Goal: Complete application form

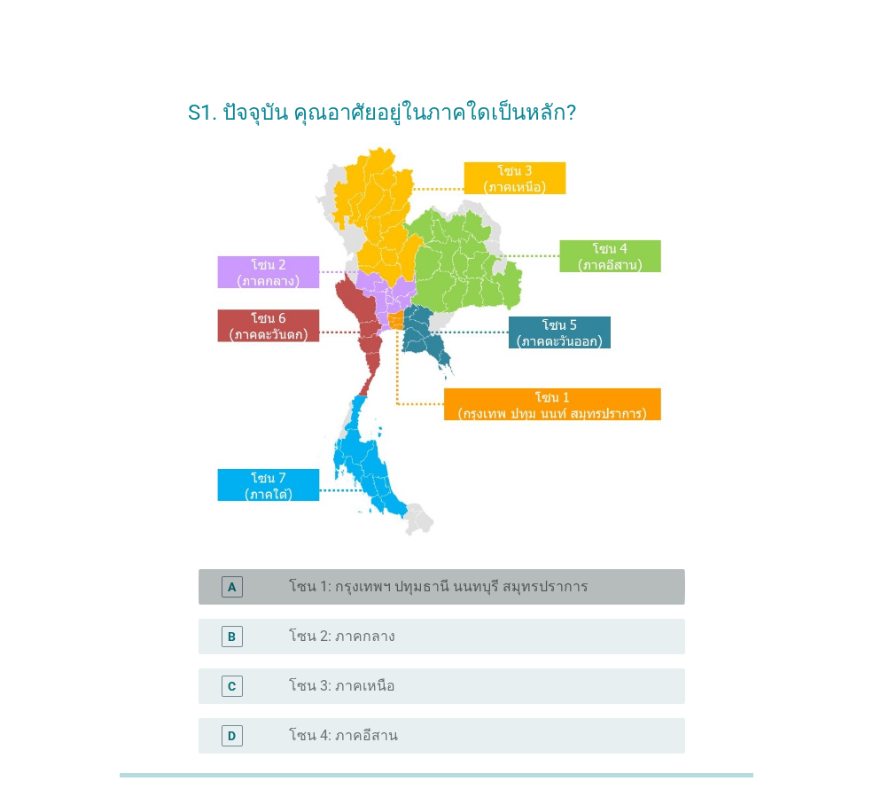
click at [482, 594] on label "โซน 1: กรุงเทพฯ ปทุมธานี นนทบุรี สมุทรปราการ" at bounding box center [439, 587] width 300 height 18
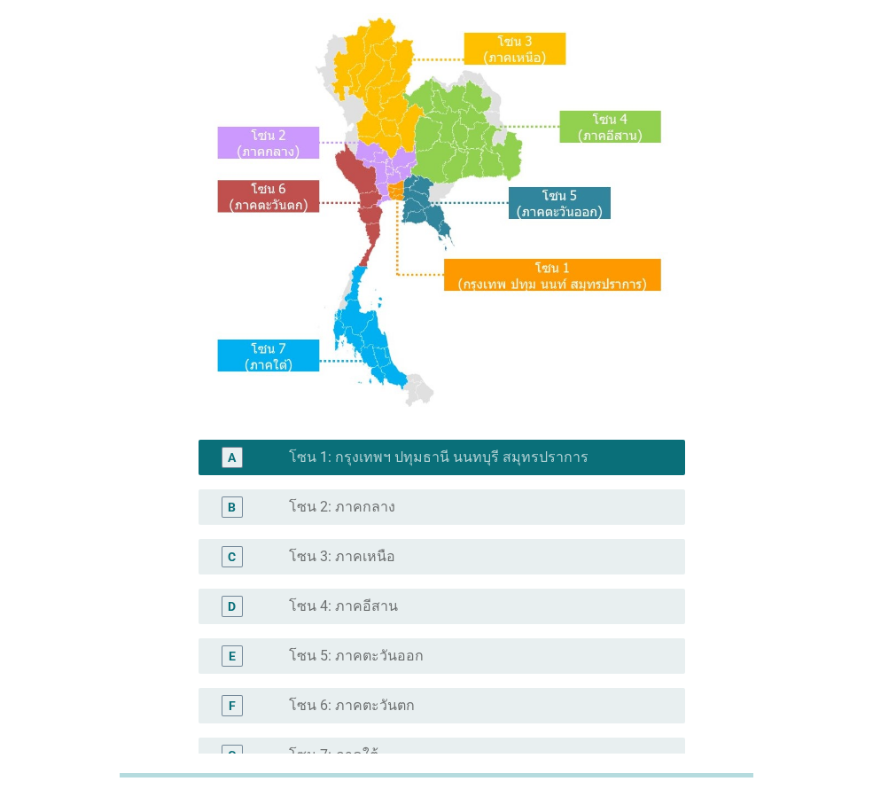
scroll to position [333, 0]
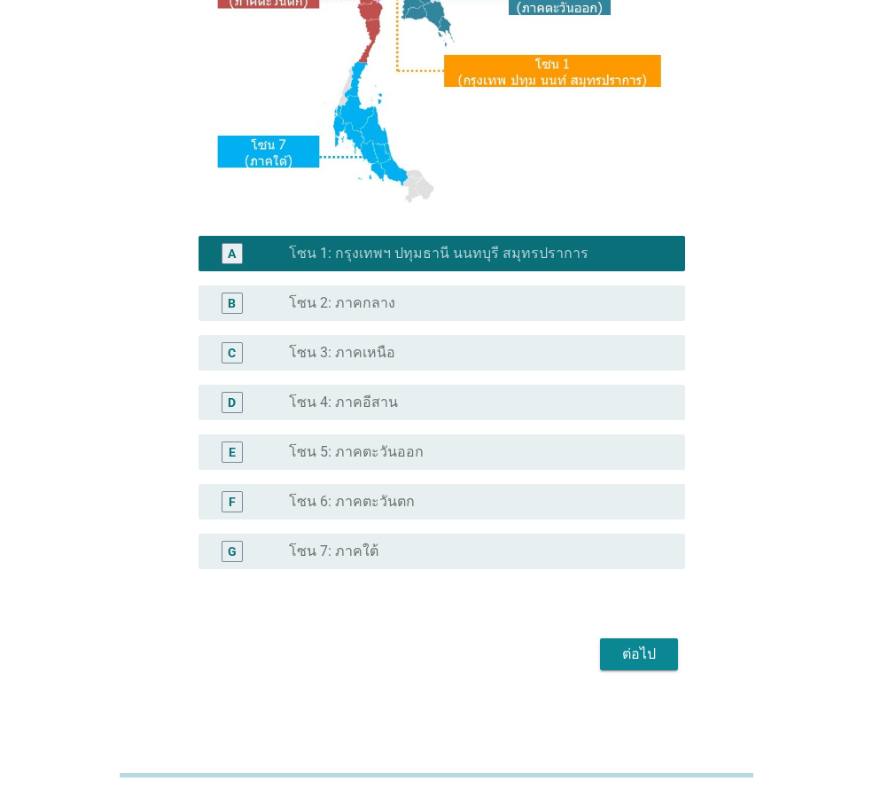
click at [649, 653] on div "ต่อไป" at bounding box center [639, 653] width 50 height 21
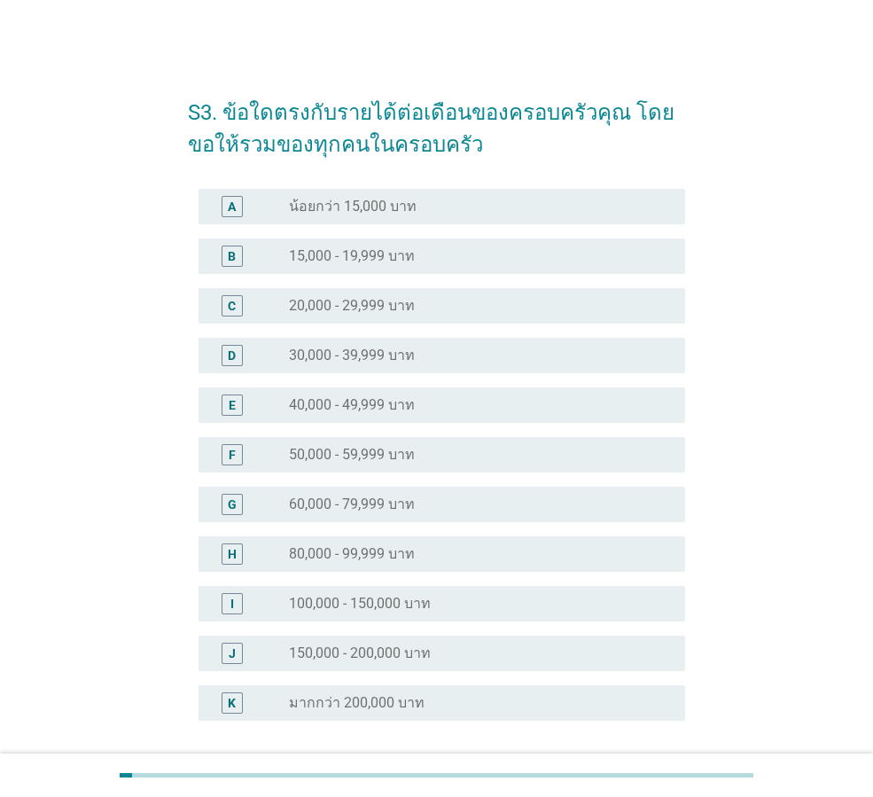
click at [237, 554] on div "H" at bounding box center [232, 553] width 21 height 21
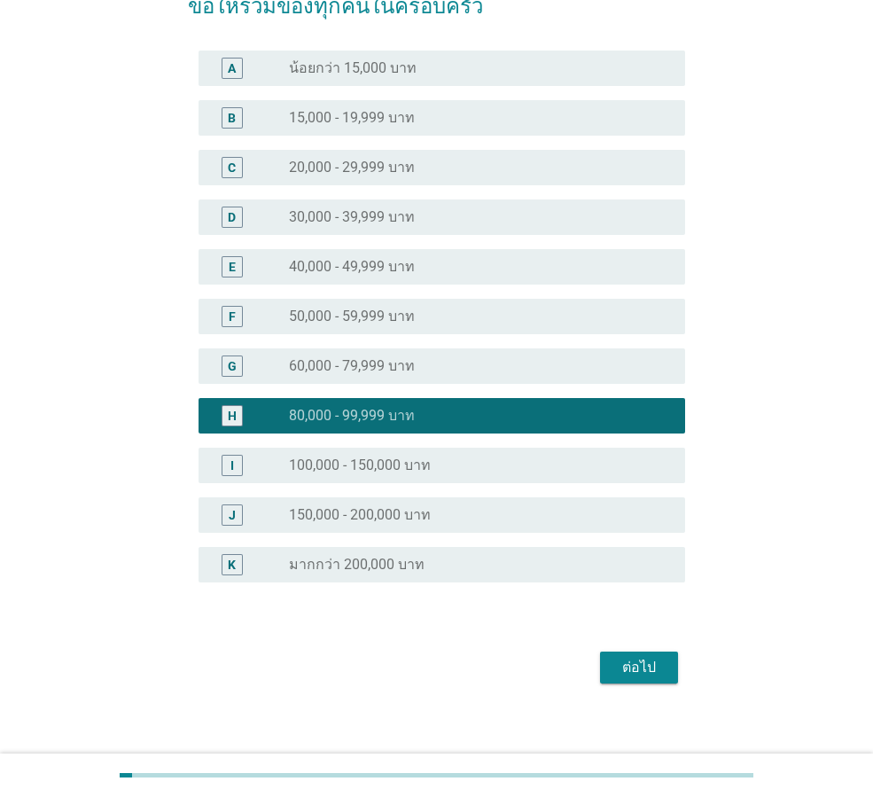
scroll to position [152, 0]
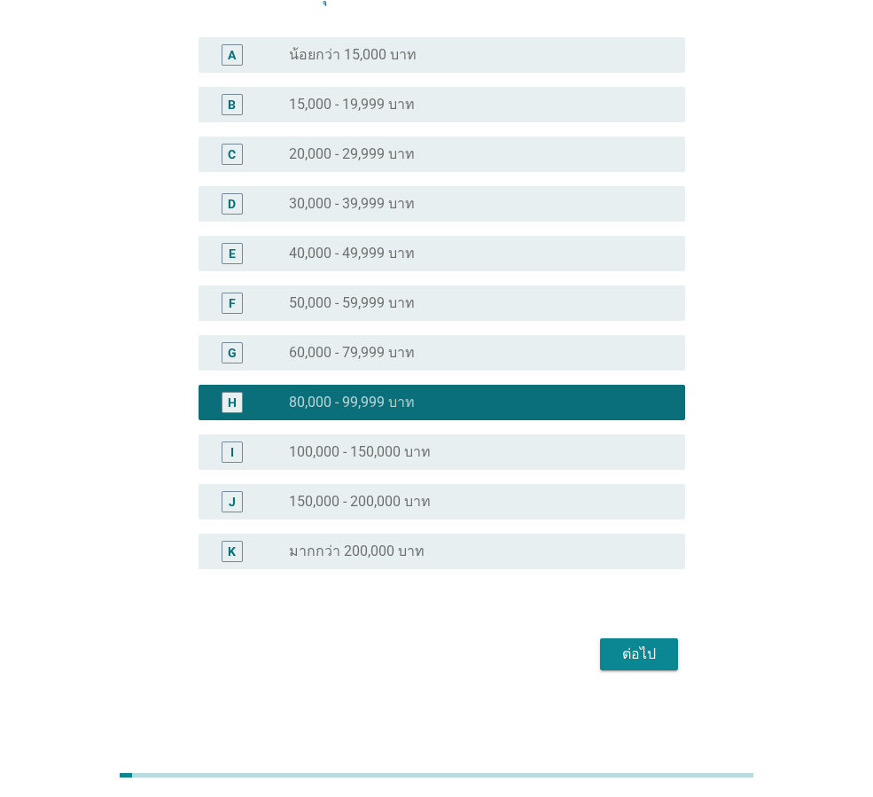
click at [641, 653] on div "ต่อไป" at bounding box center [639, 653] width 50 height 21
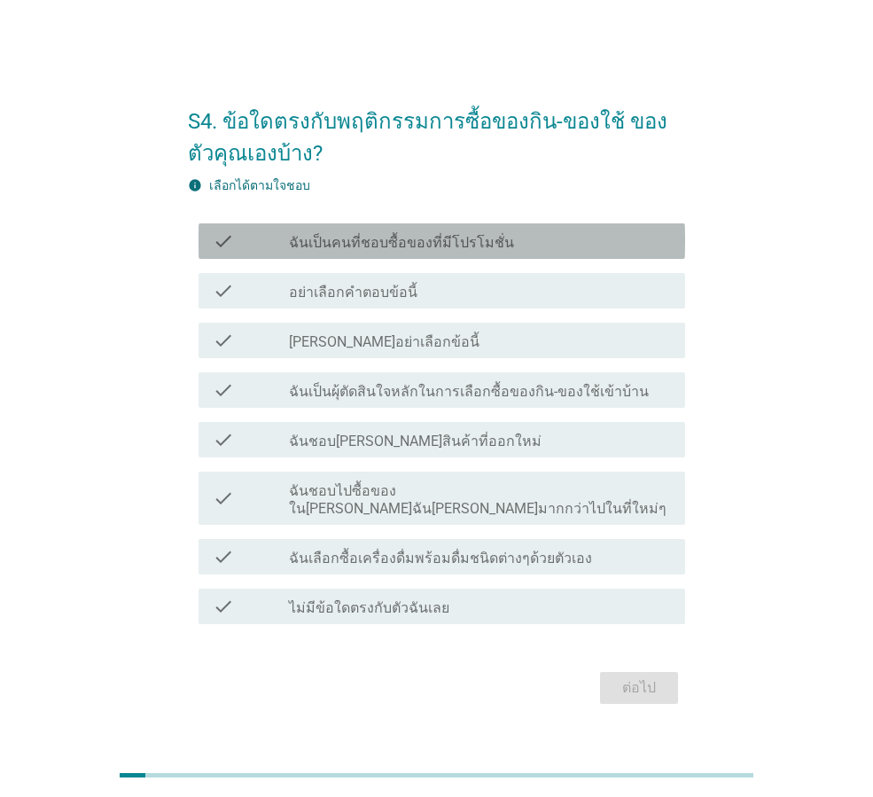
click at [424, 252] on label "ฉันเป็นคนที่ชอบซื้อของที่มีโปรโมชั่น" at bounding box center [401, 243] width 225 height 18
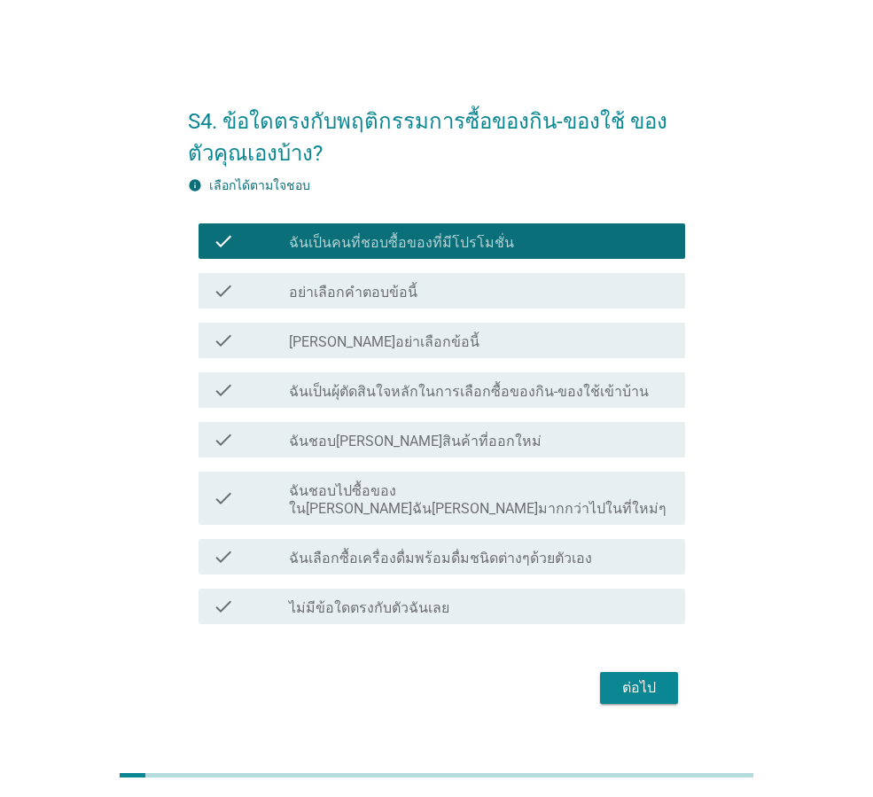
click at [415, 505] on label "ฉันชอบไปซื้อของใน[PERSON_NAME]ฉัน[PERSON_NAME]มากกว่าไปในที่ใหม่ๆ" at bounding box center [480, 499] width 382 height 35
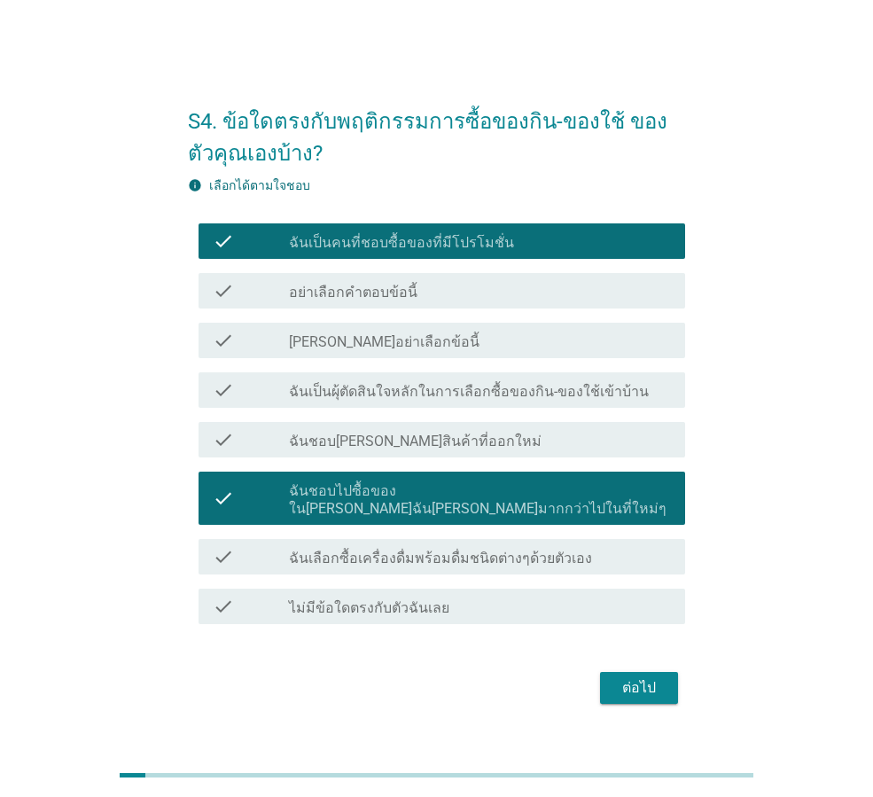
click at [399, 555] on label "ฉันเลือกซื้อเครื่องดื่มพร้อมดื่มชนิดต่างๆด้วยตัวเอง" at bounding box center [440, 559] width 303 height 18
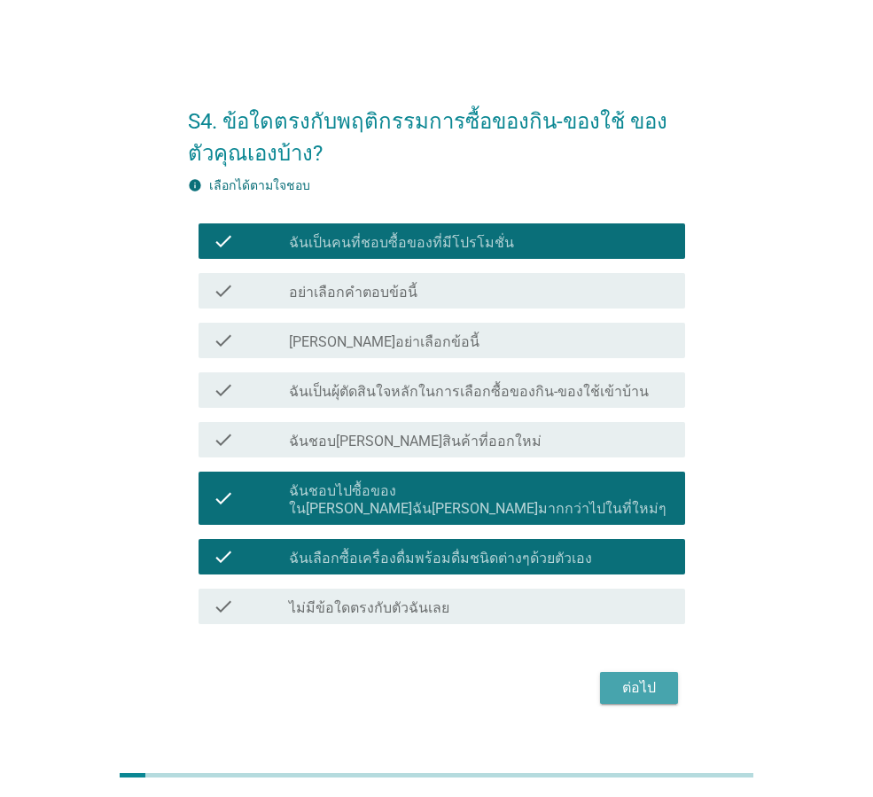
click at [639, 679] on div "ต่อไป" at bounding box center [639, 687] width 50 height 21
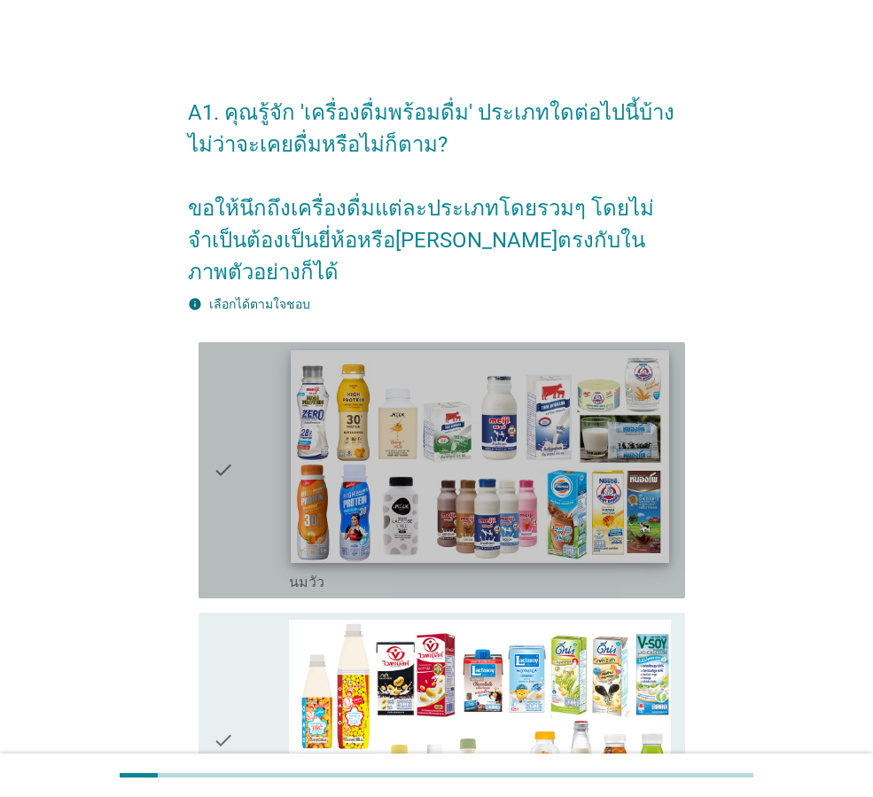
click at [503, 491] on img at bounding box center [480, 456] width 378 height 213
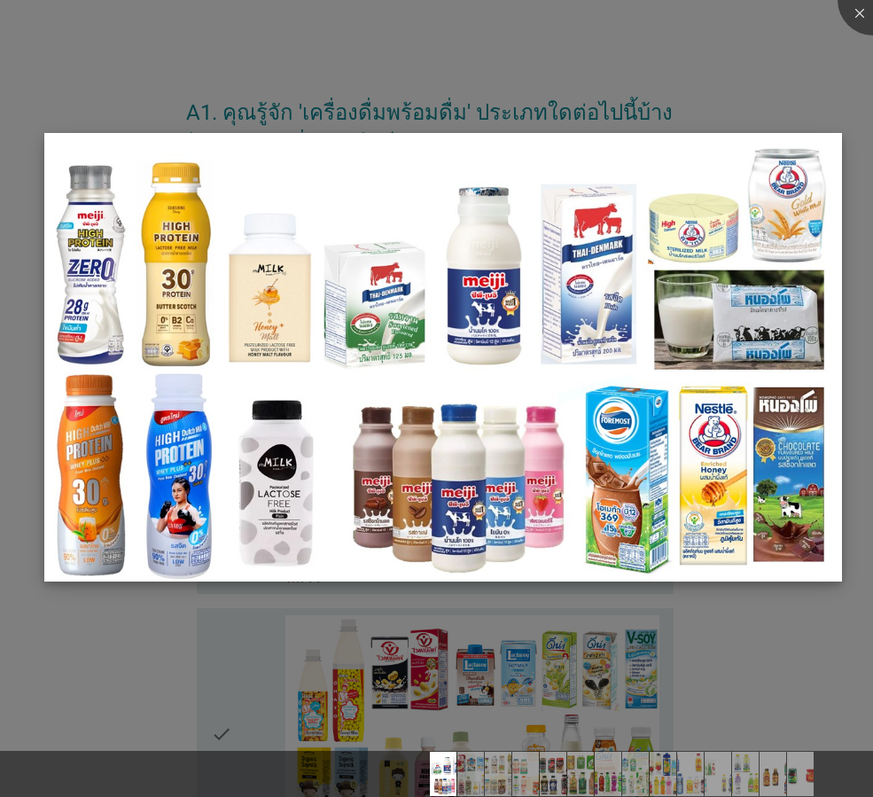
click at [600, 343] on img at bounding box center [443, 357] width 798 height 448
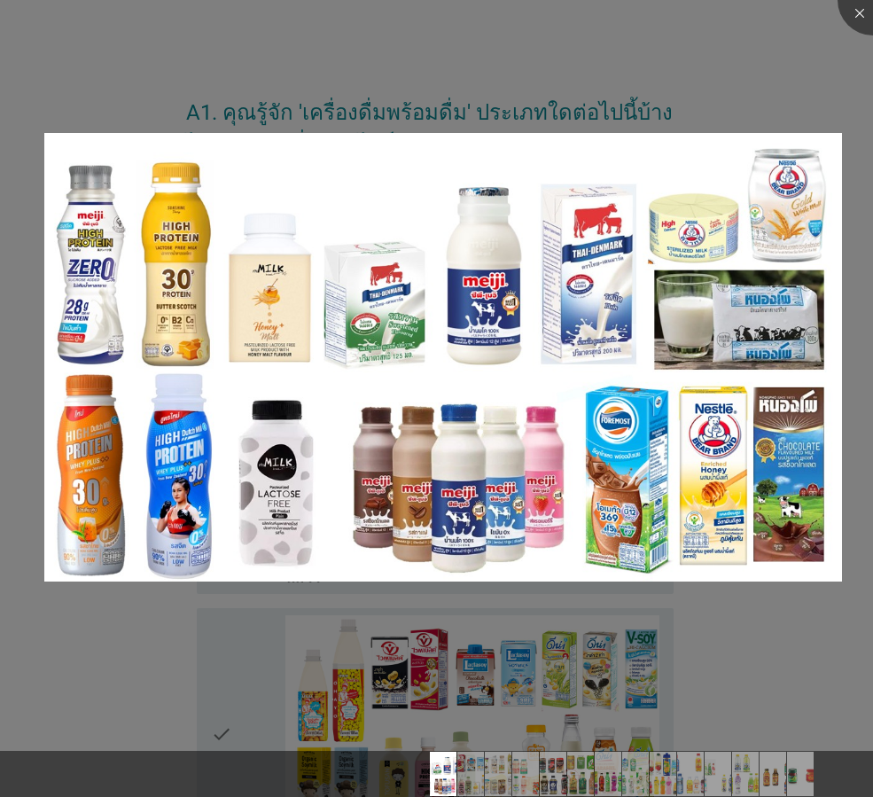
click at [796, 631] on div at bounding box center [436, 398] width 873 height 797
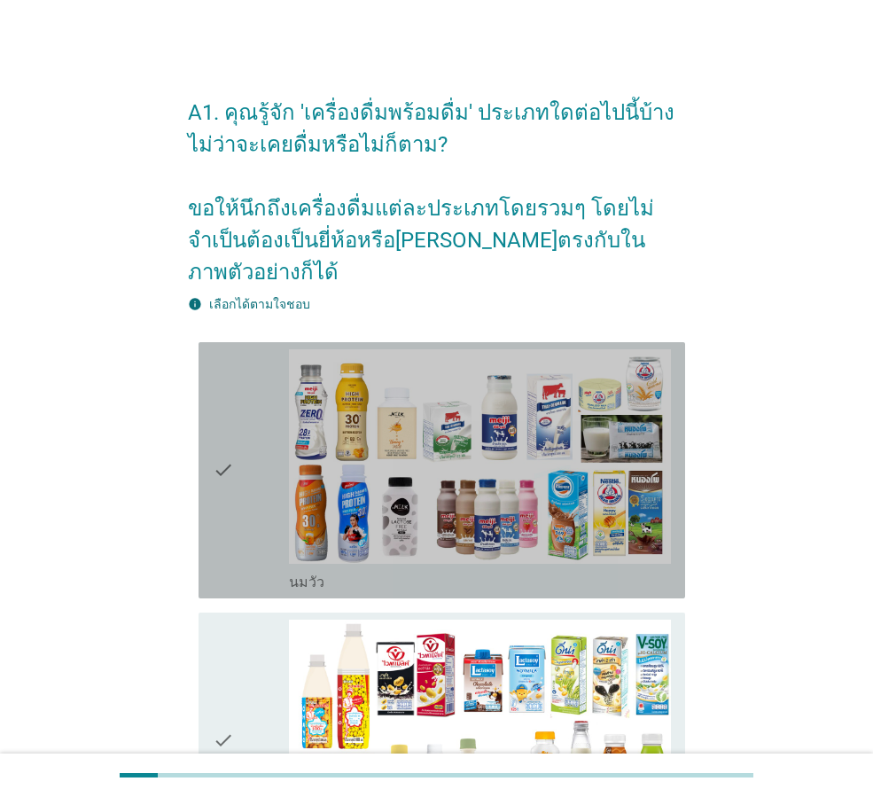
click at [221, 431] on icon "check" at bounding box center [223, 470] width 21 height 242
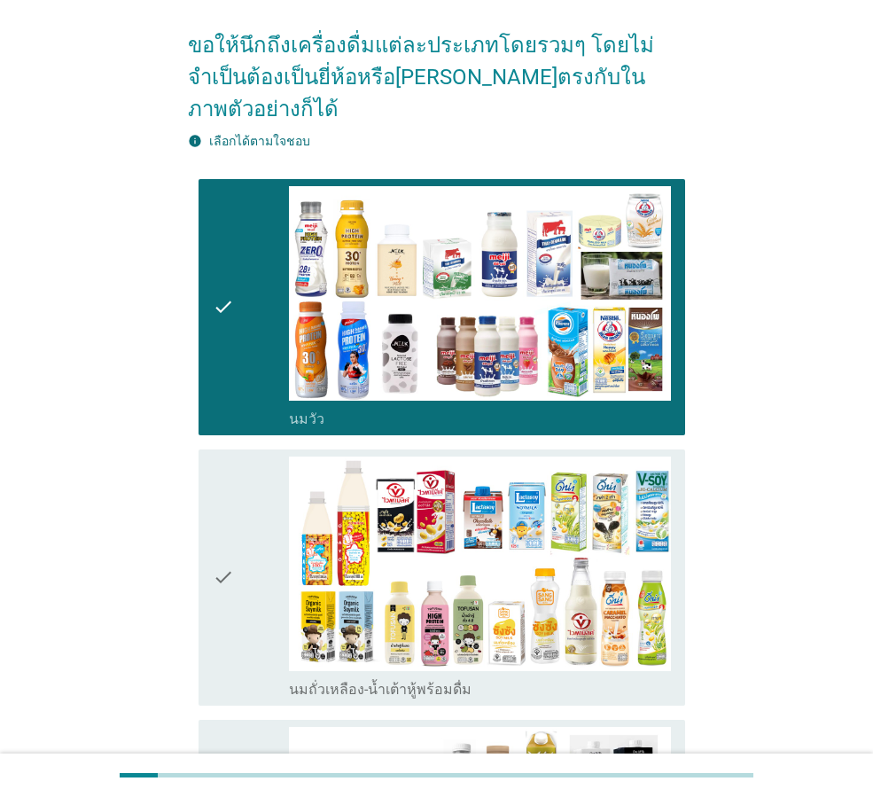
scroll to position [177, 0]
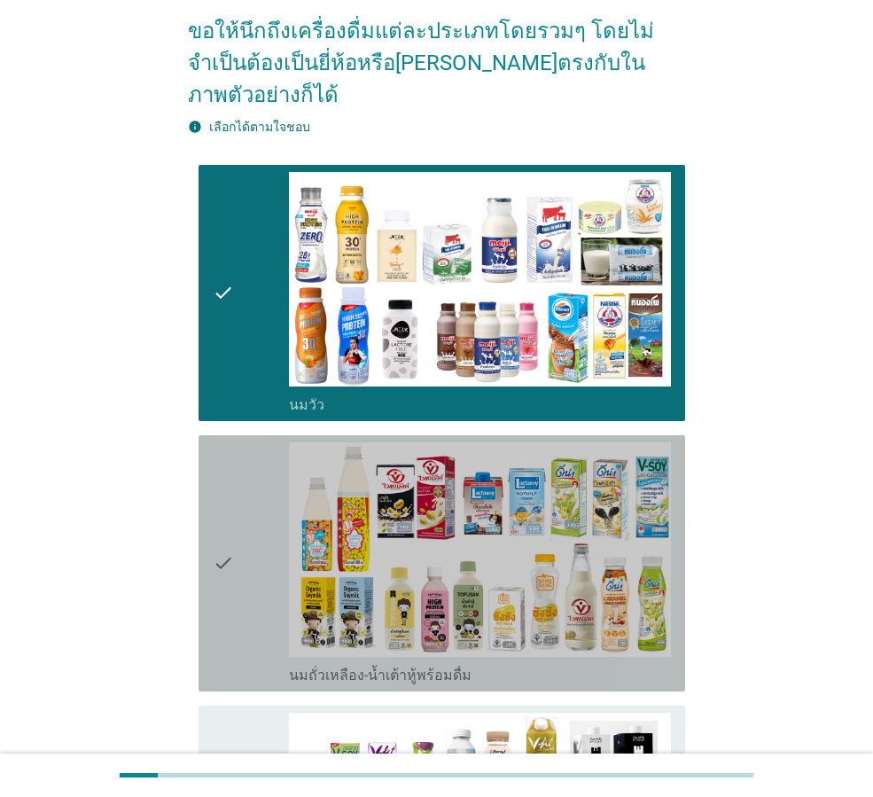
click at [223, 523] on icon "check" at bounding box center [223, 563] width 21 height 242
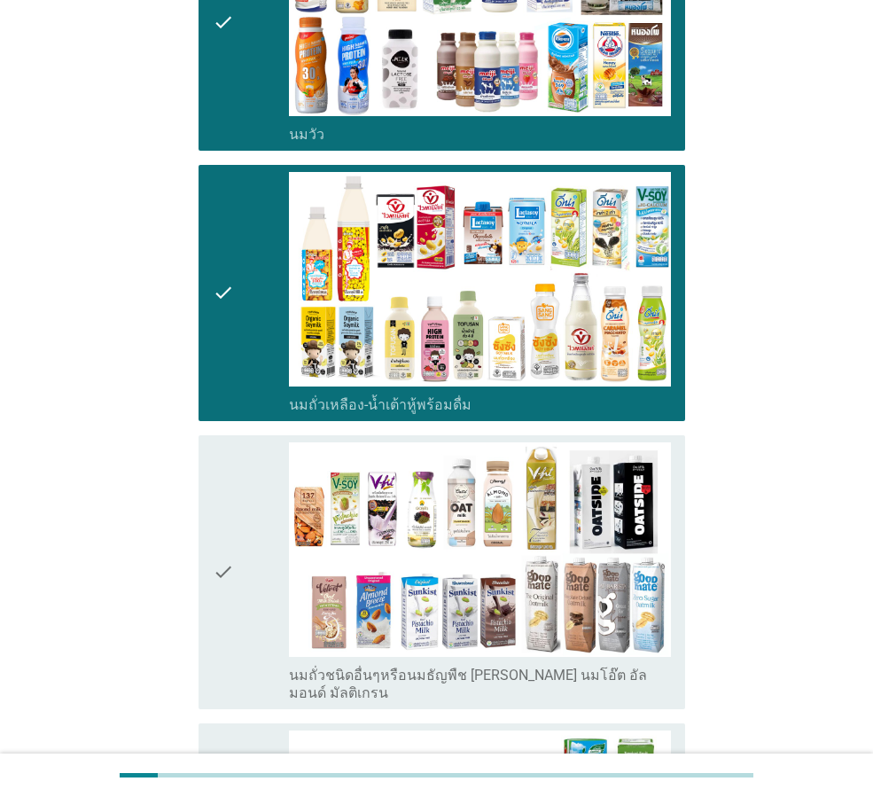
scroll to position [532, 0]
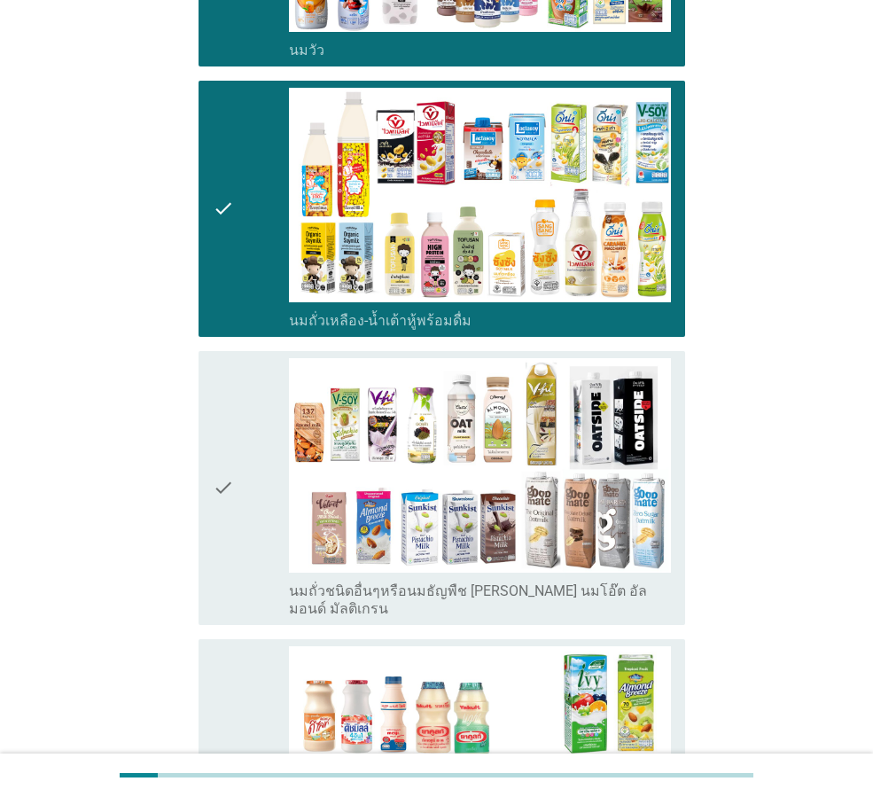
click at [225, 444] on icon "check" at bounding box center [223, 488] width 21 height 260
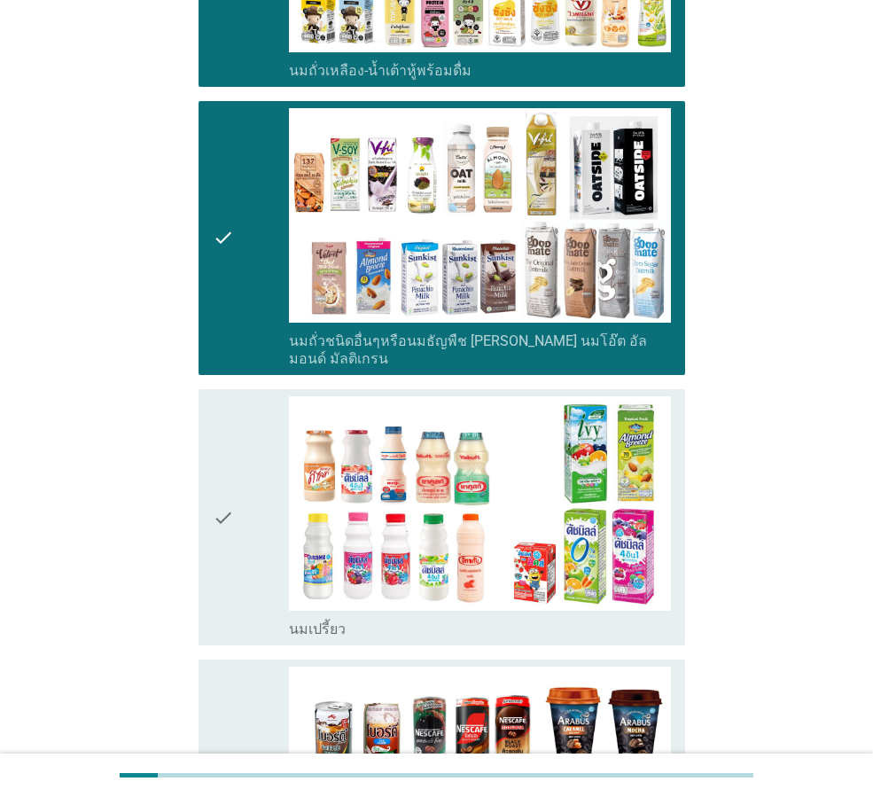
scroll to position [798, 0]
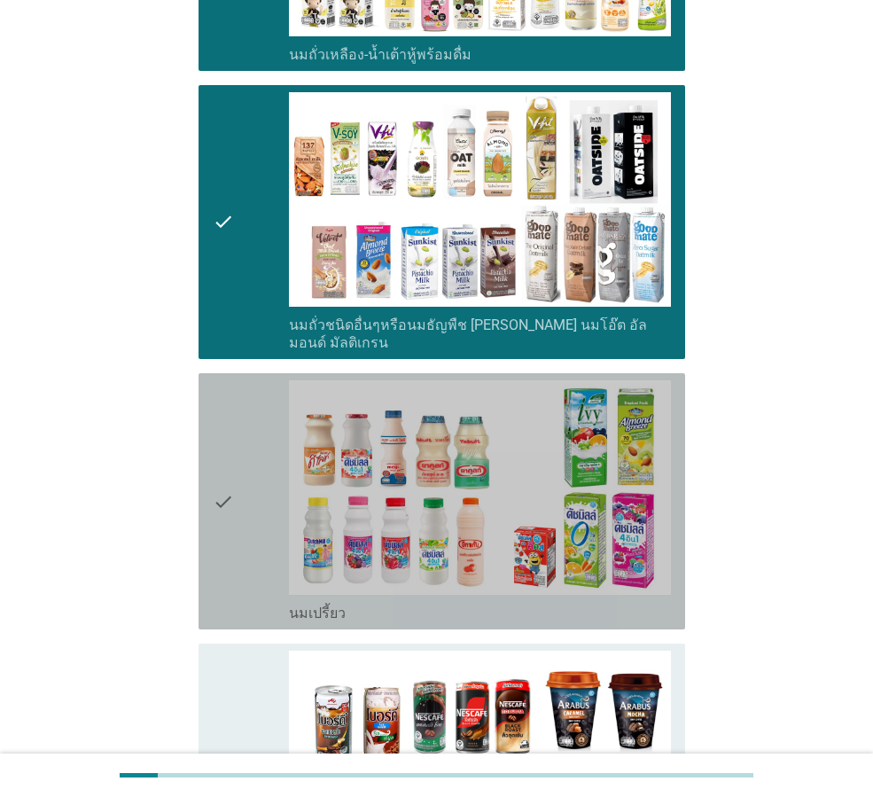
click at [227, 448] on icon "check" at bounding box center [223, 501] width 21 height 242
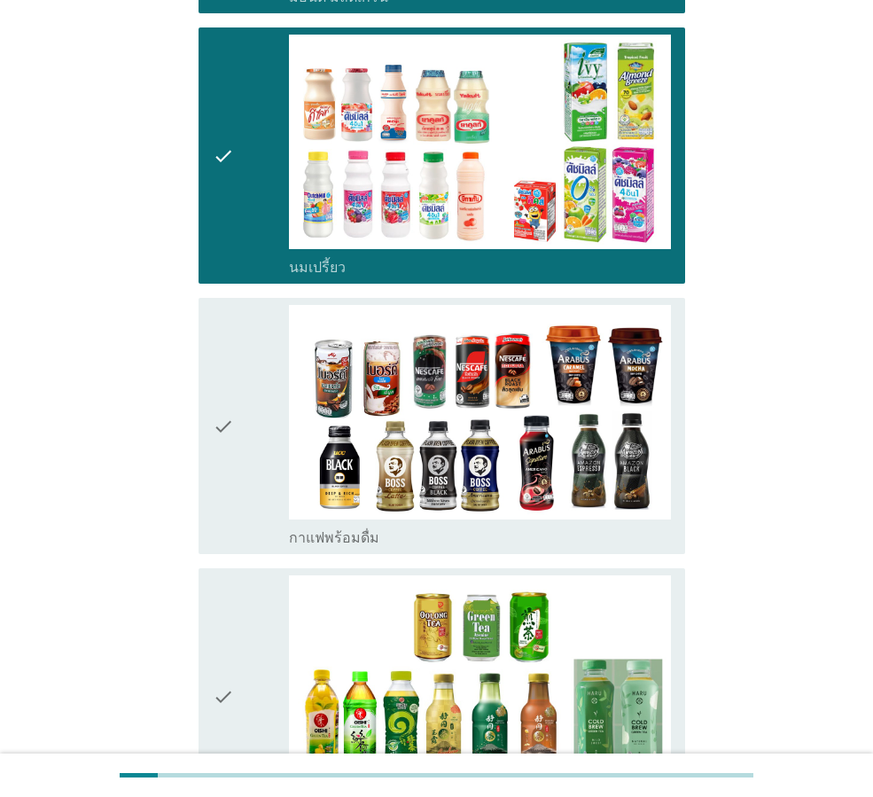
scroll to position [1152, 0]
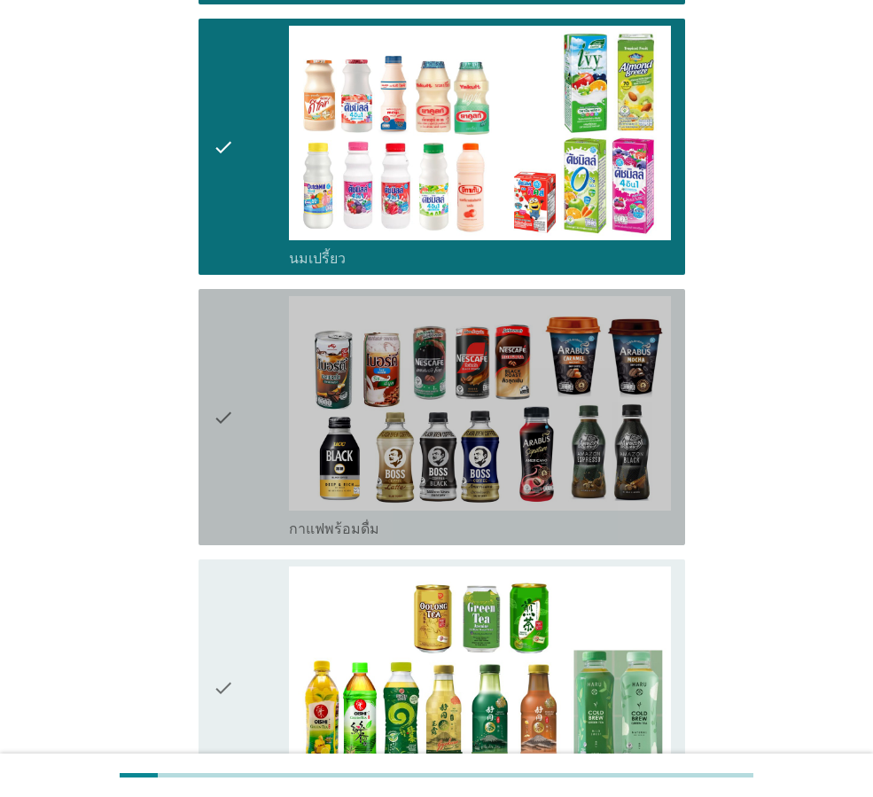
click at [218, 367] on icon "check" at bounding box center [223, 417] width 21 height 242
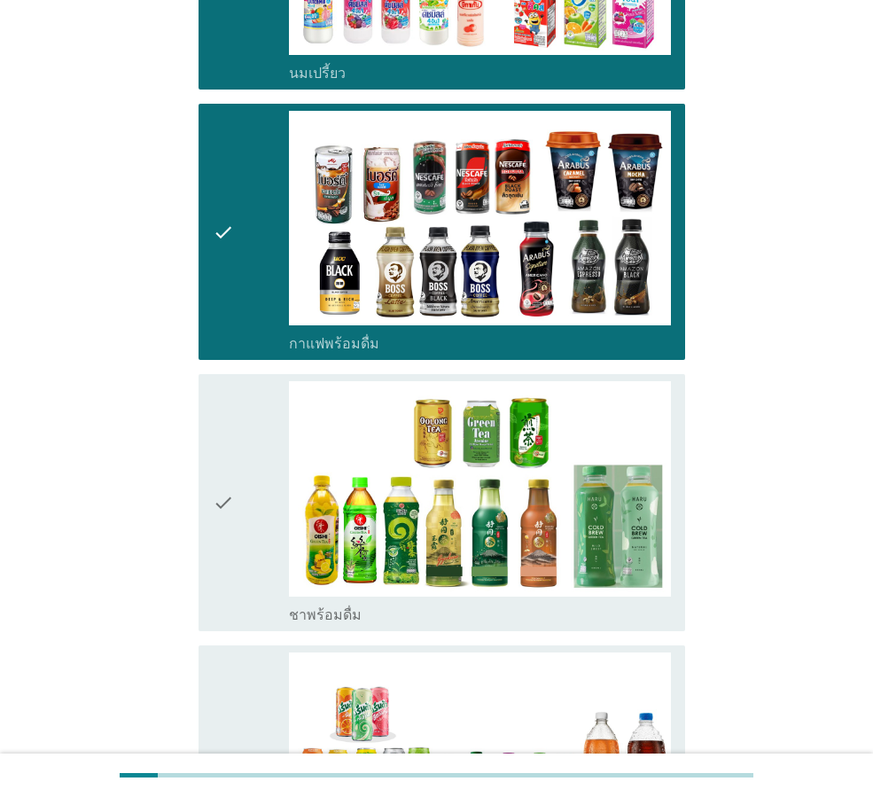
scroll to position [1329, 0]
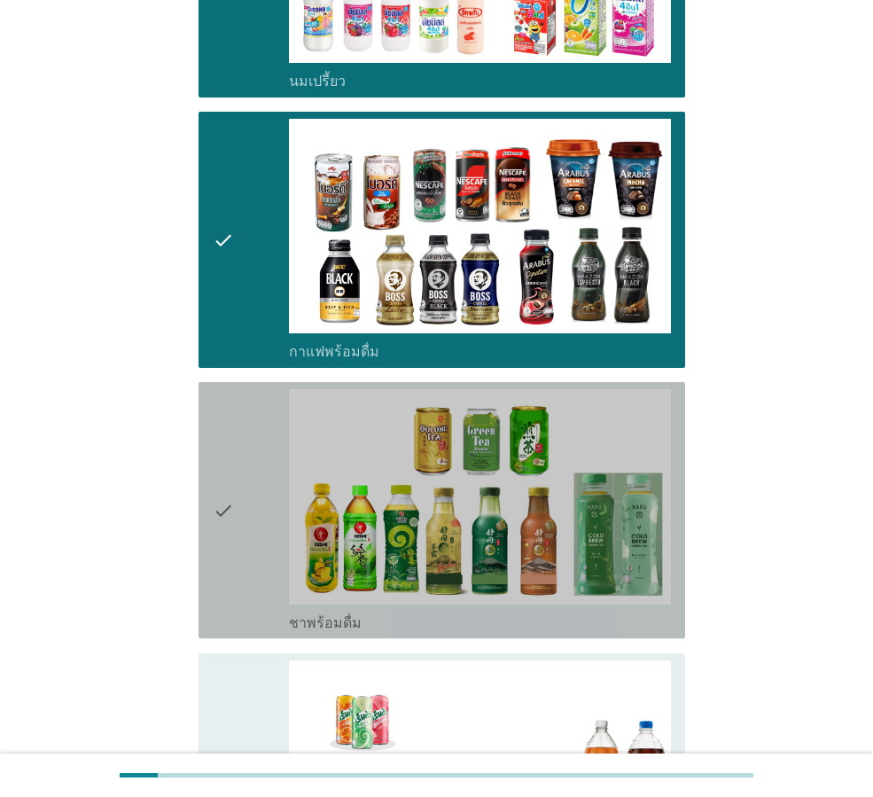
click at [218, 455] on icon "check" at bounding box center [223, 510] width 21 height 242
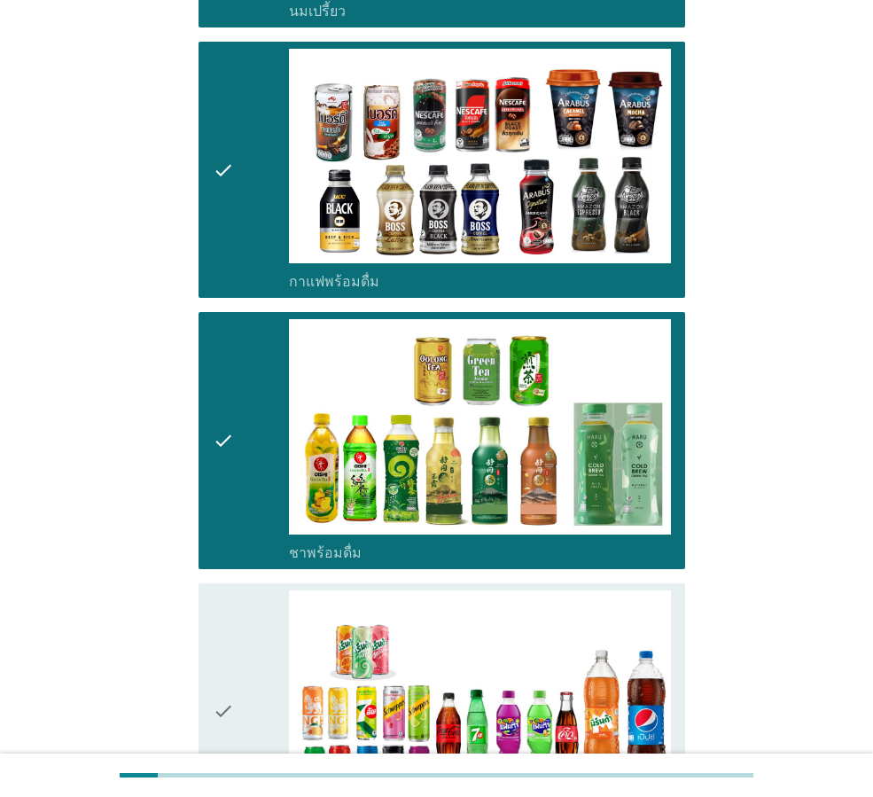
scroll to position [1684, 0]
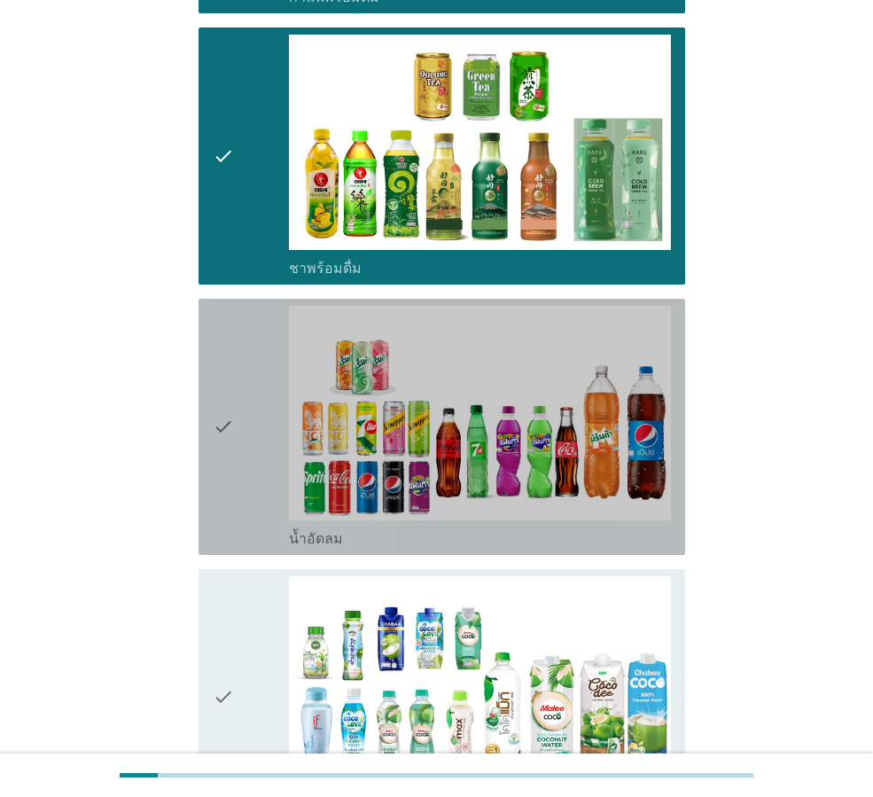
click at [230, 380] on icon "check" at bounding box center [223, 427] width 21 height 242
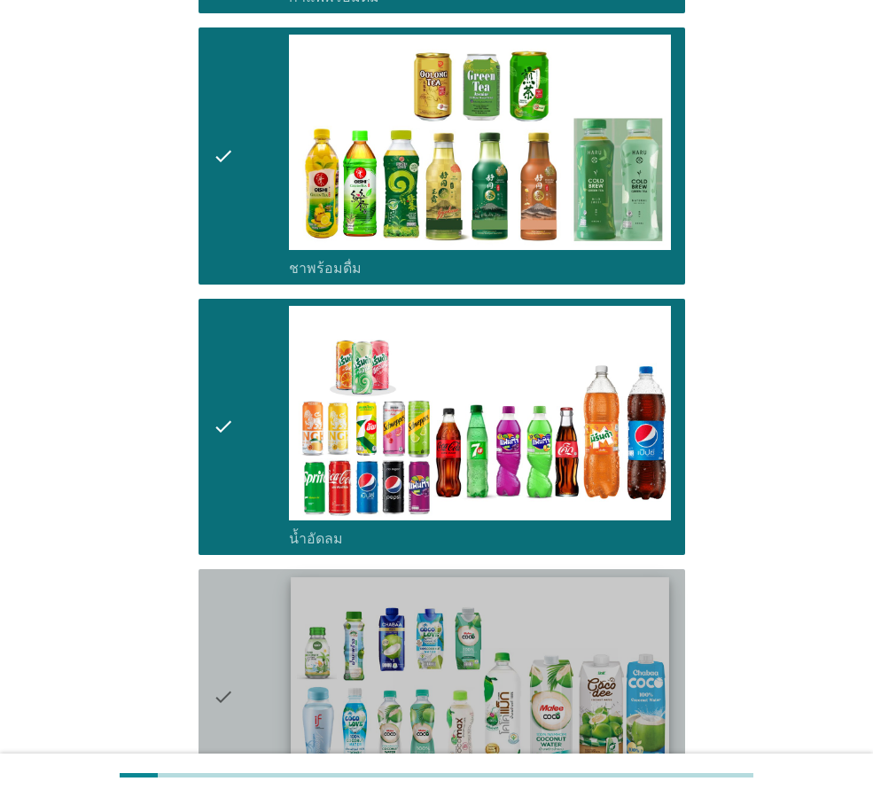
drag, startPoint x: 221, startPoint y: 651, endPoint x: 515, endPoint y: 656, distance: 294.3
click at [222, 651] on icon "check" at bounding box center [223, 697] width 21 height 242
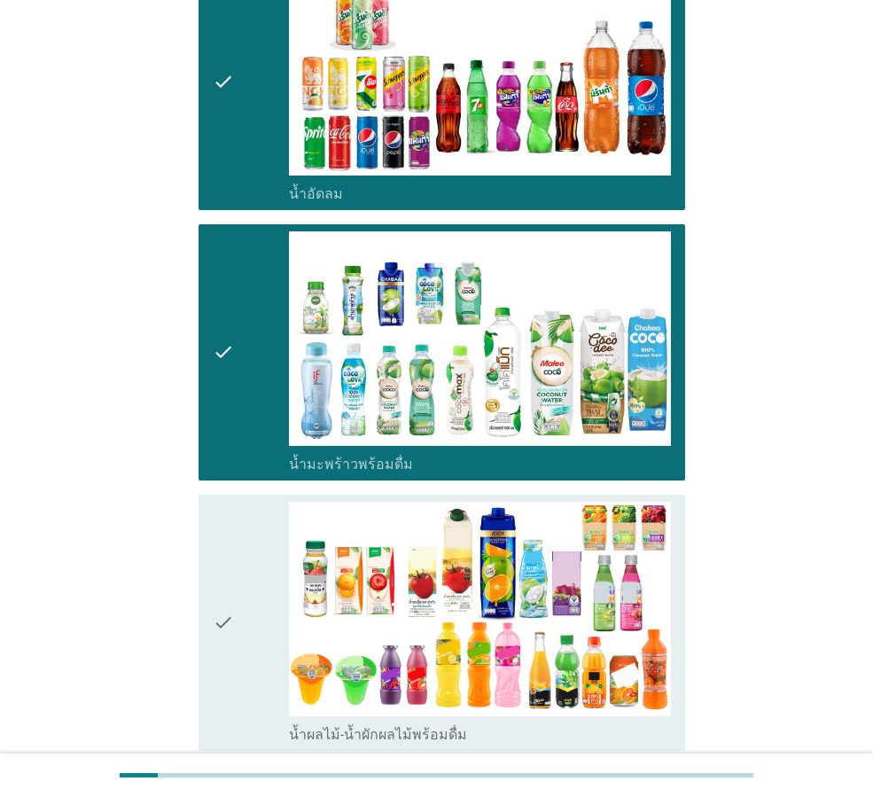
scroll to position [2038, 0]
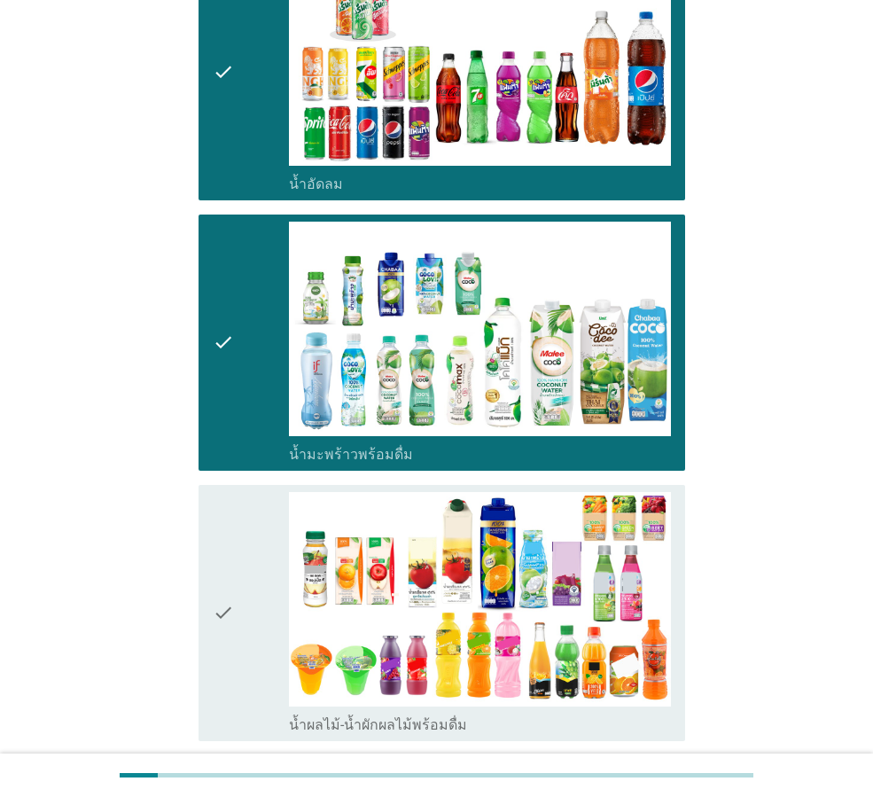
click at [222, 565] on icon "check" at bounding box center [223, 613] width 21 height 242
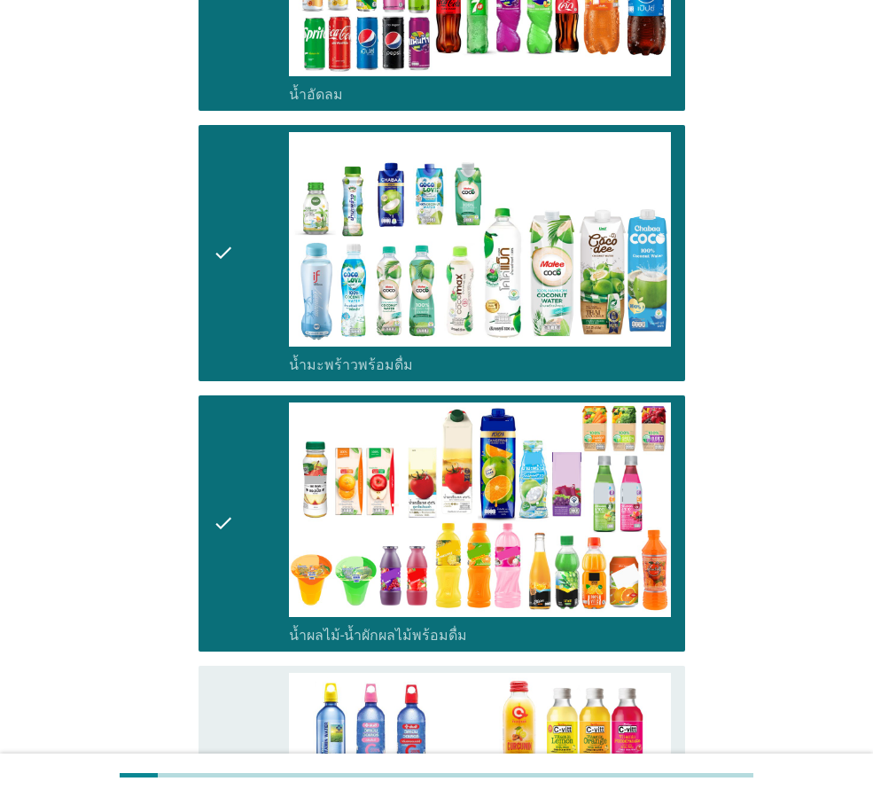
scroll to position [2393, 0]
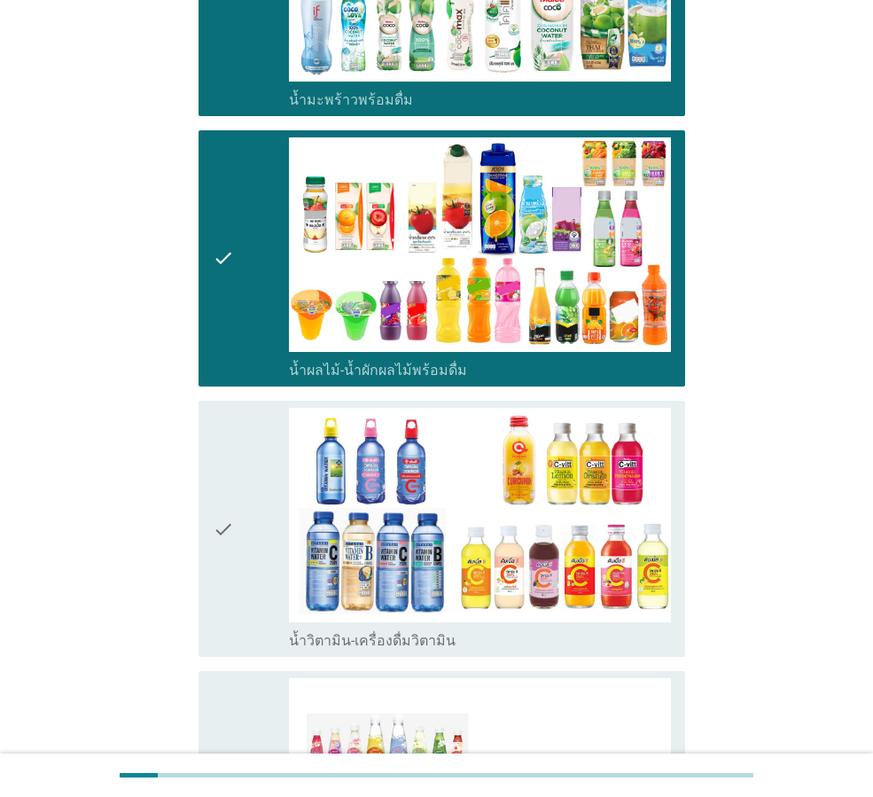
click at [213, 473] on icon "check" at bounding box center [223, 529] width 21 height 242
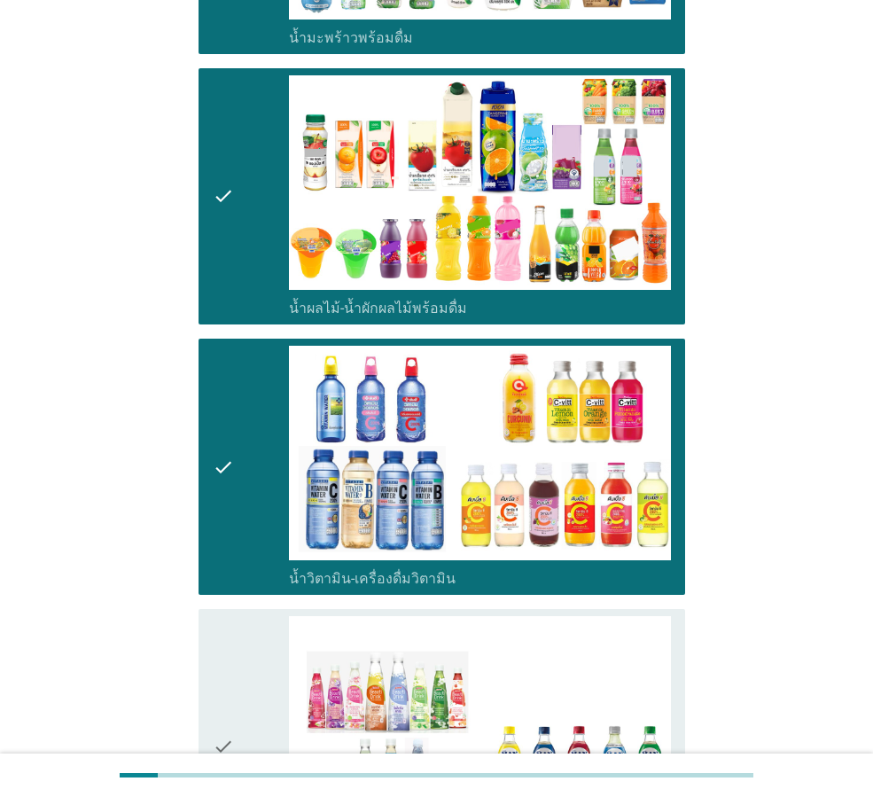
scroll to position [2659, 0]
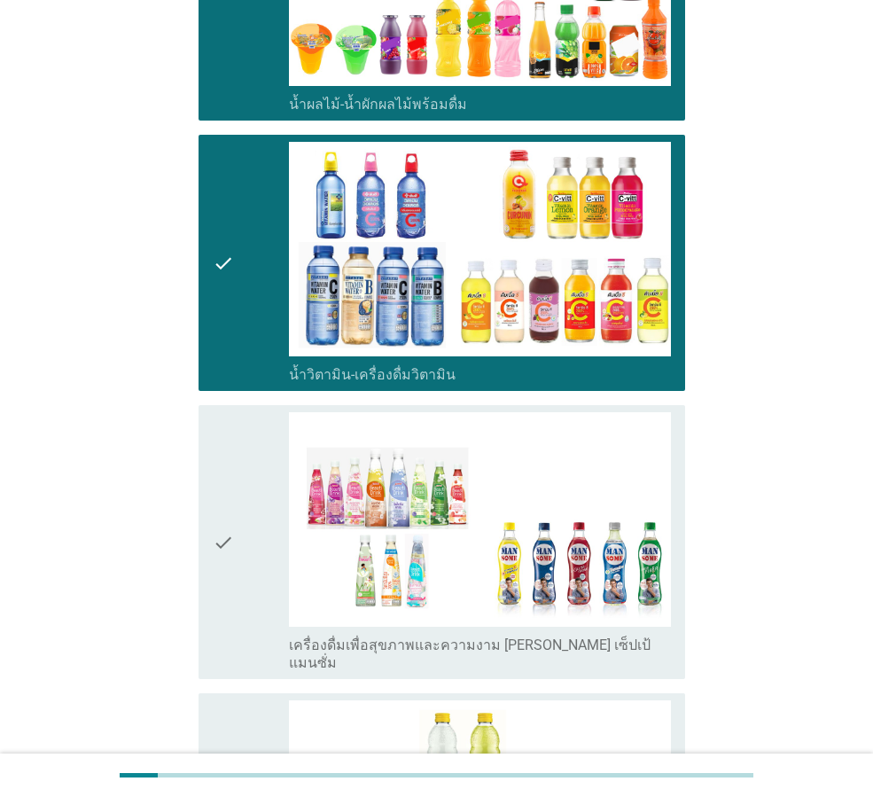
click at [225, 487] on icon "check" at bounding box center [223, 542] width 21 height 260
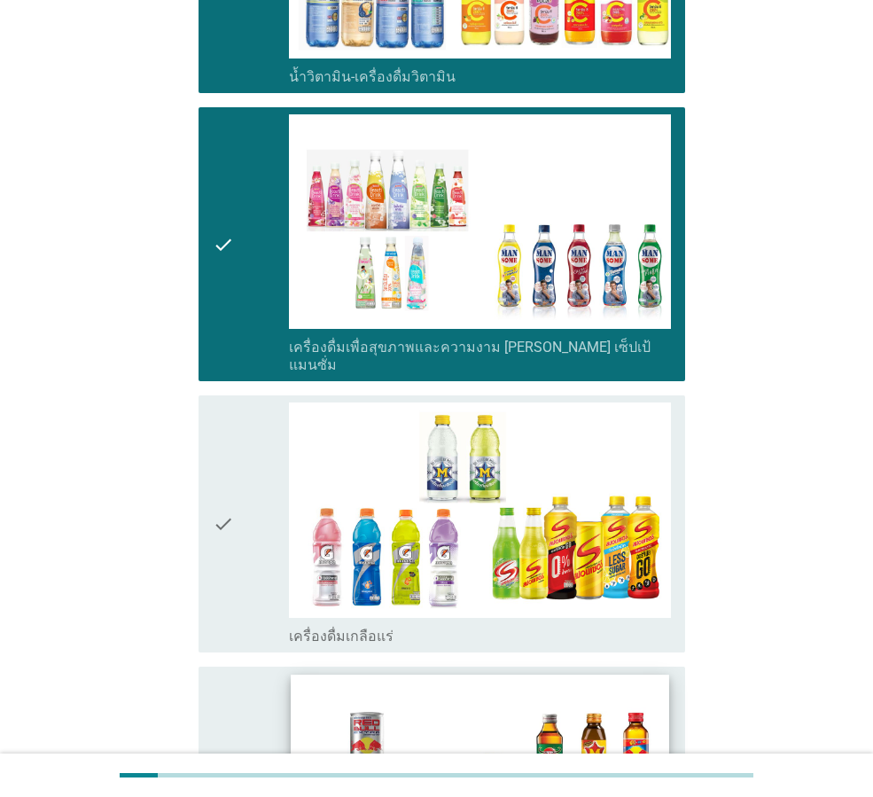
scroll to position [3013, 0]
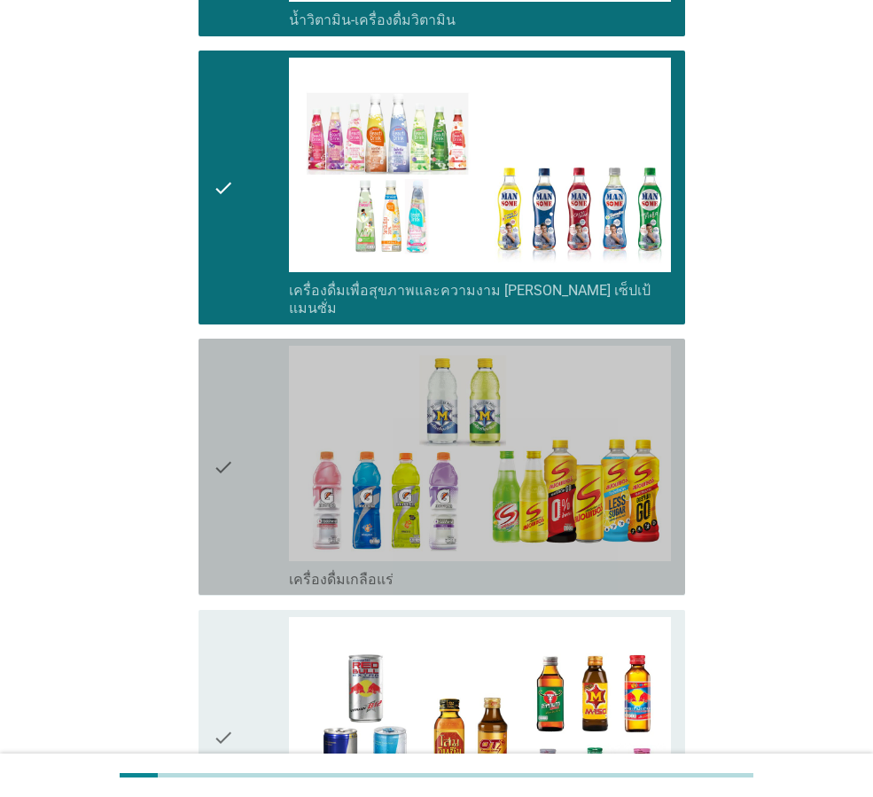
click at [220, 392] on icon "check" at bounding box center [223, 467] width 21 height 242
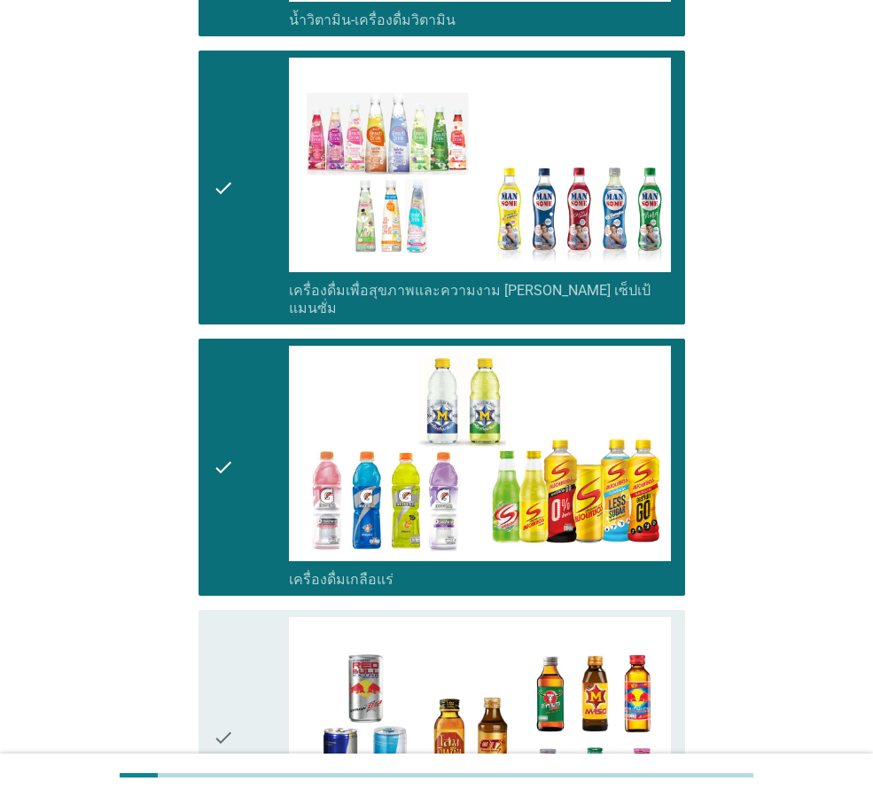
click at [218, 674] on icon "check" at bounding box center [223, 738] width 21 height 242
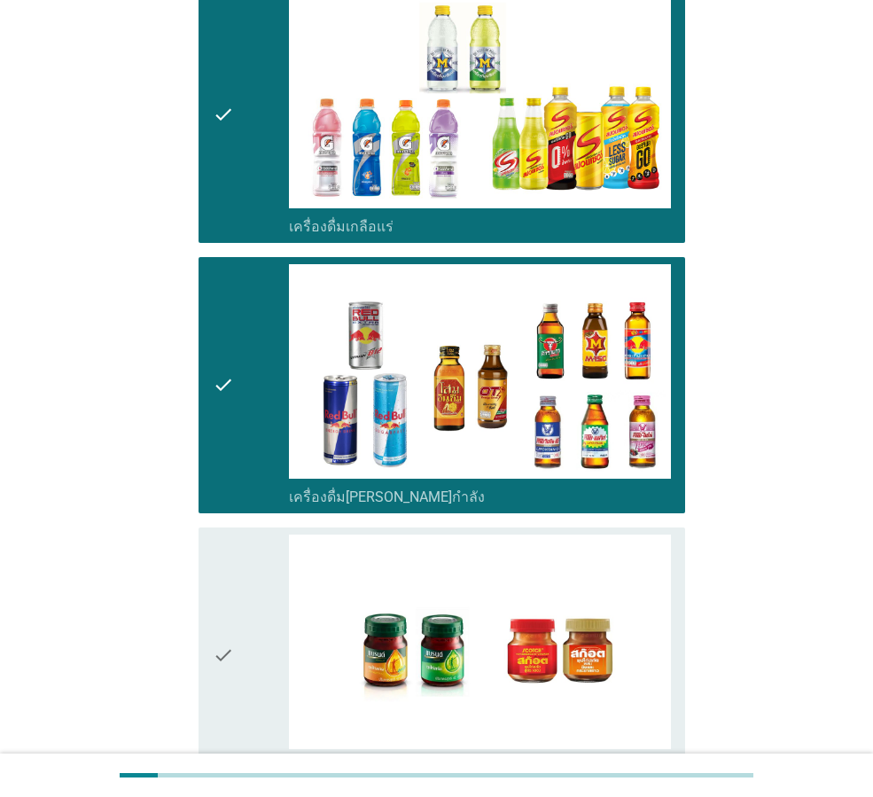
scroll to position [3368, 0]
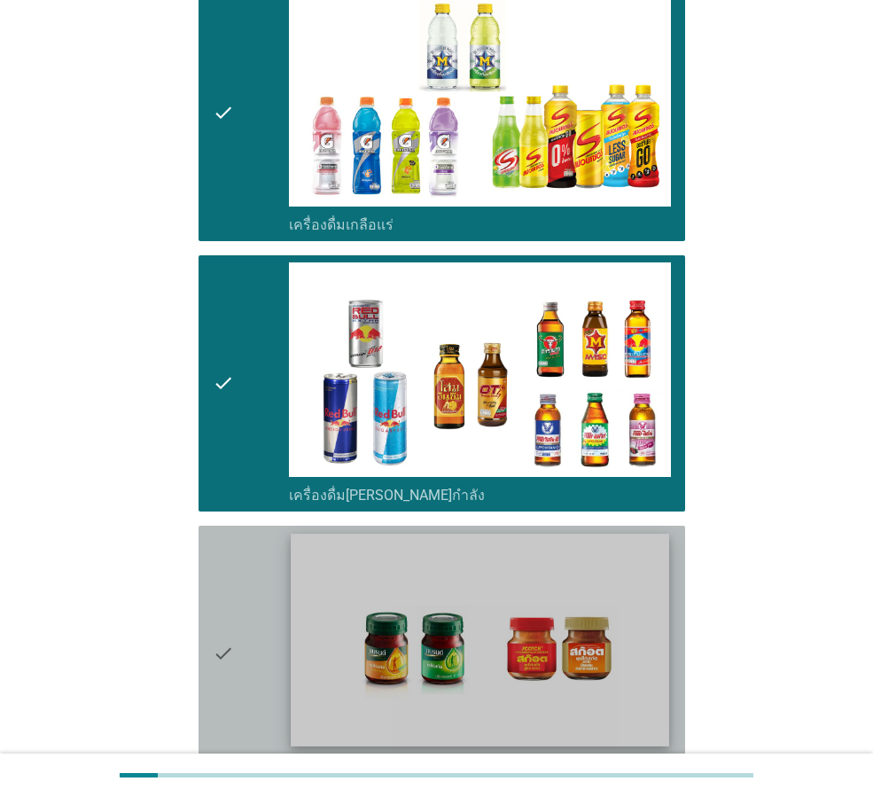
drag, startPoint x: 212, startPoint y: 591, endPoint x: 406, endPoint y: 587, distance: 194.2
click at [213, 591] on div "check check_box_outline_blank ซุปไก่สกัด-[PERSON_NAME]สำเร็จรูป" at bounding box center [442, 654] width 487 height 256
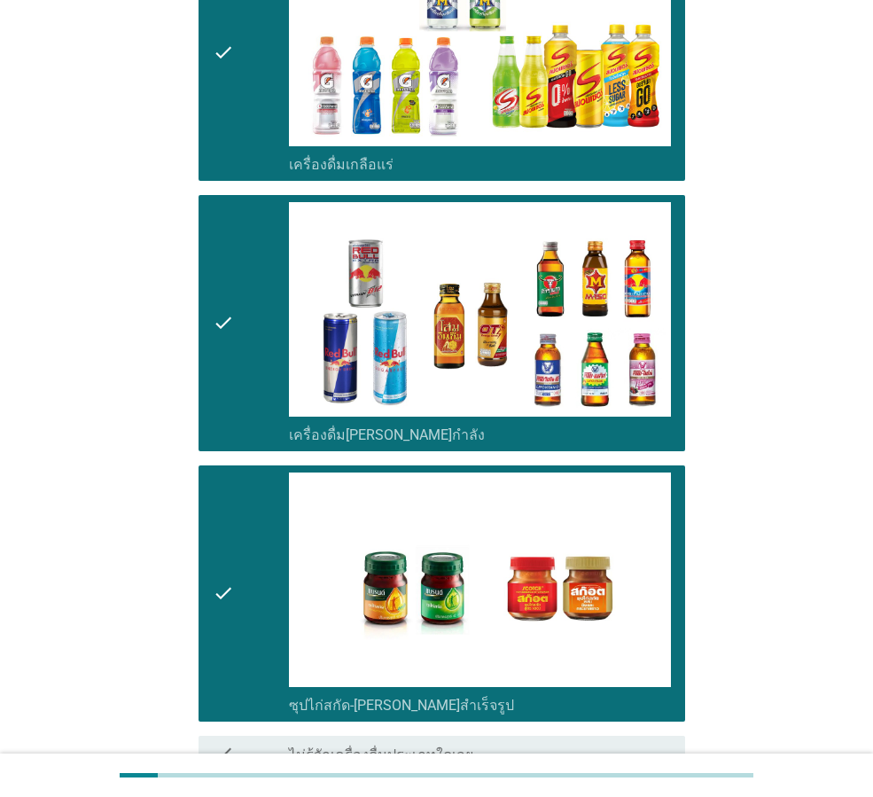
scroll to position [3542, 0]
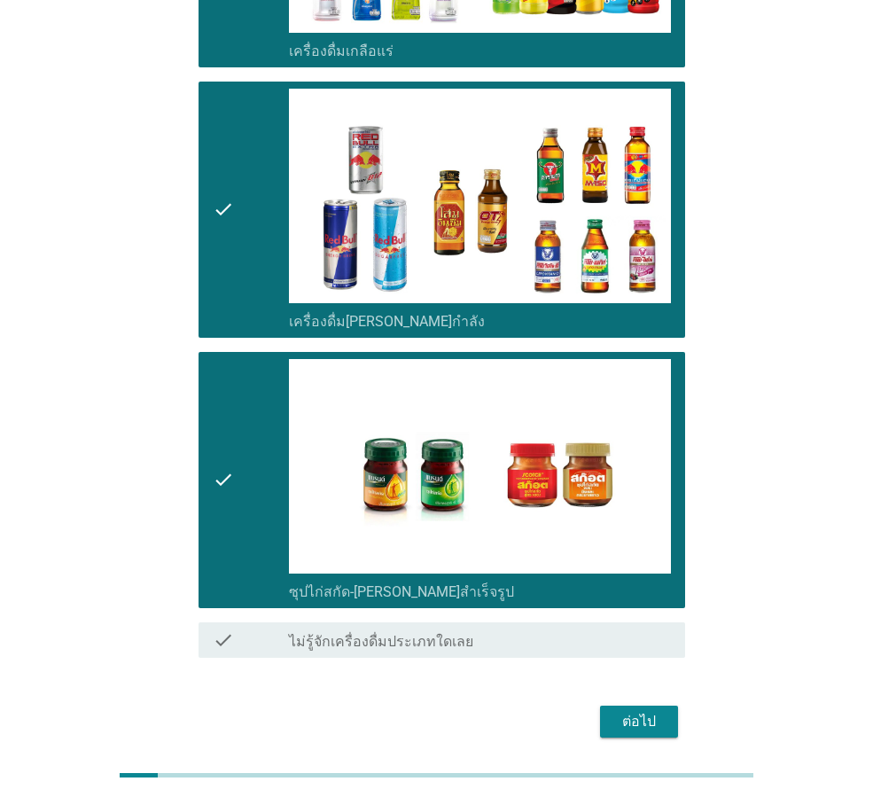
click at [632, 711] on div "ต่อไป" at bounding box center [639, 721] width 50 height 21
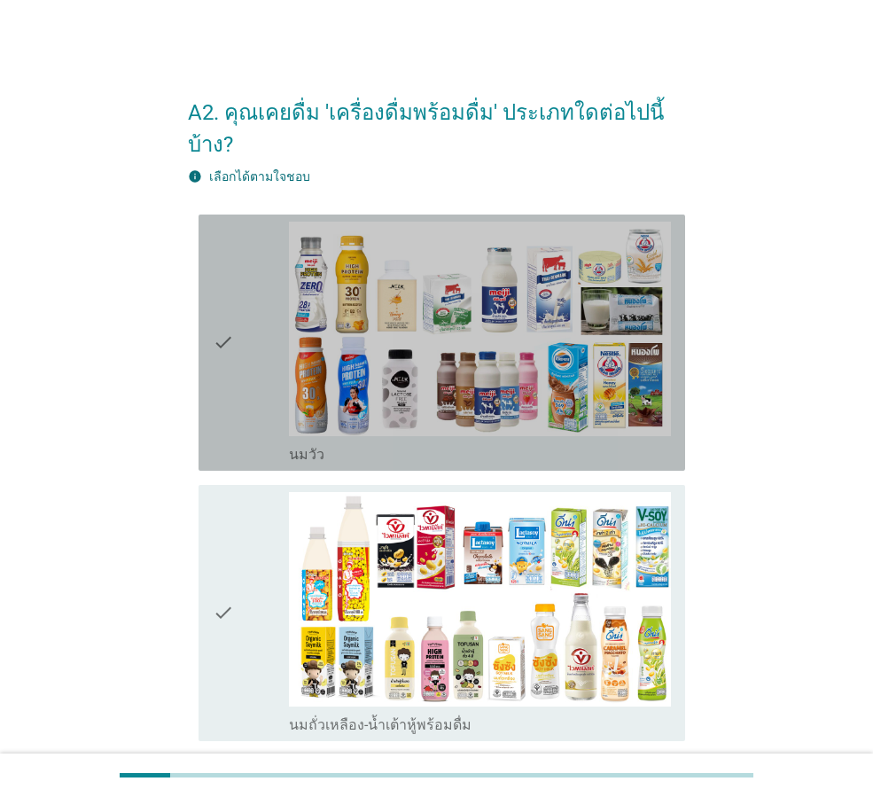
click at [220, 314] on icon "check" at bounding box center [223, 343] width 21 height 242
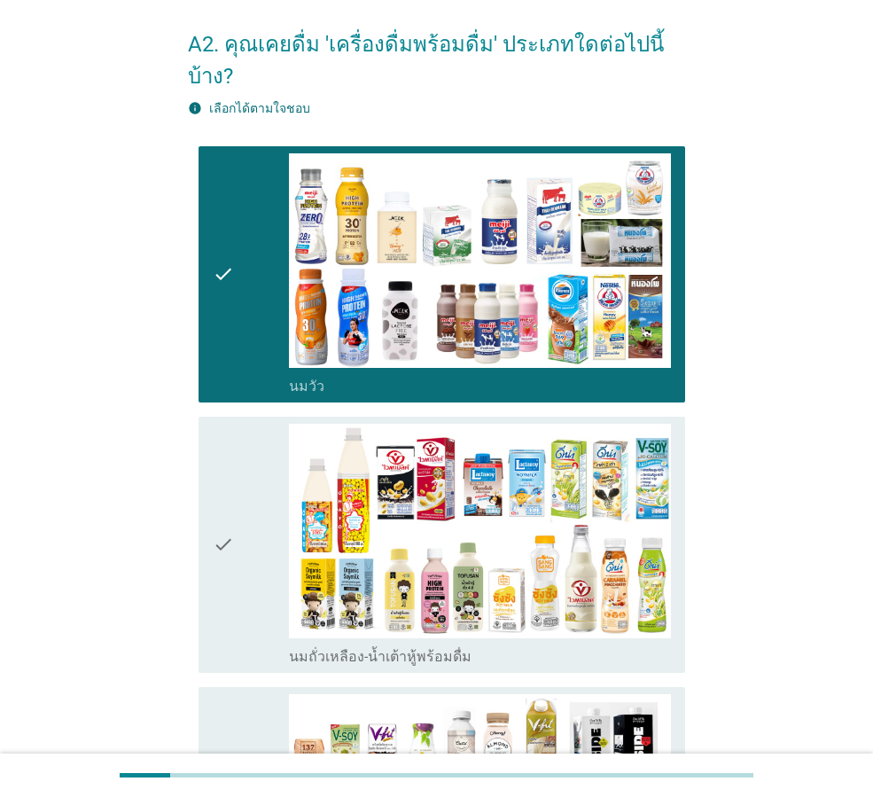
scroll to position [89, 0]
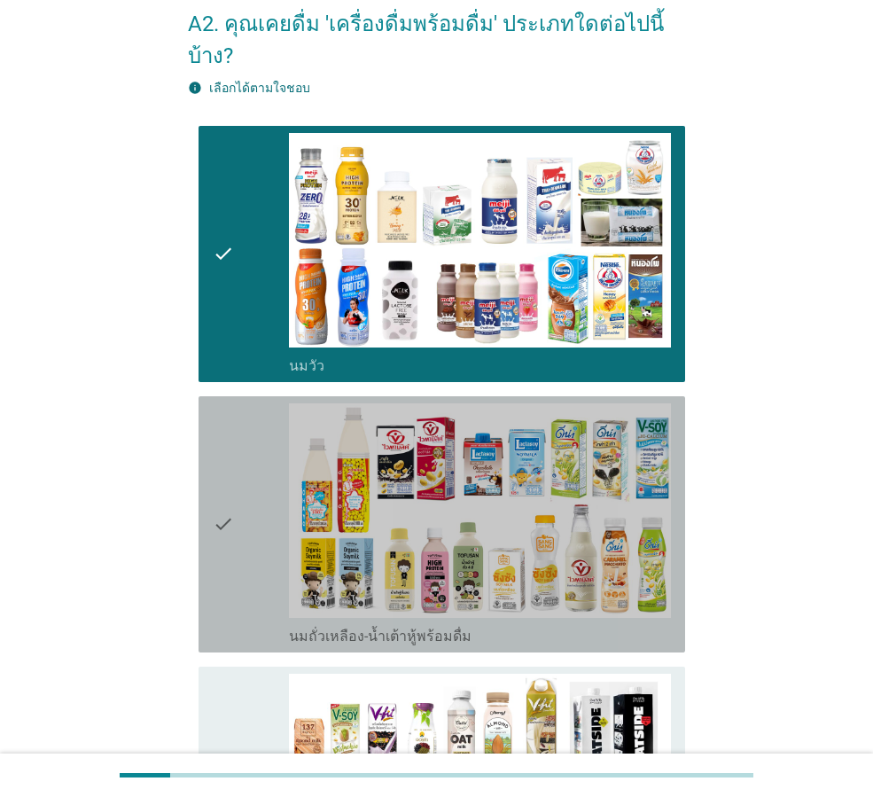
click at [217, 489] on icon "check" at bounding box center [223, 524] width 21 height 242
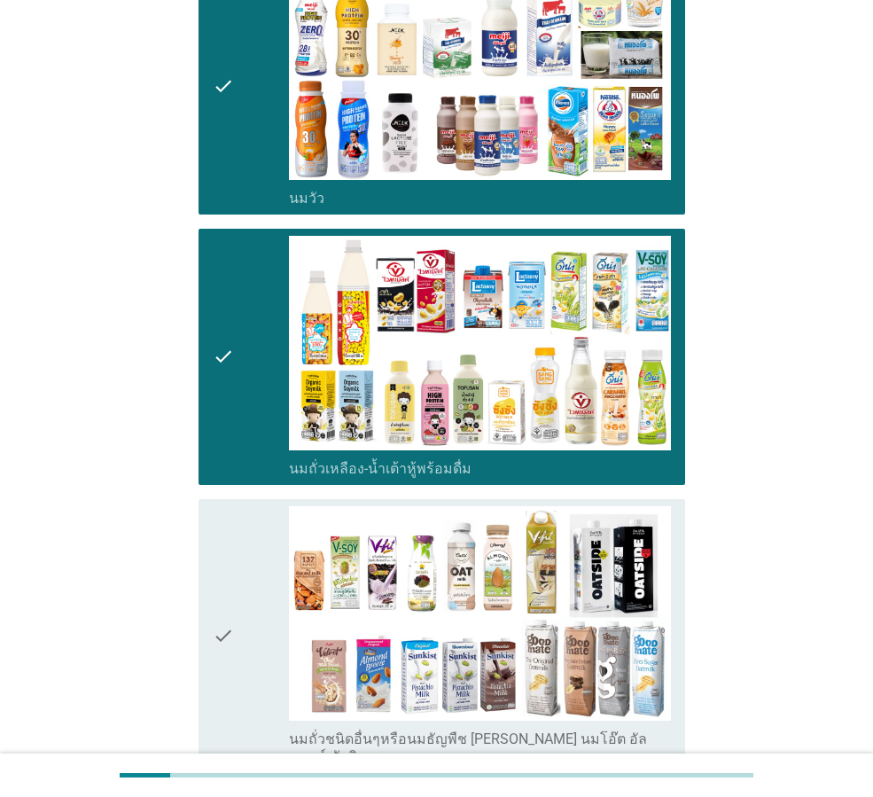
scroll to position [355, 0]
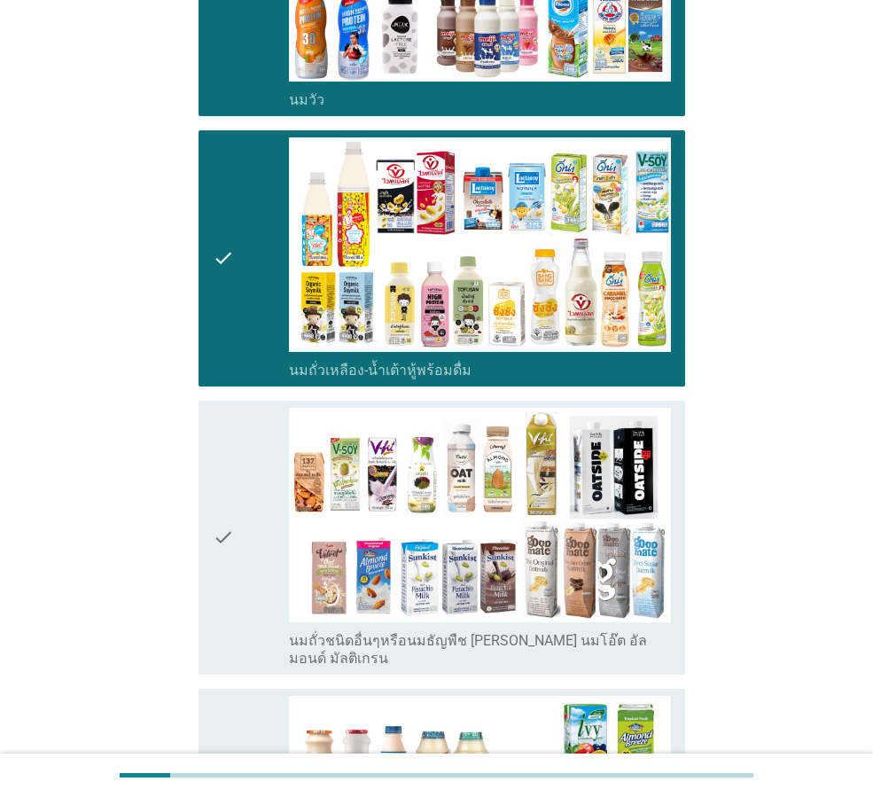
drag, startPoint x: 222, startPoint y: 492, endPoint x: 334, endPoint y: 492, distance: 112.6
click at [222, 492] on icon "check" at bounding box center [223, 538] width 21 height 260
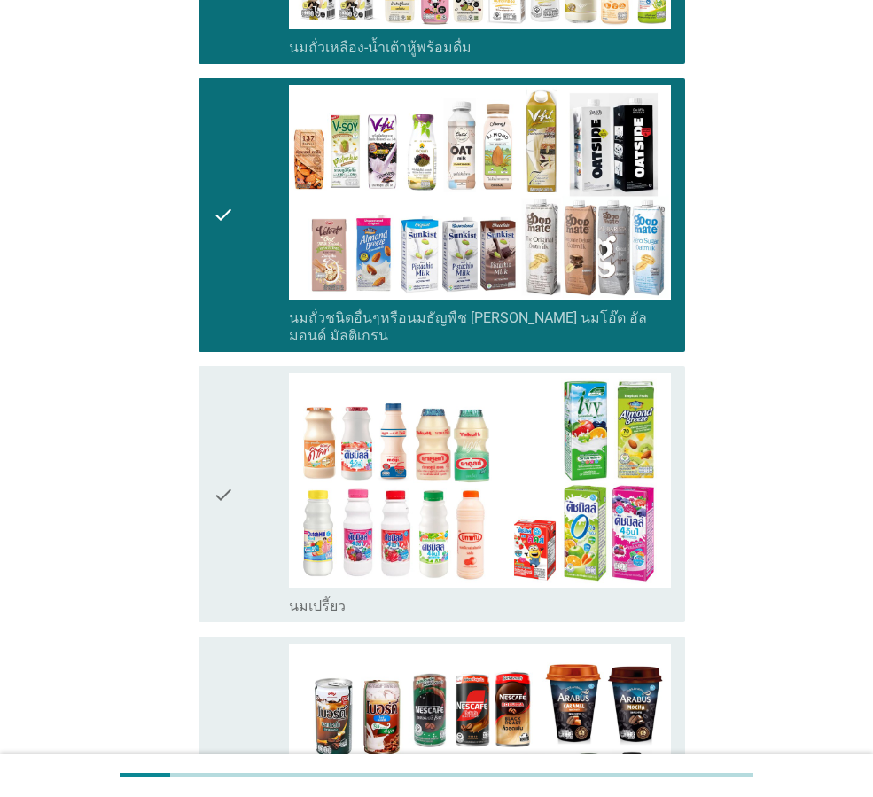
scroll to position [709, 0]
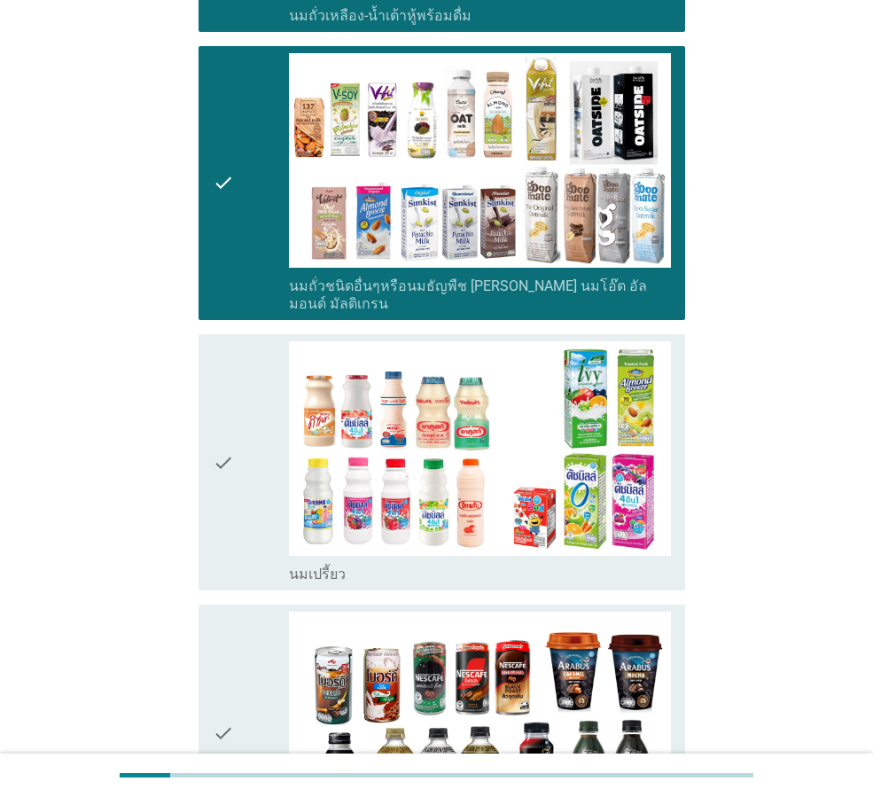
click at [220, 415] on icon "check" at bounding box center [223, 462] width 21 height 242
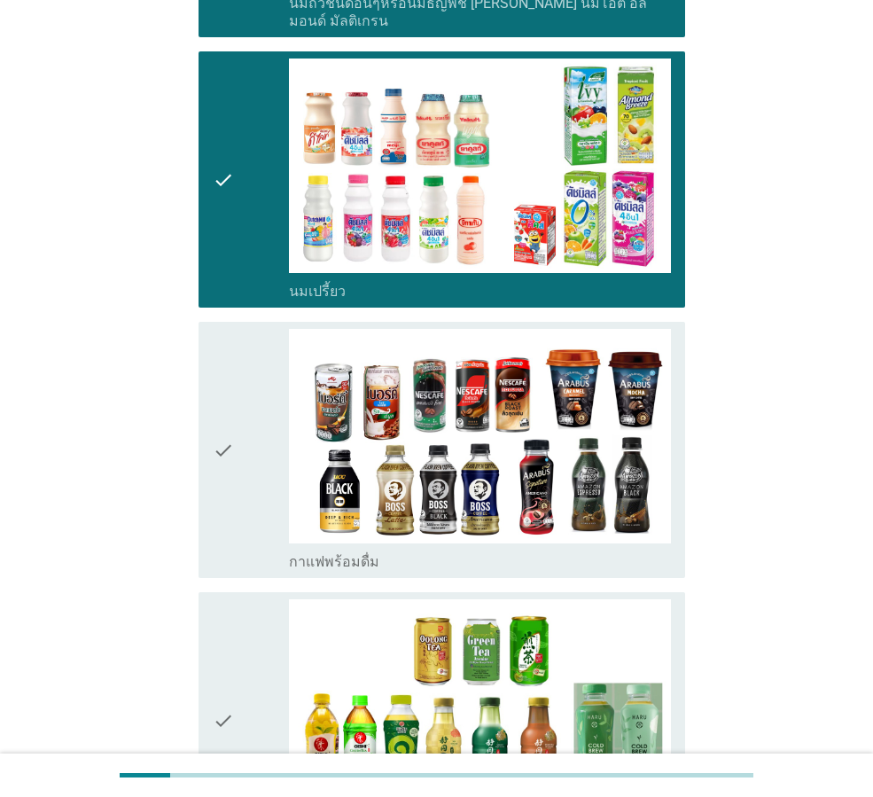
scroll to position [1064, 0]
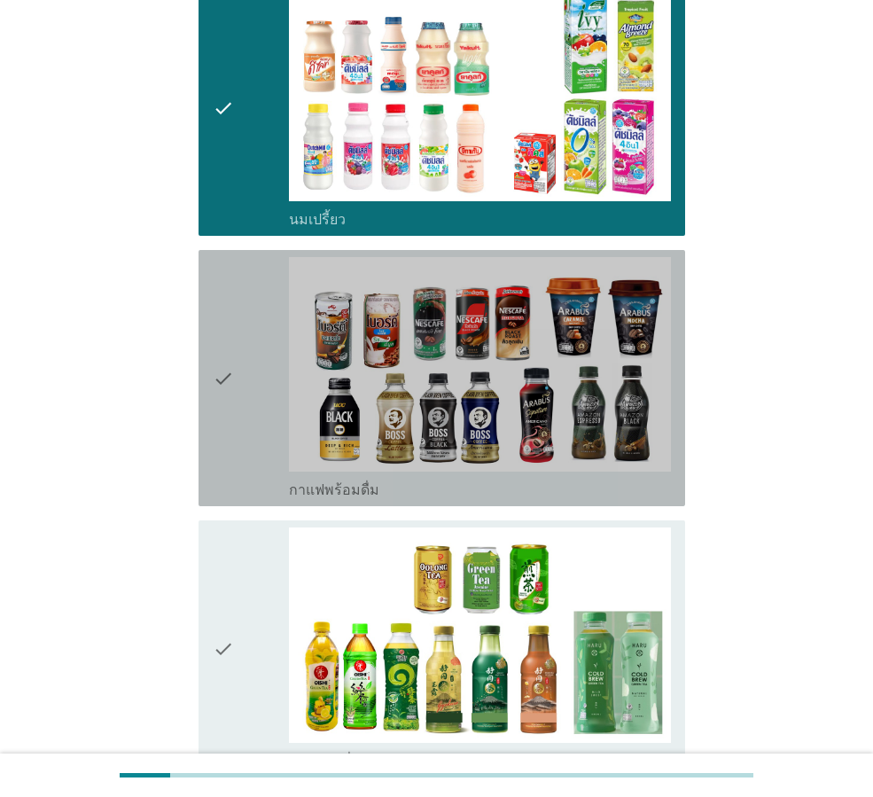
click at [226, 328] on icon "check" at bounding box center [223, 378] width 21 height 242
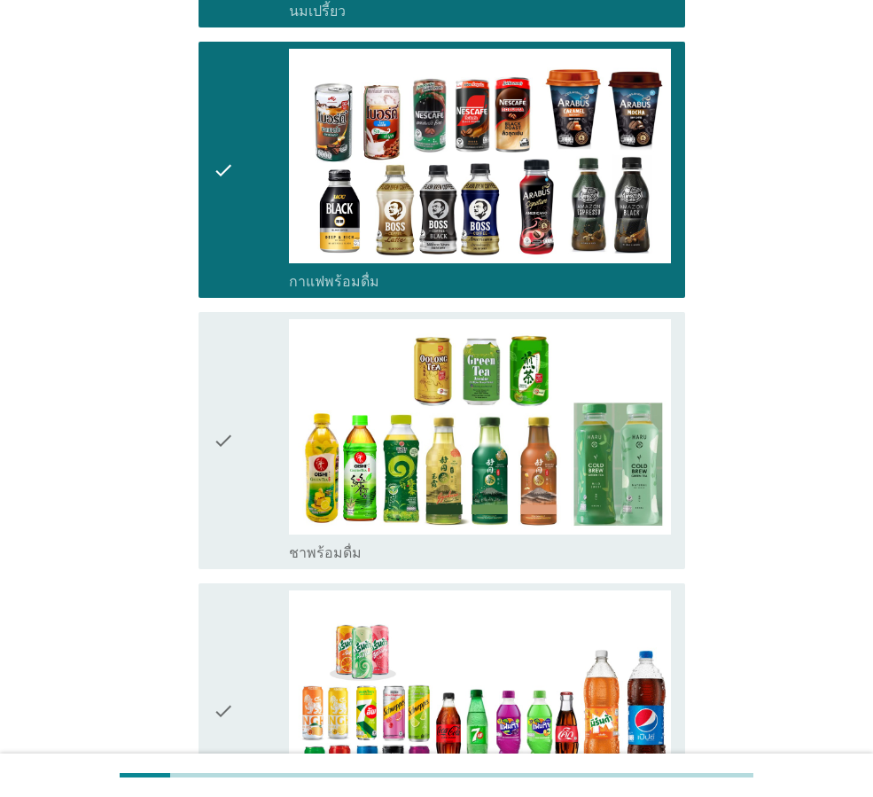
scroll to position [1329, 0]
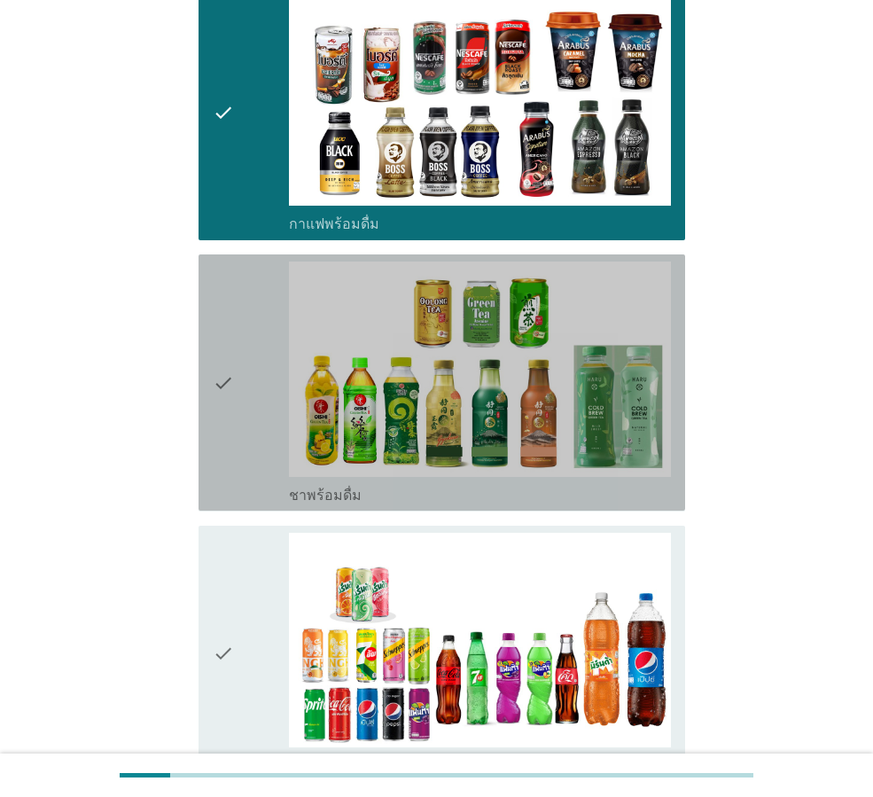
click at [222, 331] on icon "check" at bounding box center [223, 382] width 21 height 242
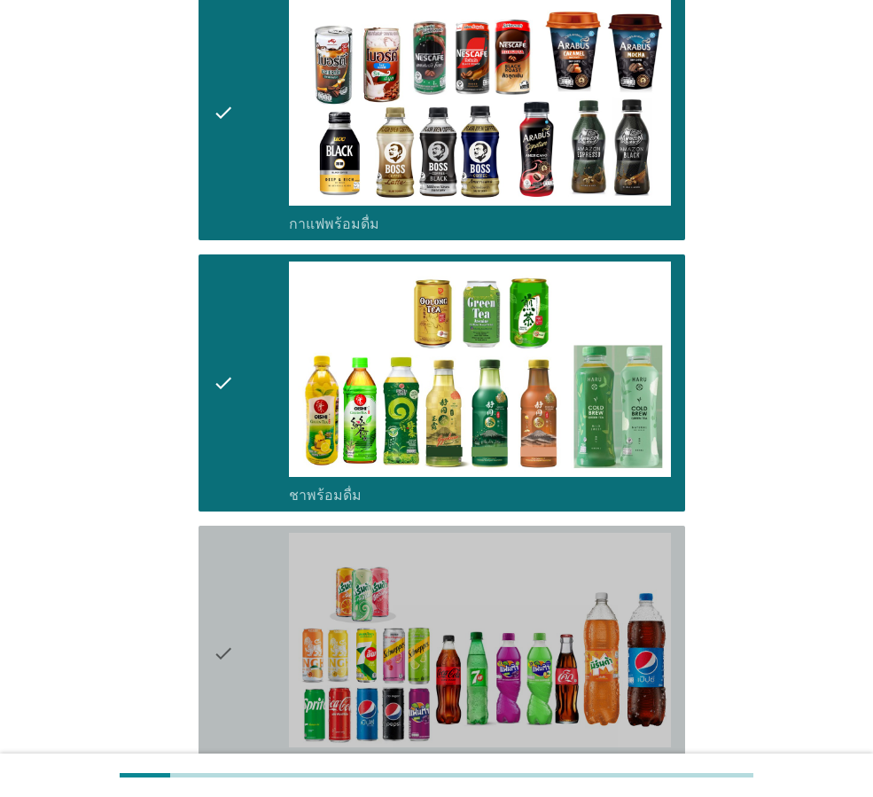
click at [218, 599] on icon "check" at bounding box center [223, 654] width 21 height 242
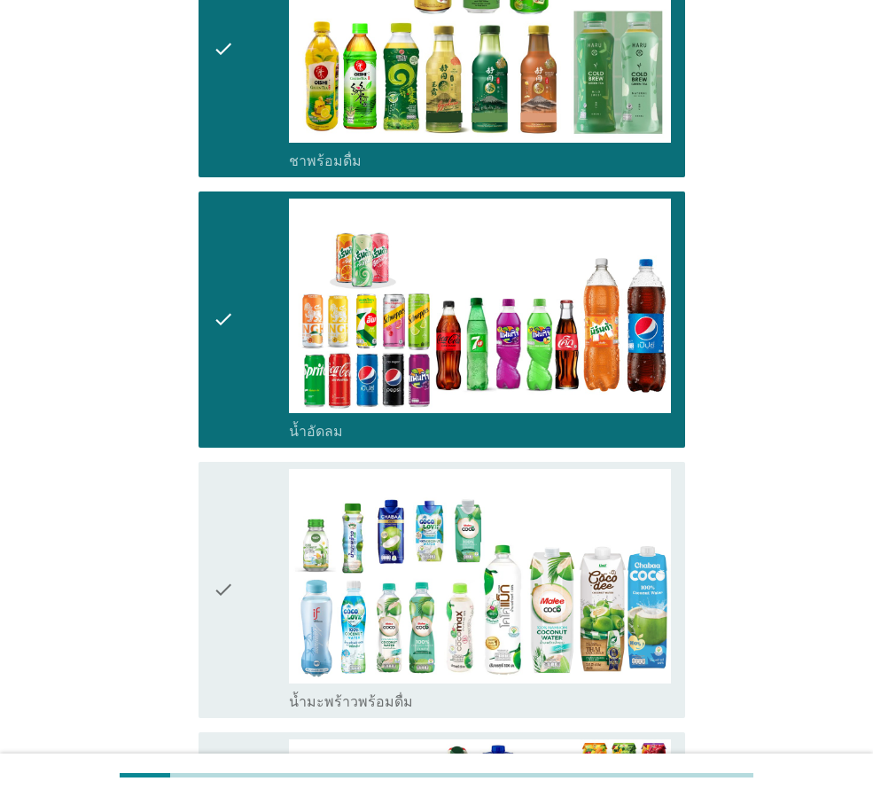
scroll to position [1684, 0]
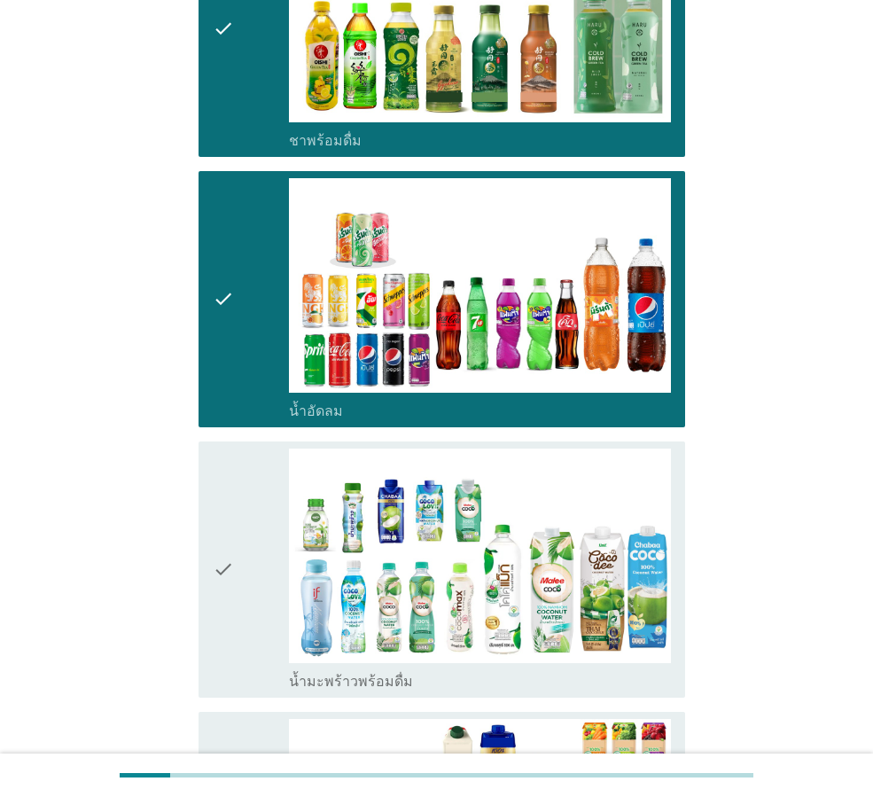
click at [218, 518] on icon "check" at bounding box center [223, 569] width 21 height 242
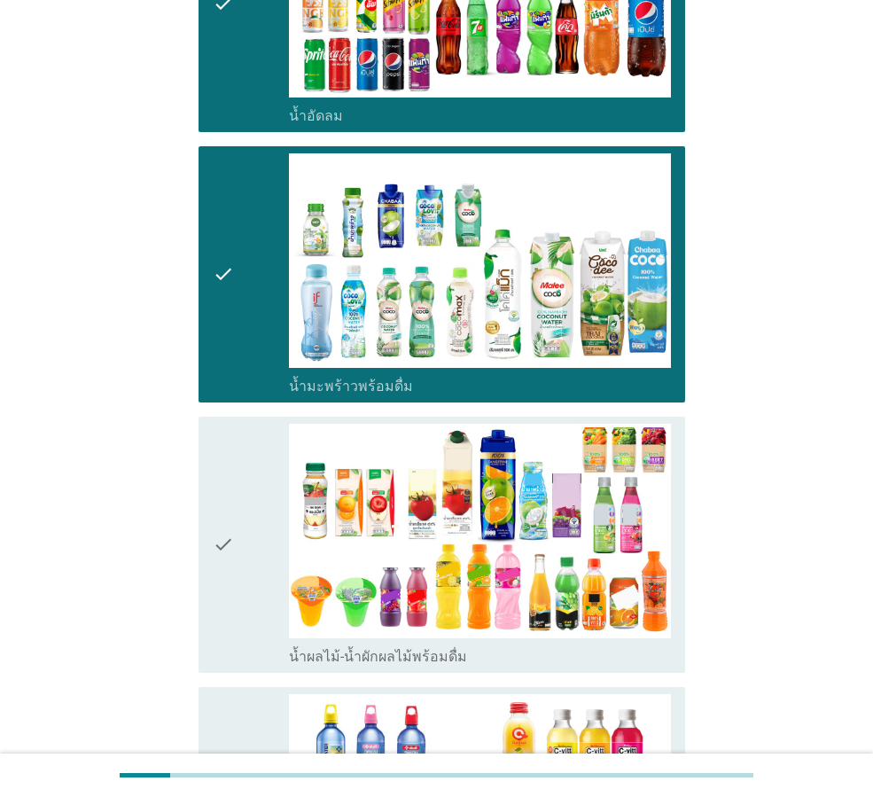
scroll to position [2038, 0]
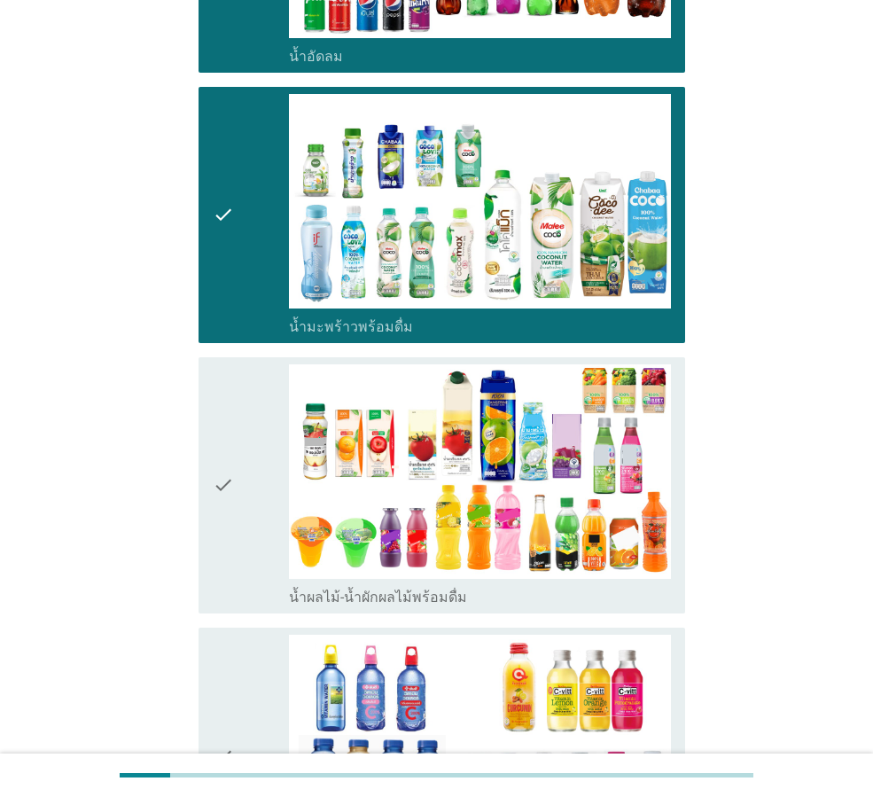
click at [214, 431] on icon "check" at bounding box center [223, 485] width 21 height 242
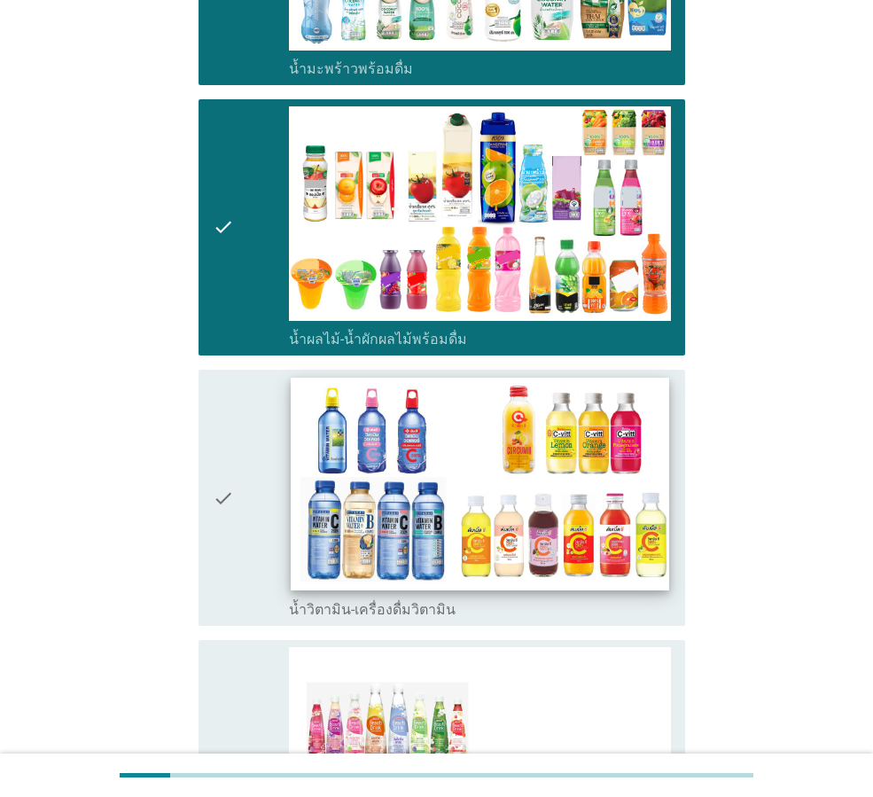
scroll to position [2304, 0]
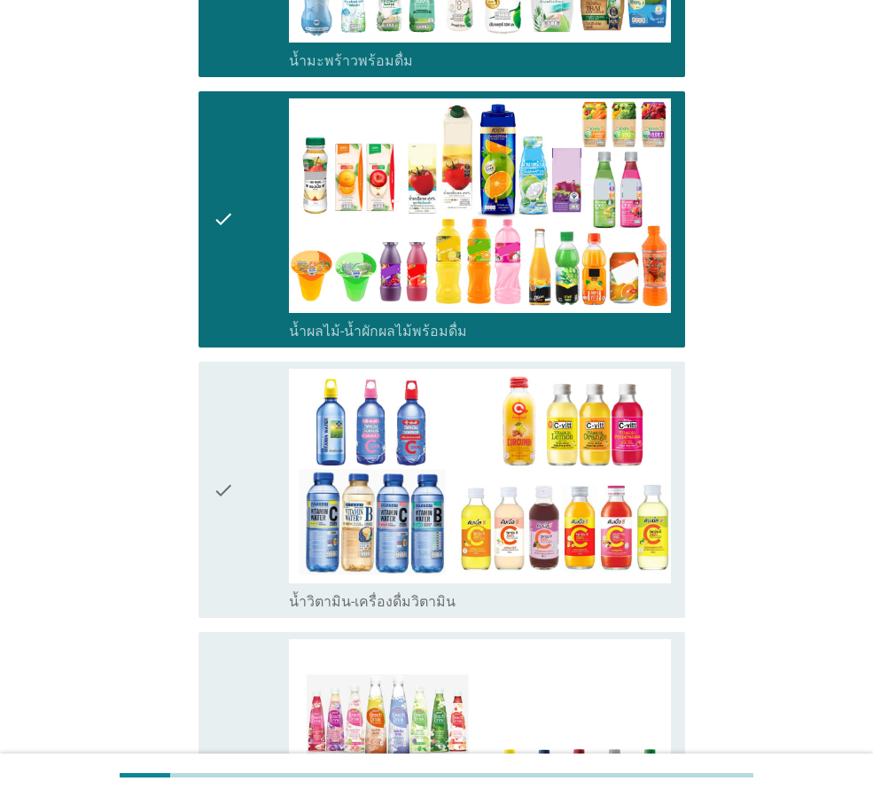
drag, startPoint x: 217, startPoint y: 437, endPoint x: 347, endPoint y: 456, distance: 130.7
click at [216, 437] on icon "check" at bounding box center [223, 490] width 21 height 242
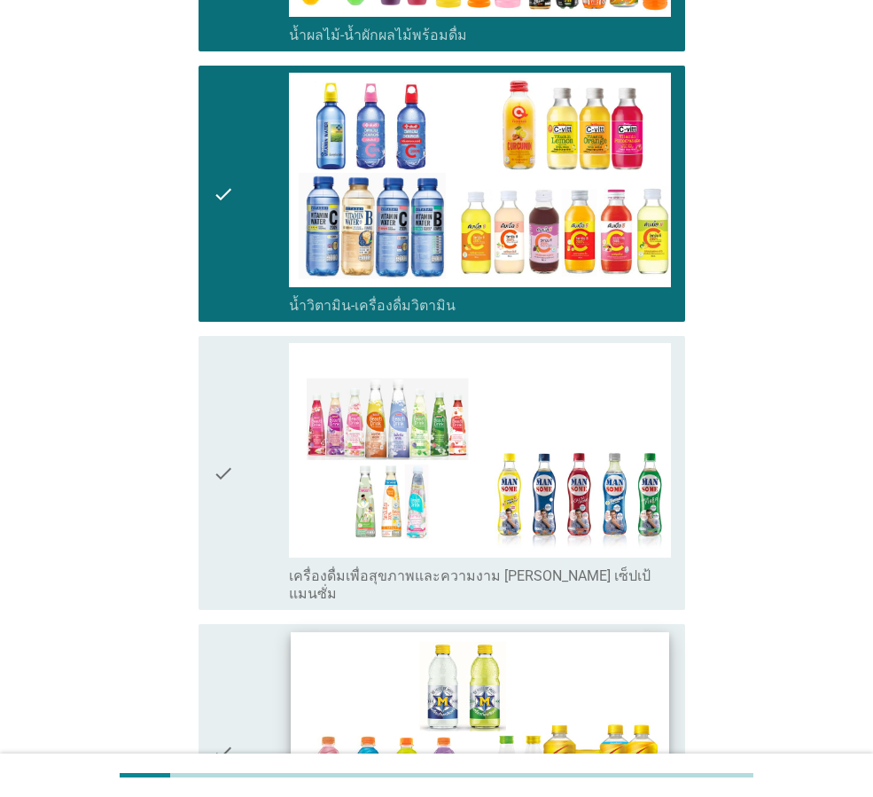
scroll to position [2659, 0]
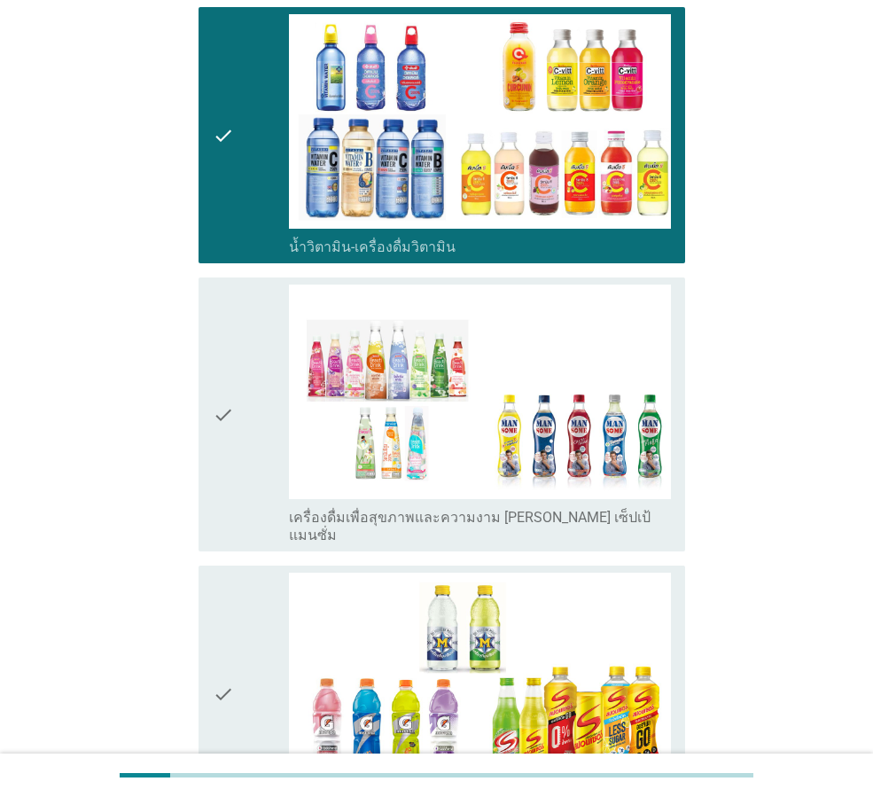
click at [218, 352] on icon "check" at bounding box center [223, 415] width 21 height 260
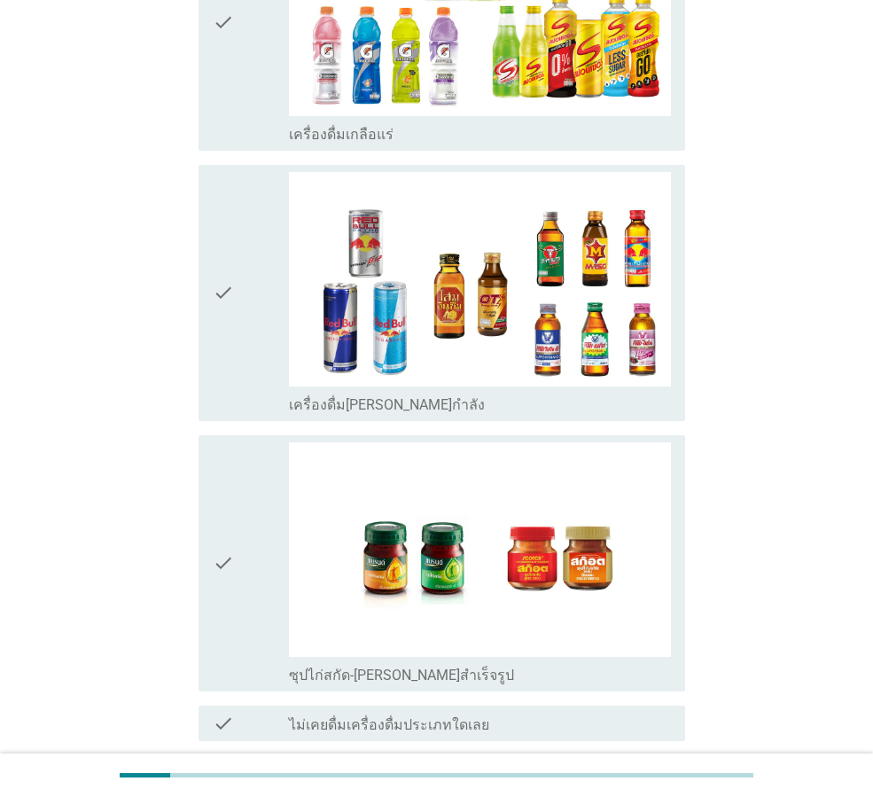
scroll to position [3368, 0]
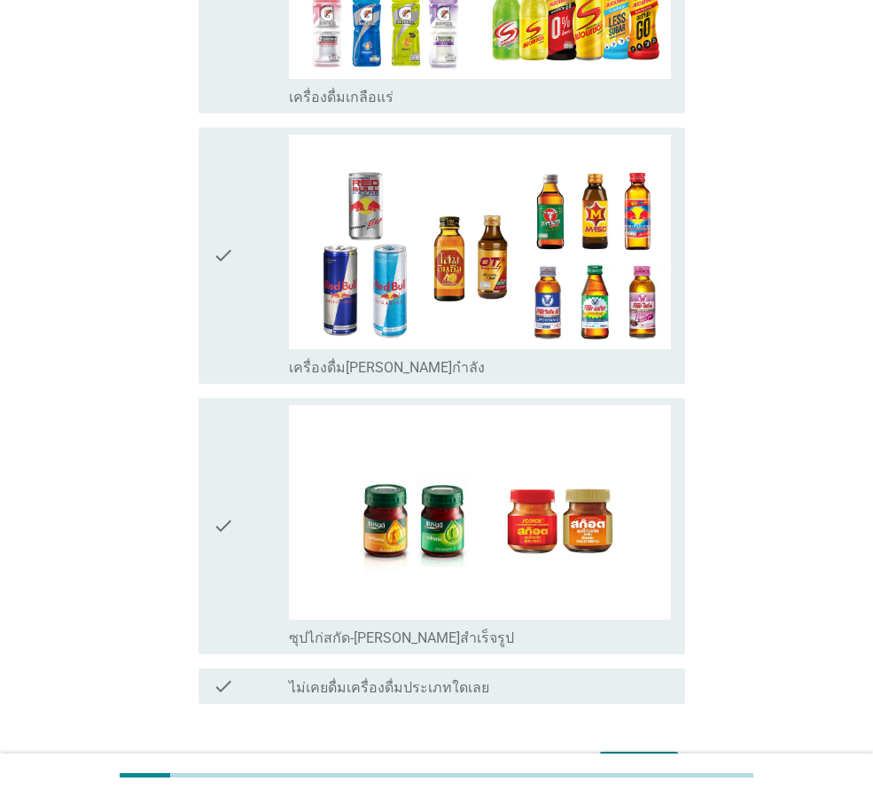
click at [633, 757] on div "ต่อไป" at bounding box center [639, 767] width 50 height 21
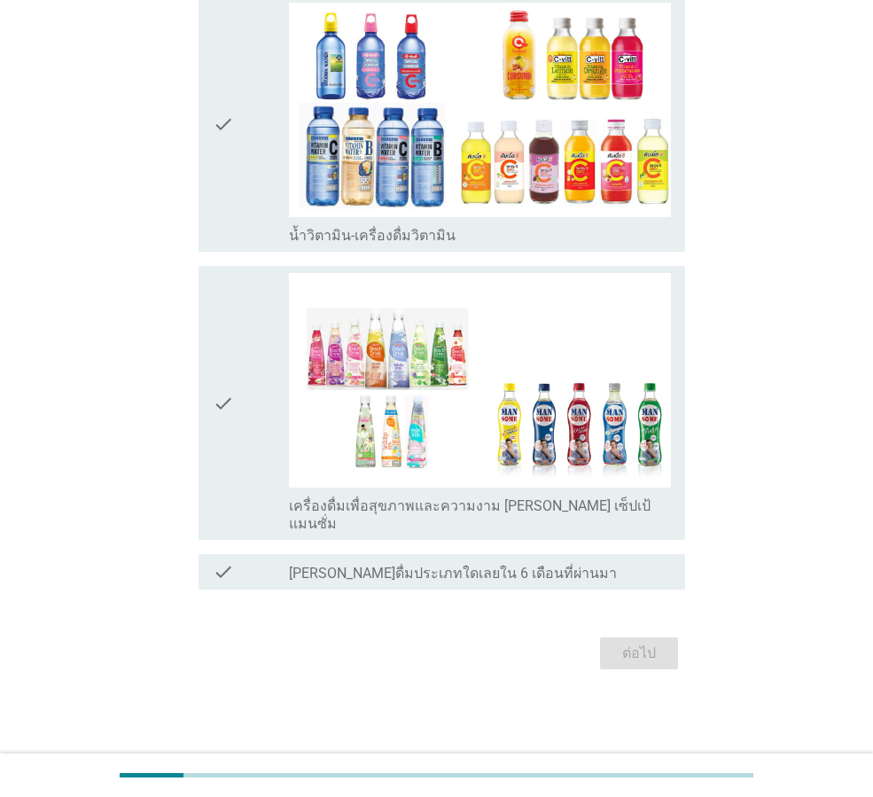
scroll to position [0, 0]
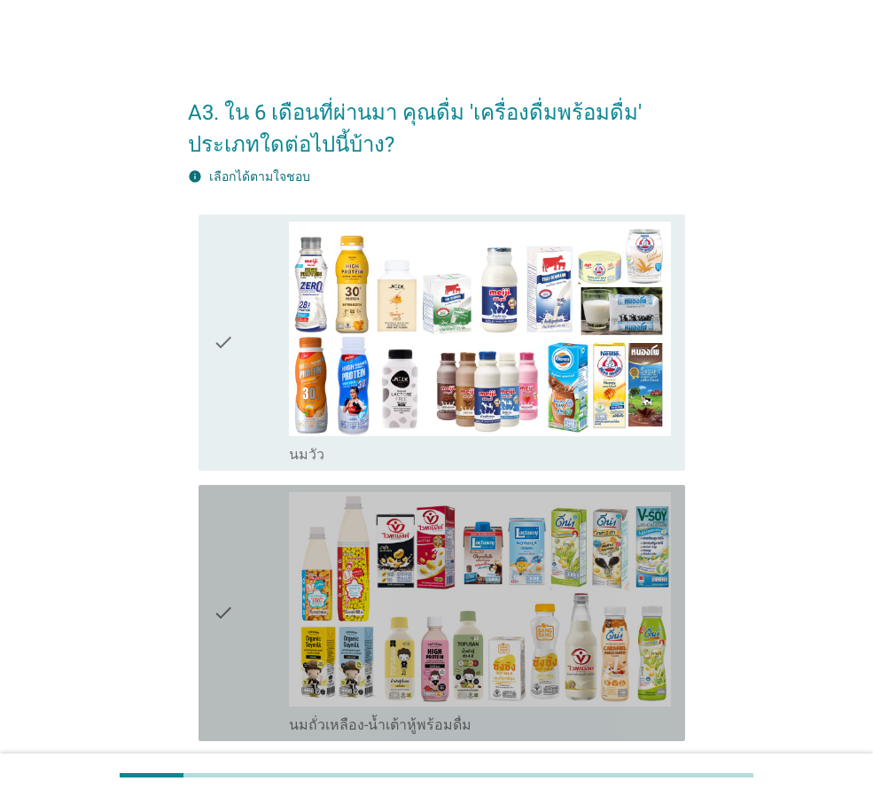
click at [209, 598] on div "check check_box_outline_blank นมถั่วเหลือง-น้ำเต้าหู้พร้อมดื่ม" at bounding box center [442, 613] width 487 height 256
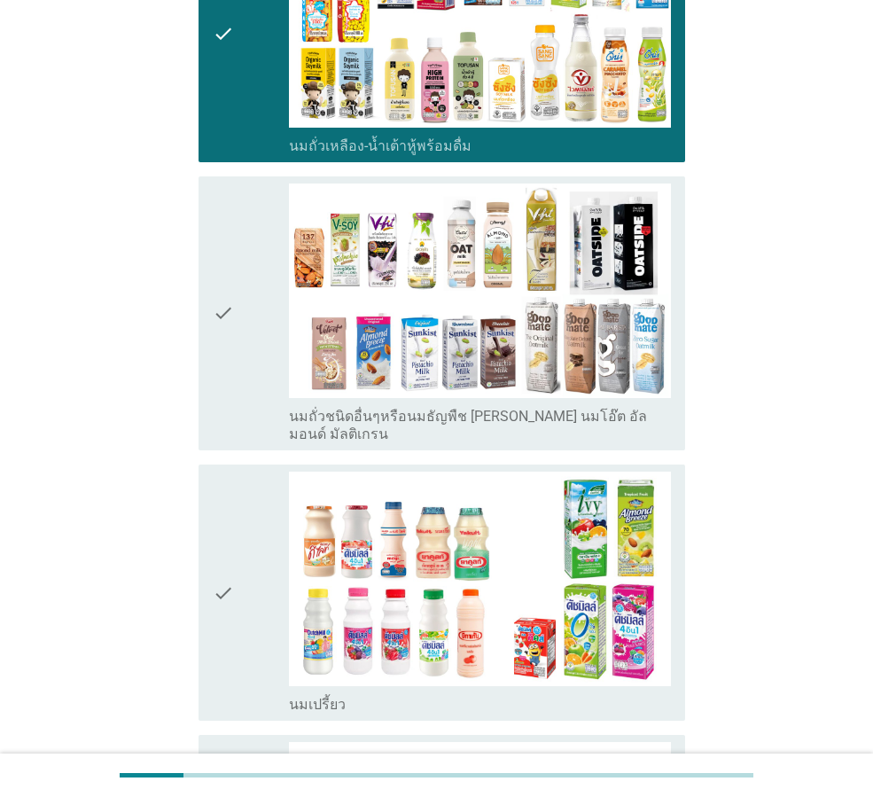
scroll to position [709, 0]
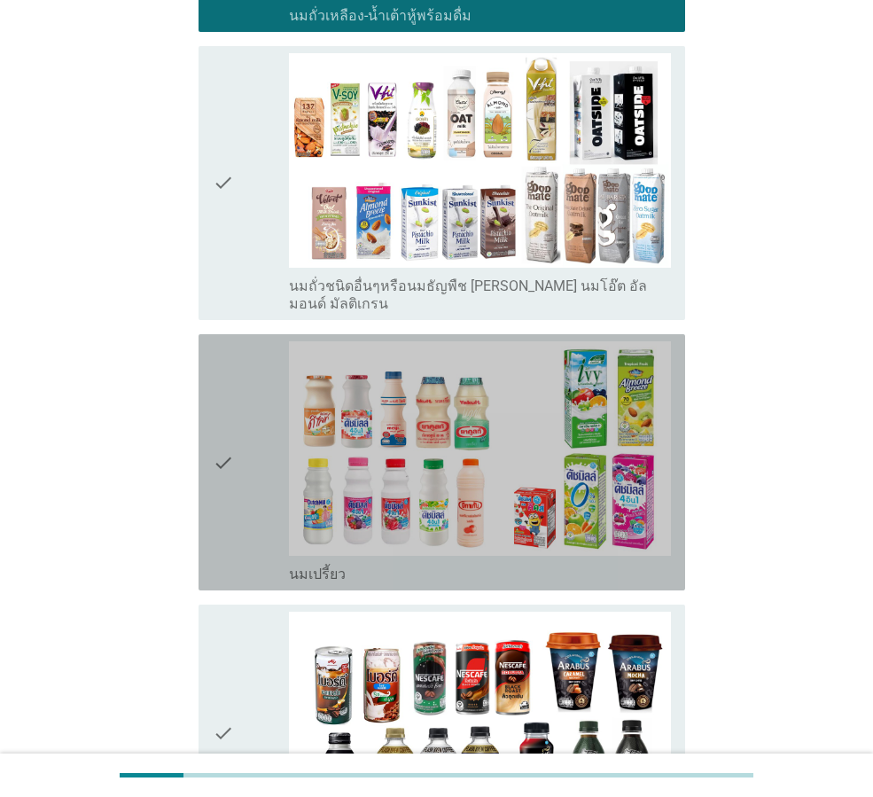
drag, startPoint x: 224, startPoint y: 441, endPoint x: 653, endPoint y: 500, distance: 432.9
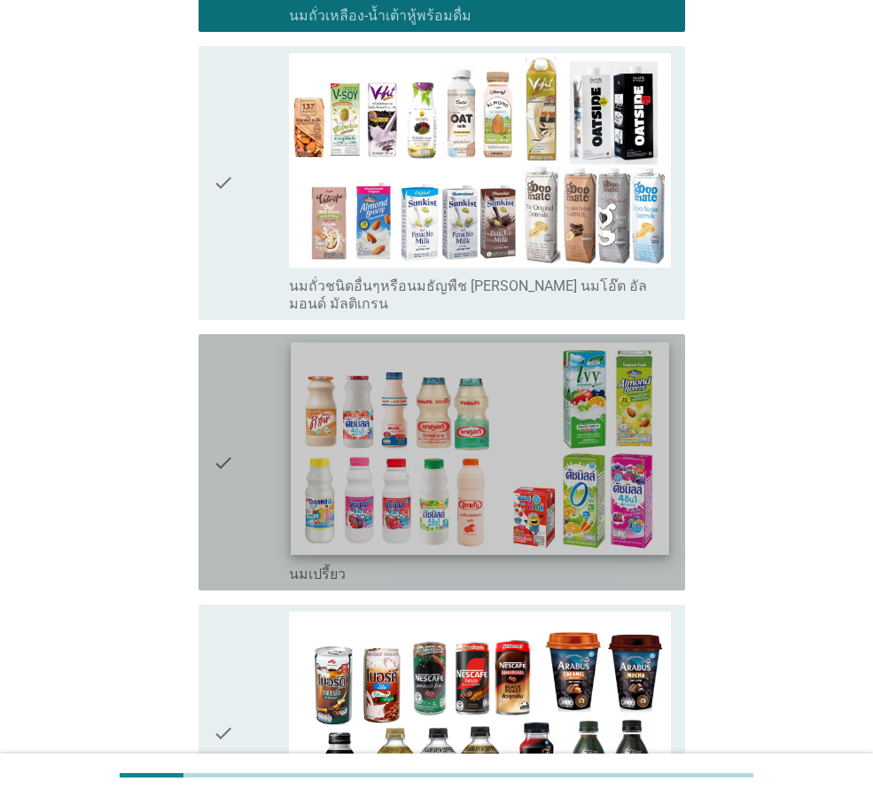
click at [225, 442] on icon "check" at bounding box center [223, 462] width 21 height 242
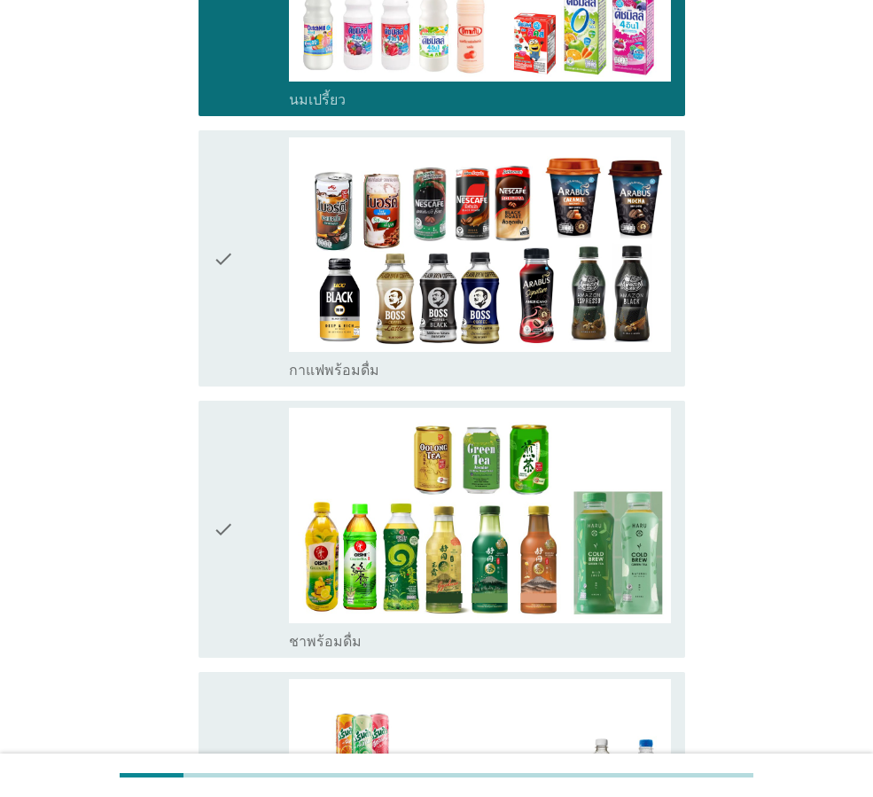
scroll to position [1329, 0]
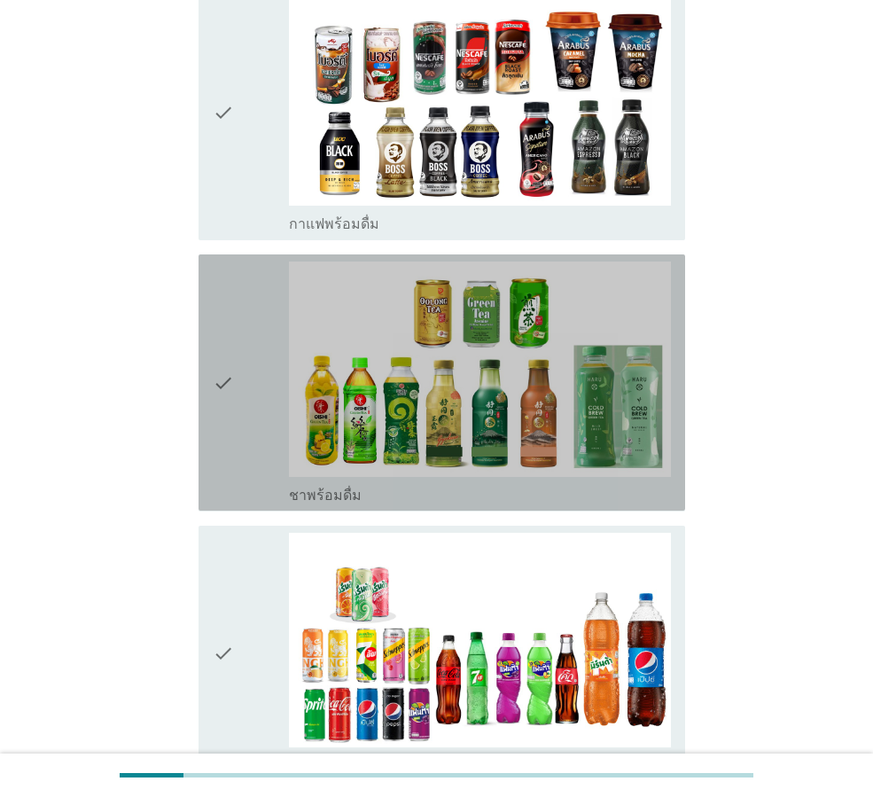
click at [216, 363] on icon "check" at bounding box center [223, 382] width 21 height 242
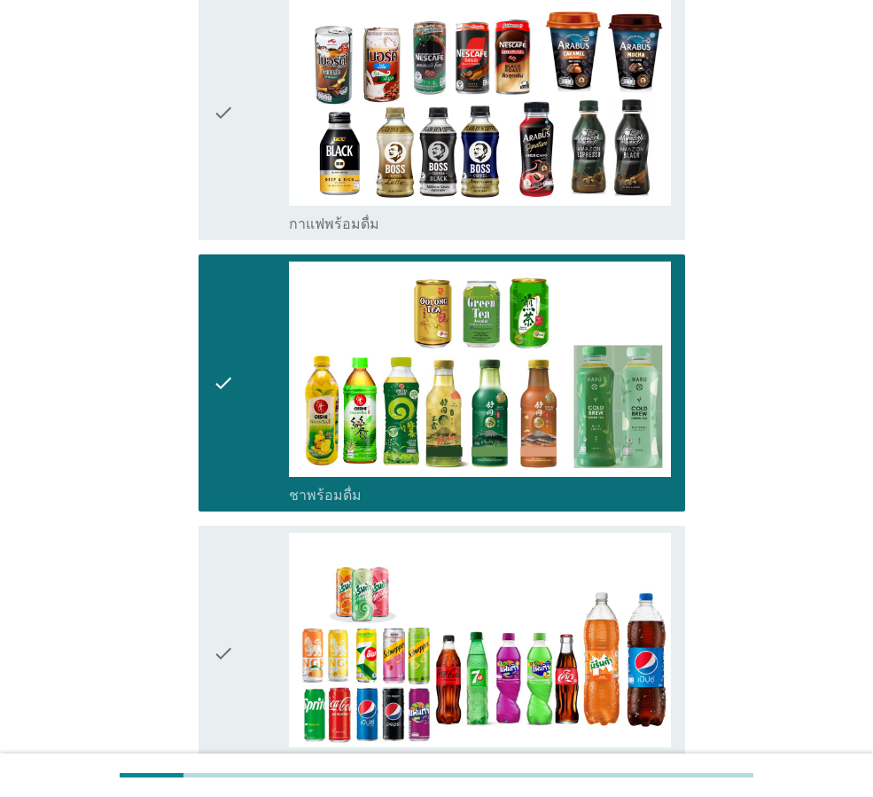
click at [225, 635] on icon "check" at bounding box center [223, 654] width 21 height 242
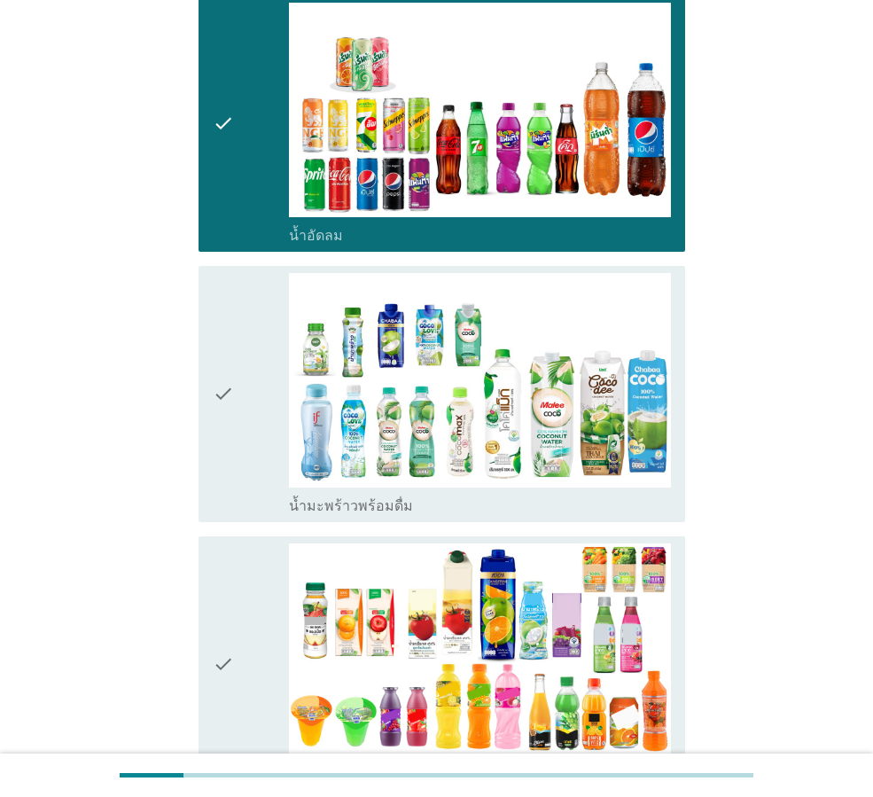
scroll to position [1950, 0]
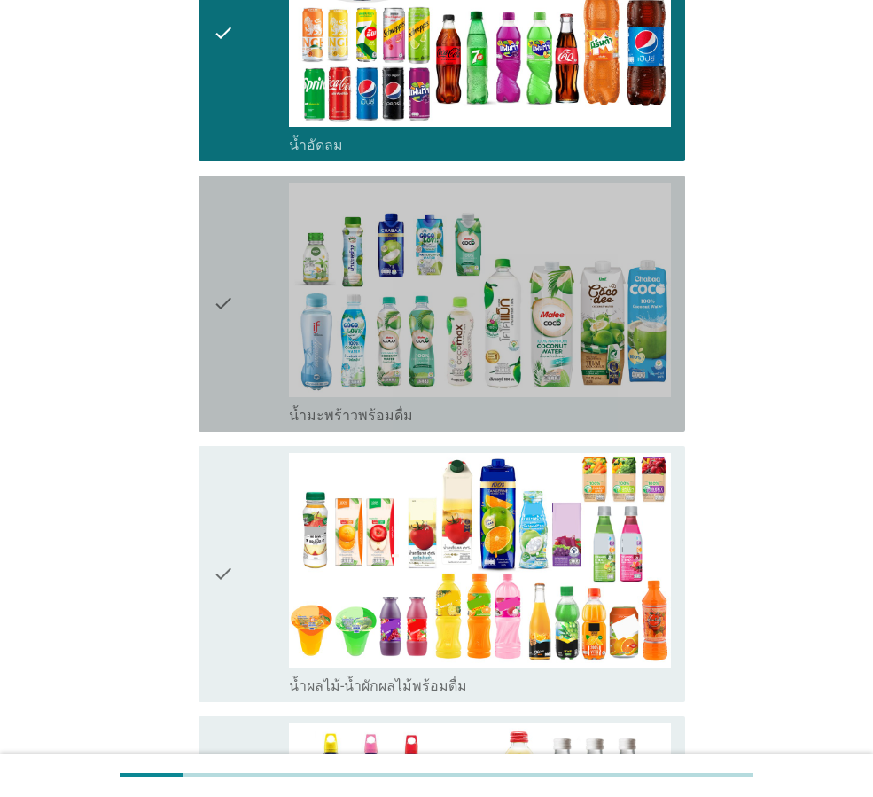
click at [220, 284] on icon "check" at bounding box center [223, 304] width 21 height 242
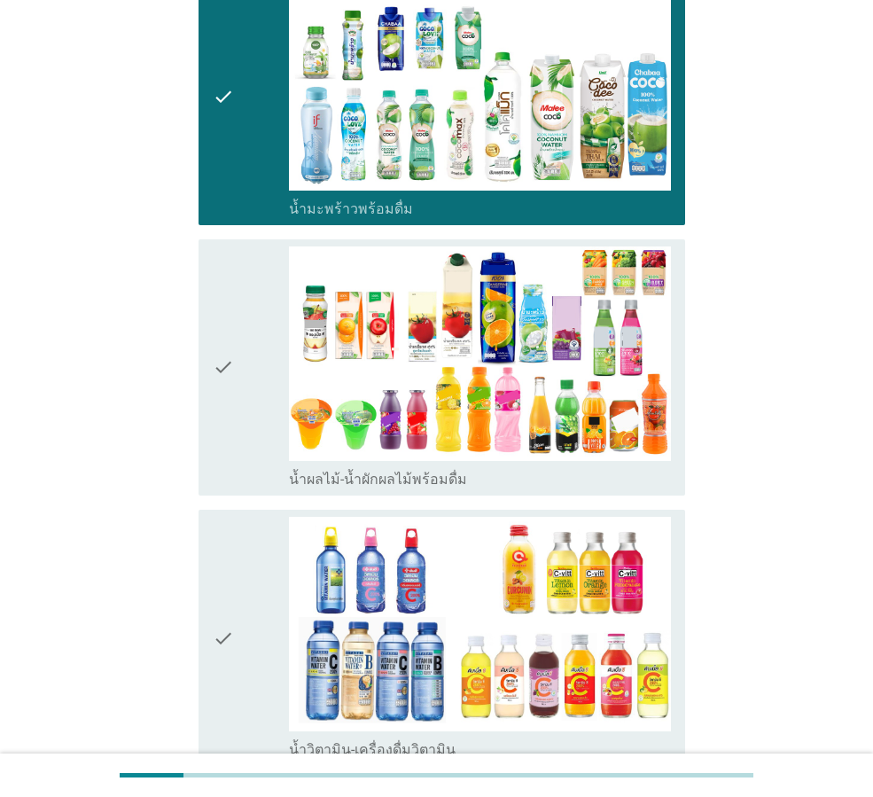
scroll to position [2216, 0]
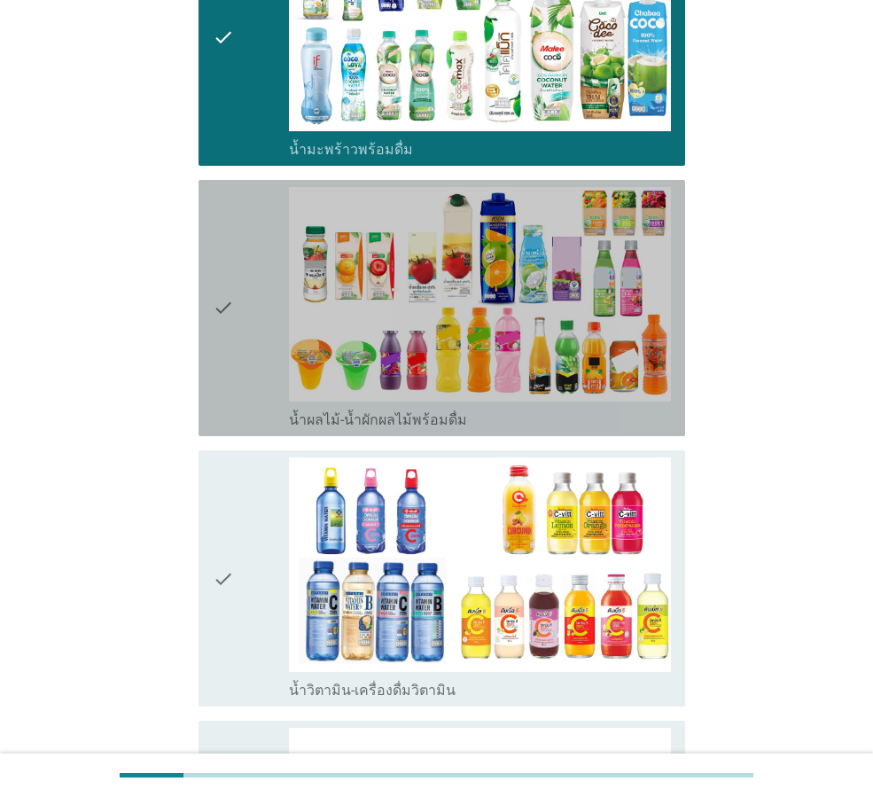
click at [218, 291] on icon "check" at bounding box center [223, 308] width 21 height 242
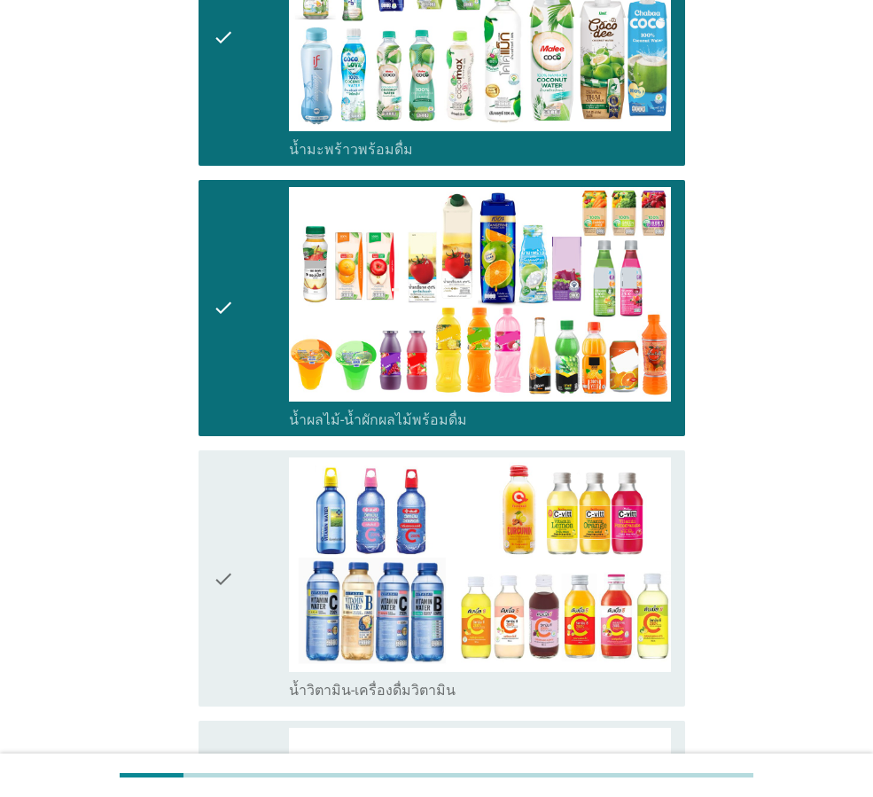
drag, startPoint x: 218, startPoint y: 559, endPoint x: 241, endPoint y: 557, distance: 23.1
click at [224, 557] on icon "check" at bounding box center [223, 578] width 21 height 242
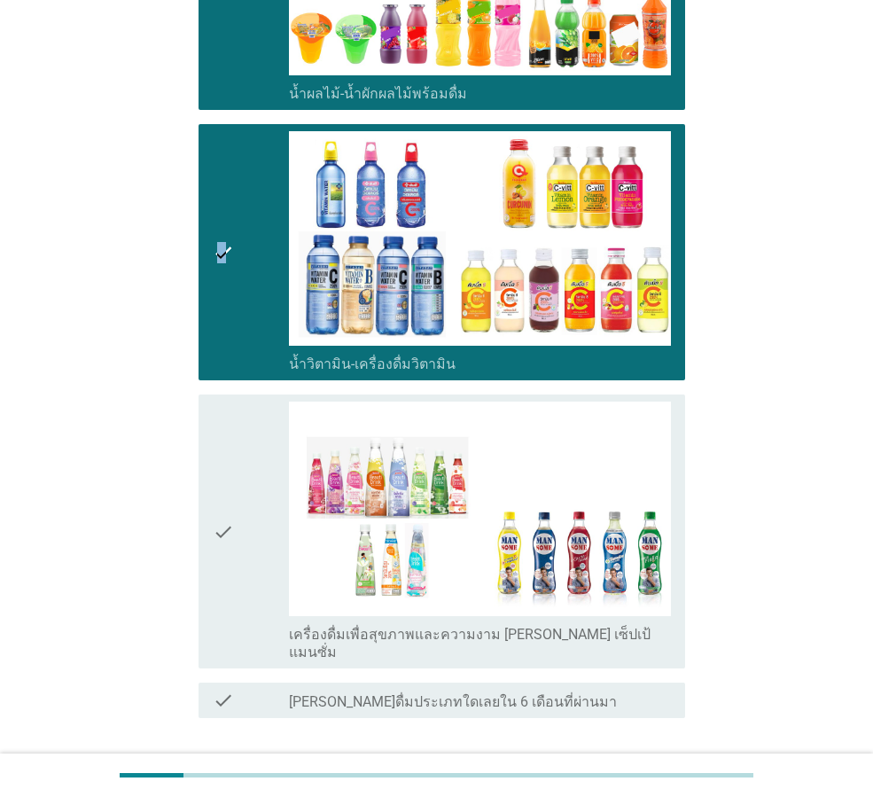
scroll to position [2570, 0]
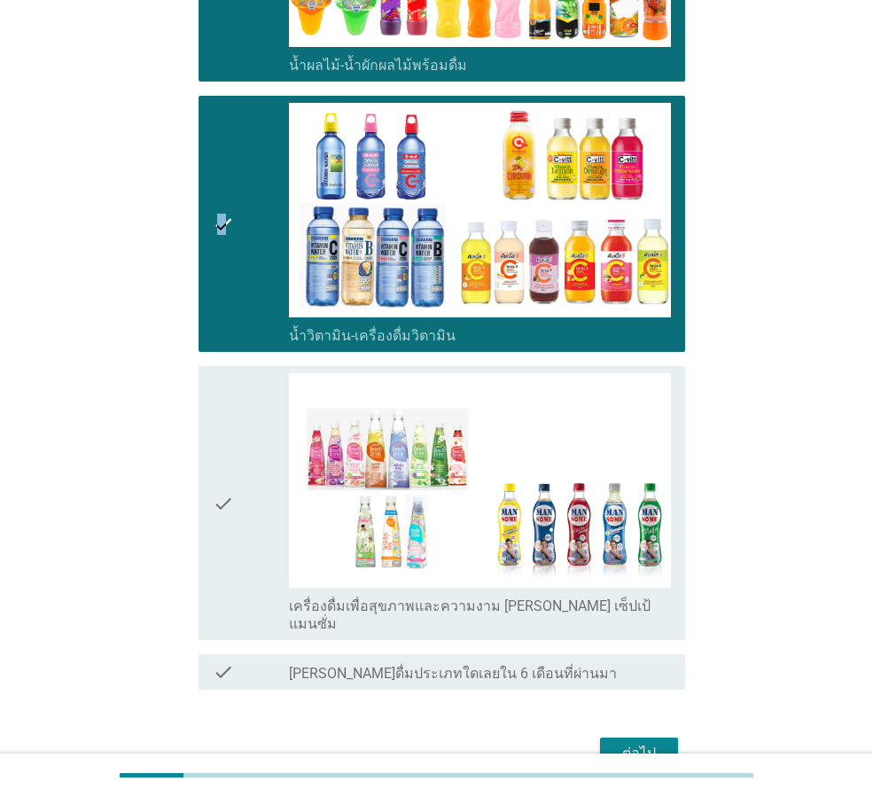
click at [649, 743] on div "ต่อไป" at bounding box center [639, 753] width 50 height 21
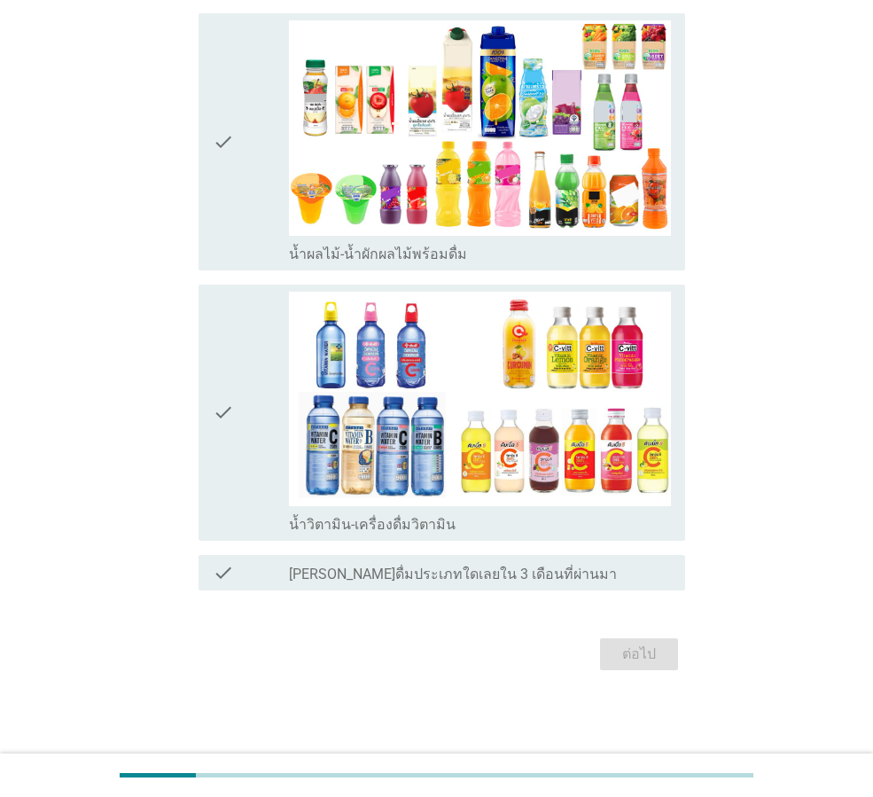
scroll to position [0, 0]
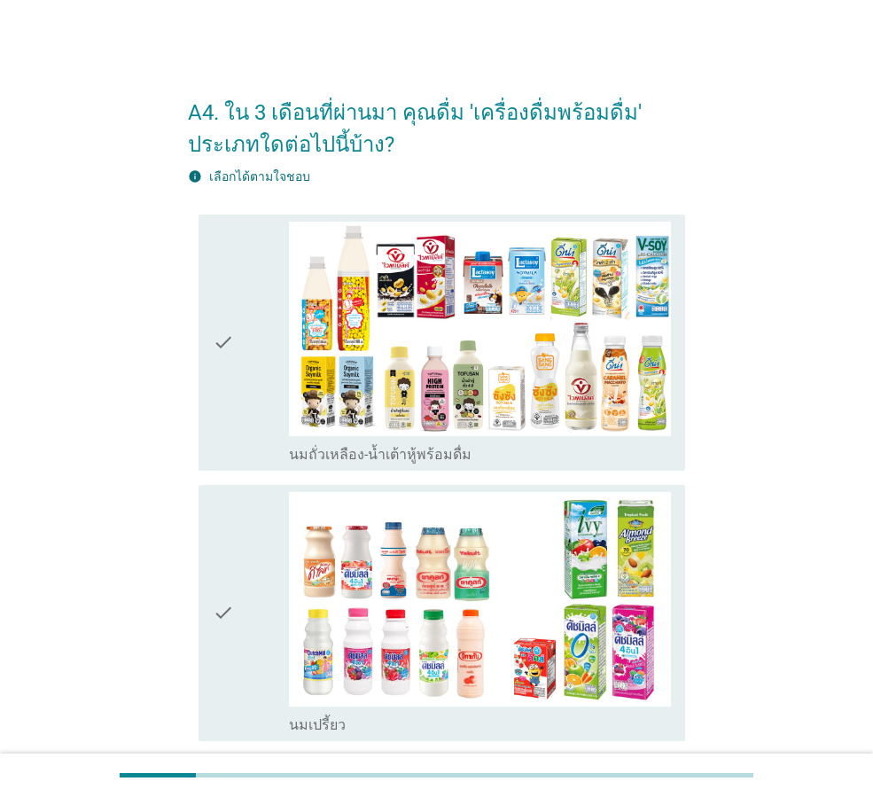
click at [228, 341] on icon "check" at bounding box center [223, 343] width 21 height 242
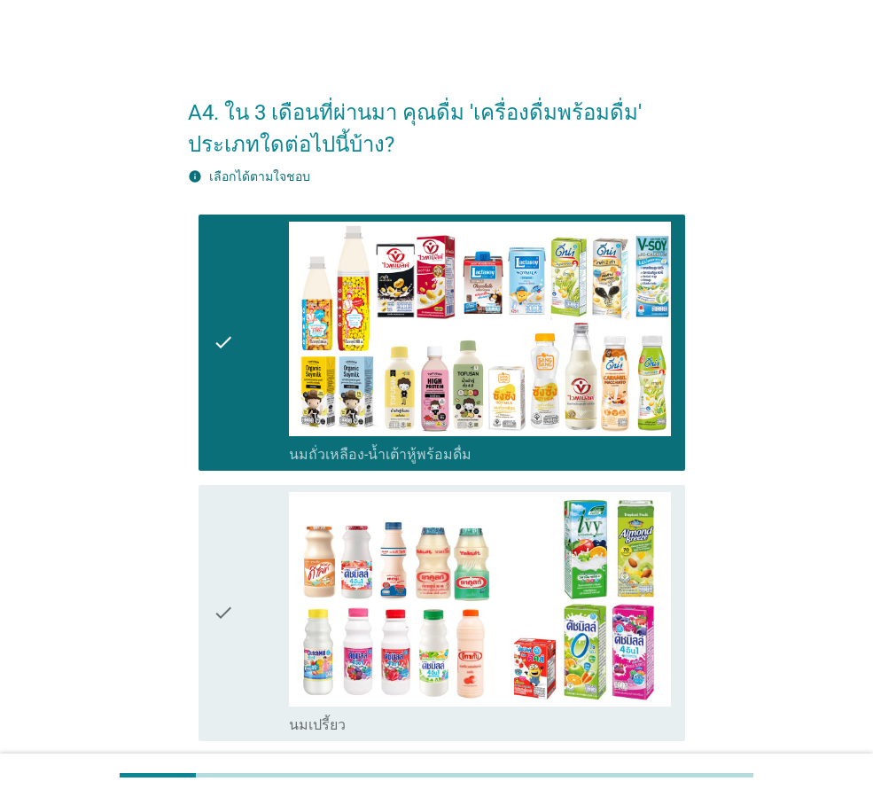
drag, startPoint x: 207, startPoint y: 611, endPoint x: 276, endPoint y: 608, distance: 69.2
click at [208, 610] on div "check check_box นมเปรี้ยว" at bounding box center [442, 613] width 487 height 256
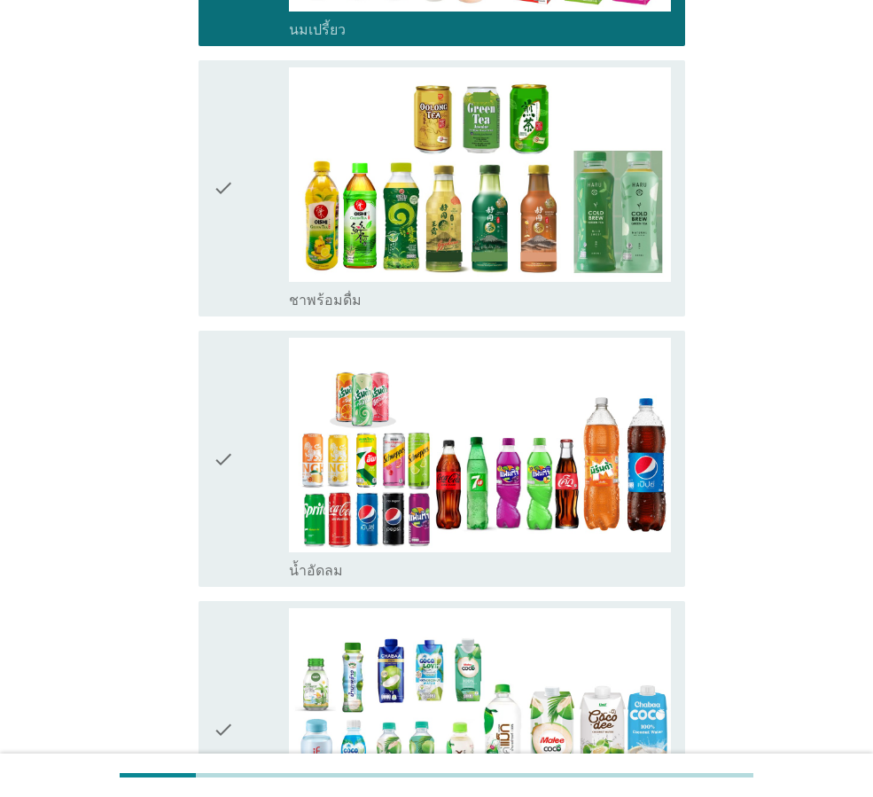
scroll to position [709, 0]
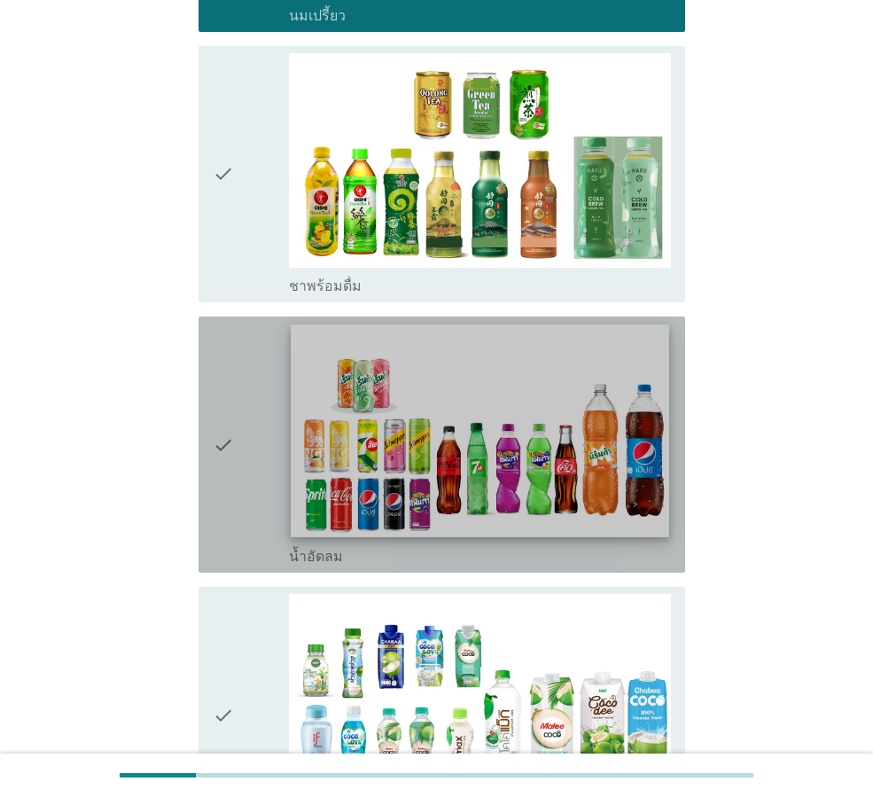
drag, startPoint x: 212, startPoint y: 440, endPoint x: 478, endPoint y: 479, distance: 268.7
click at [214, 441] on div "check check_box น้ำอัดลม" at bounding box center [442, 444] width 487 height 256
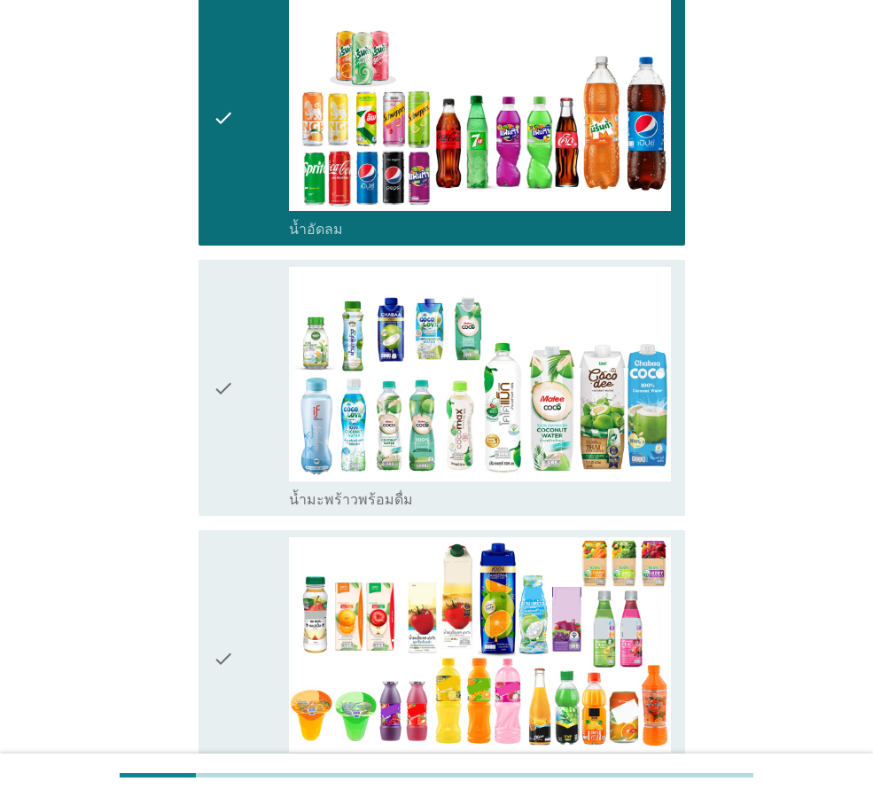
scroll to position [1064, 0]
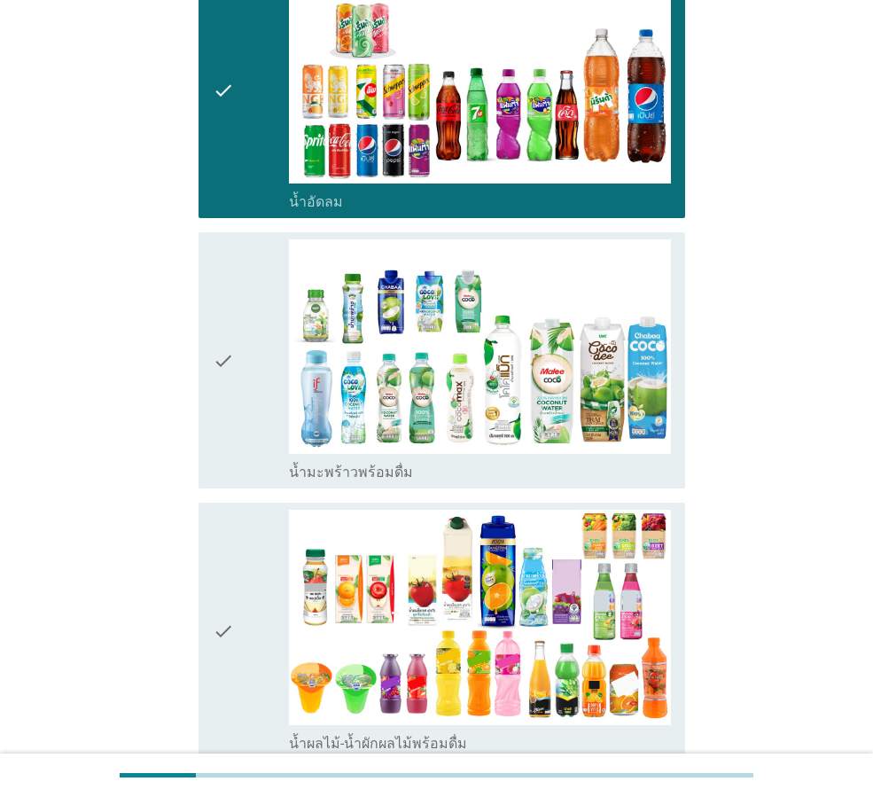
click at [226, 628] on icon "check" at bounding box center [223, 631] width 21 height 242
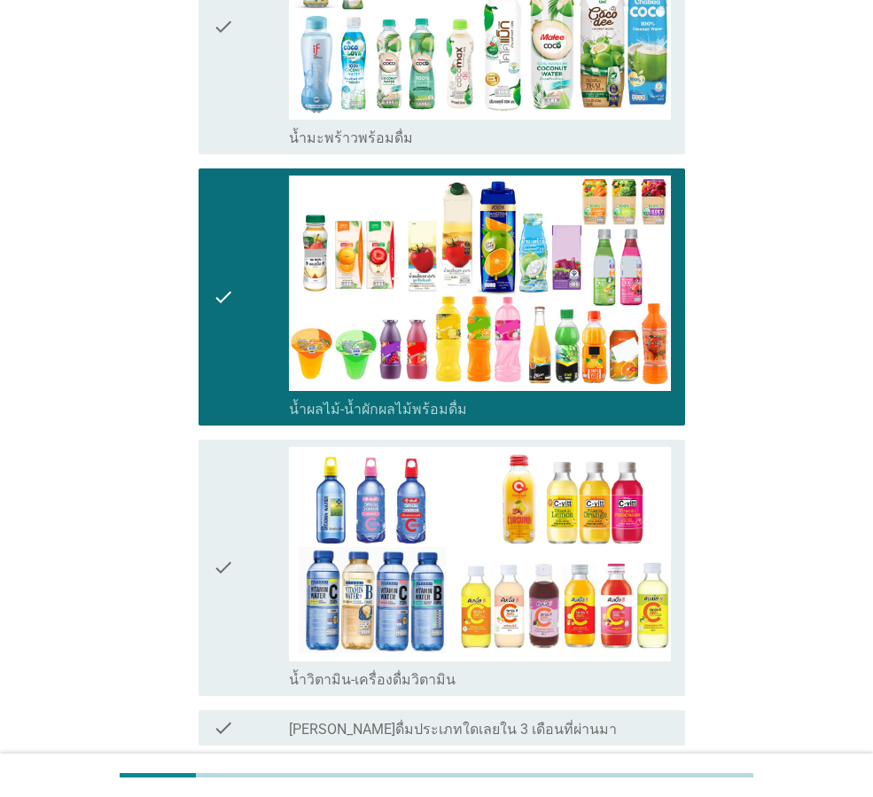
scroll to position [1418, 0]
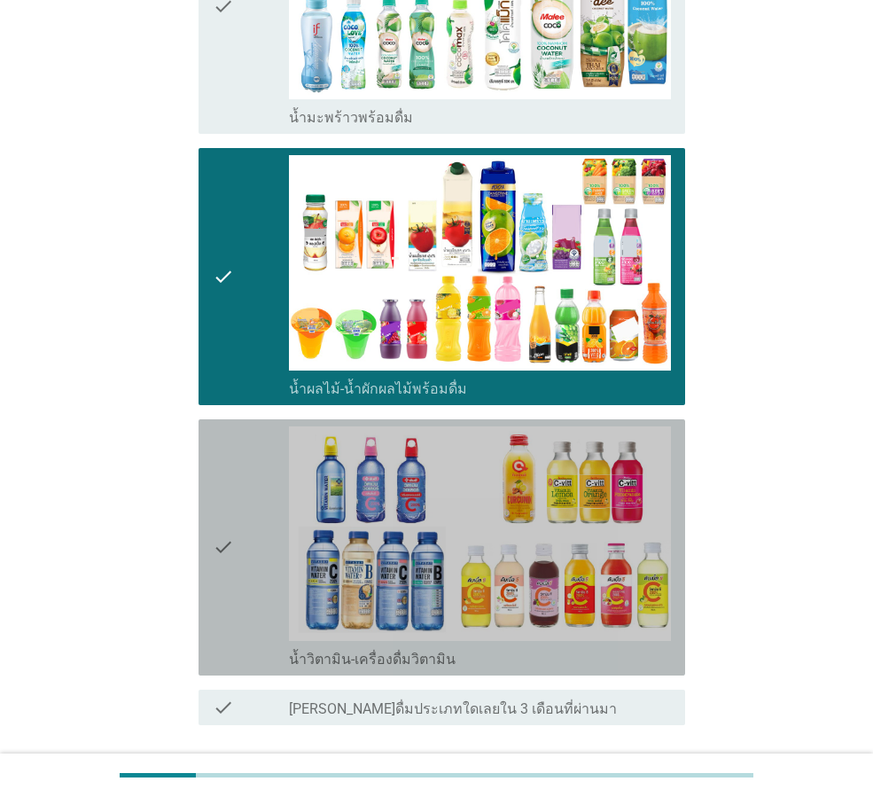
drag, startPoint x: 220, startPoint y: 543, endPoint x: 704, endPoint y: 554, distance: 484.0
click at [229, 544] on icon "check" at bounding box center [223, 547] width 21 height 242
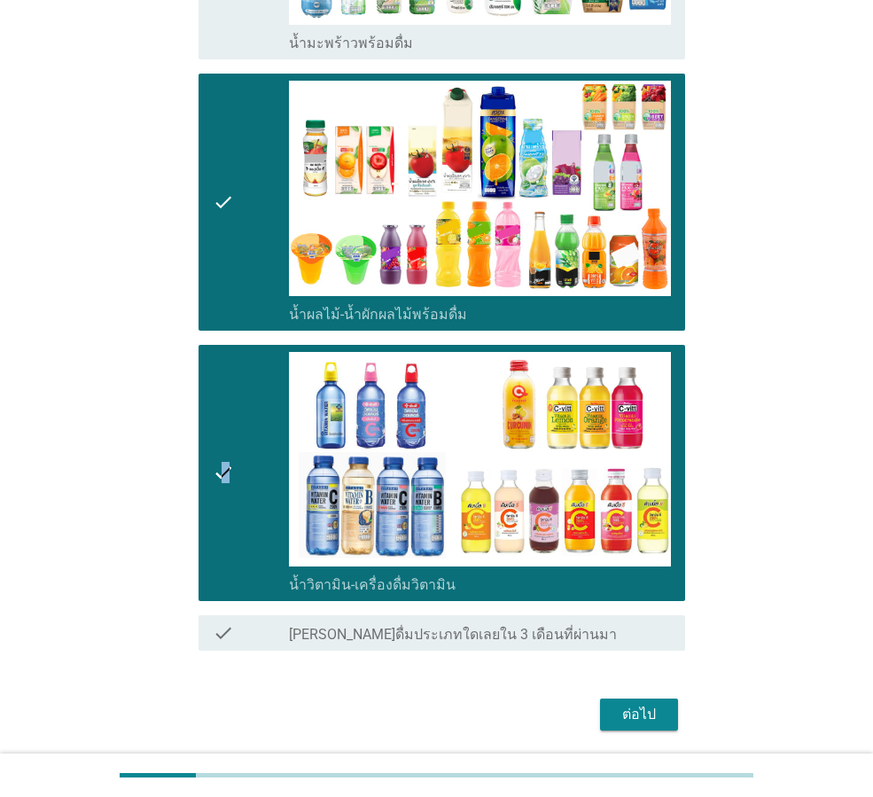
scroll to position [1553, 0]
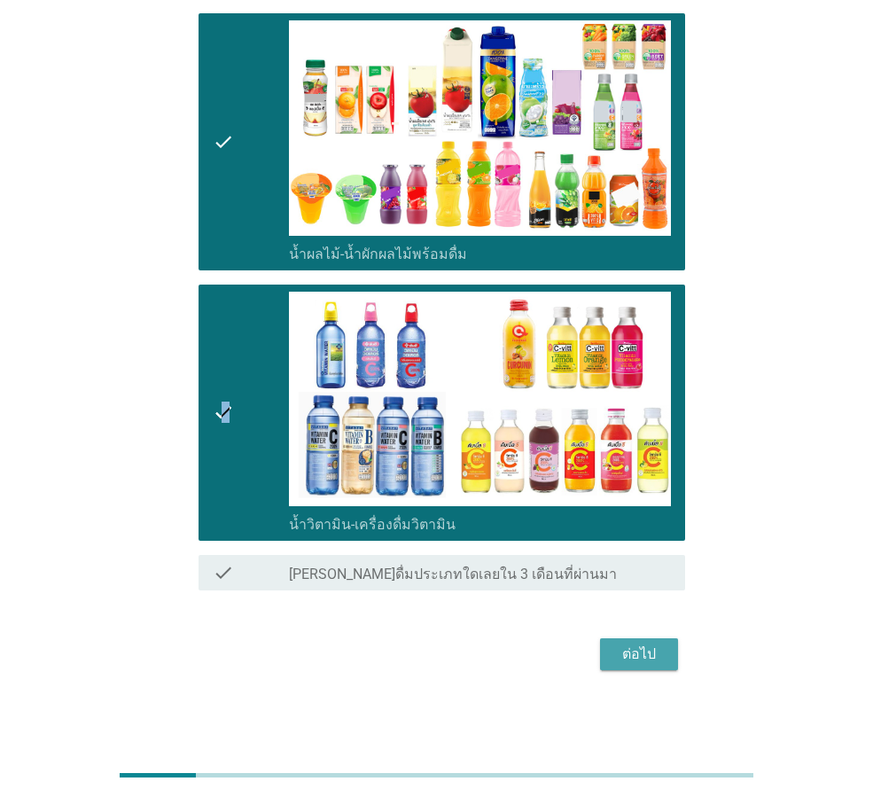
click at [655, 652] on div "ต่อไป" at bounding box center [639, 653] width 50 height 21
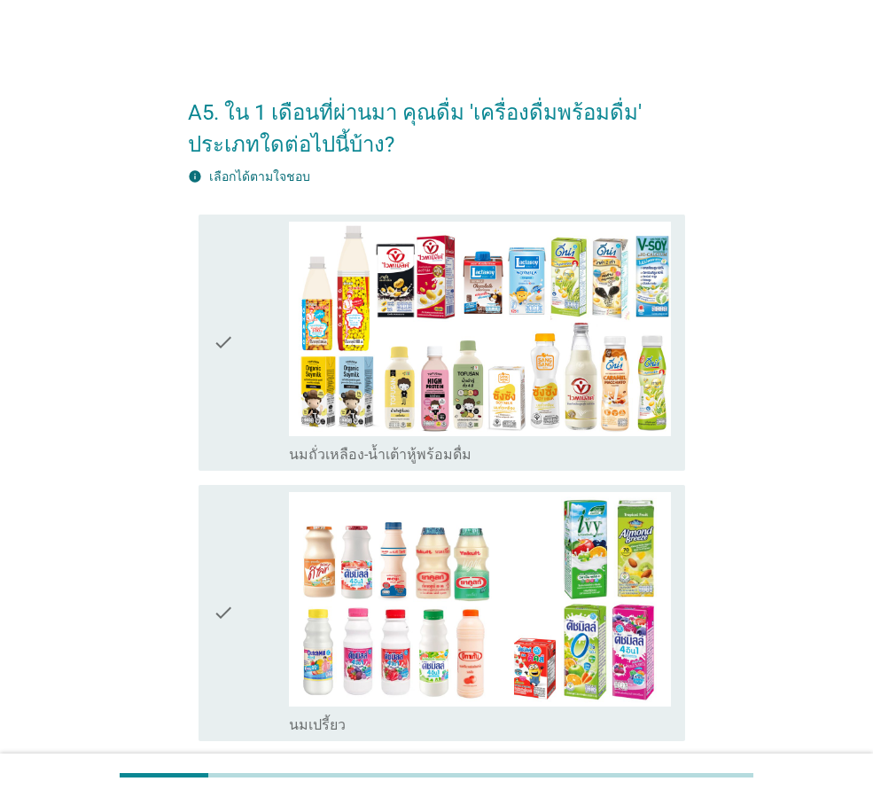
click at [225, 337] on icon "check" at bounding box center [223, 343] width 21 height 242
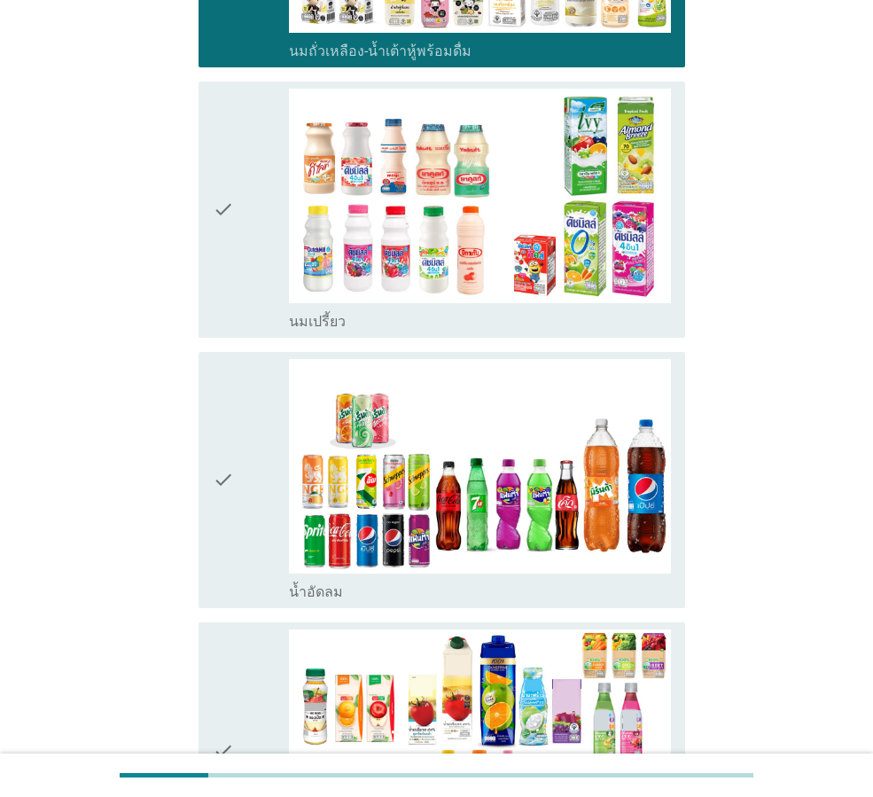
scroll to position [443, 0]
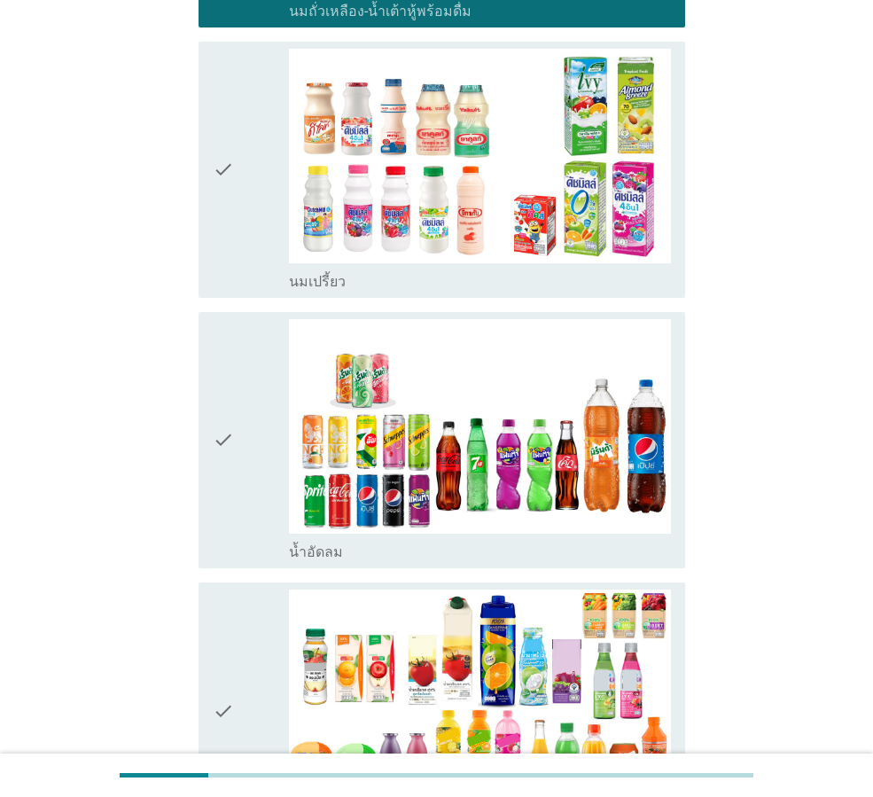
click at [222, 434] on icon "check" at bounding box center [223, 440] width 21 height 242
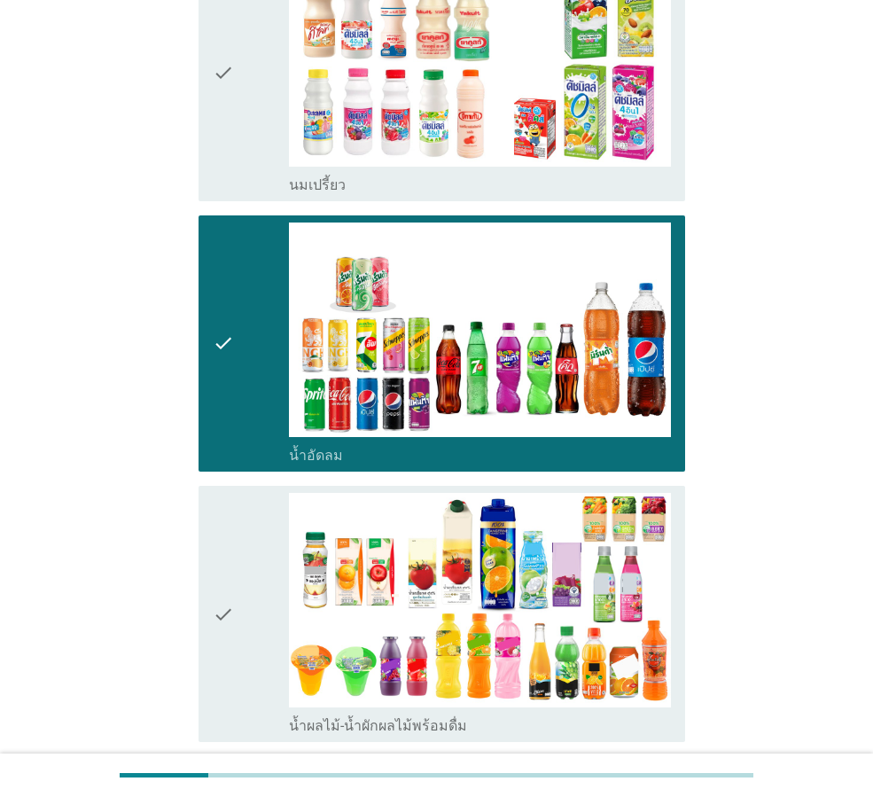
scroll to position [798, 0]
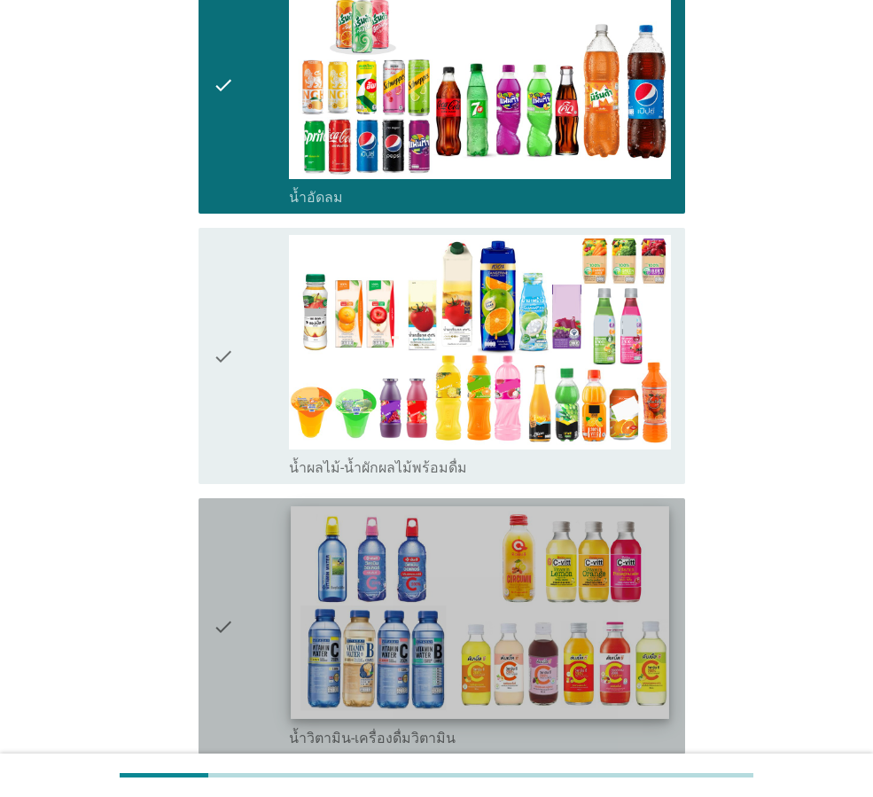
drag, startPoint x: 230, startPoint y: 625, endPoint x: 438, endPoint y: 604, distance: 208.4
click at [235, 620] on div "check" at bounding box center [251, 626] width 76 height 242
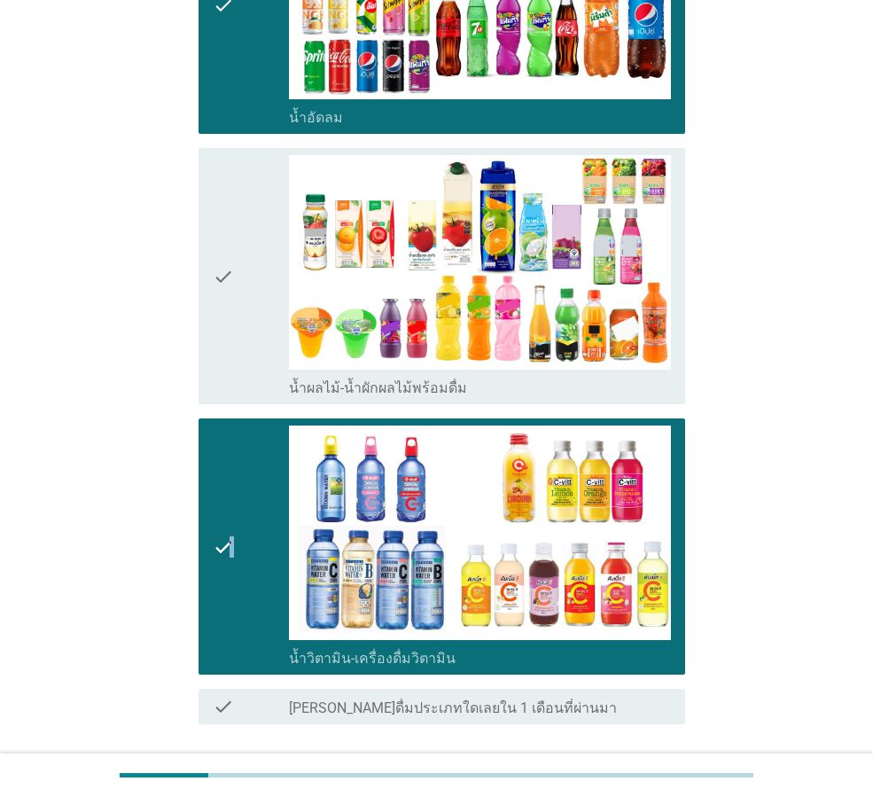
scroll to position [1012, 0]
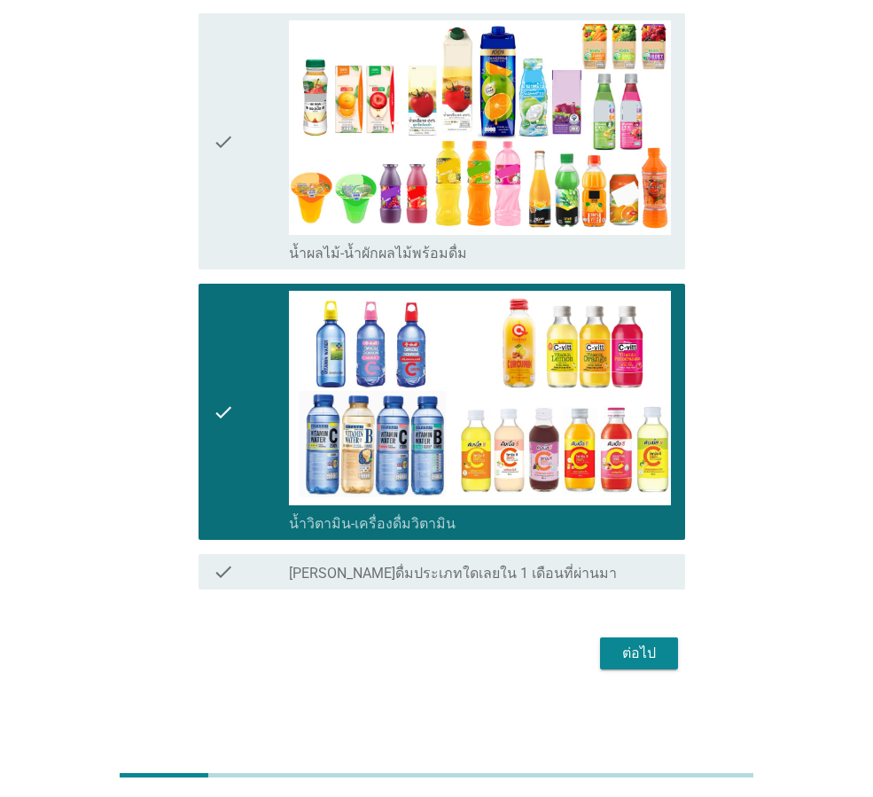
click at [225, 140] on icon "check" at bounding box center [223, 141] width 21 height 242
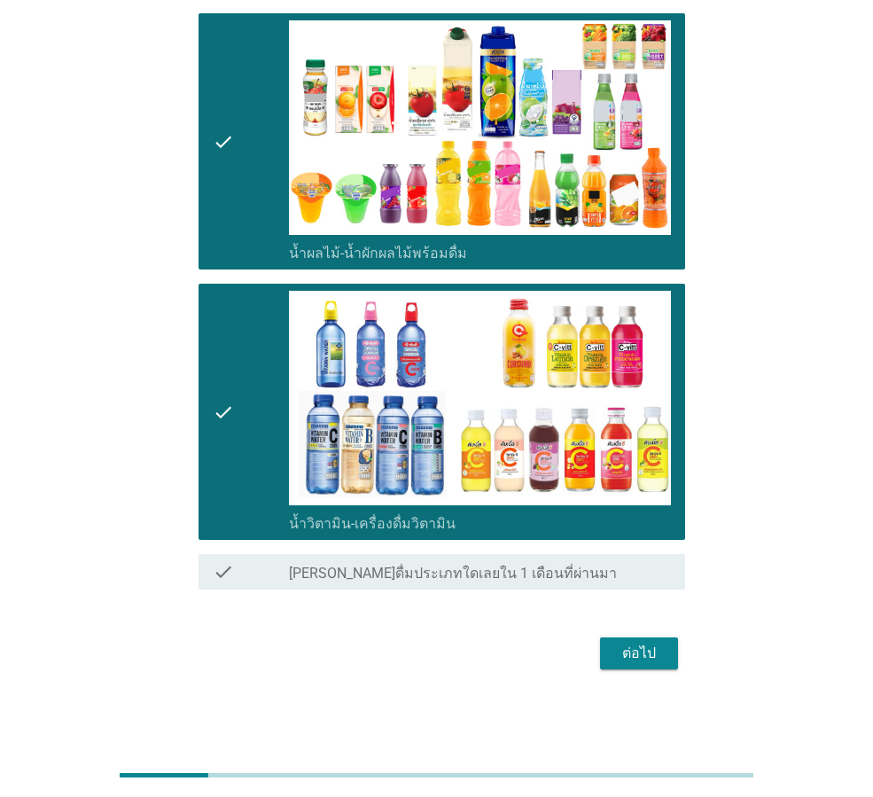
click at [666, 653] on button "ต่อไป" at bounding box center [639, 653] width 78 height 32
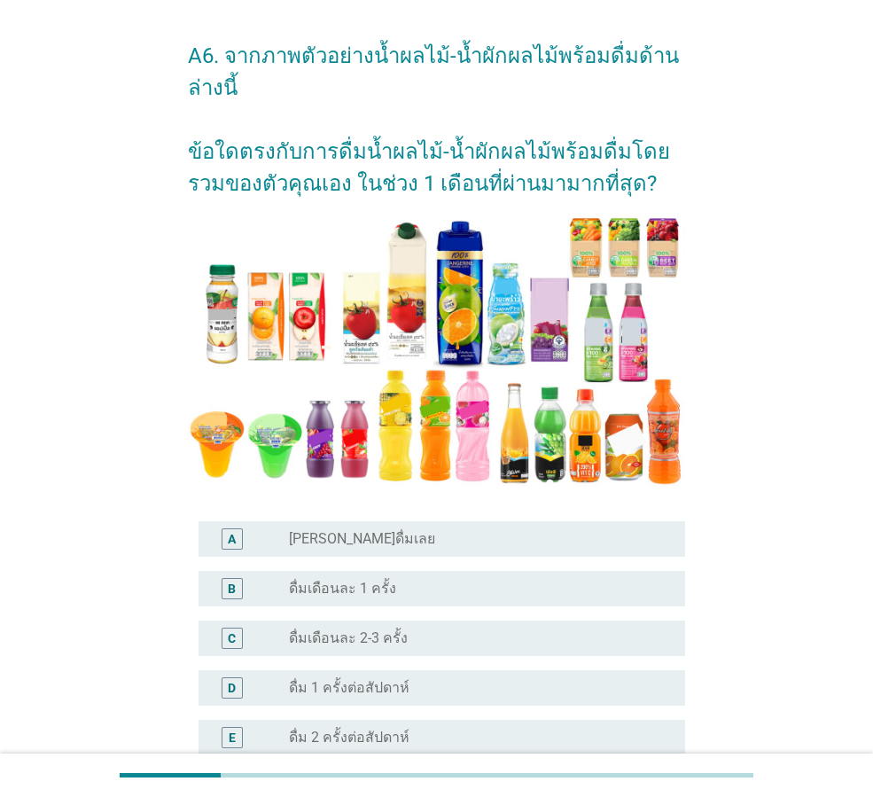
scroll to position [89, 0]
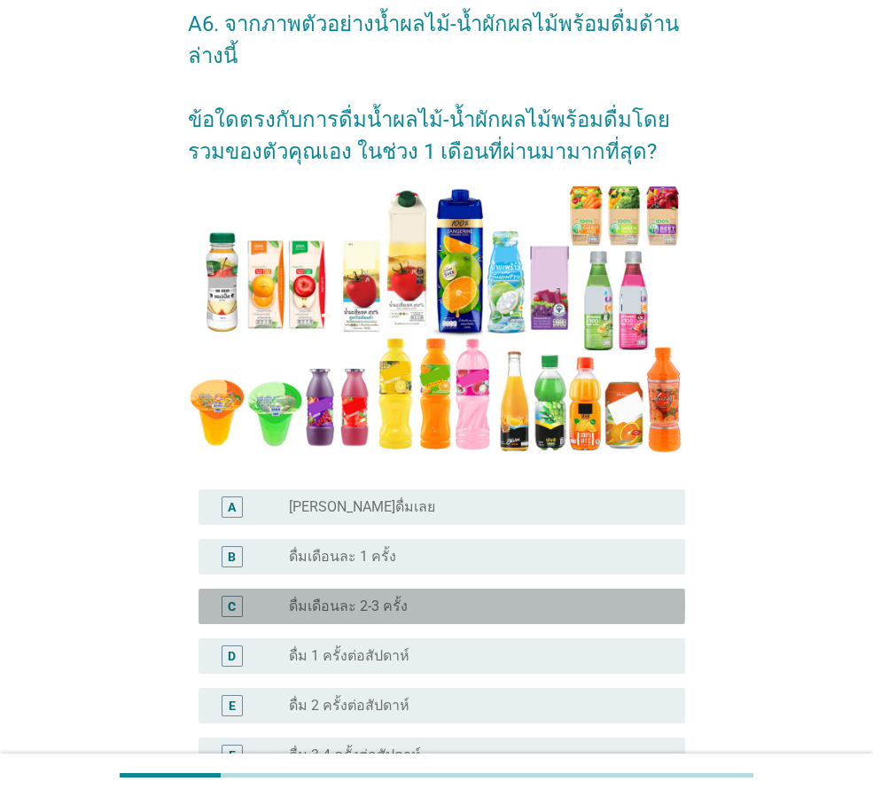
click at [470, 612] on div "radio_button_unchecked ดื่มเดือนละ 2-3 ครั้ง" at bounding box center [473, 606] width 368 height 18
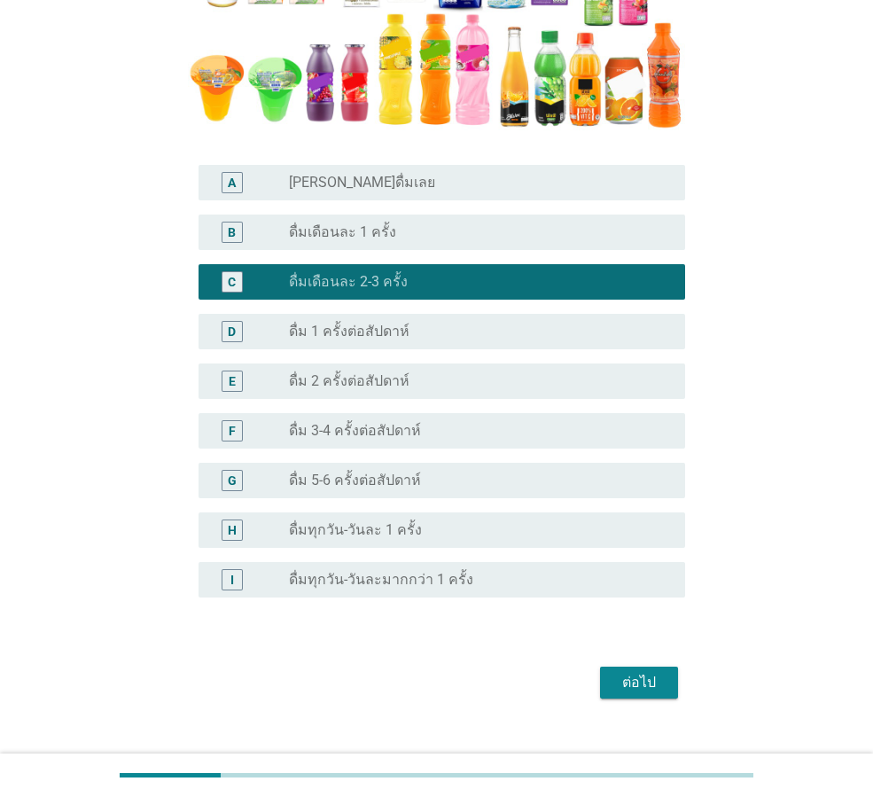
scroll to position [441, 0]
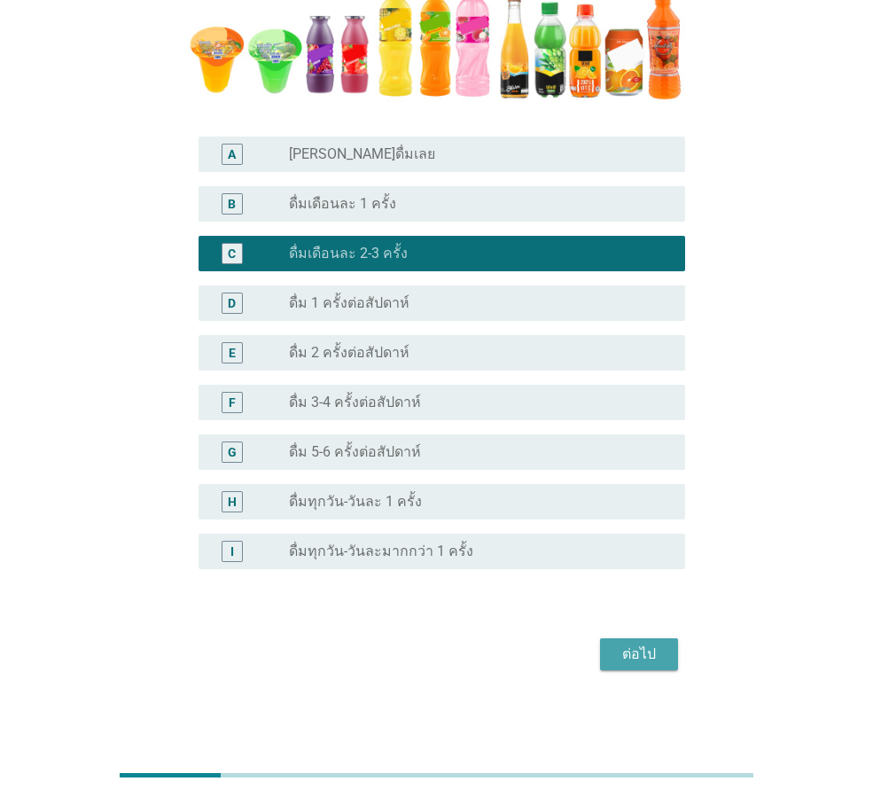
drag, startPoint x: 627, startPoint y: 655, endPoint x: 703, endPoint y: 641, distance: 76.7
click at [629, 655] on div "ต่อไป" at bounding box center [639, 653] width 50 height 21
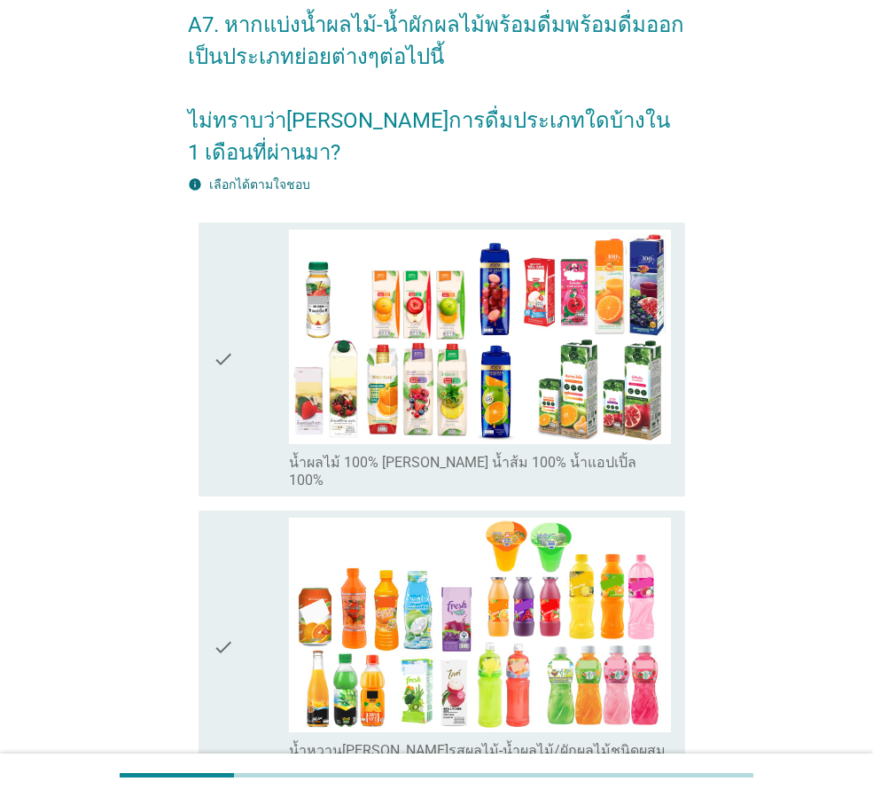
scroll to position [89, 0]
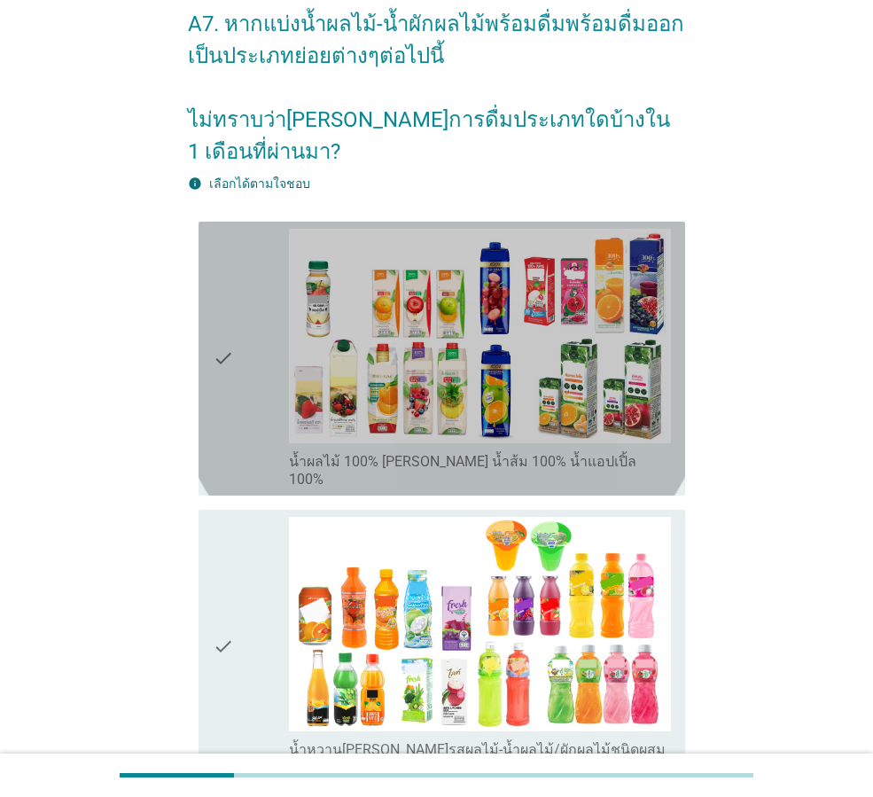
click at [219, 319] on icon "check" at bounding box center [223, 359] width 21 height 260
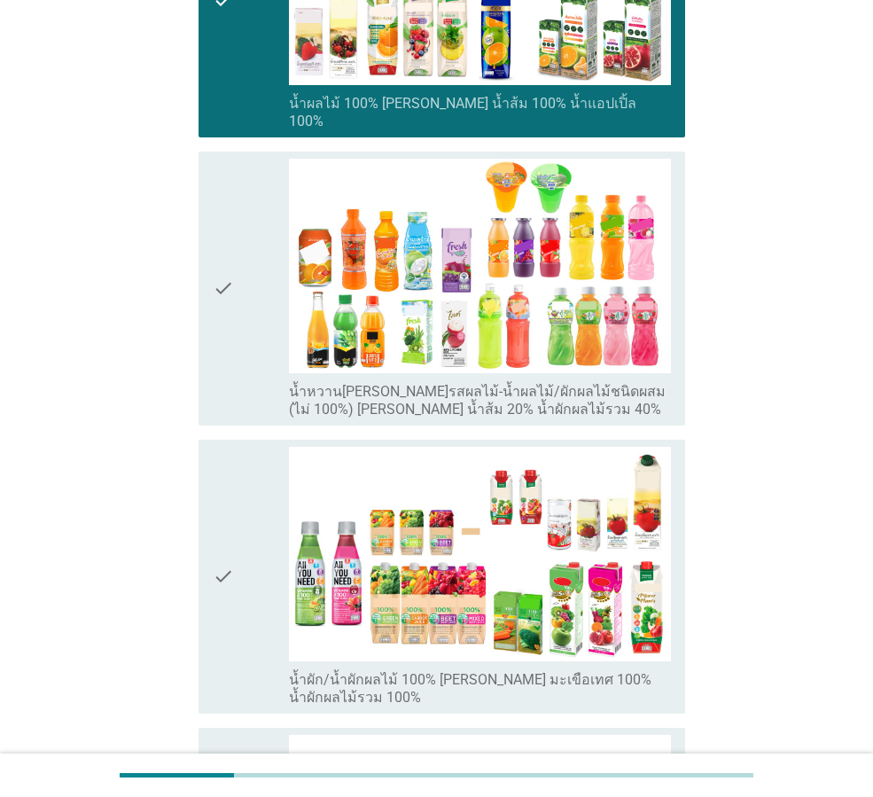
scroll to position [448, 0]
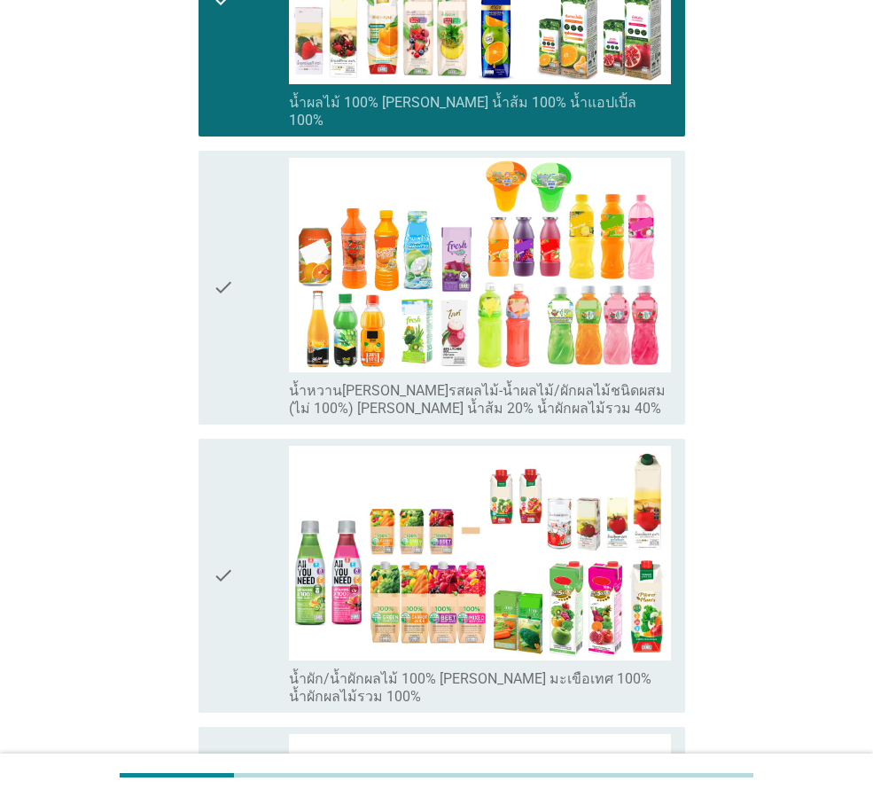
drag, startPoint x: 213, startPoint y: 529, endPoint x: 236, endPoint y: 529, distance: 23.0
click at [213, 529] on icon "check" at bounding box center [223, 576] width 21 height 260
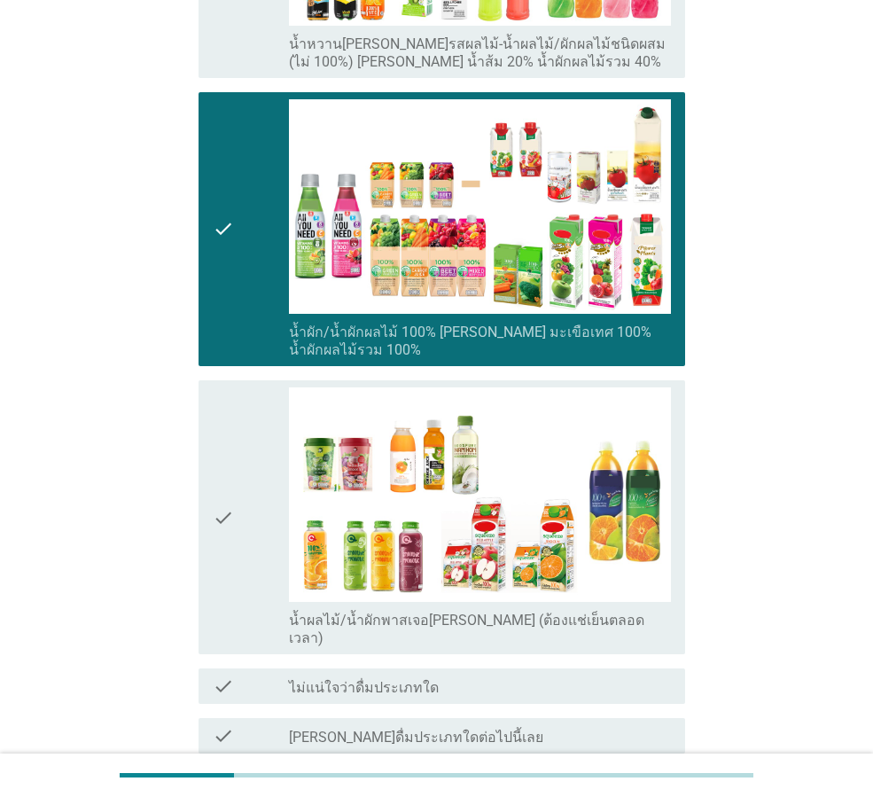
scroll to position [802, 0]
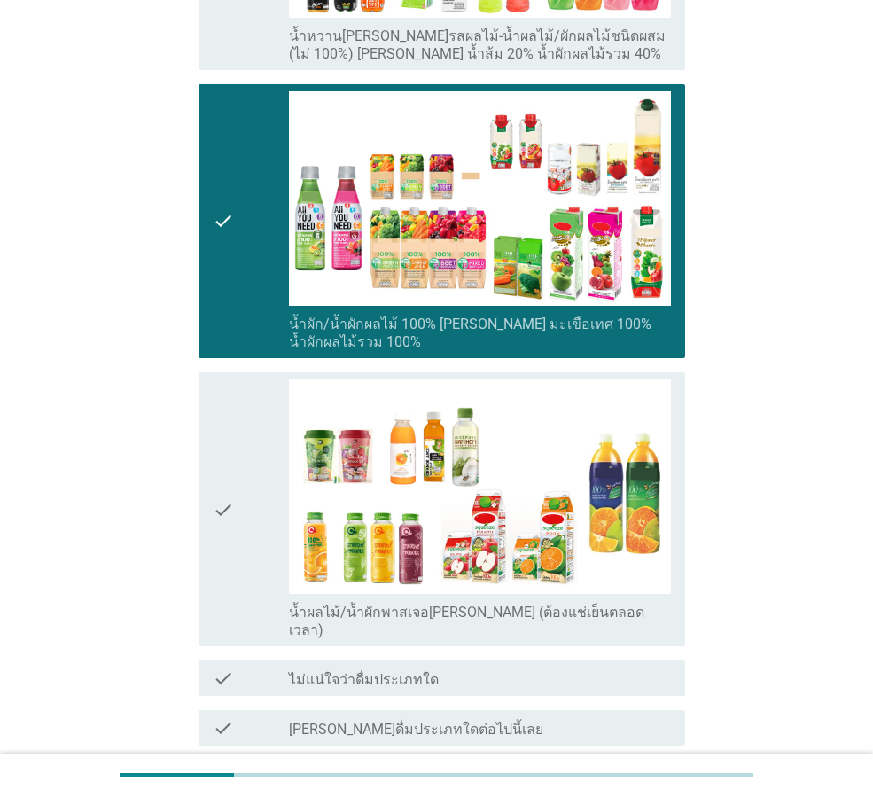
click at [651, 796] on div "ต่อไป" at bounding box center [639, 809] width 50 height 21
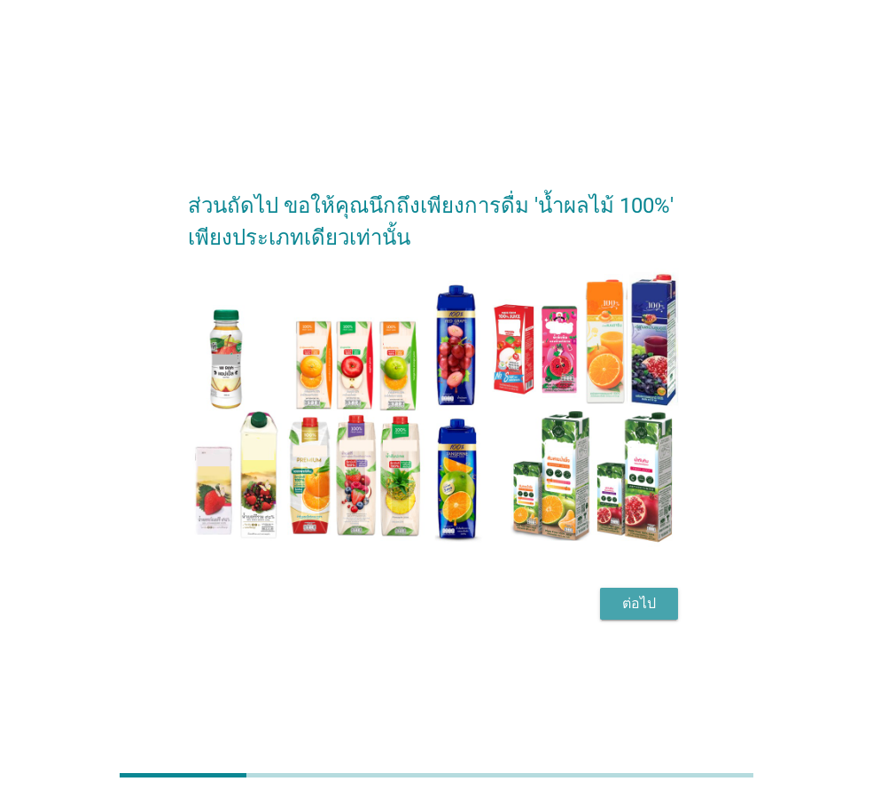
click at [641, 604] on div "ต่อไป" at bounding box center [639, 603] width 50 height 21
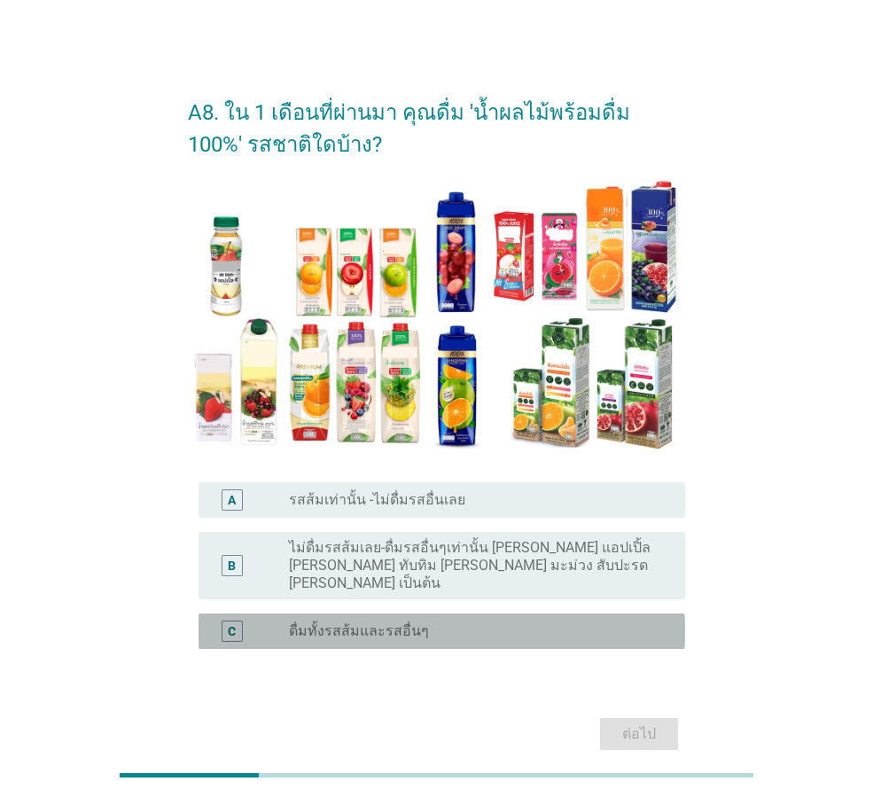
click at [364, 622] on label "ดื่มทั้งรสส้มและรสอื่นๆ" at bounding box center [359, 631] width 140 height 18
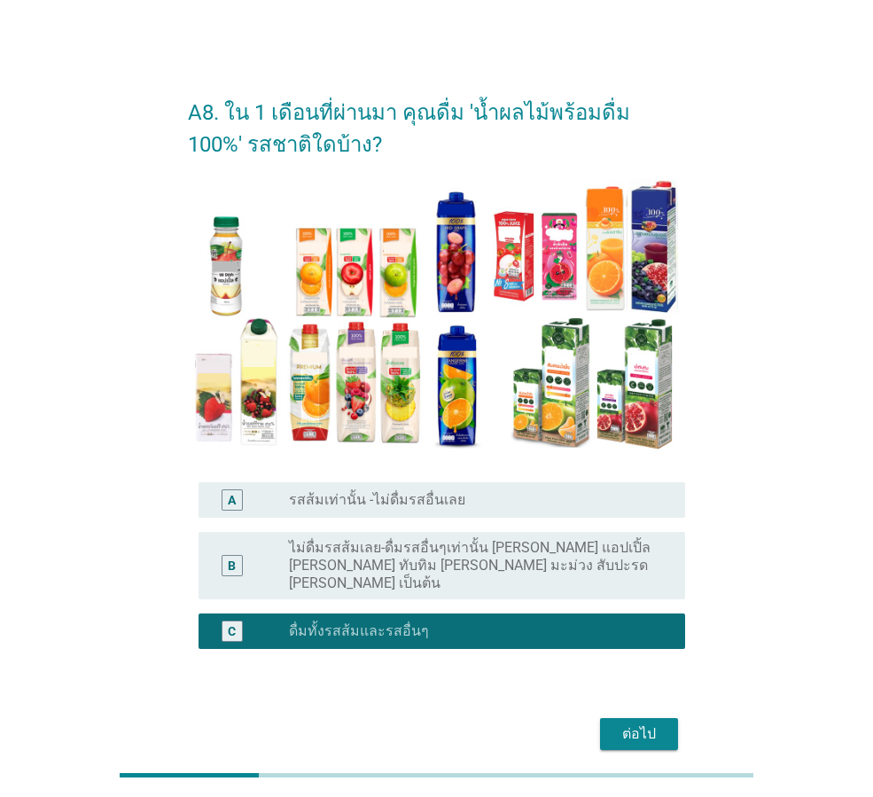
click at [619, 723] on div "ต่อไป" at bounding box center [639, 733] width 50 height 21
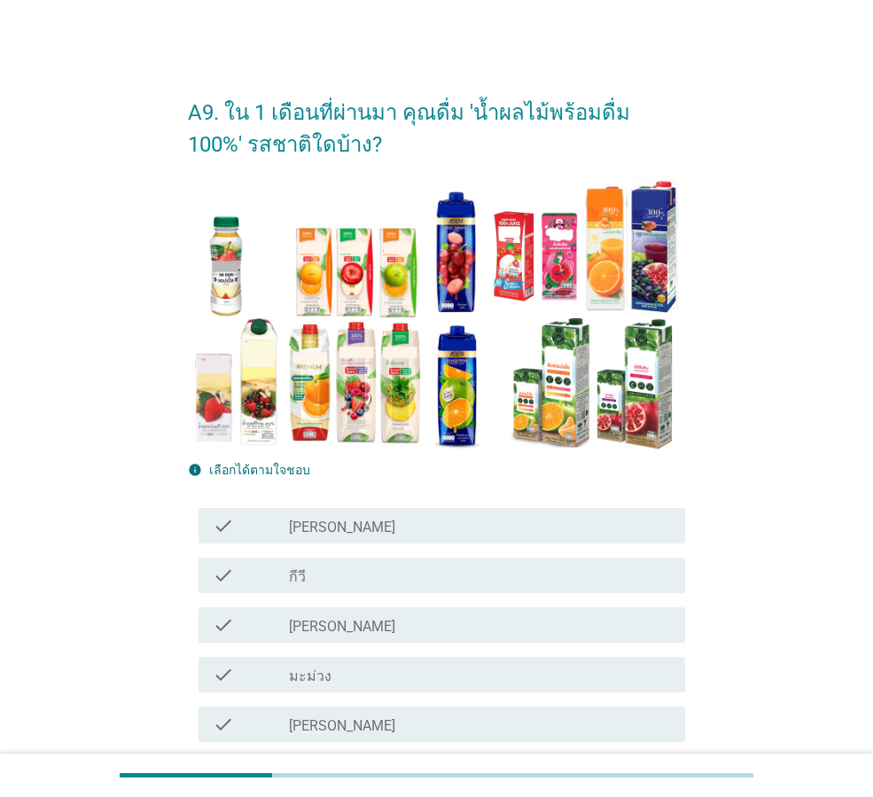
click at [355, 628] on div "check_box_outline_blank [PERSON_NAME]" at bounding box center [480, 624] width 382 height 21
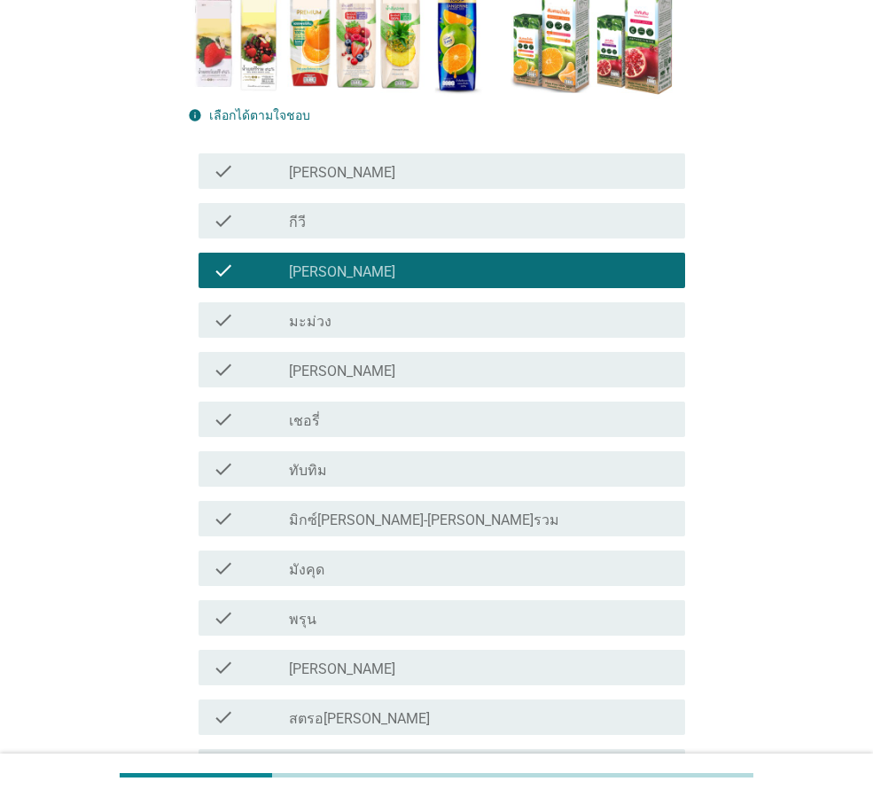
scroll to position [443, 0]
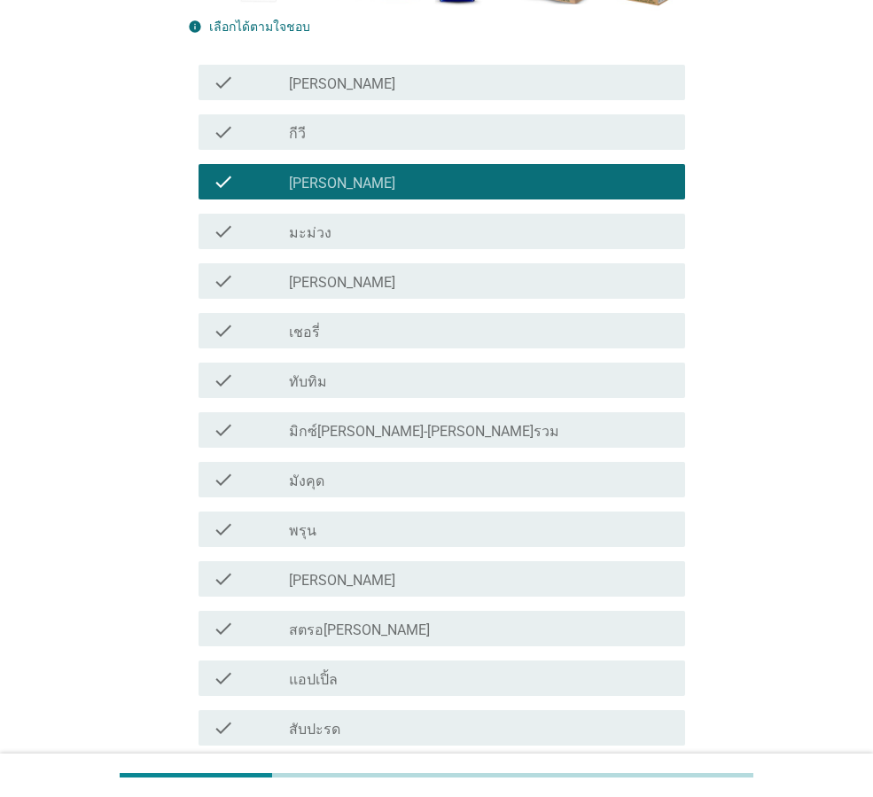
click at [356, 589] on div "check check_box_outline_blank [PERSON_NAME]" at bounding box center [442, 578] width 487 height 35
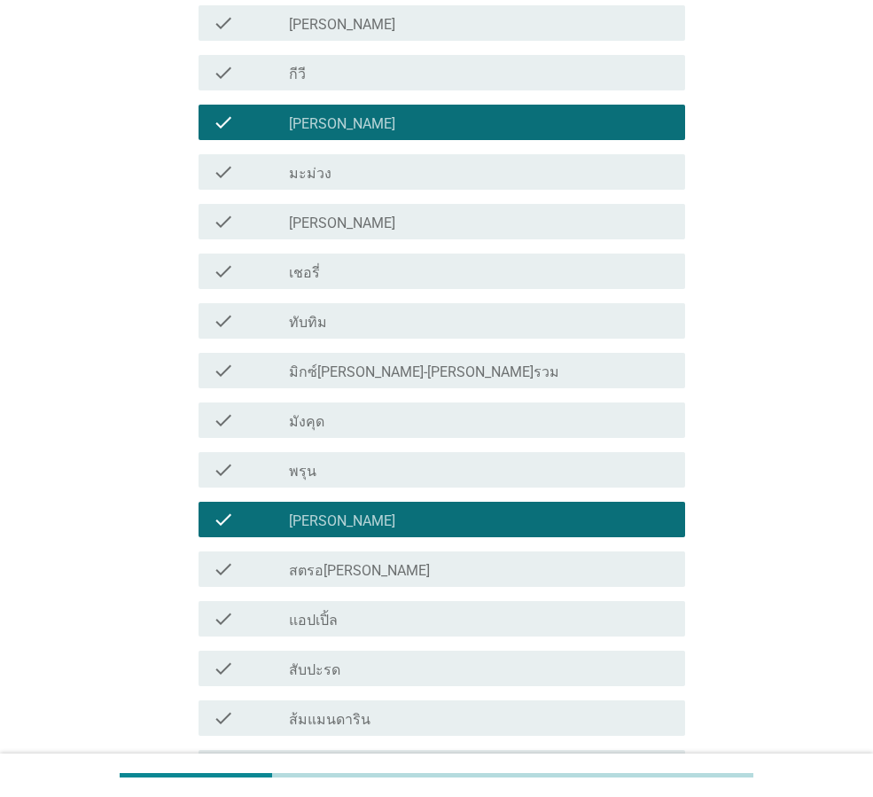
scroll to position [620, 0]
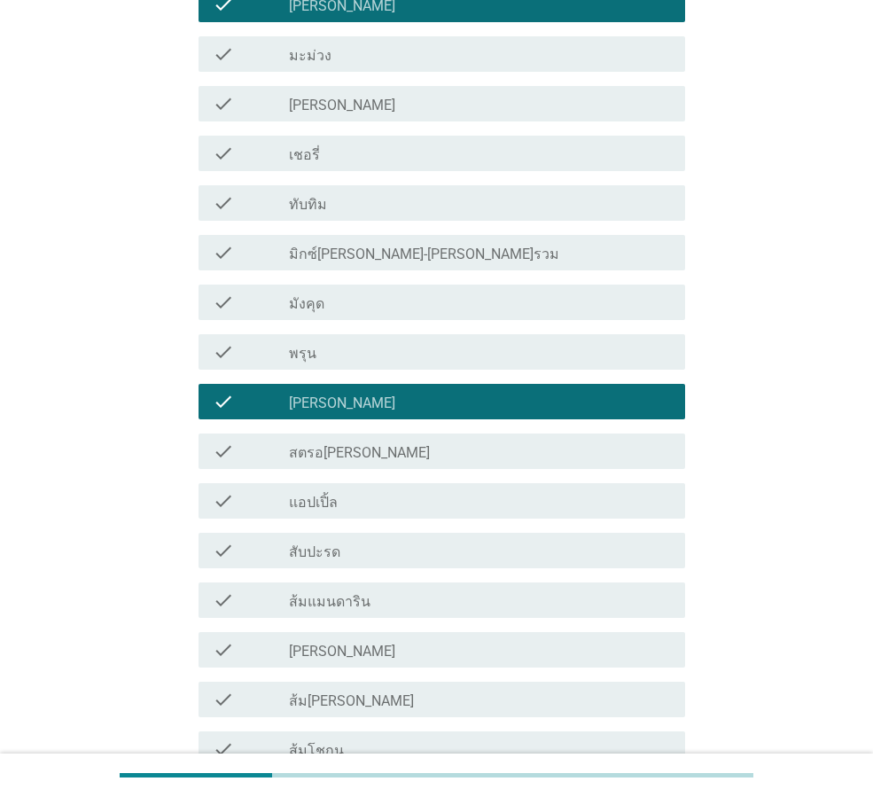
click at [356, 507] on div "check_box_outline_blank แอปเปิ้ล" at bounding box center [480, 500] width 382 height 21
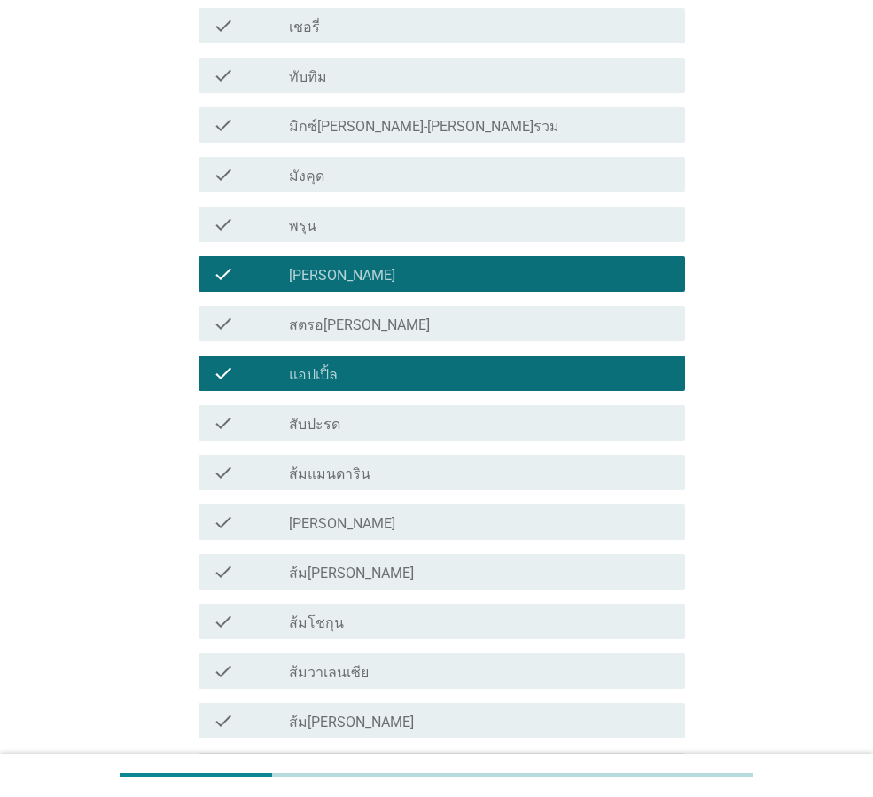
scroll to position [798, 0]
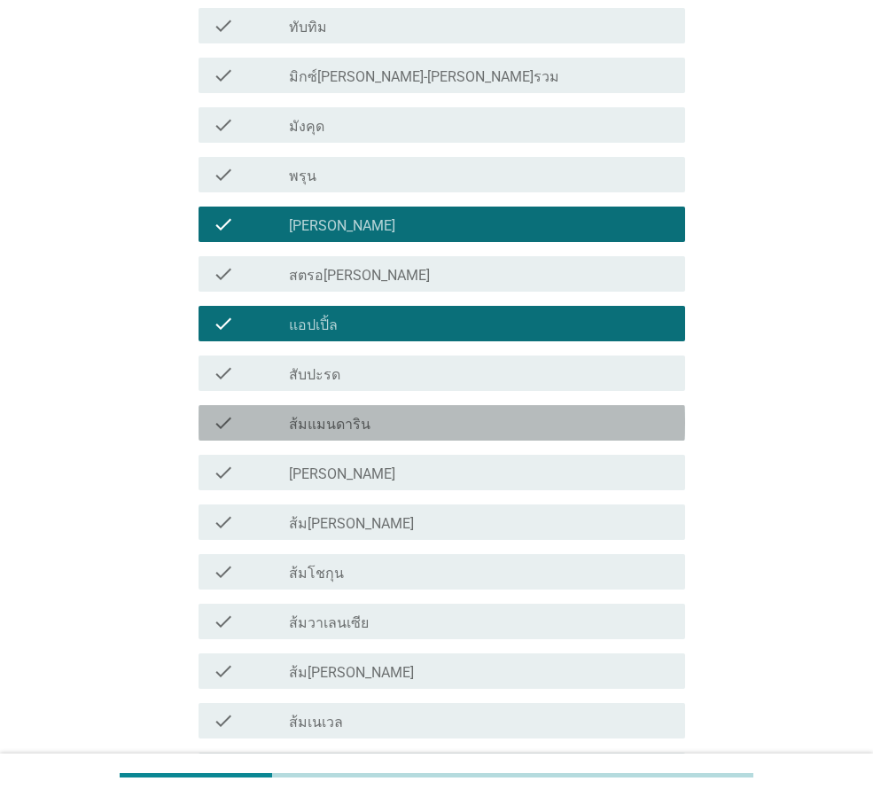
click at [379, 429] on div "check_box_outline_blank ส้มแมนดาริน" at bounding box center [480, 422] width 382 height 21
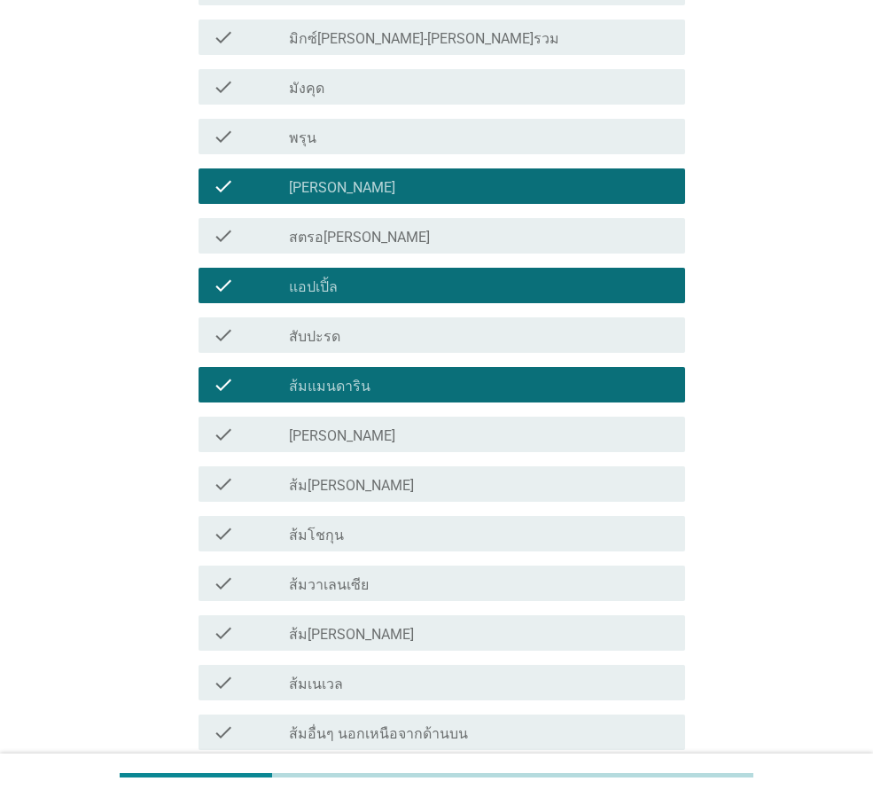
scroll to position [868, 0]
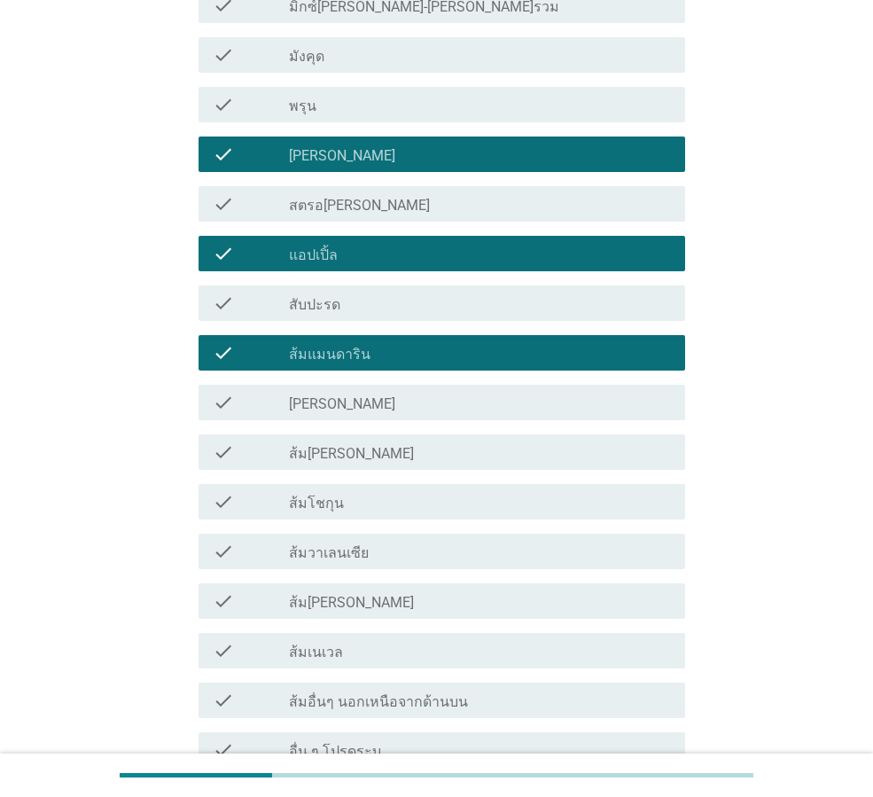
click at [338, 401] on label "[PERSON_NAME]" at bounding box center [342, 404] width 106 height 18
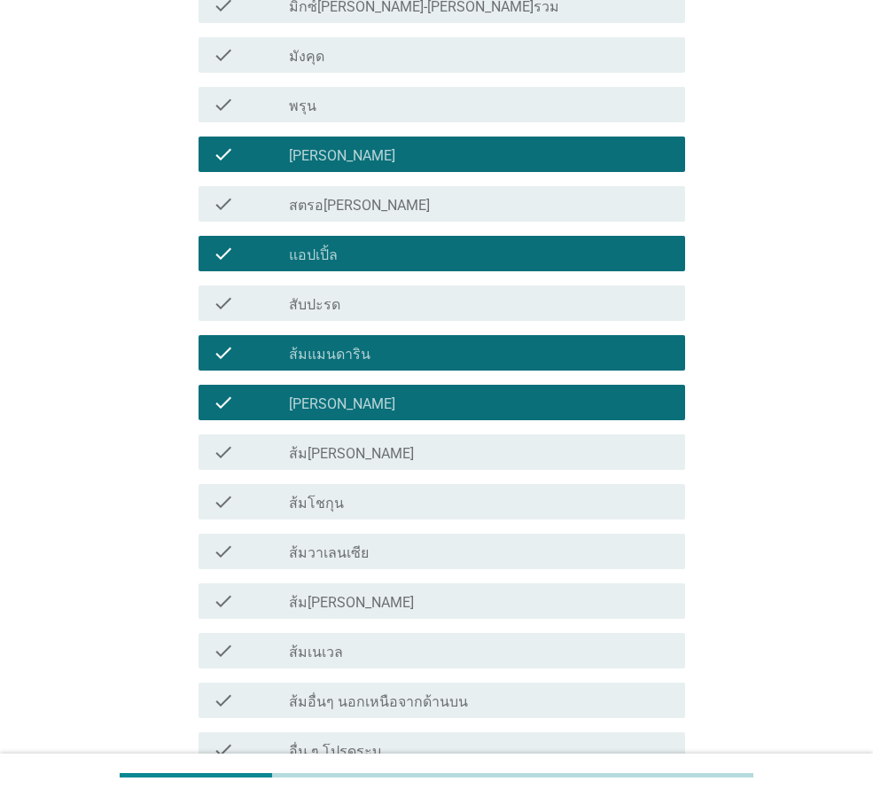
scroll to position [1045, 0]
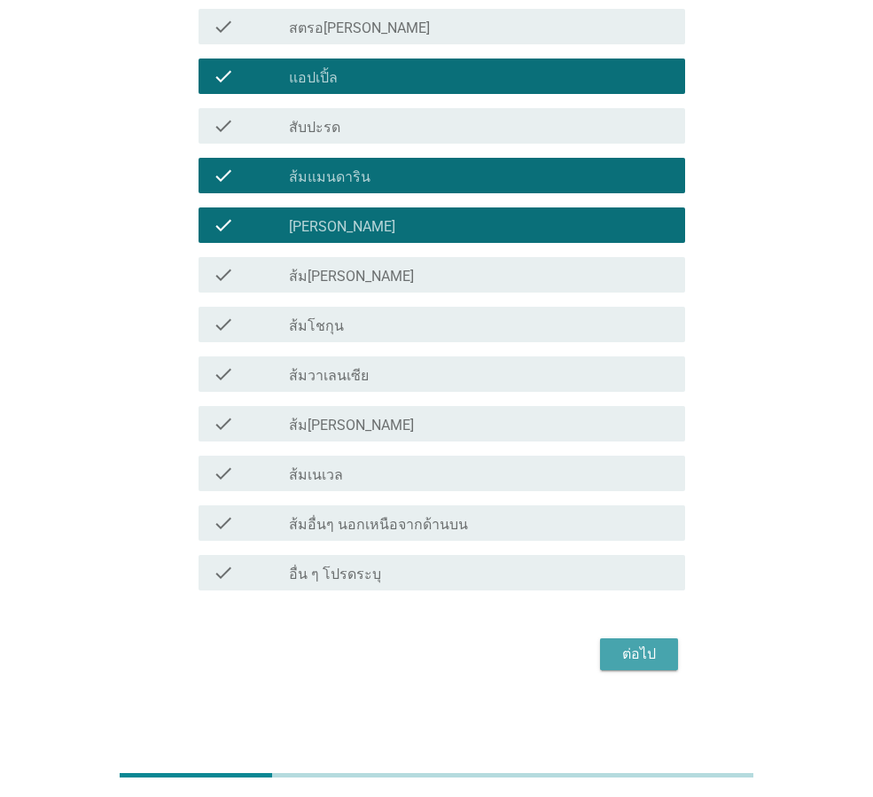
click at [624, 650] on div "ต่อไป" at bounding box center [639, 653] width 50 height 21
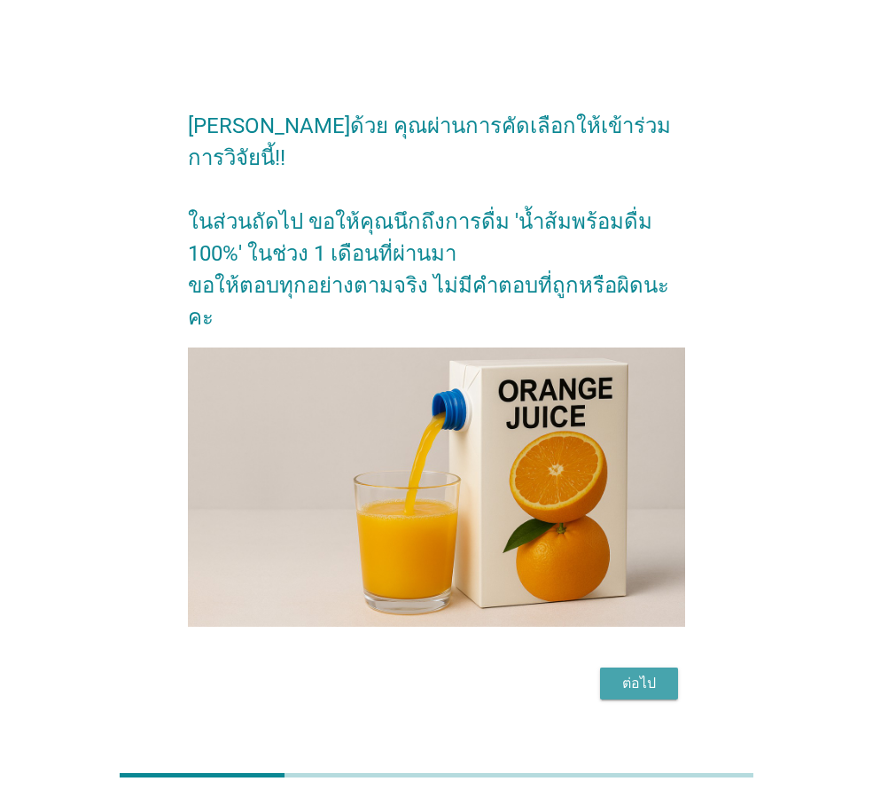
click at [645, 673] on div "ต่อไป" at bounding box center [639, 683] width 50 height 21
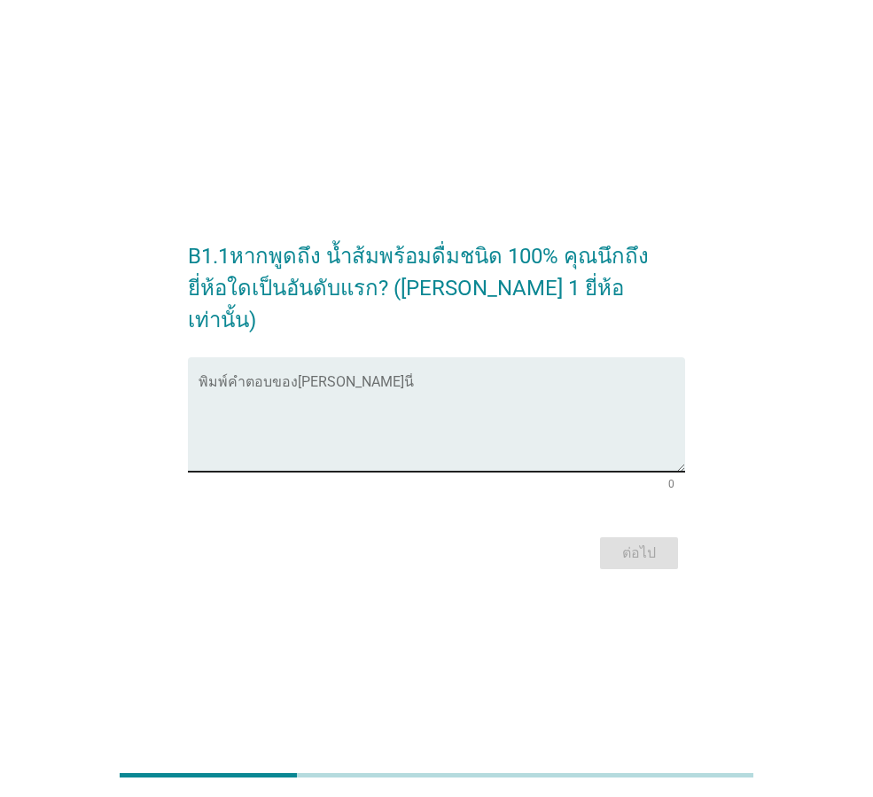
click at [356, 361] on div "พิมพ์คำตอบของ[PERSON_NAME]นี่" at bounding box center [442, 414] width 487 height 114
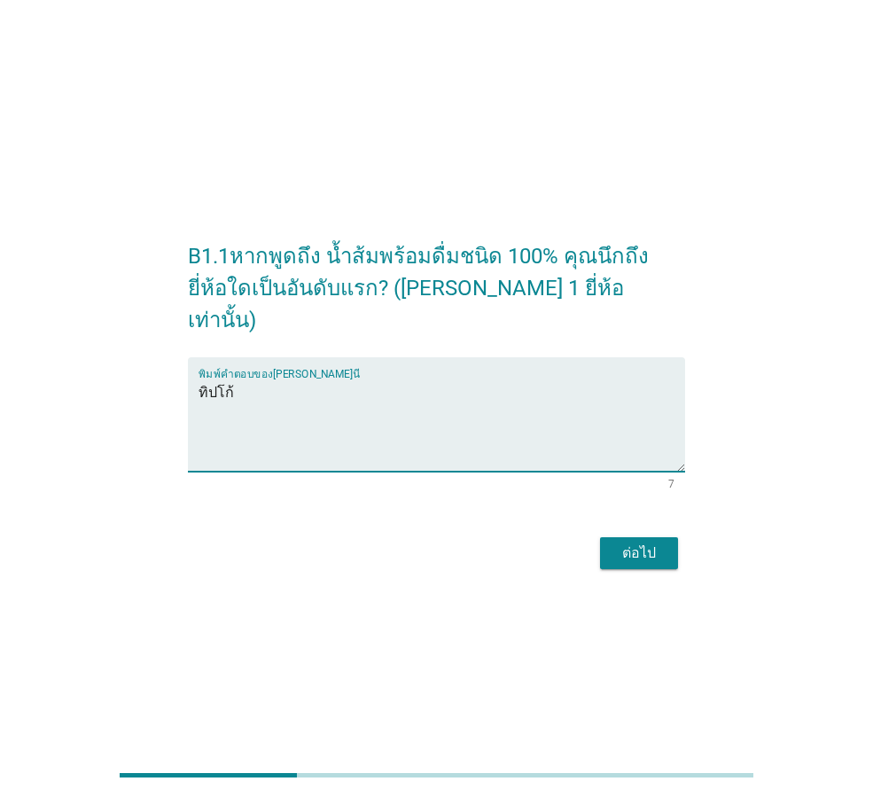
type textarea "ทิปโก้"
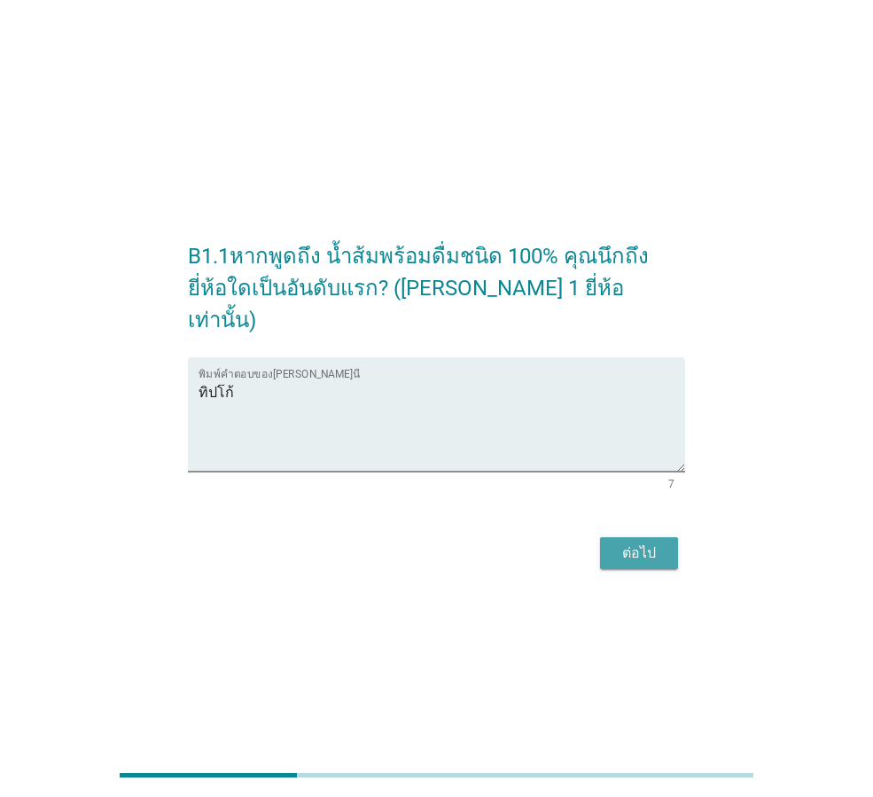
click at [610, 547] on button "ต่อไป" at bounding box center [639, 553] width 78 height 32
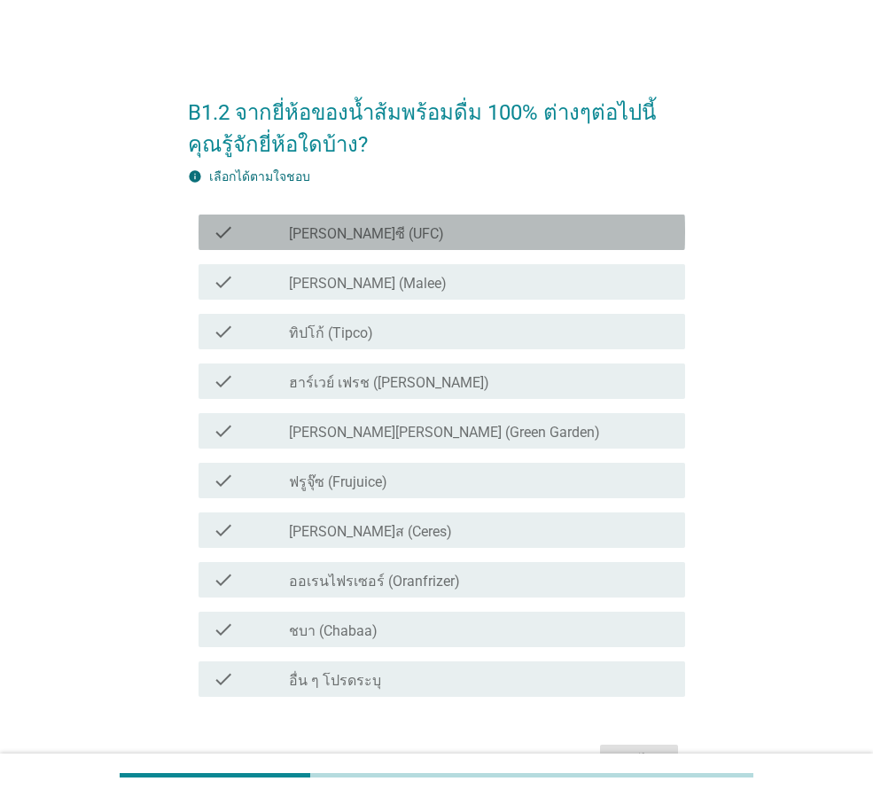
click at [267, 235] on div "check" at bounding box center [251, 232] width 76 height 21
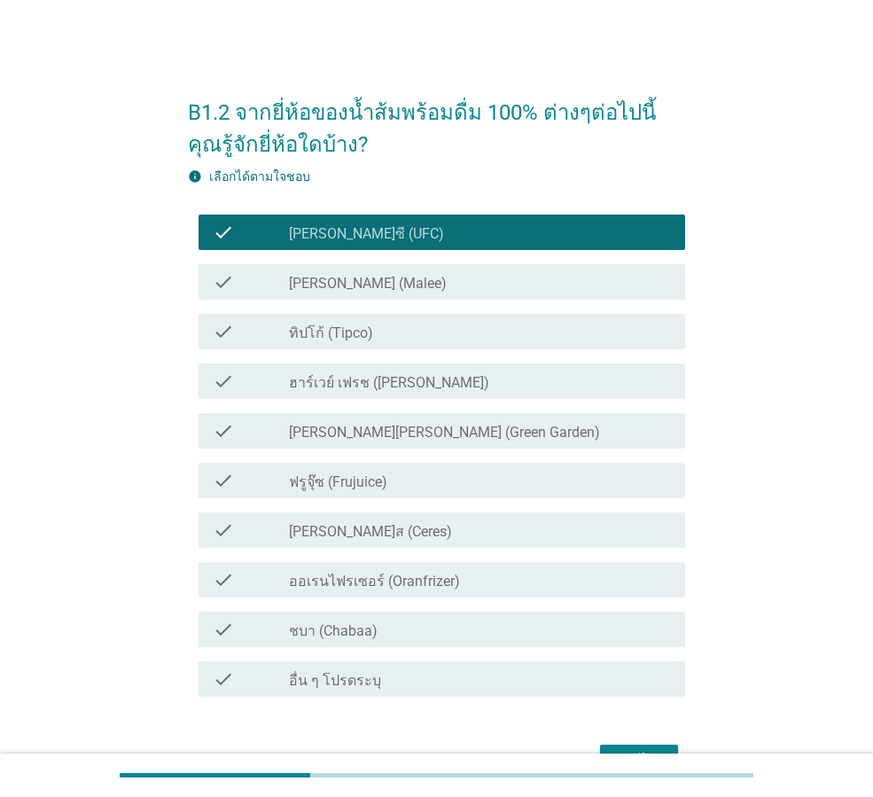
click at [235, 287] on div "check" at bounding box center [251, 281] width 76 height 21
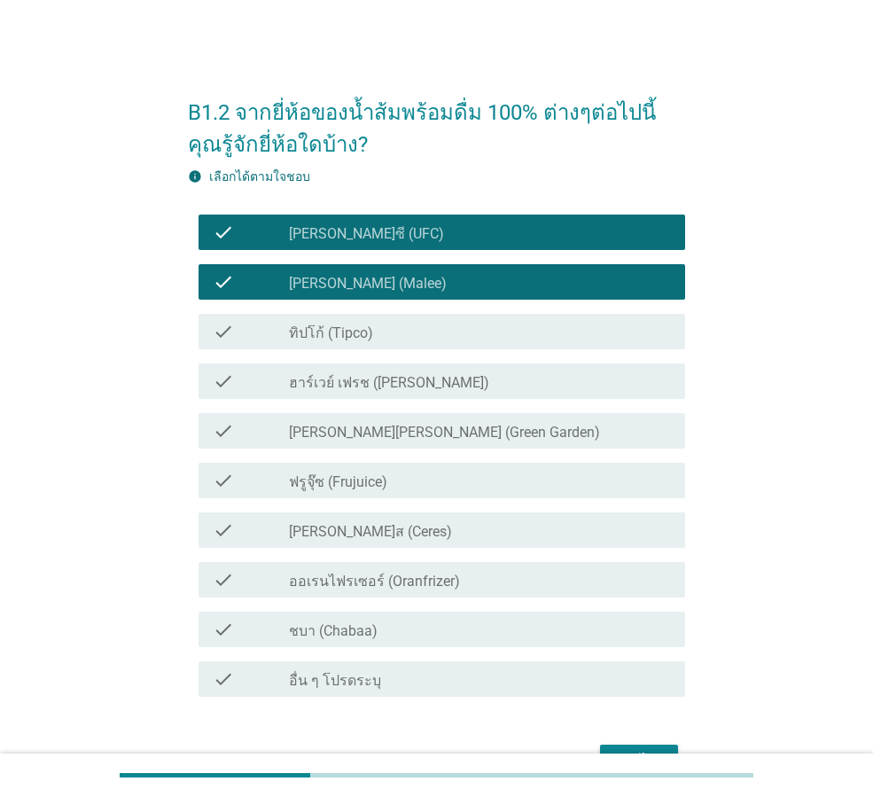
click at [238, 329] on div "check" at bounding box center [251, 331] width 76 height 21
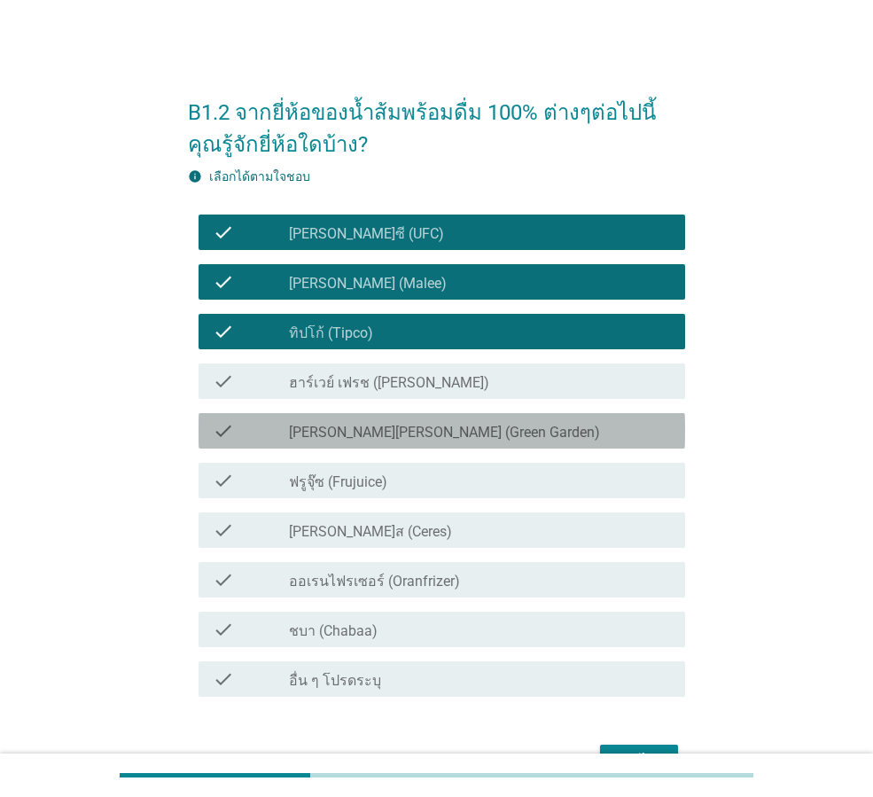
click at [283, 437] on div "check" at bounding box center [251, 430] width 76 height 21
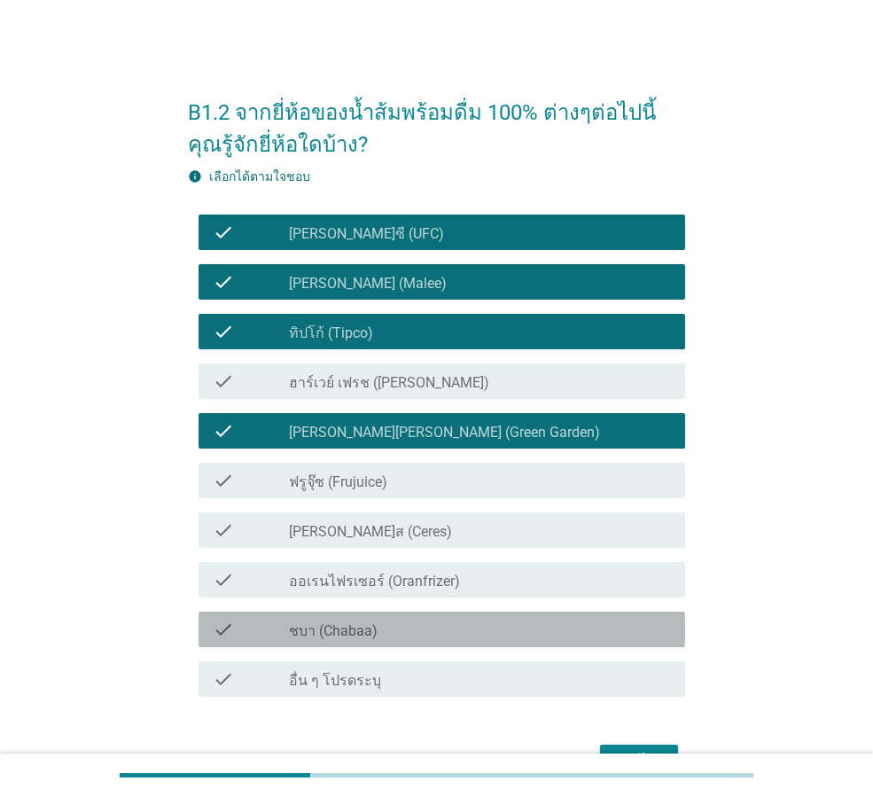
click at [279, 621] on div "check" at bounding box center [251, 629] width 76 height 21
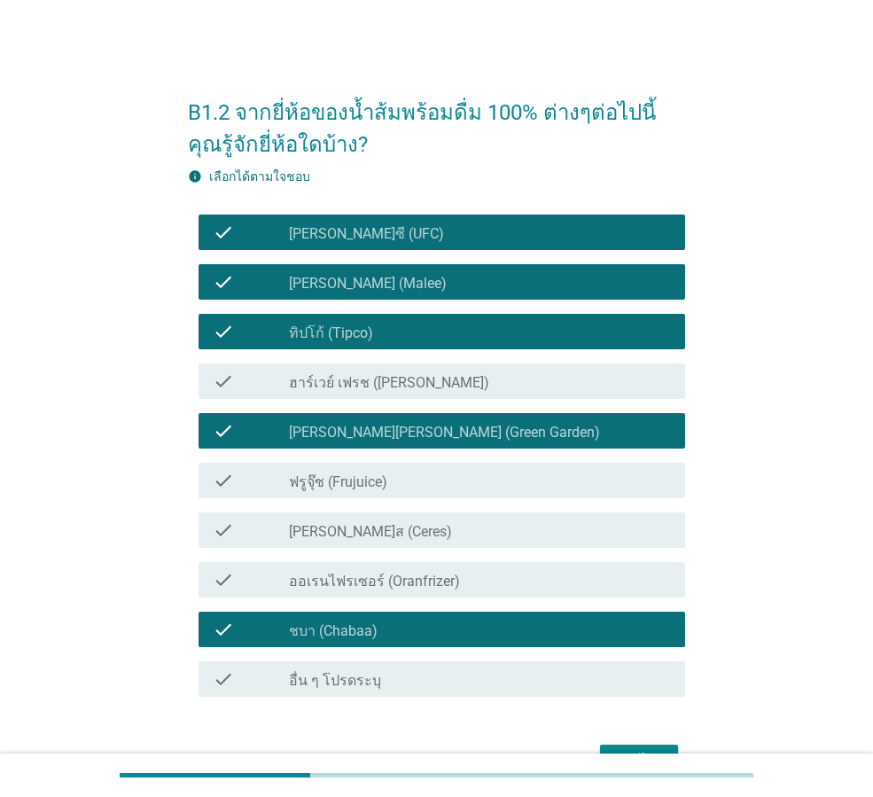
scroll to position [106, 0]
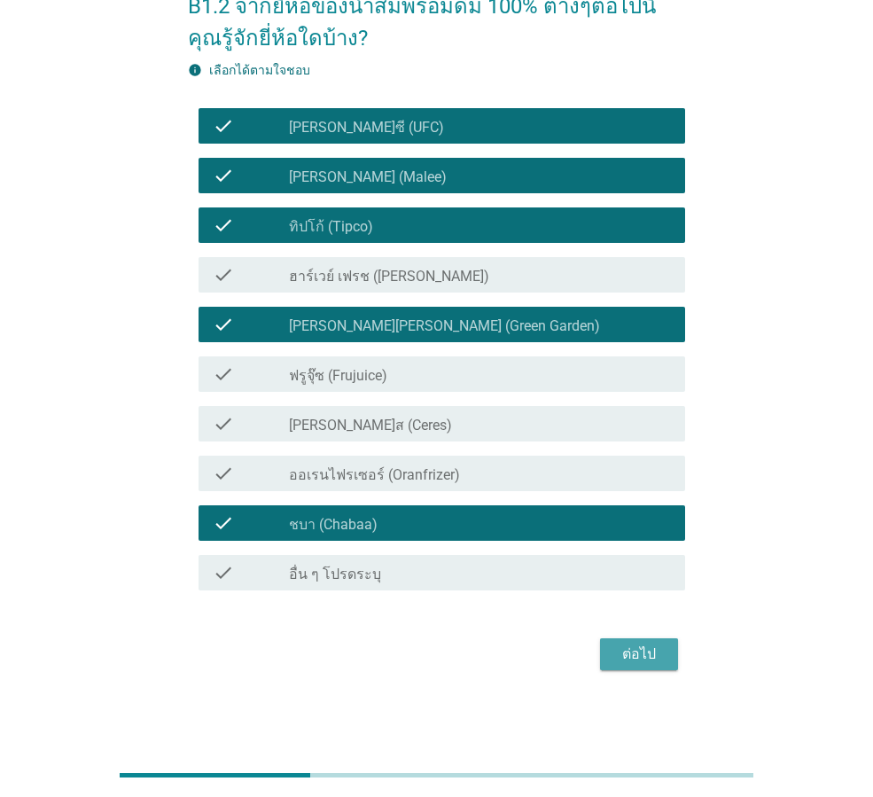
click at [632, 651] on div "ต่อไป" at bounding box center [639, 653] width 50 height 21
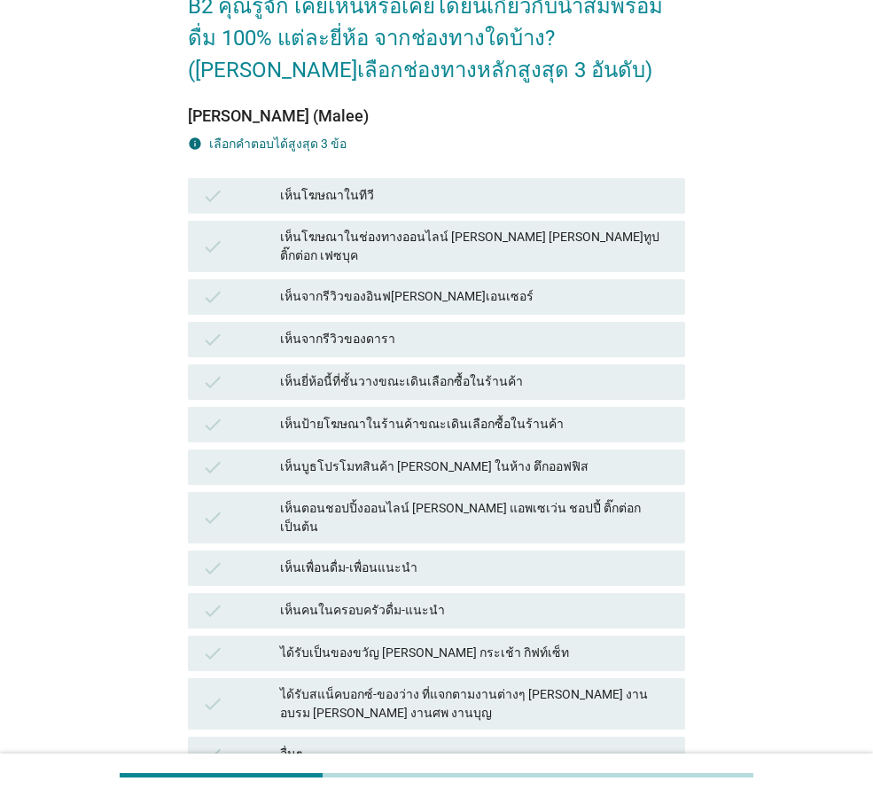
scroll to position [0, 0]
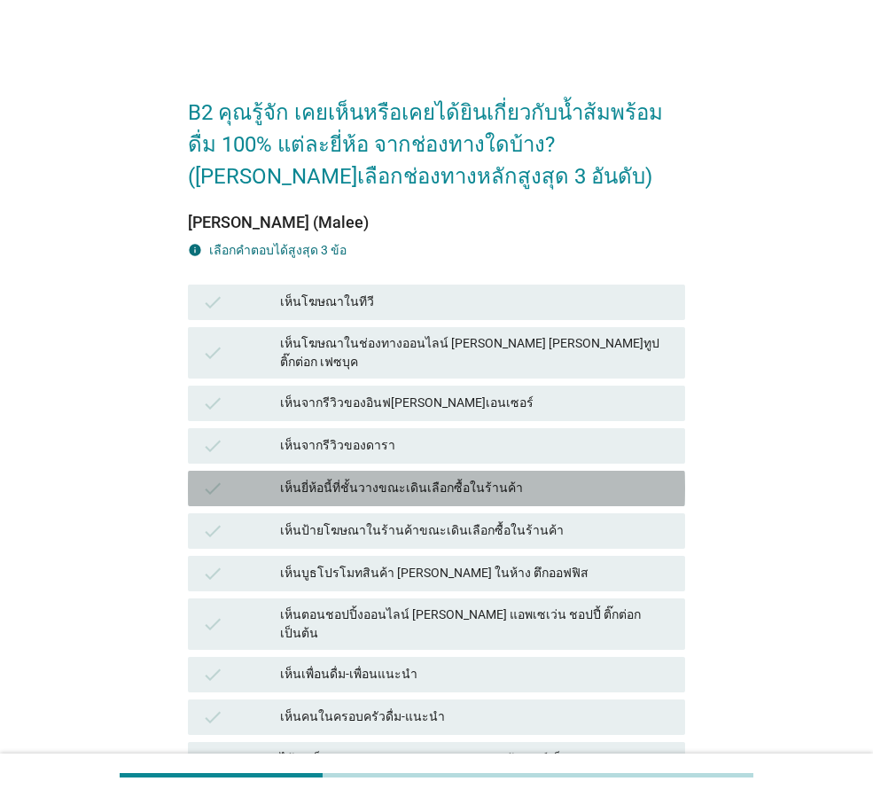
click at [310, 478] on div "เห็นยี่ห้อนี้ที่ชั้นวางขณะเดินเลือกซื้อในร้านค้า" at bounding box center [475, 488] width 391 height 21
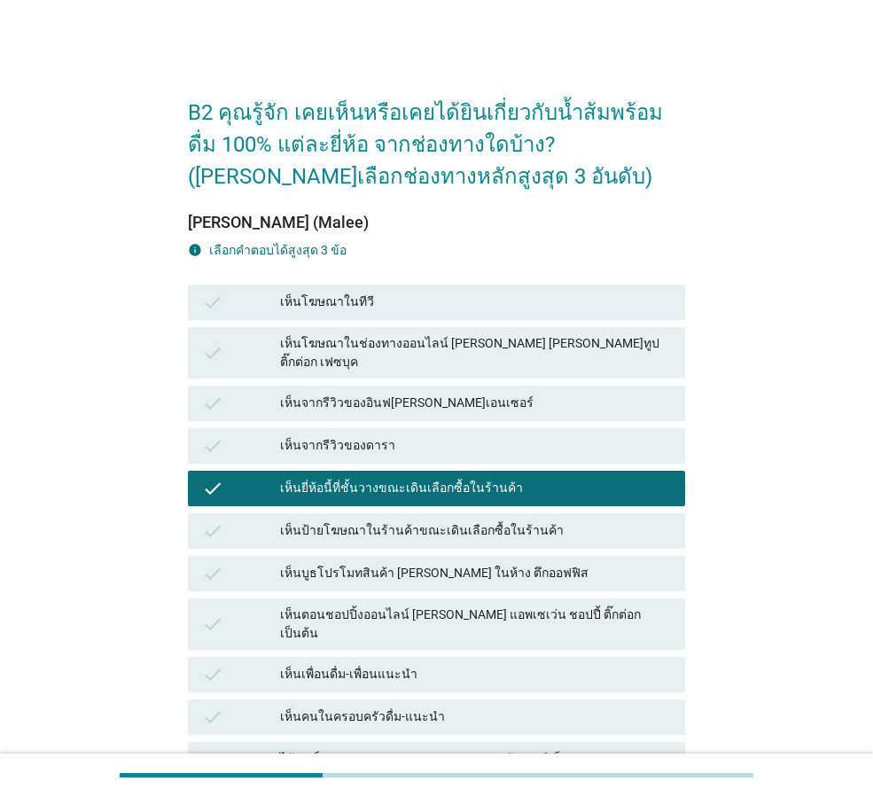
scroll to position [89, 0]
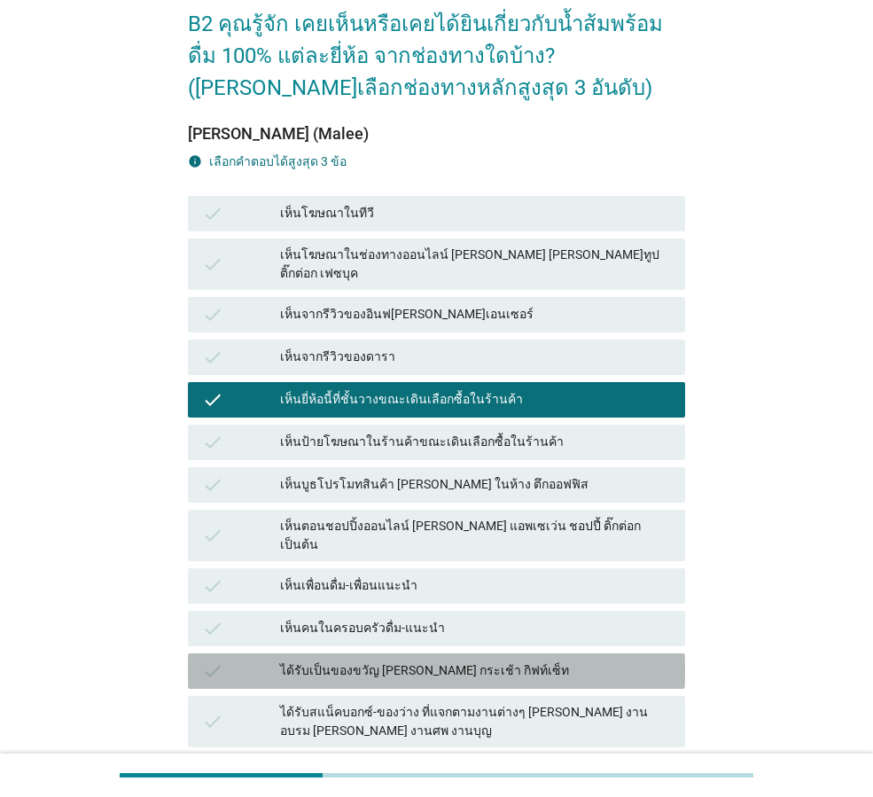
click at [434, 660] on div "ได้รับเป็นของขวัญ [PERSON_NAME] กระเช้า กิฟท์เซ็ท" at bounding box center [475, 670] width 391 height 21
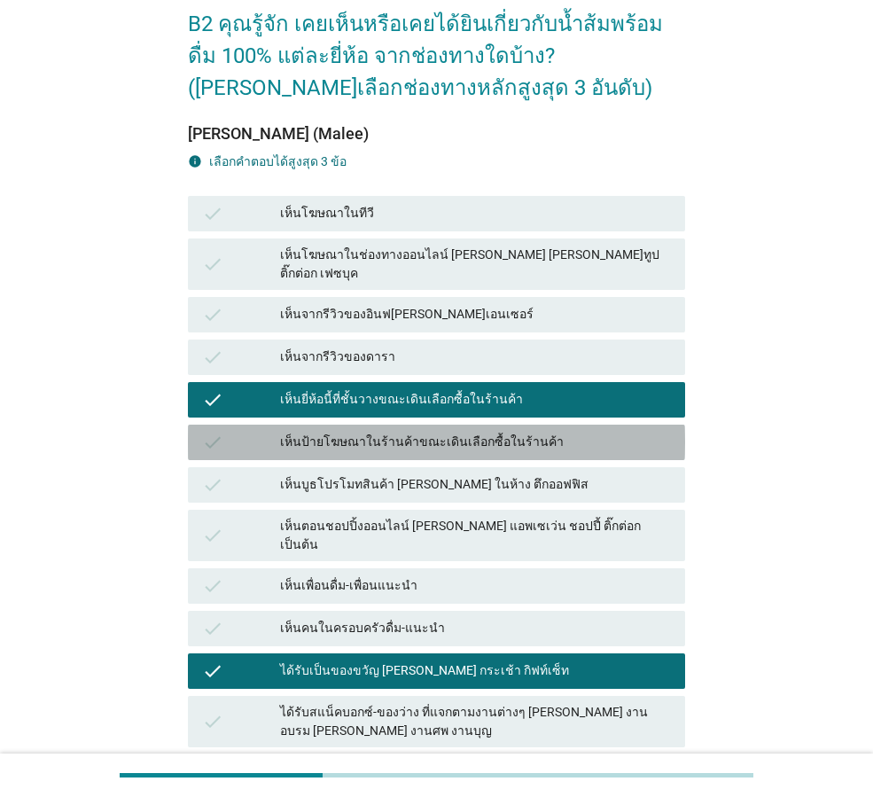
click at [414, 425] on div "check เห็นป้ายโฆษณาในร้านค้าขณะเดินเลือกซื้อในร้านค้า" at bounding box center [436, 442] width 497 height 35
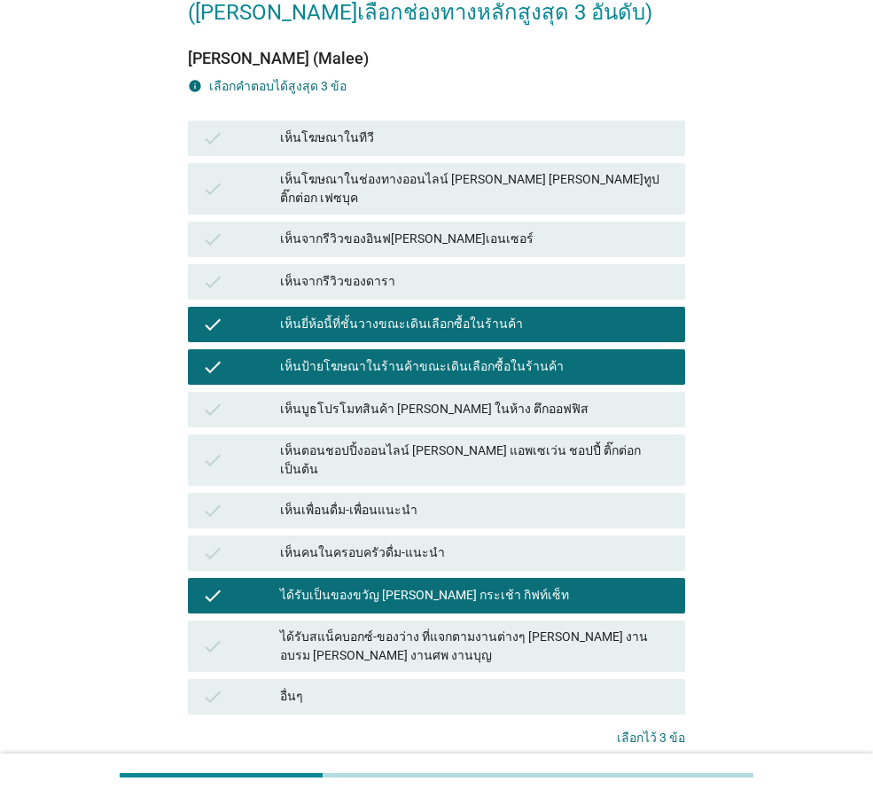
scroll to position [268, 0]
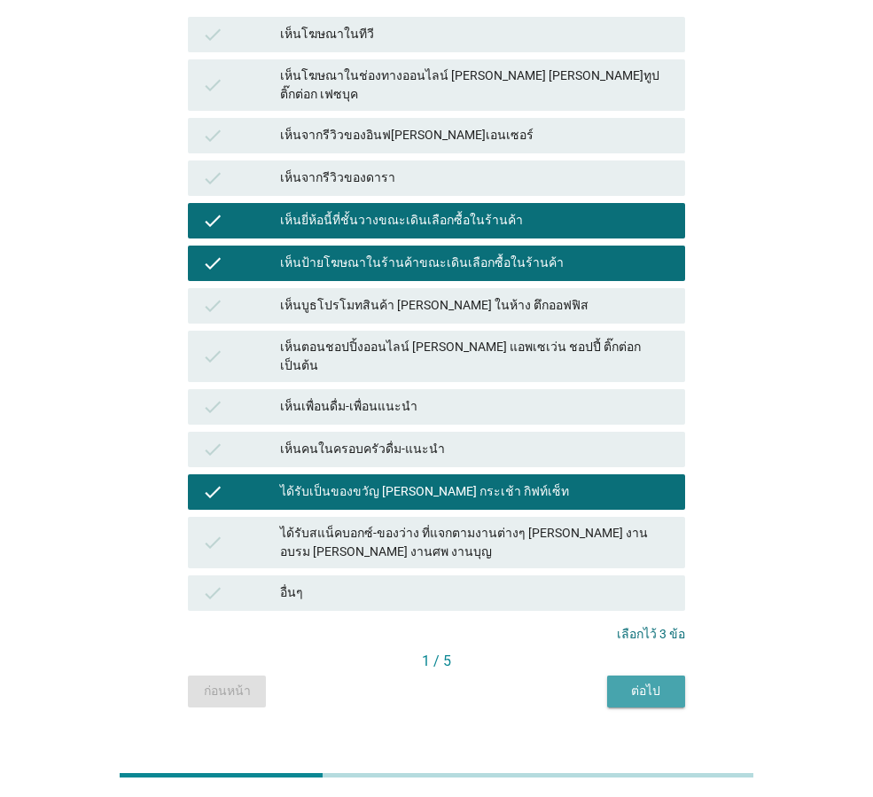
click at [647, 682] on div "ต่อไป" at bounding box center [646, 691] width 50 height 19
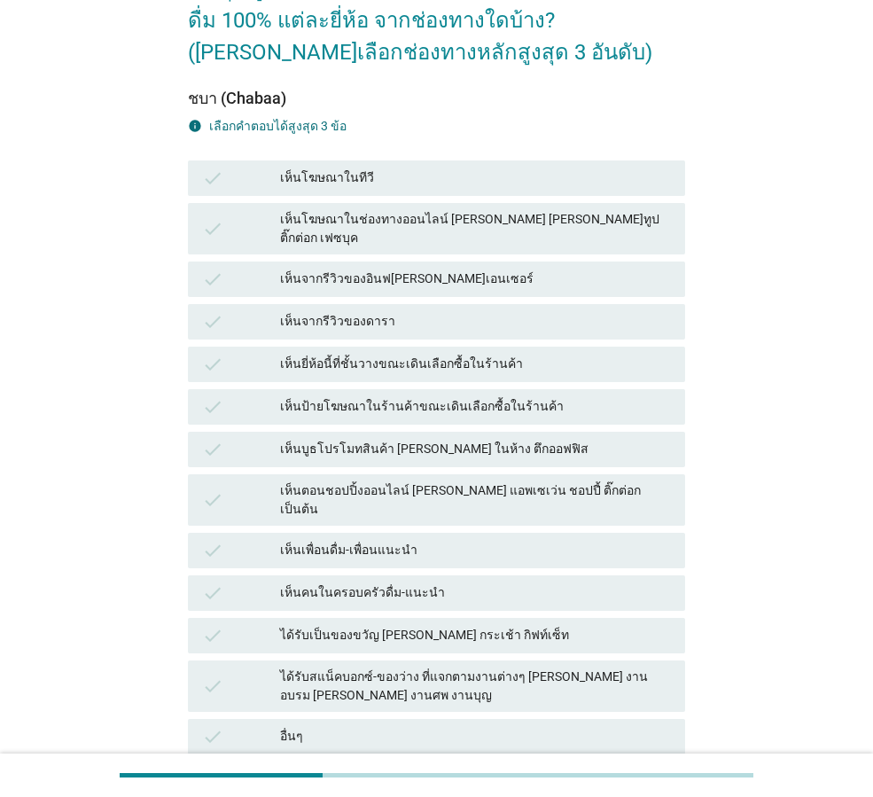
scroll to position [177, 0]
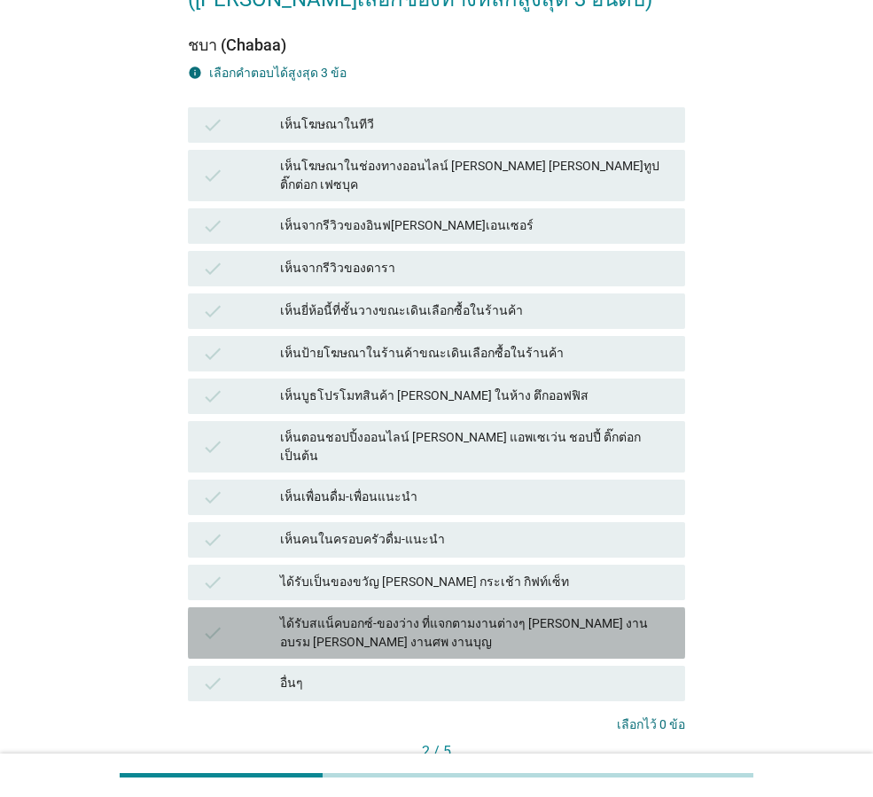
click at [295, 614] on div "ได้รับสแน็คบอกซ์-ของว่าง ที่แจกตามงานต่างๆ [PERSON_NAME] งานอบรม [PERSON_NAME] …" at bounding box center [475, 632] width 391 height 37
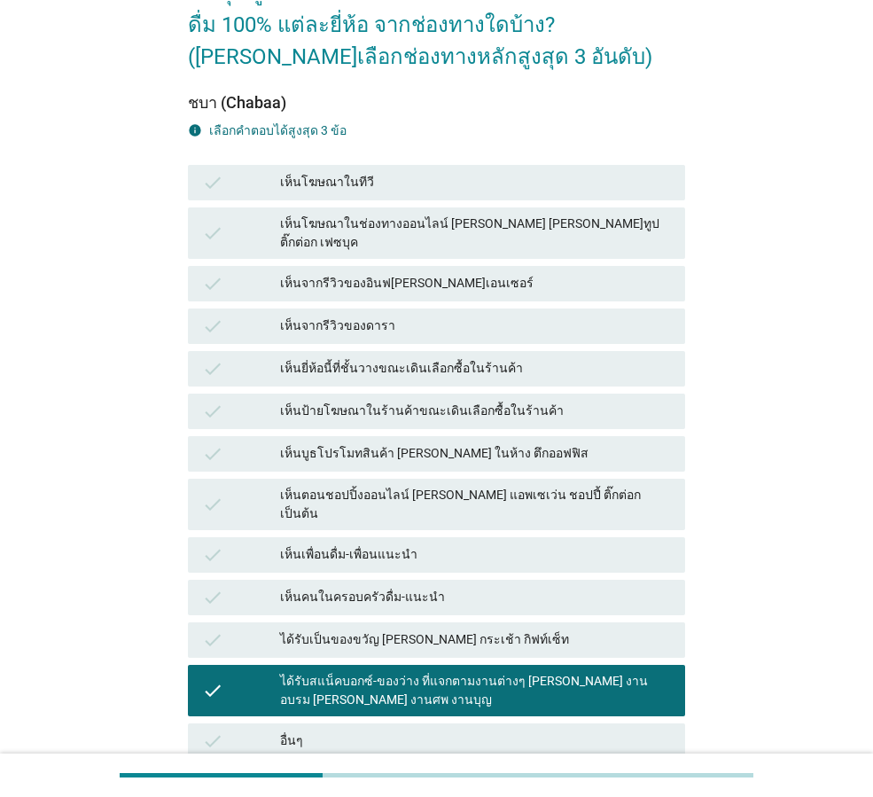
scroll to position [89, 0]
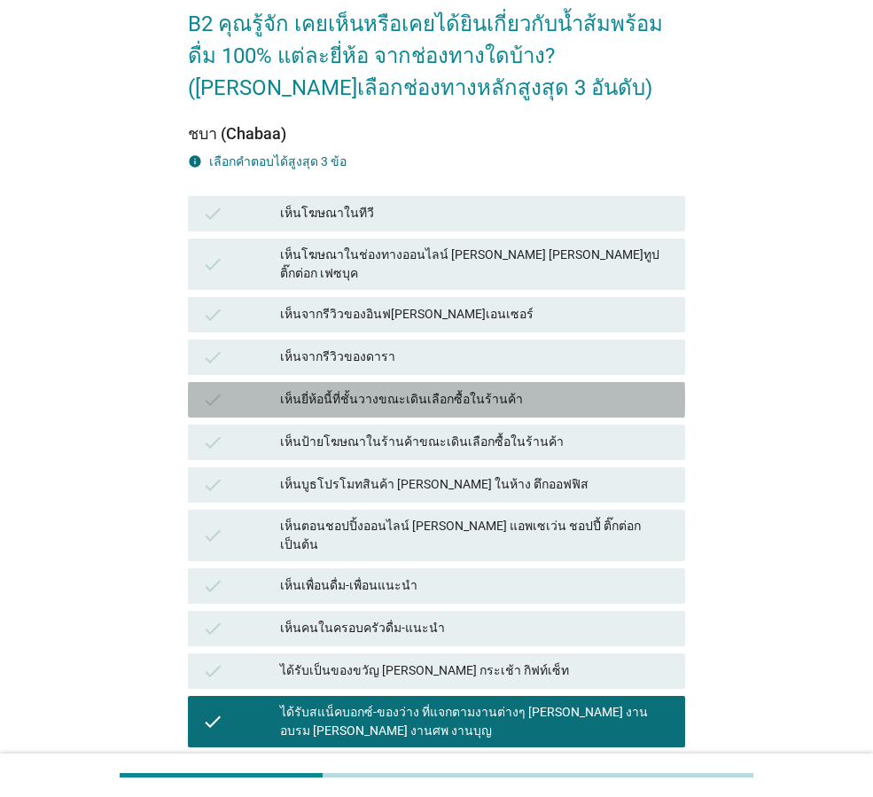
click at [332, 389] on div "เห็นยี่ห้อนี้ที่ชั้นวางขณะเดินเลือกซื้อในร้านค้า" at bounding box center [475, 399] width 391 height 21
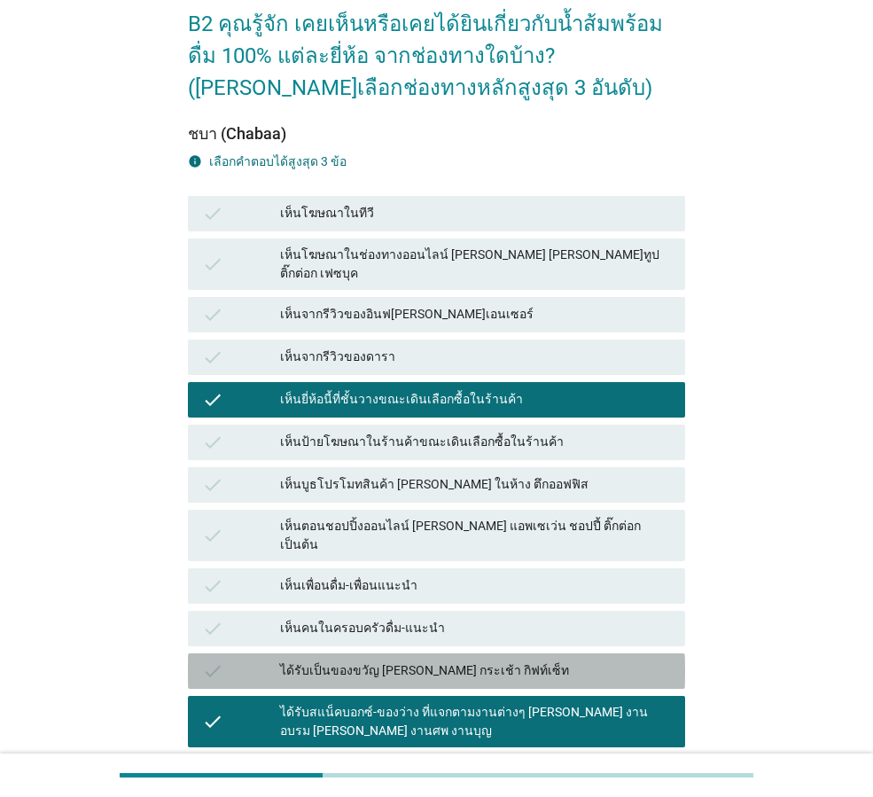
click at [335, 660] on div "ได้รับเป็นของขวัญ [PERSON_NAME] กระเช้า กิฟท์เซ็ท" at bounding box center [475, 670] width 391 height 21
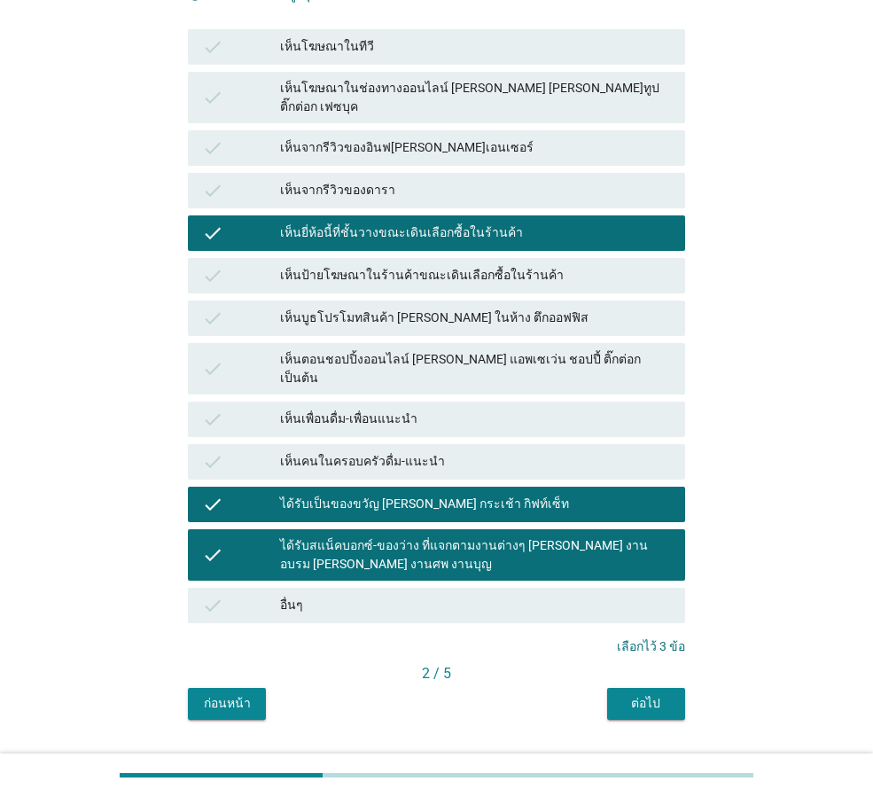
scroll to position [268, 0]
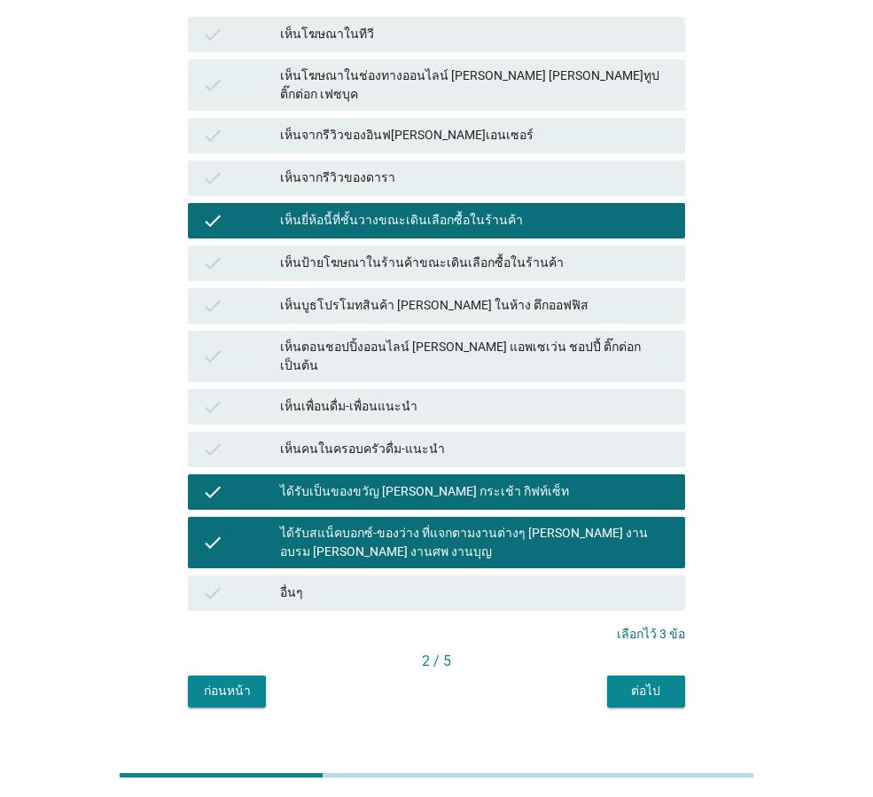
click at [638, 682] on div "ต่อไป" at bounding box center [646, 691] width 50 height 19
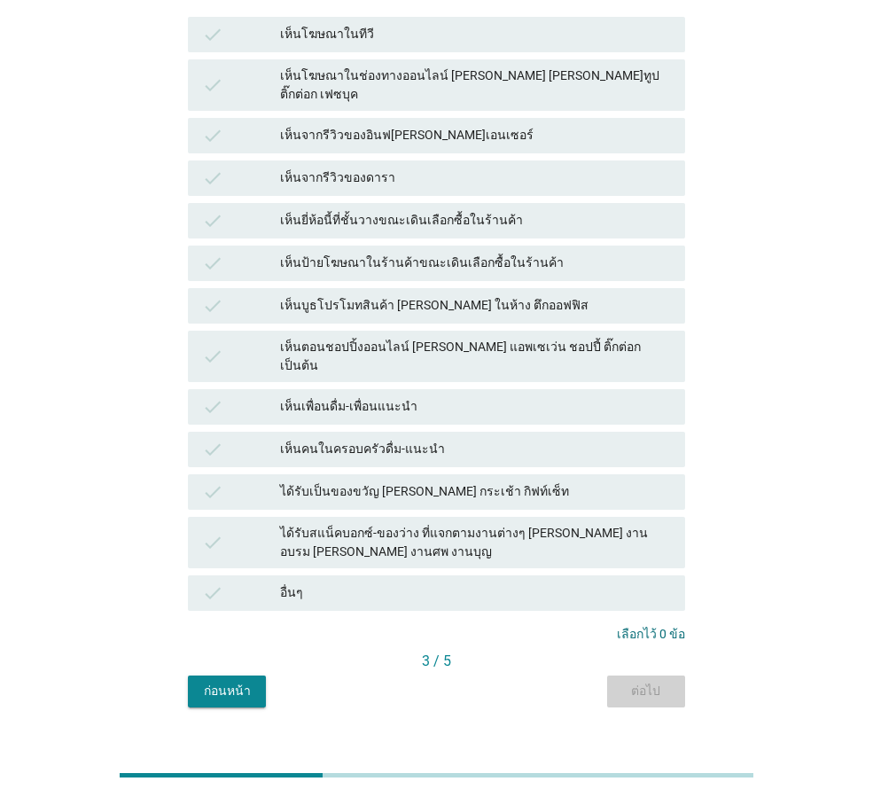
scroll to position [0, 0]
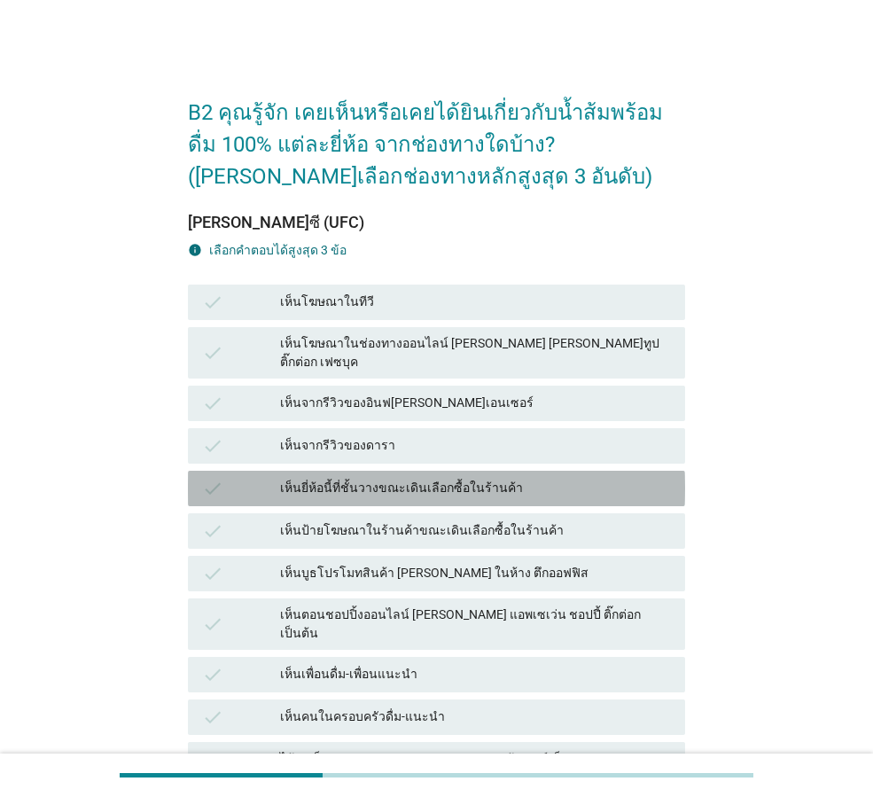
click at [319, 484] on div "check เห็นยี่ห้อนี้ที่ชั้นวางขณะเดินเลือกซื้อในร้านค้า" at bounding box center [436, 488] width 497 height 35
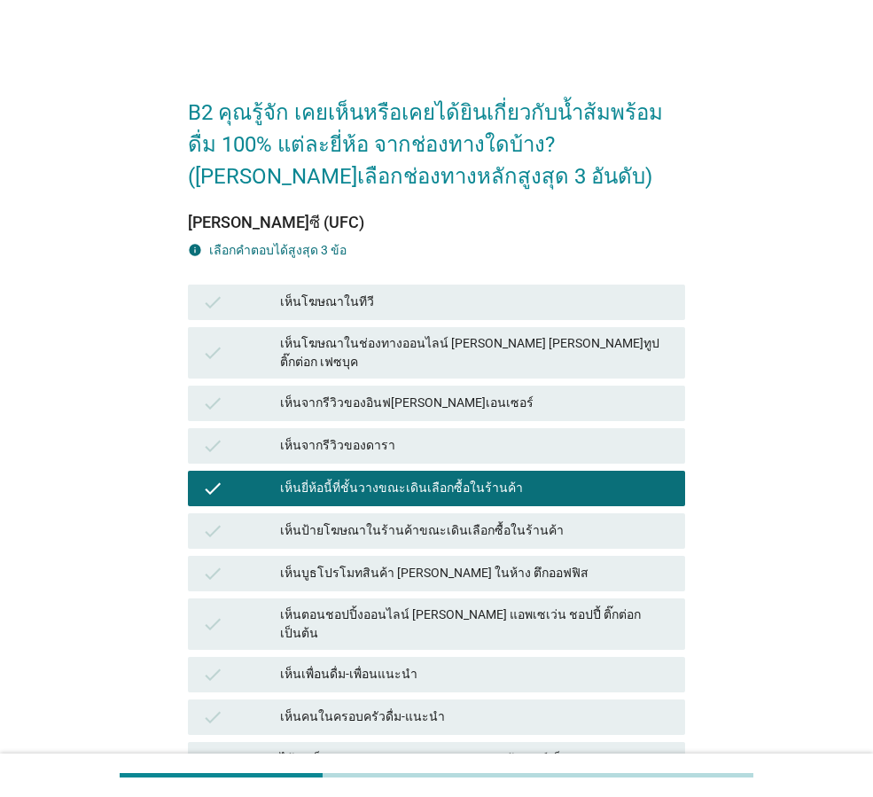
click at [314, 565] on div "เห็นบูธโปรโมทสินค้า [PERSON_NAME] ในห้าง ตึกออฟฟิส" at bounding box center [475, 573] width 391 height 21
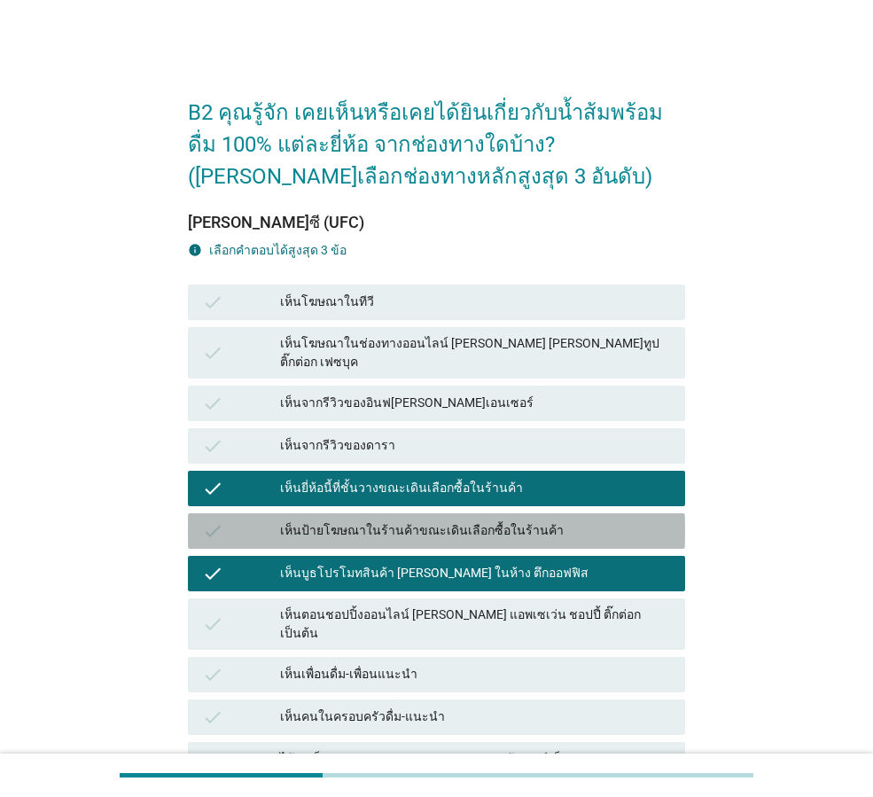
click at [302, 520] on div "เห็นป้ายโฆษณาในร้านค้าขณะเดินเลือกซื้อในร้านค้า" at bounding box center [475, 530] width 391 height 21
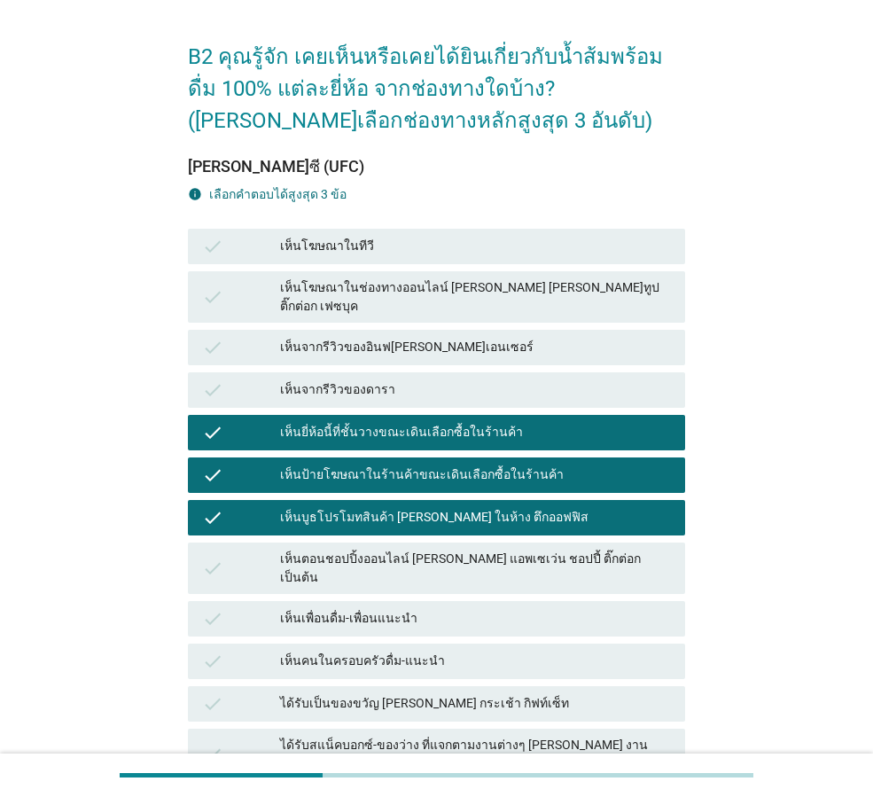
scroll to position [266, 0]
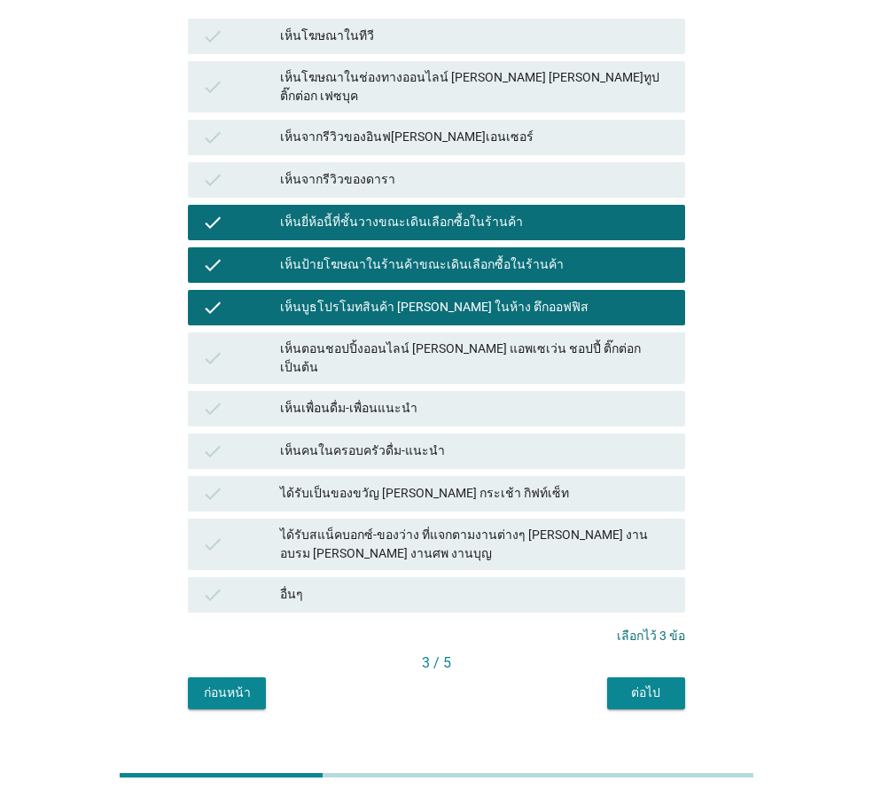
click at [628, 683] on div "ต่อไป" at bounding box center [646, 692] width 50 height 19
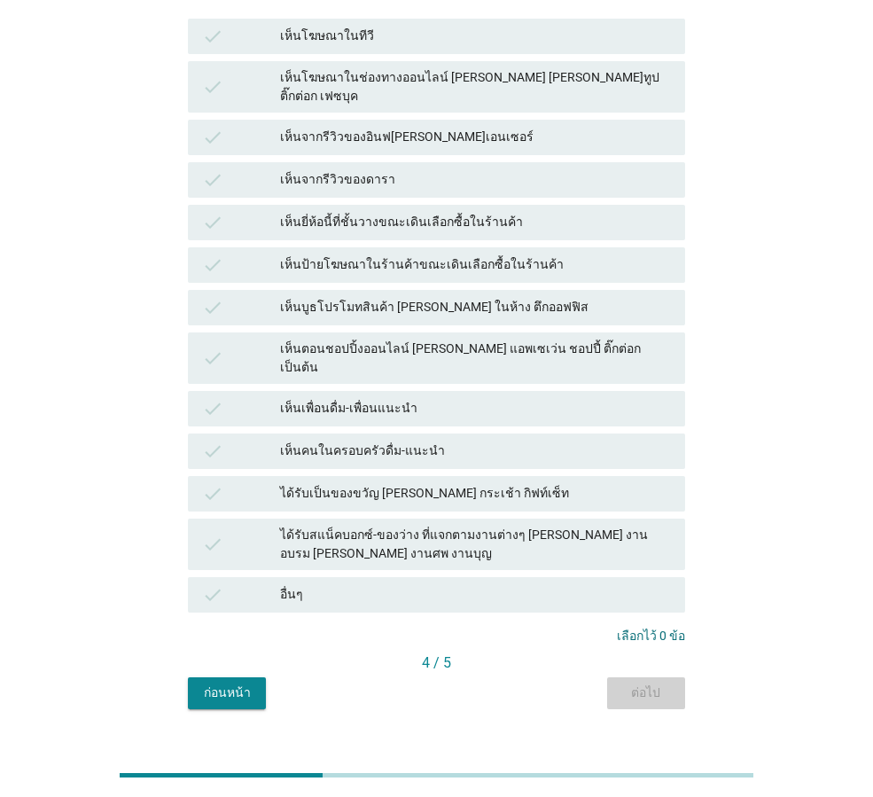
scroll to position [0, 0]
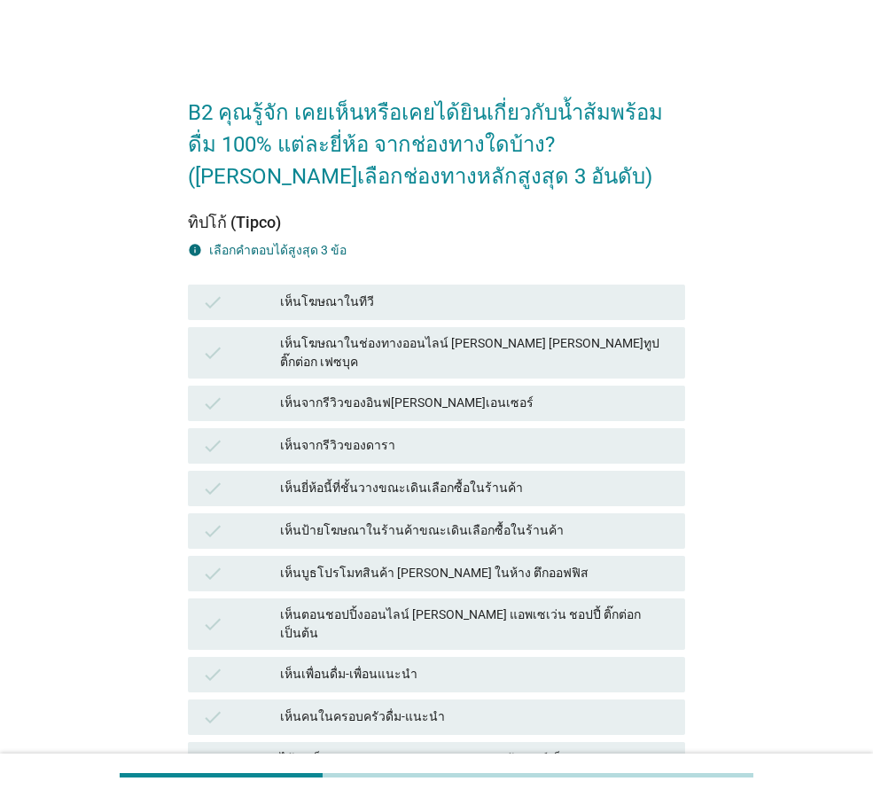
click at [330, 307] on div "เห็นโฆษณาในทีวี" at bounding box center [475, 302] width 391 height 21
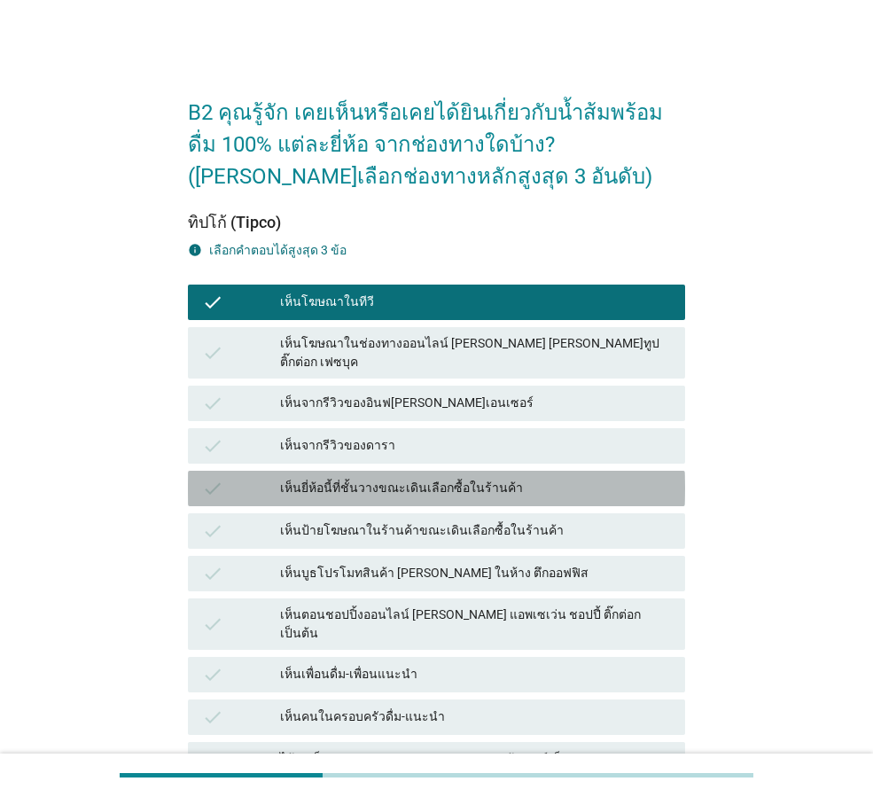
click at [332, 478] on div "เห็นยี่ห้อนี้ที่ชั้นวางขณะเดินเลือกซื้อในร้านค้า" at bounding box center [475, 488] width 391 height 21
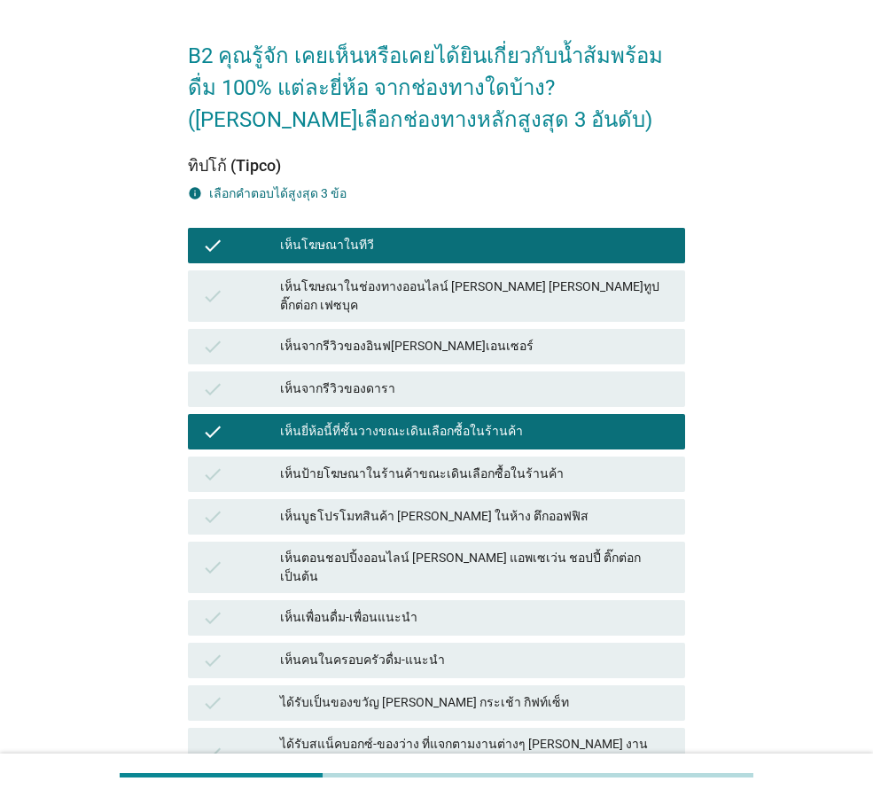
scroll to position [89, 0]
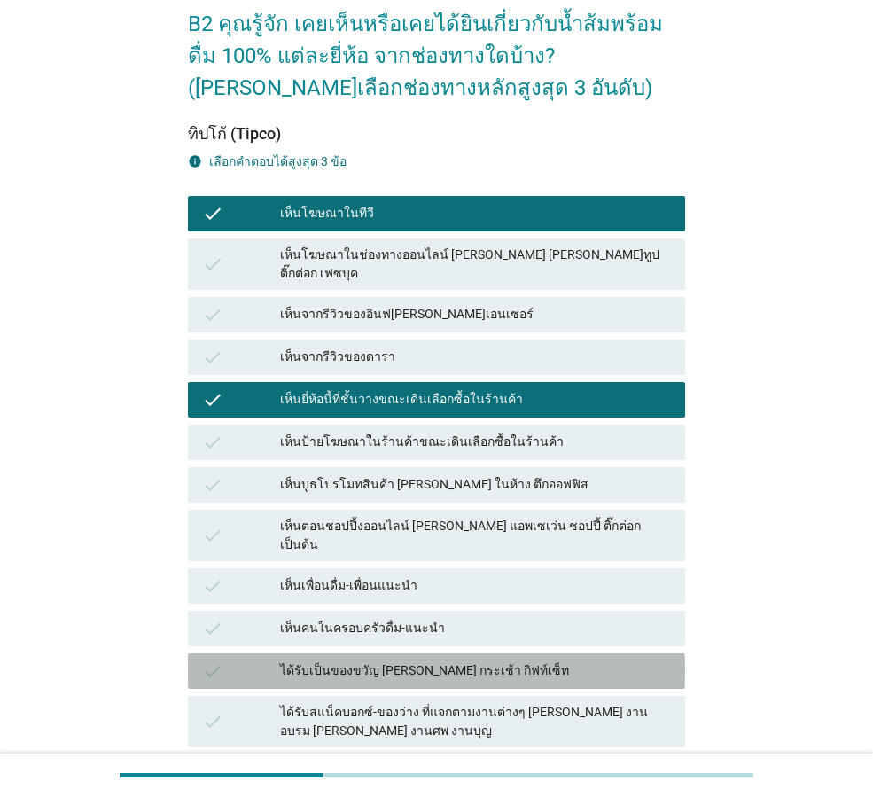
click at [298, 660] on div "ได้รับเป็นของขวัญ [PERSON_NAME] กระเช้า กิฟท์เซ็ท" at bounding box center [475, 670] width 391 height 21
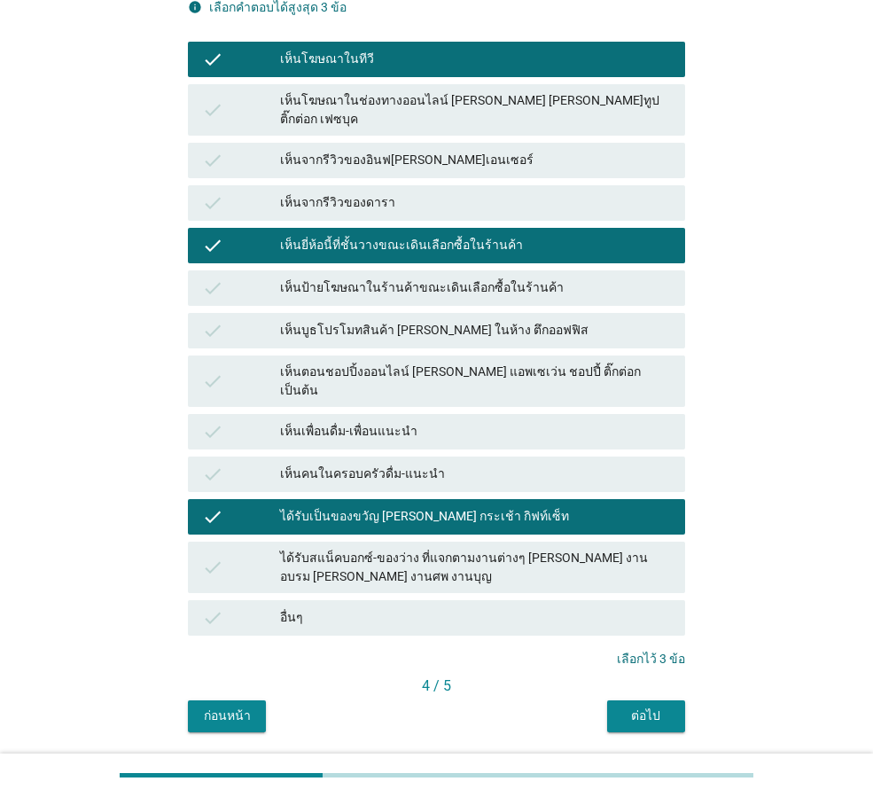
scroll to position [268, 0]
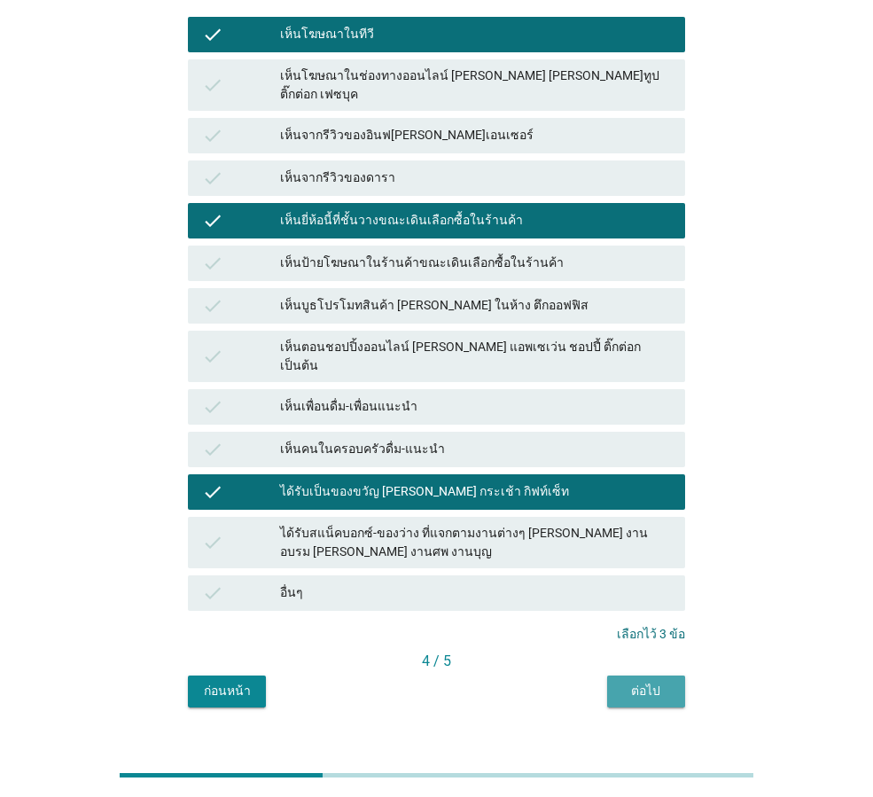
click at [640, 682] on div "ต่อไป" at bounding box center [646, 691] width 50 height 19
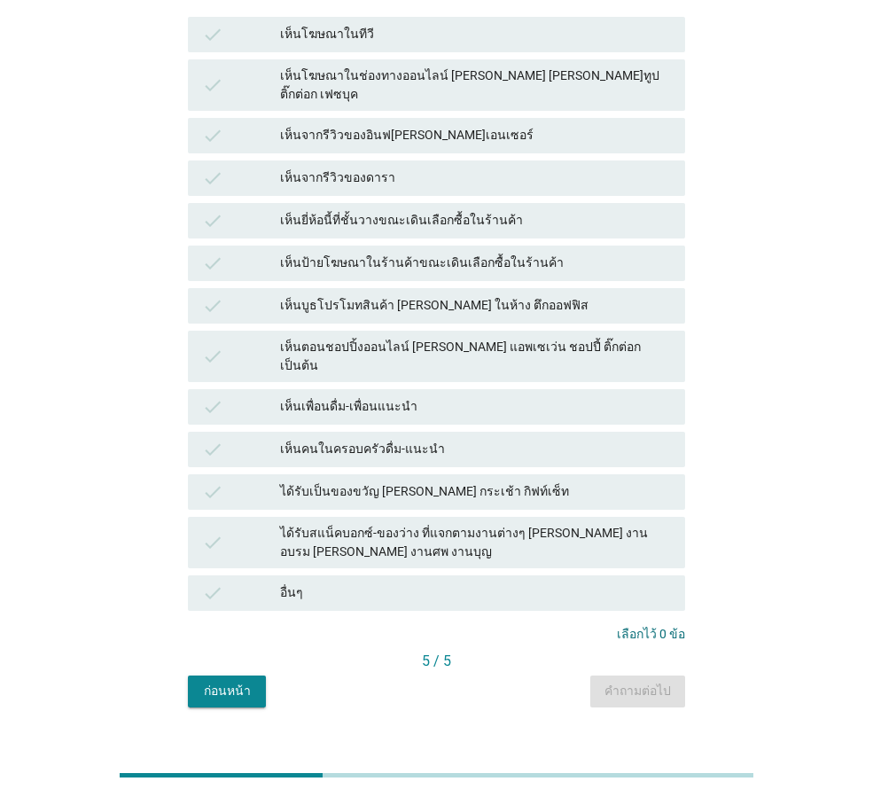
scroll to position [0, 0]
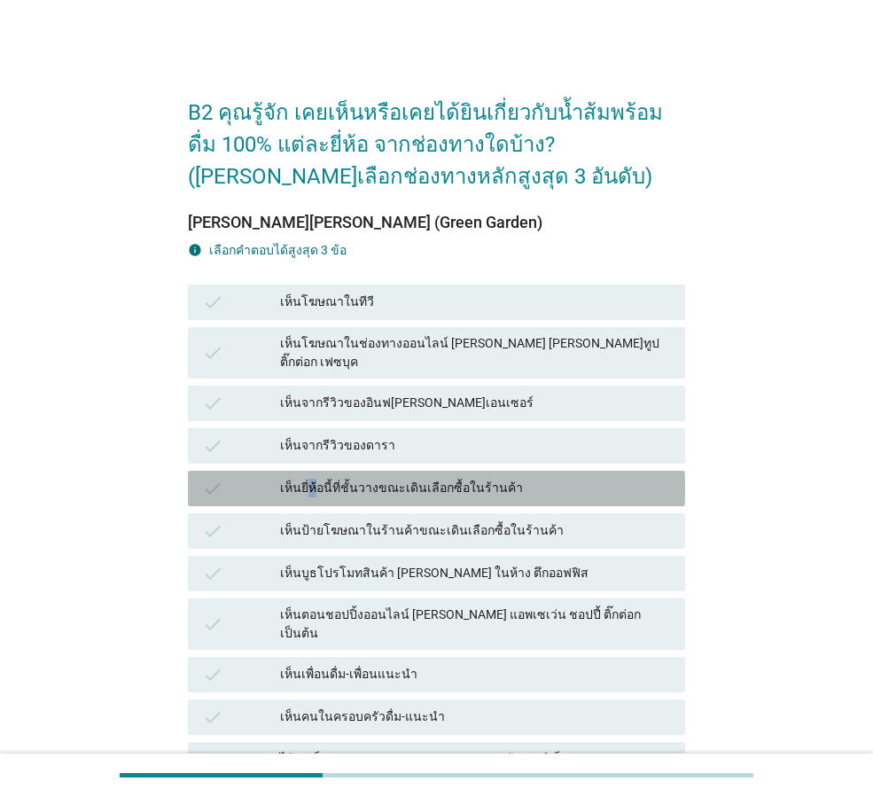
click at [312, 478] on div "เห็นยี่ห้อนี้ที่ชั้นวางขณะเดินเลือกซื้อในร้านค้า" at bounding box center [475, 488] width 391 height 21
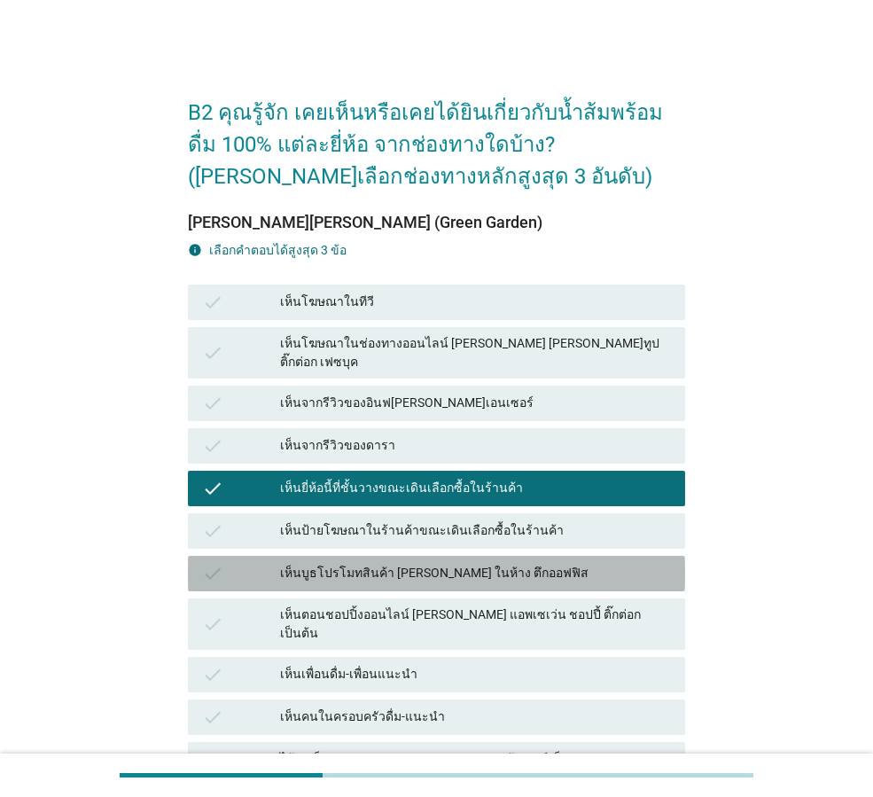
click at [299, 568] on div "check เห็นบูธโปรโมทสินค้า [PERSON_NAME] ในห้าง ตึกออฟฟิส" at bounding box center [436, 573] width 497 height 35
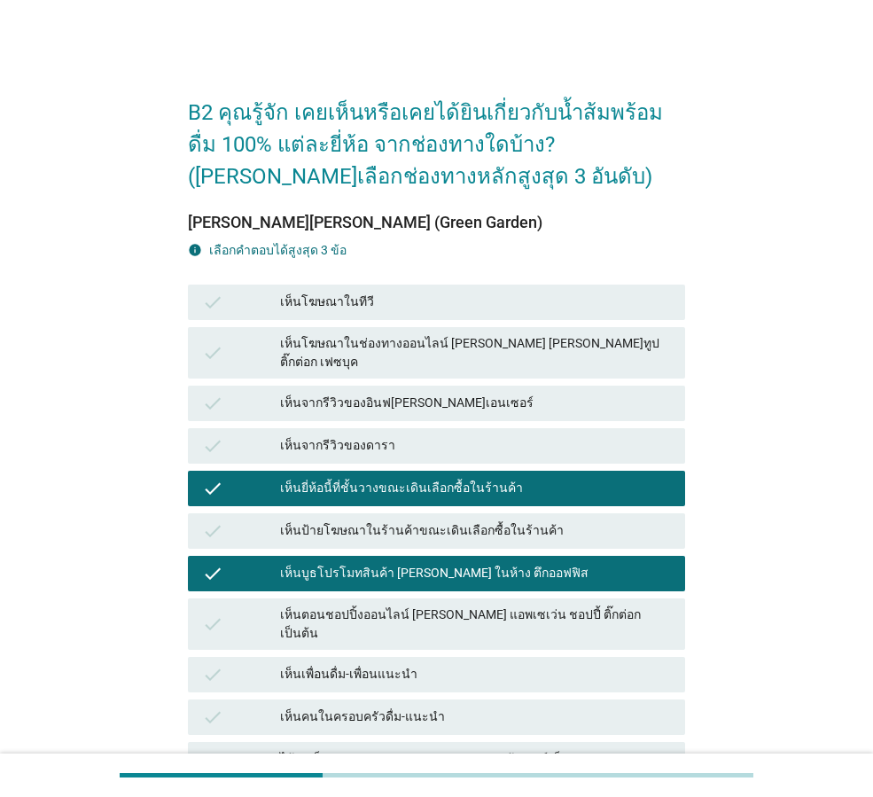
click at [323, 520] on div "เห็นป้ายโฆษณาในร้านค้าขณะเดินเลือกซื้อในร้านค้า" at bounding box center [475, 530] width 391 height 21
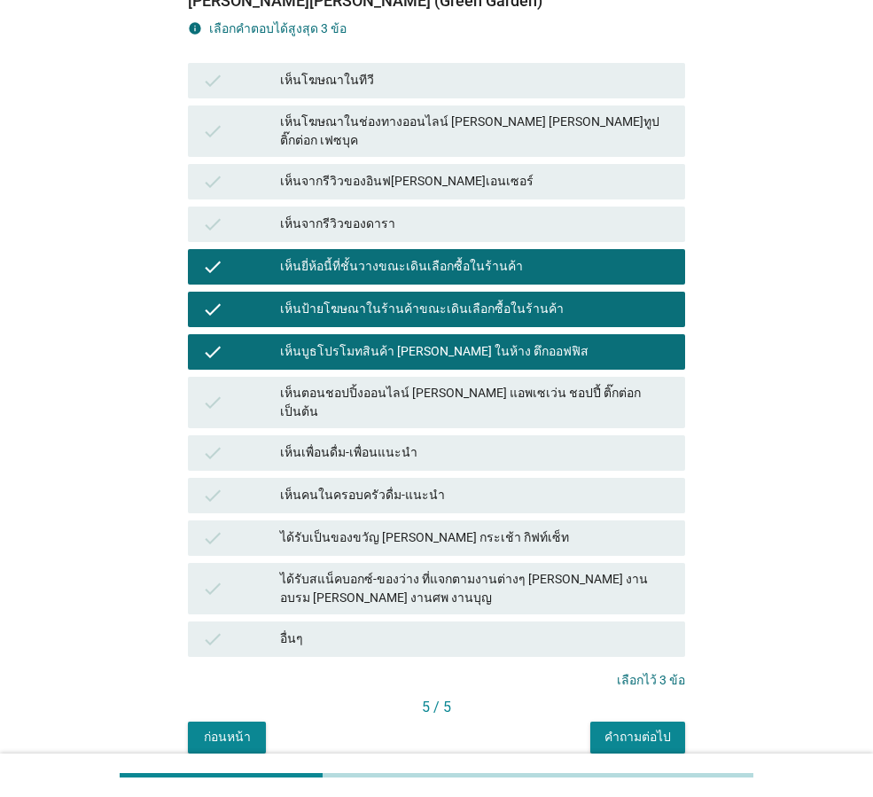
scroll to position [268, 0]
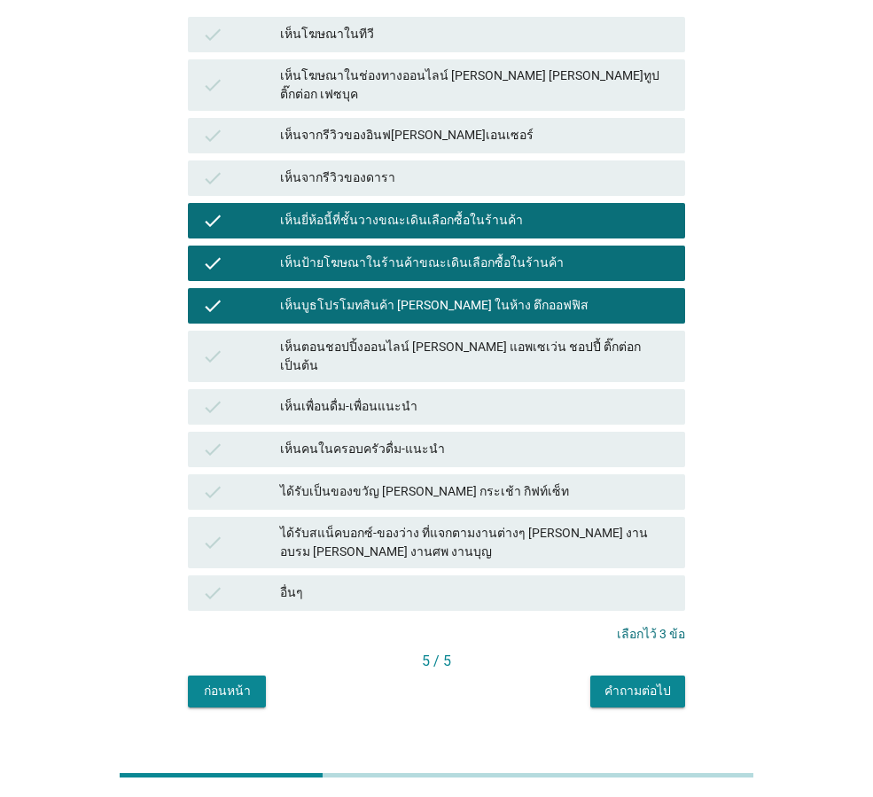
click at [607, 682] on div "คำถามต่อไป" at bounding box center [637, 691] width 66 height 19
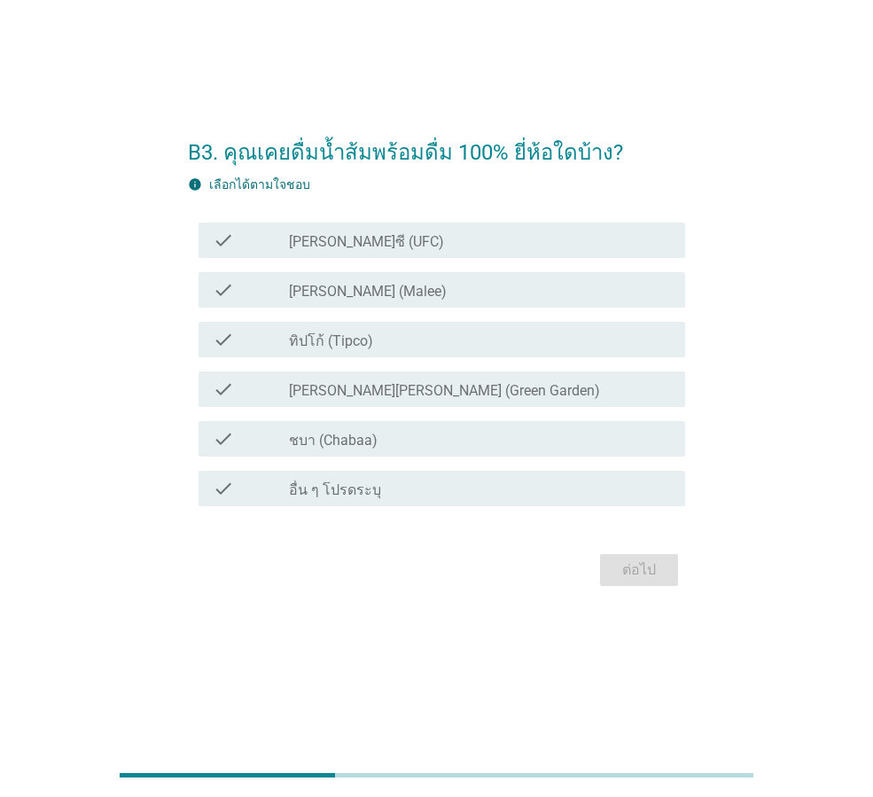
scroll to position [0, 0]
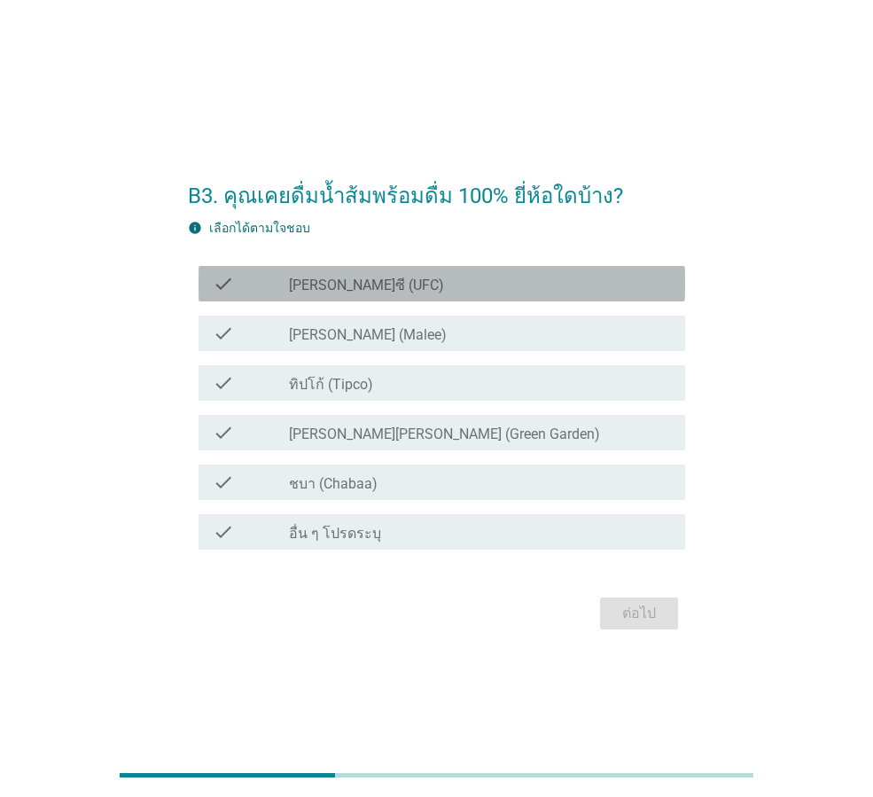
click at [446, 292] on div "check_box_outline_blank [PERSON_NAME]ซี (UFC)" at bounding box center [480, 283] width 382 height 21
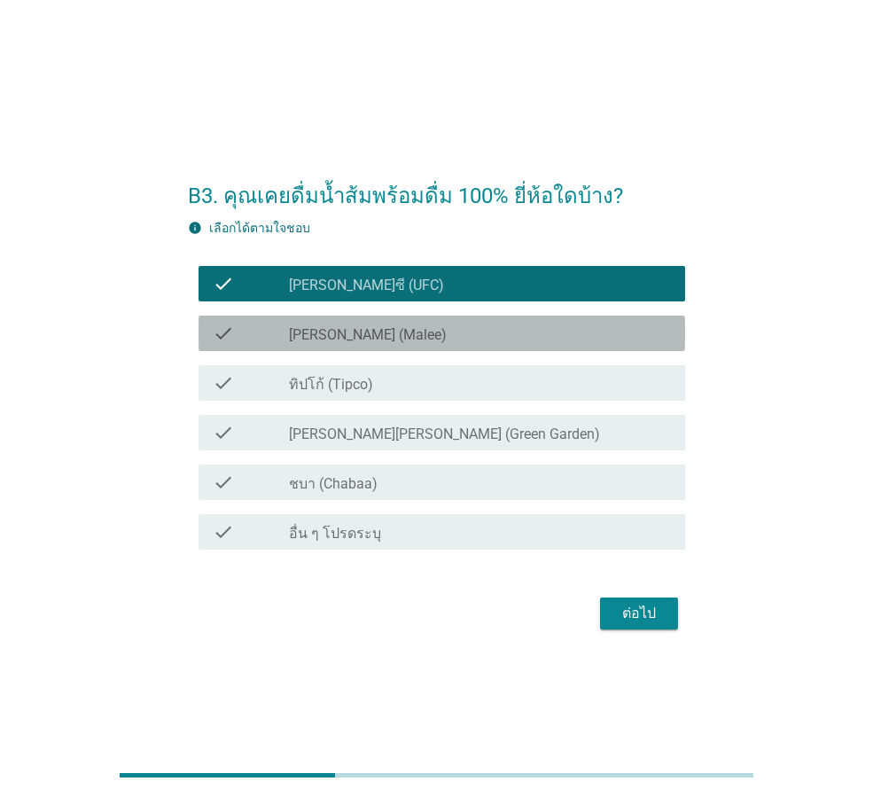
click at [408, 339] on div "check_box_outline_blank [PERSON_NAME] (Malee)" at bounding box center [480, 333] width 382 height 21
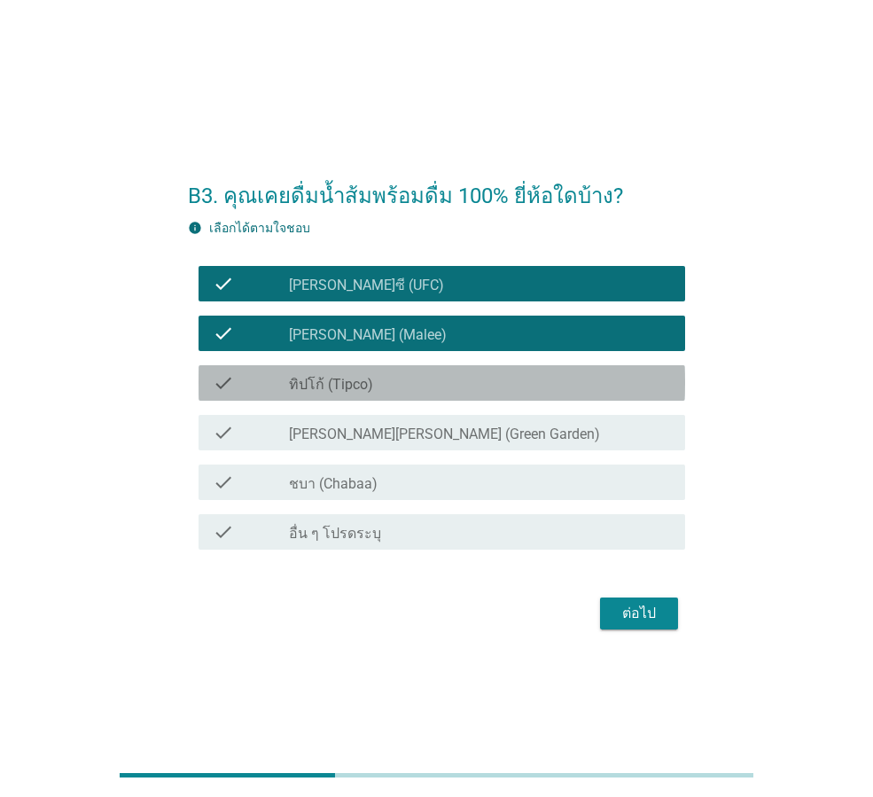
click at [388, 386] on div "check_box_outline_blank ทิปโก้ (Tipco)" at bounding box center [480, 382] width 382 height 21
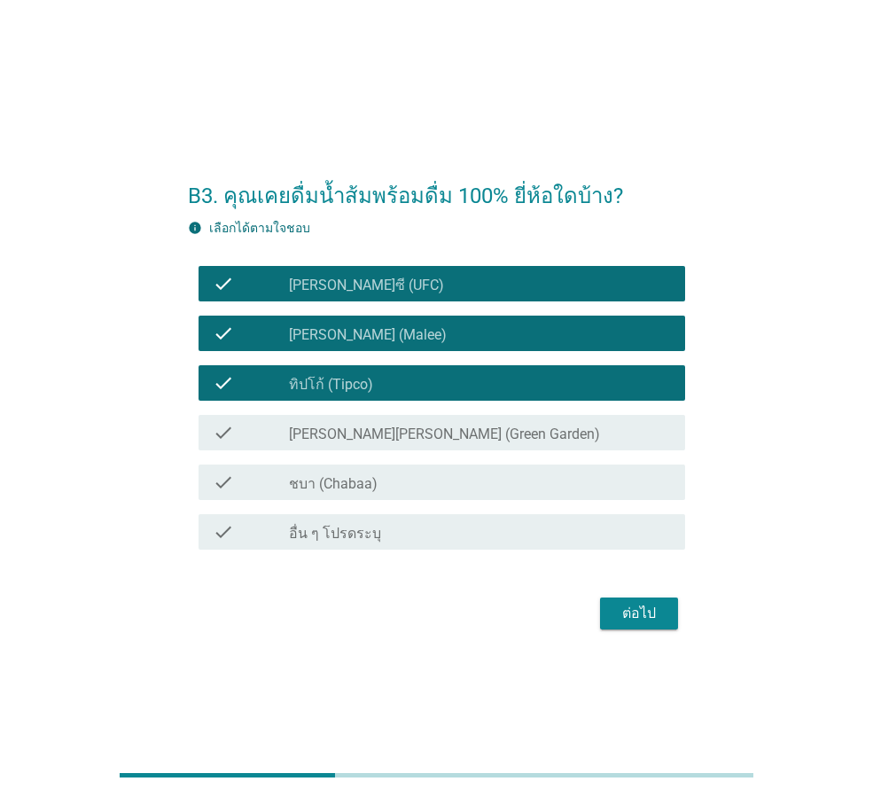
click at [378, 490] on div "check_box_outline_blank ชบา (Chabaa)" at bounding box center [480, 482] width 382 height 21
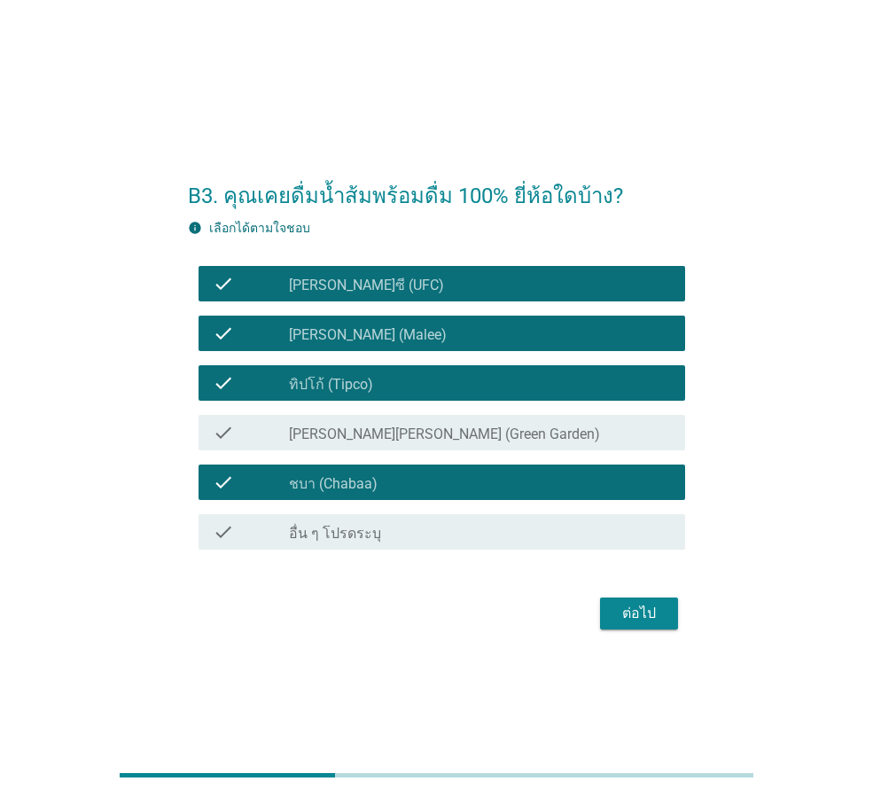
click at [632, 614] on div "ต่อไป" at bounding box center [639, 613] width 50 height 21
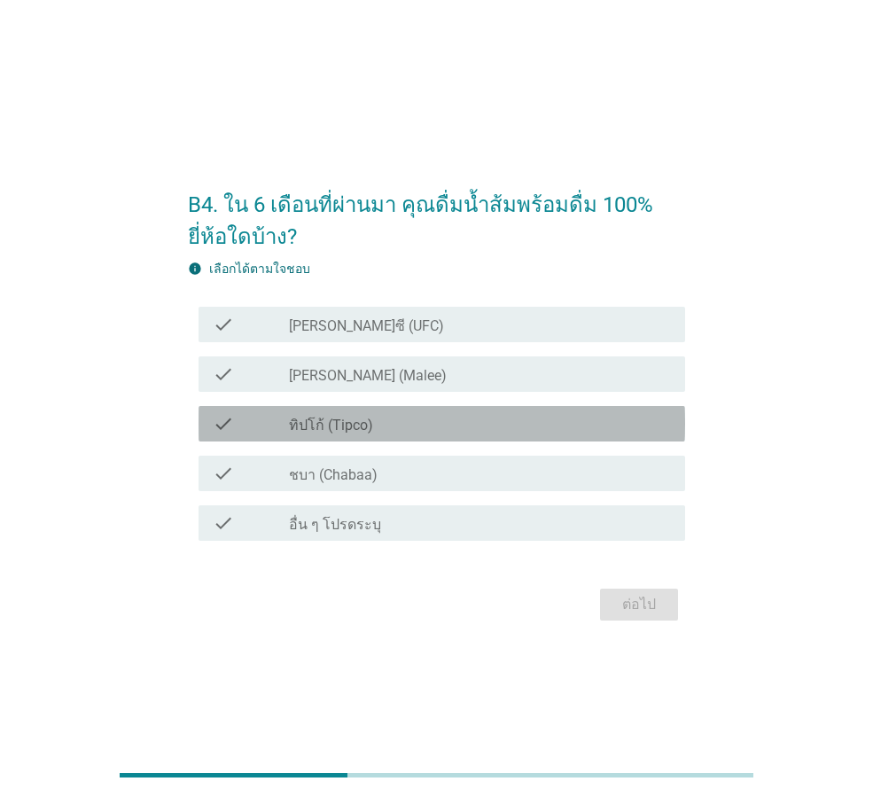
click at [292, 414] on div "check_box_outline_blank ทิปโก้ (Tipco)" at bounding box center [480, 423] width 382 height 21
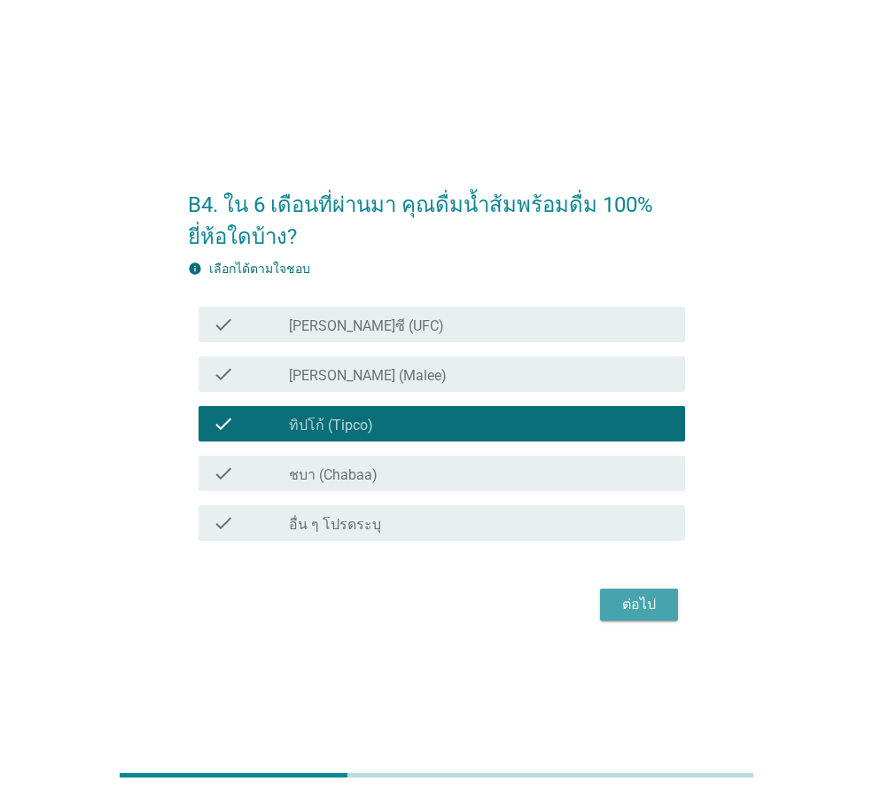
click at [624, 603] on div "ต่อไป" at bounding box center [639, 604] width 50 height 21
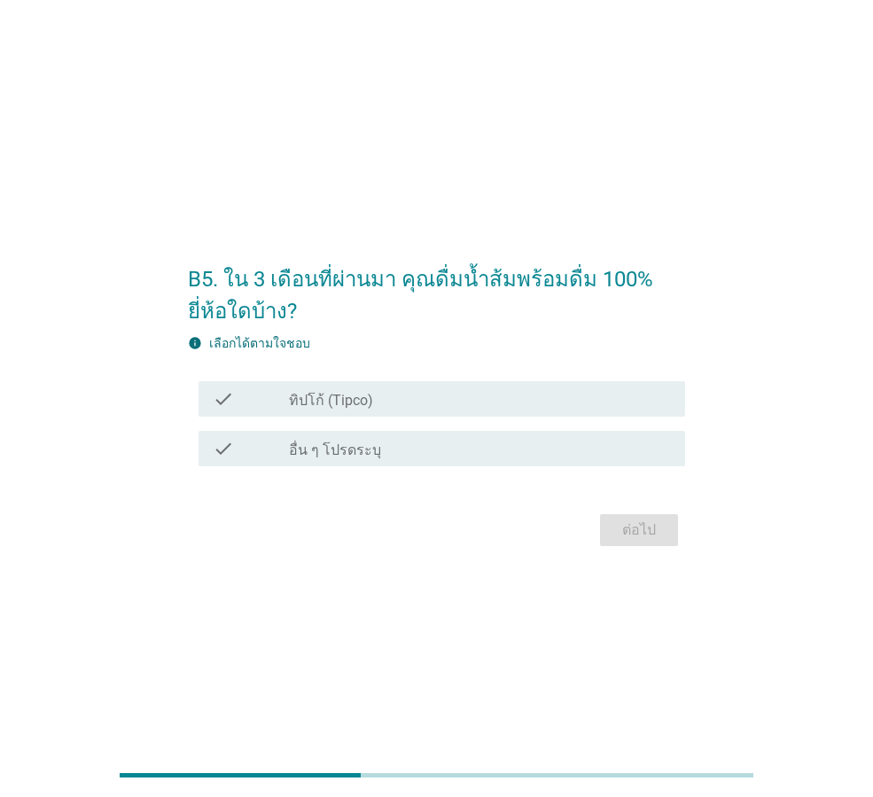
click at [355, 399] on label "ทิปโก้ (Tipco)" at bounding box center [331, 401] width 84 height 18
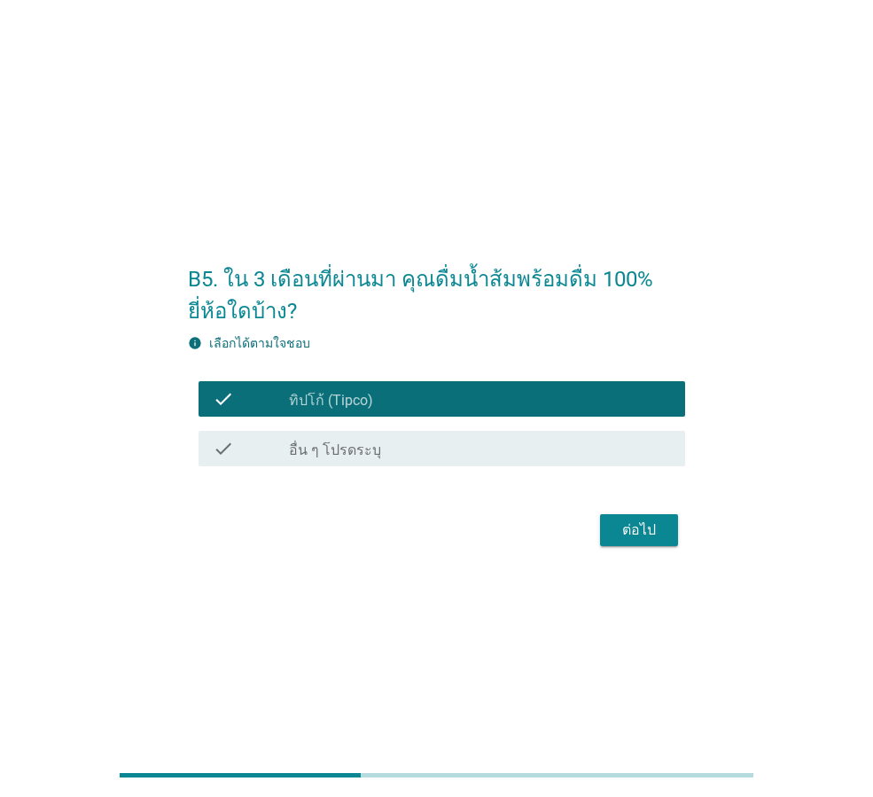
click at [617, 532] on div "ต่อไป" at bounding box center [639, 529] width 50 height 21
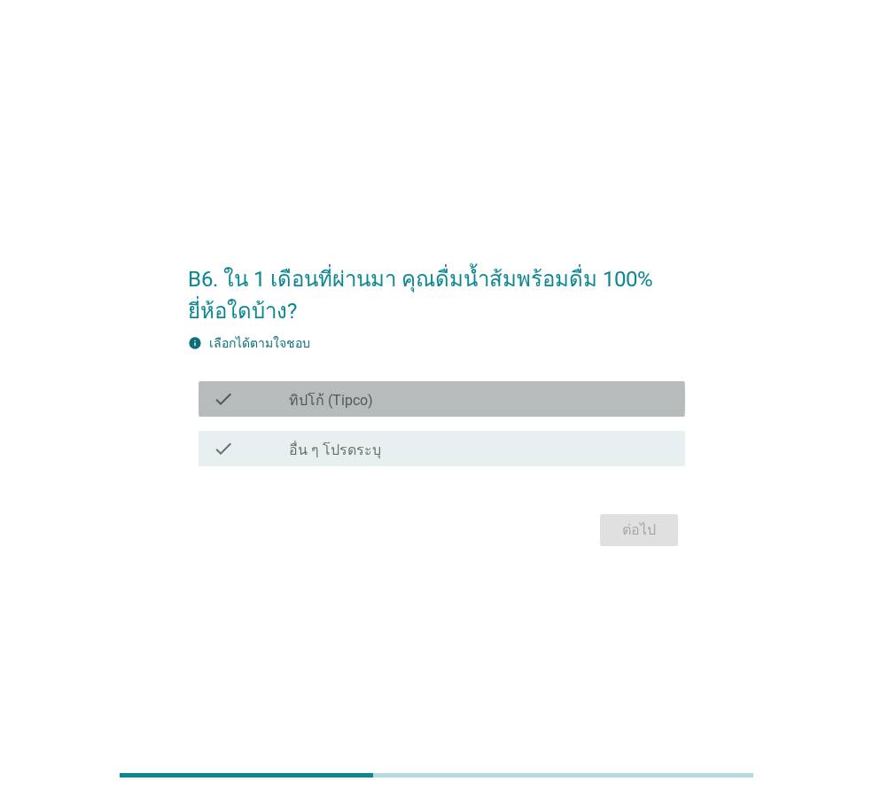
click at [300, 402] on label "ทิปโก้ (Tipco)" at bounding box center [331, 401] width 84 height 18
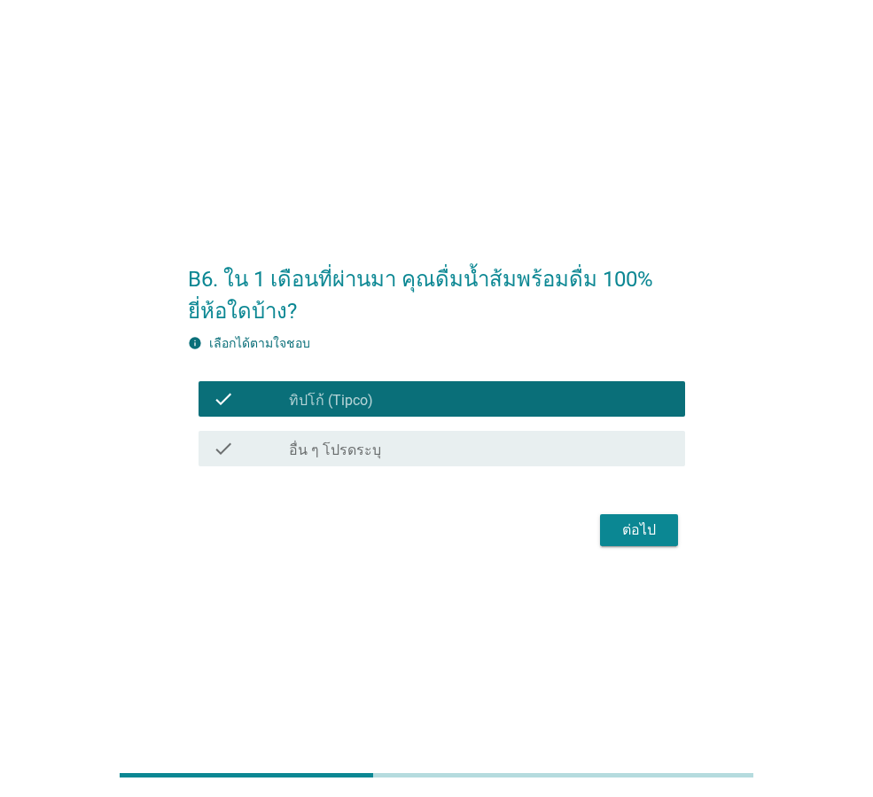
click at [625, 533] on div "ต่อไป" at bounding box center [639, 529] width 50 height 21
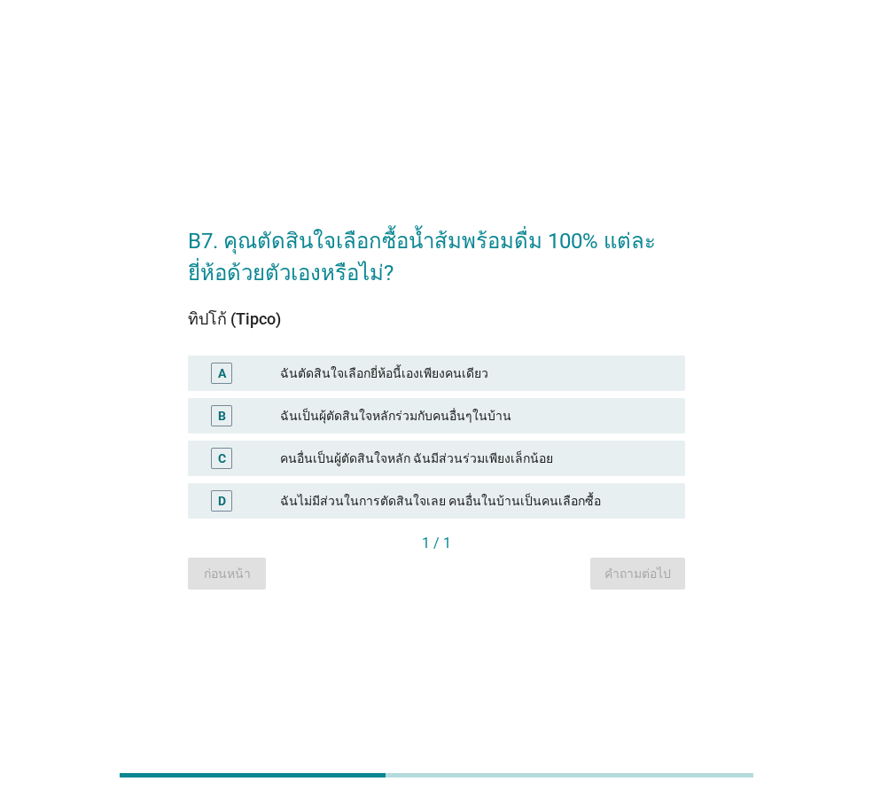
click at [477, 384] on div "A ฉันตัดสินใจเลือกยี่ห้อนี้เองเพียงคนเดียว" at bounding box center [436, 372] width 497 height 35
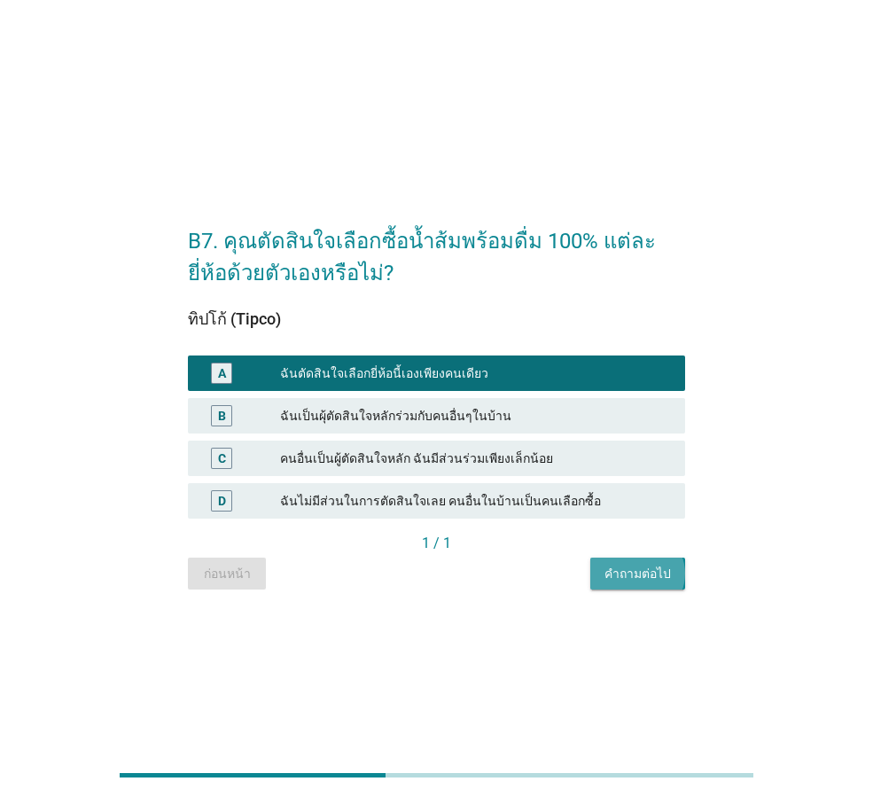
click at [635, 574] on div "คำถามต่อไป" at bounding box center [637, 574] width 66 height 19
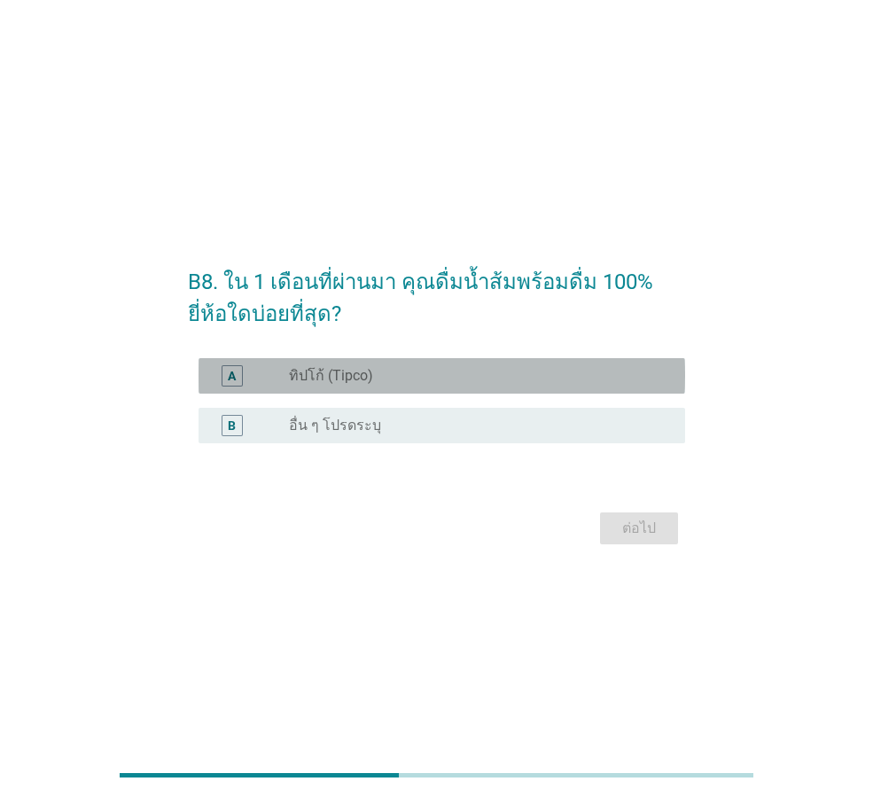
click at [257, 376] on div "A" at bounding box center [251, 375] width 76 height 21
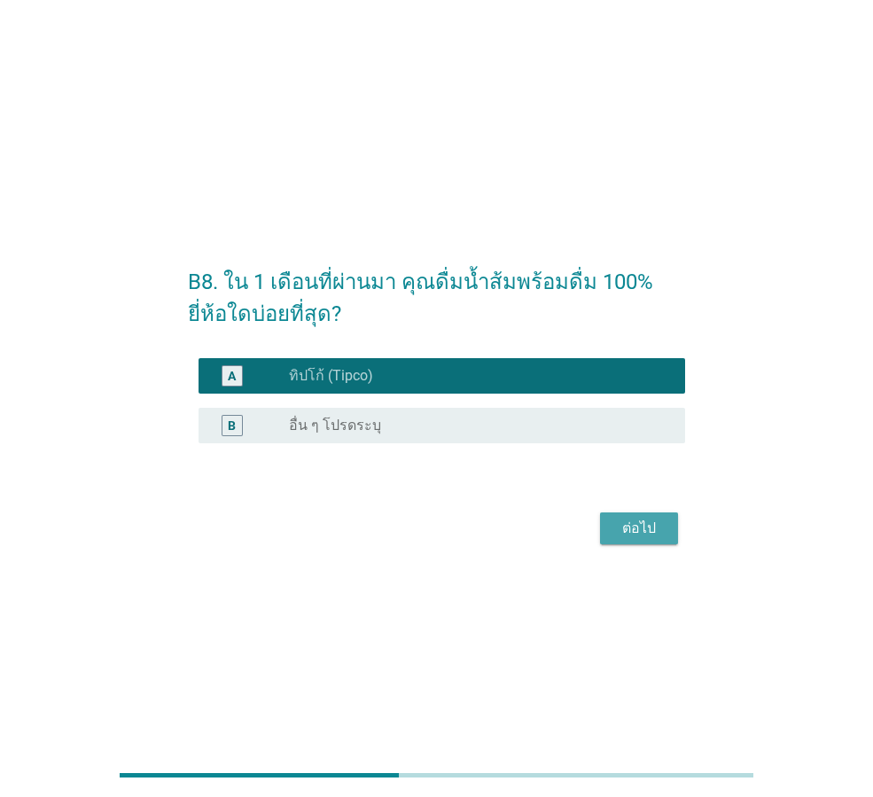
click at [650, 531] on div "ต่อไป" at bounding box center [639, 528] width 50 height 21
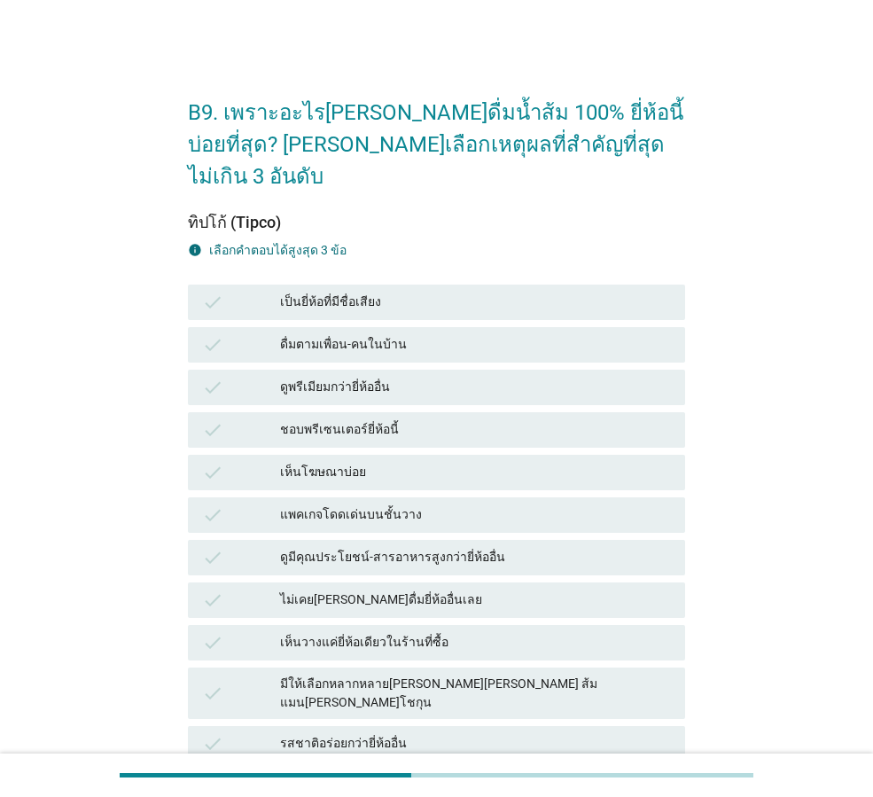
drag, startPoint x: 339, startPoint y: 703, endPoint x: 350, endPoint y: 699, distance: 11.2
click at [341, 733] on div "รสชาติอร่อยกว่ายี่ห้ออื่น" at bounding box center [475, 743] width 391 height 21
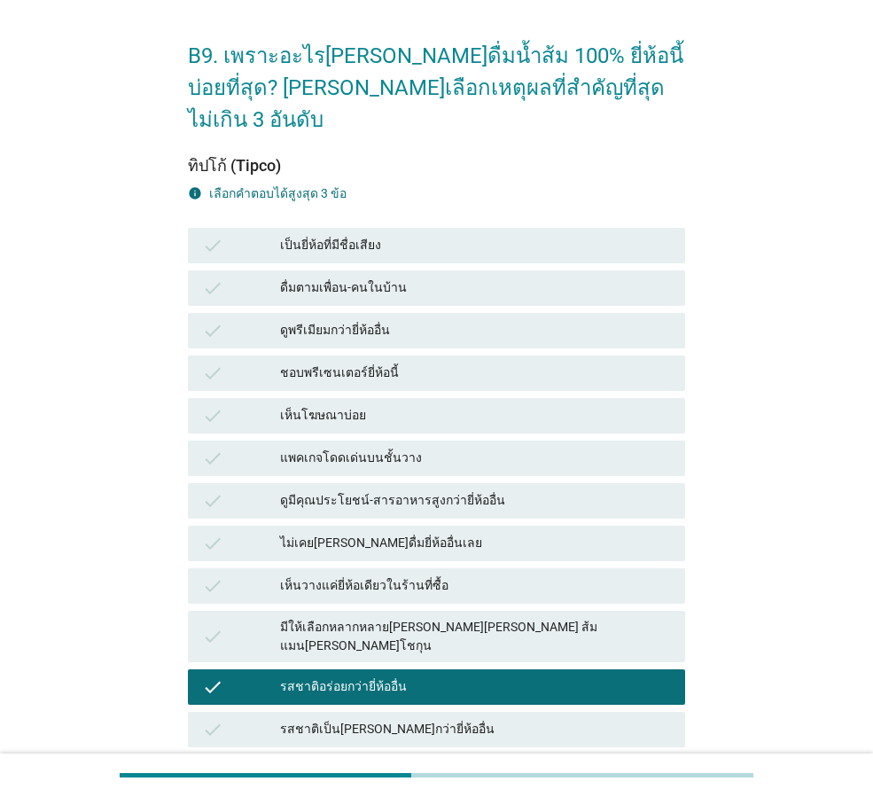
scroll to position [89, 0]
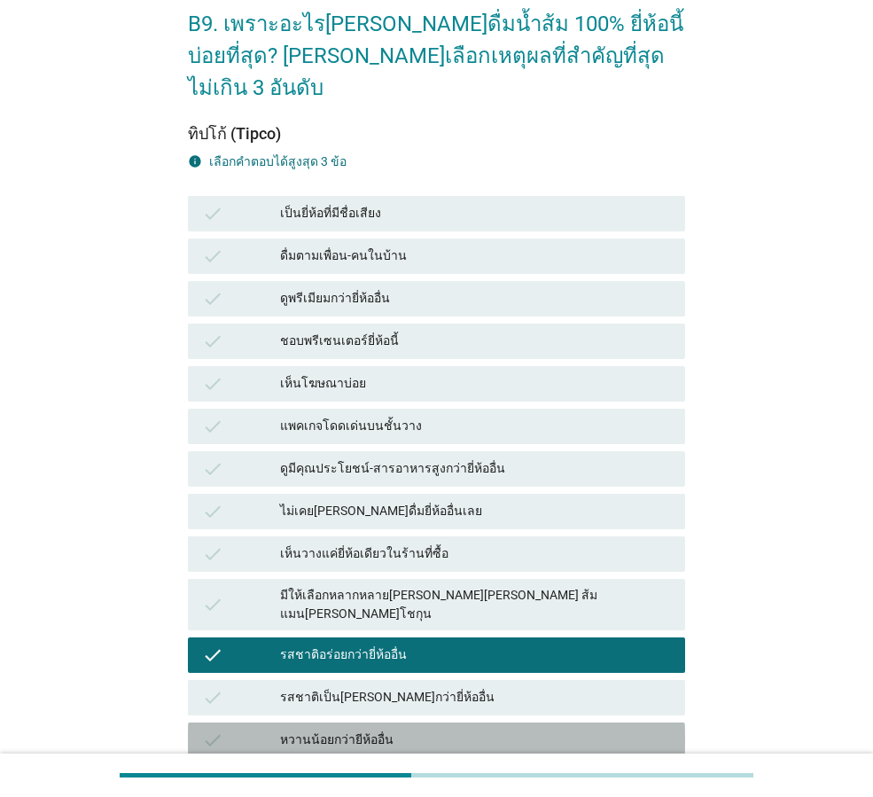
drag, startPoint x: 324, startPoint y: 695, endPoint x: 352, endPoint y: 630, distance: 70.3
click at [324, 729] on div "หวานน้อยกว่ายีห้ออื่น" at bounding box center [475, 739] width 391 height 21
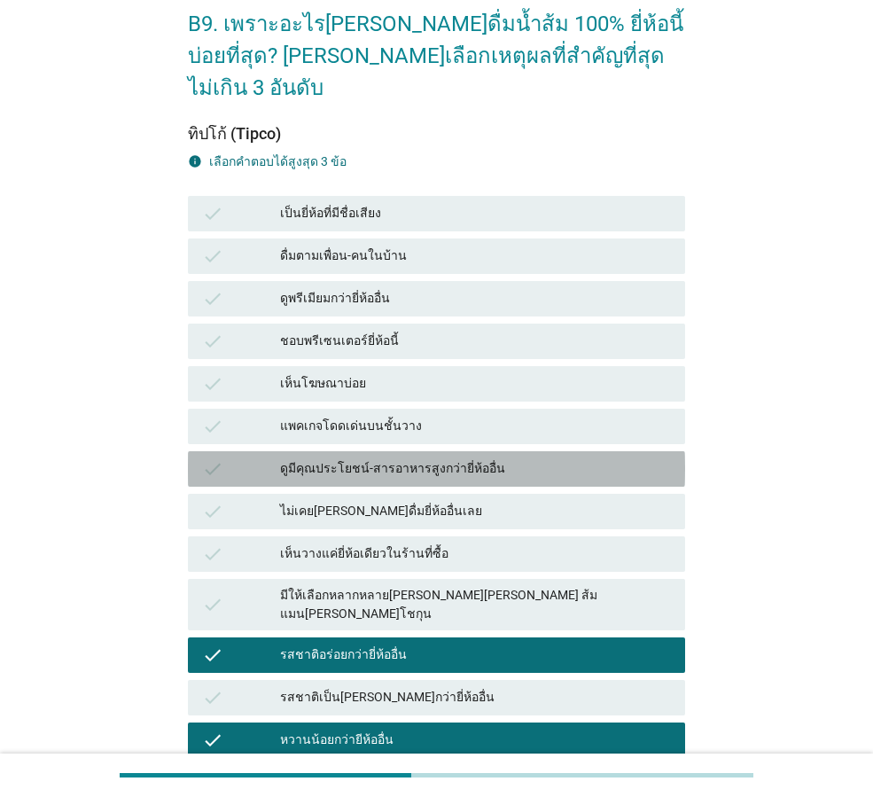
click at [310, 458] on div "ดูมีคุณประโยชน์-สารอาหารสูงกว่ายี่ห้ออื่น" at bounding box center [475, 468] width 391 height 21
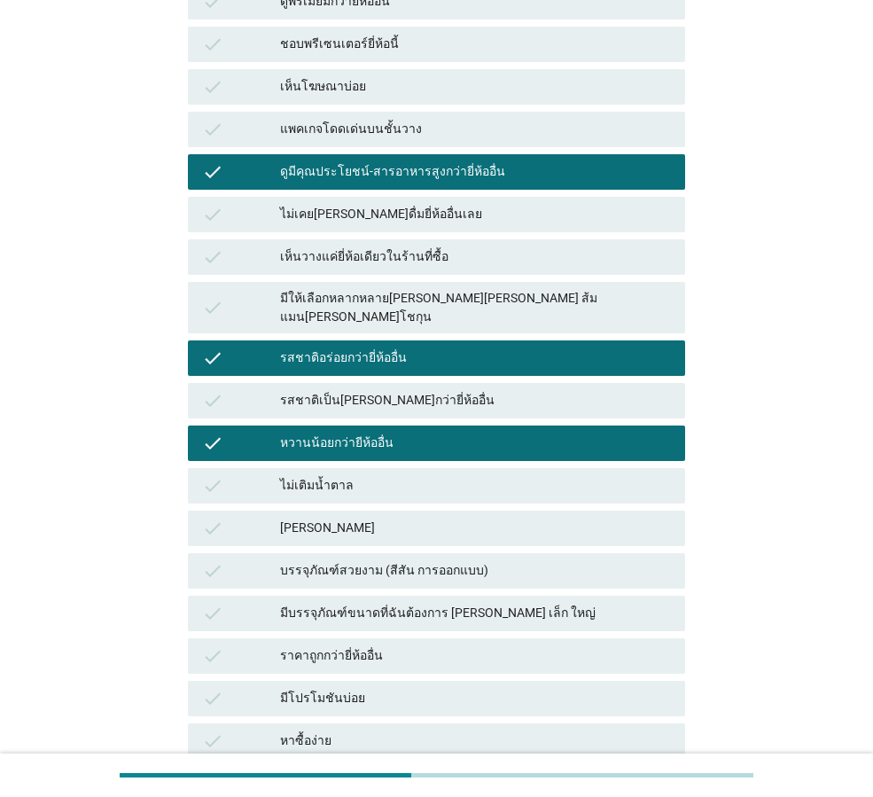
scroll to position [355, 0]
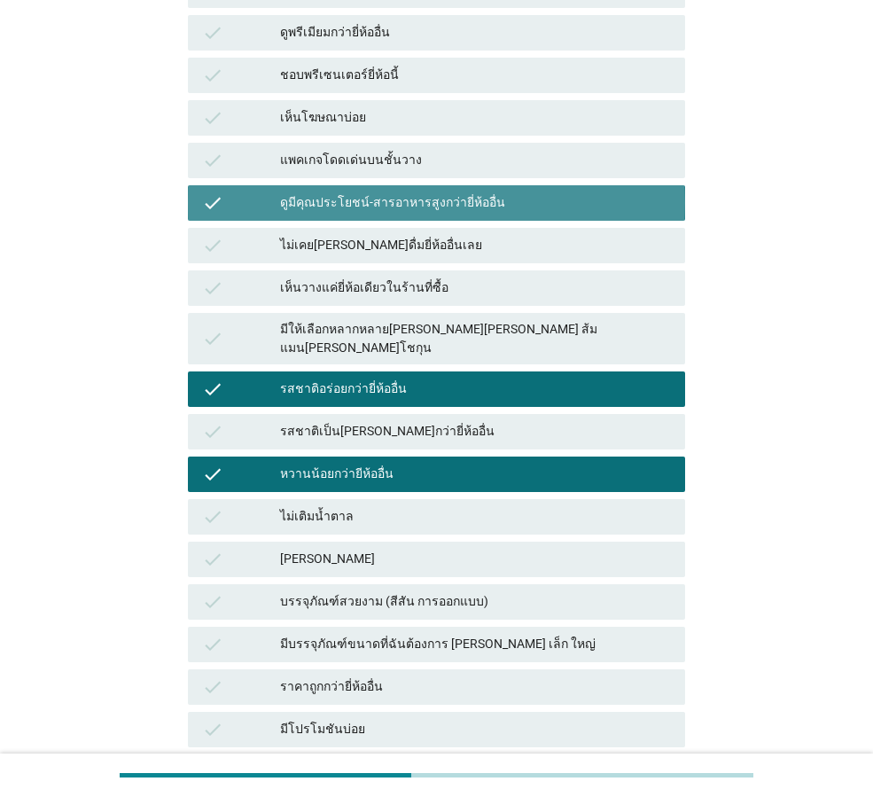
click at [420, 192] on div "ดูมีคุณประโยชน์-สารอาหารสูงกว่ายี่ห้ออื่น" at bounding box center [475, 202] width 391 height 21
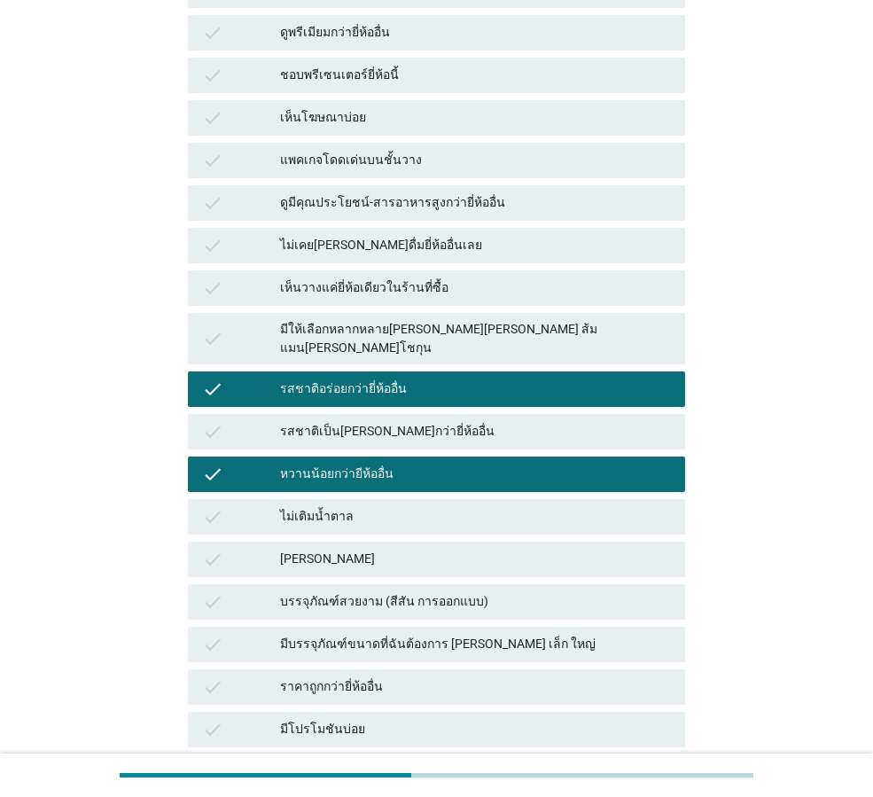
click at [320, 761] on div "หาซื้อง่าย" at bounding box center [475, 771] width 391 height 21
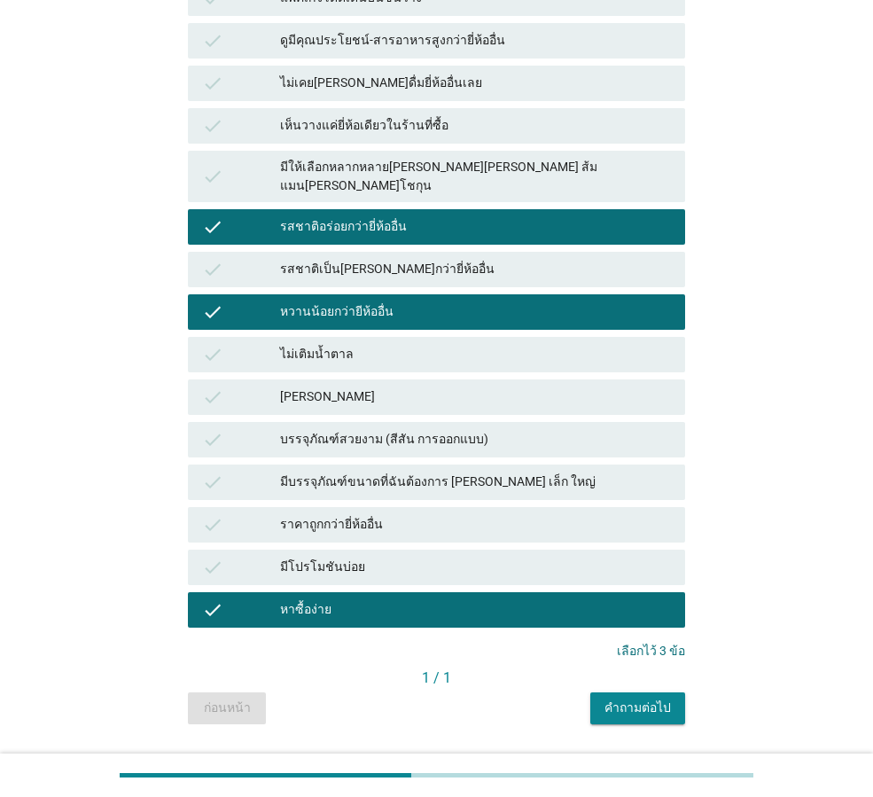
scroll to position [518, 0]
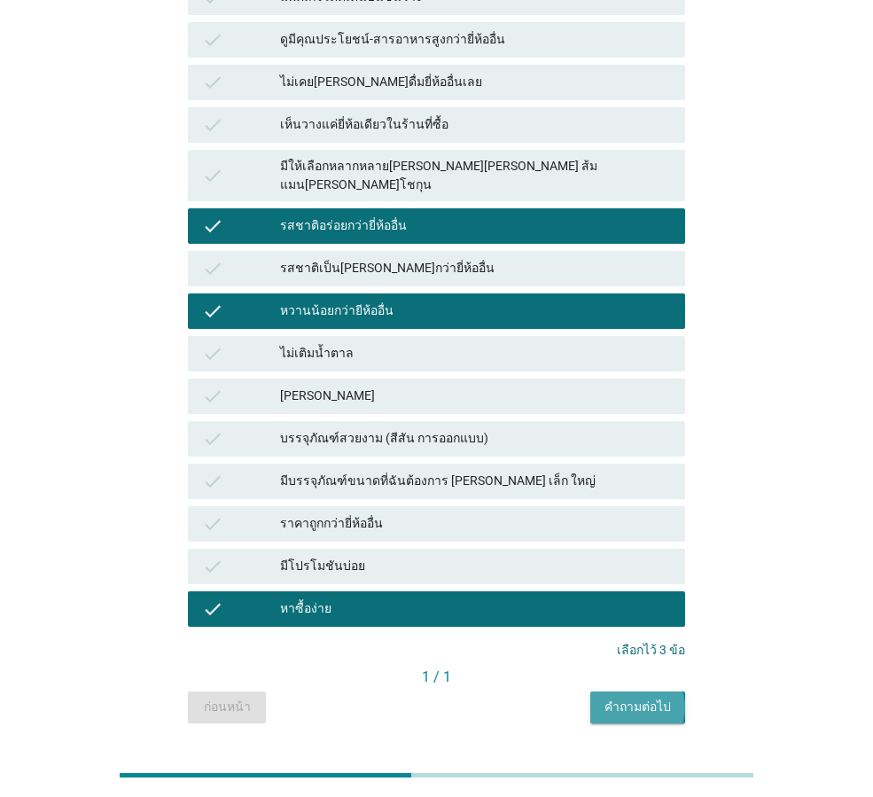
click at [622, 698] on div "คำถามต่อไป" at bounding box center [637, 707] width 66 height 19
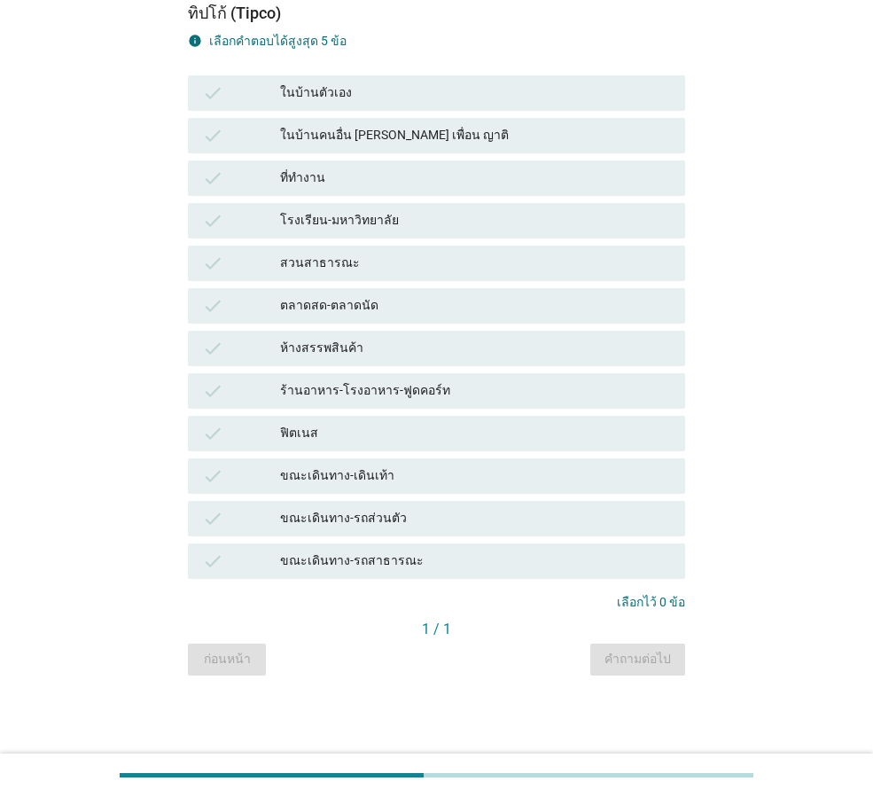
scroll to position [0, 0]
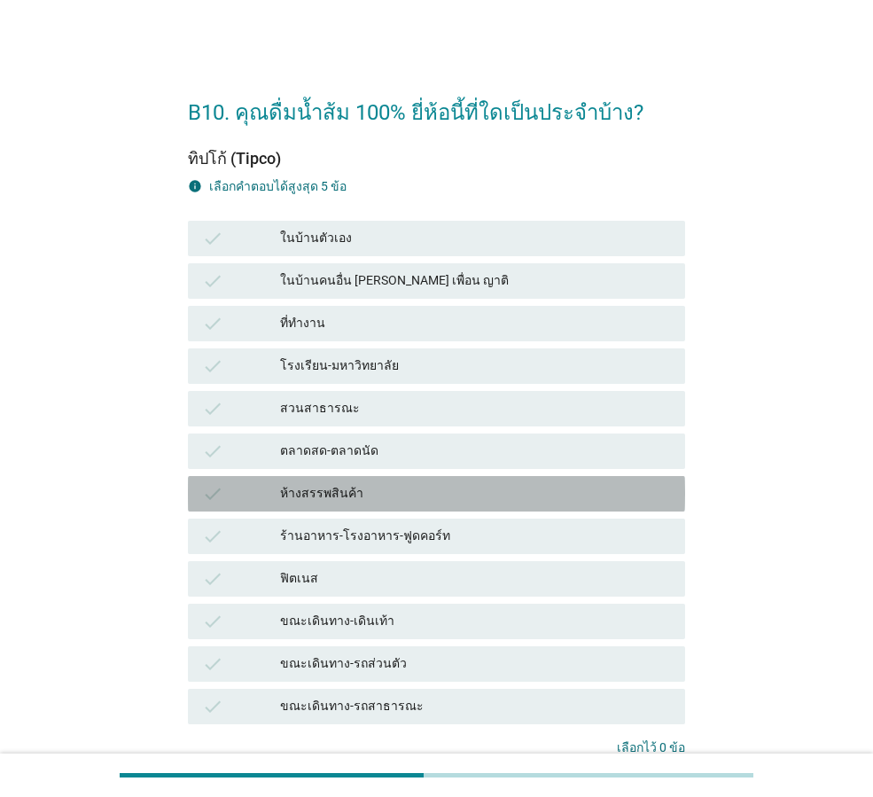
click at [349, 498] on div "ห้างสรรพสินค้า" at bounding box center [475, 493] width 391 height 21
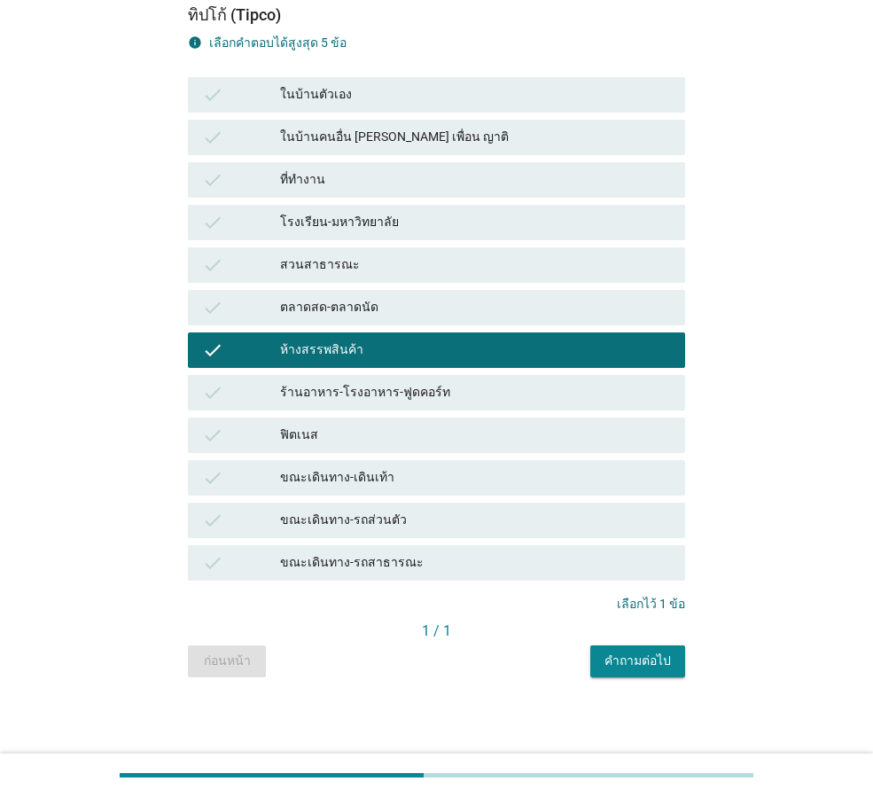
scroll to position [145, 0]
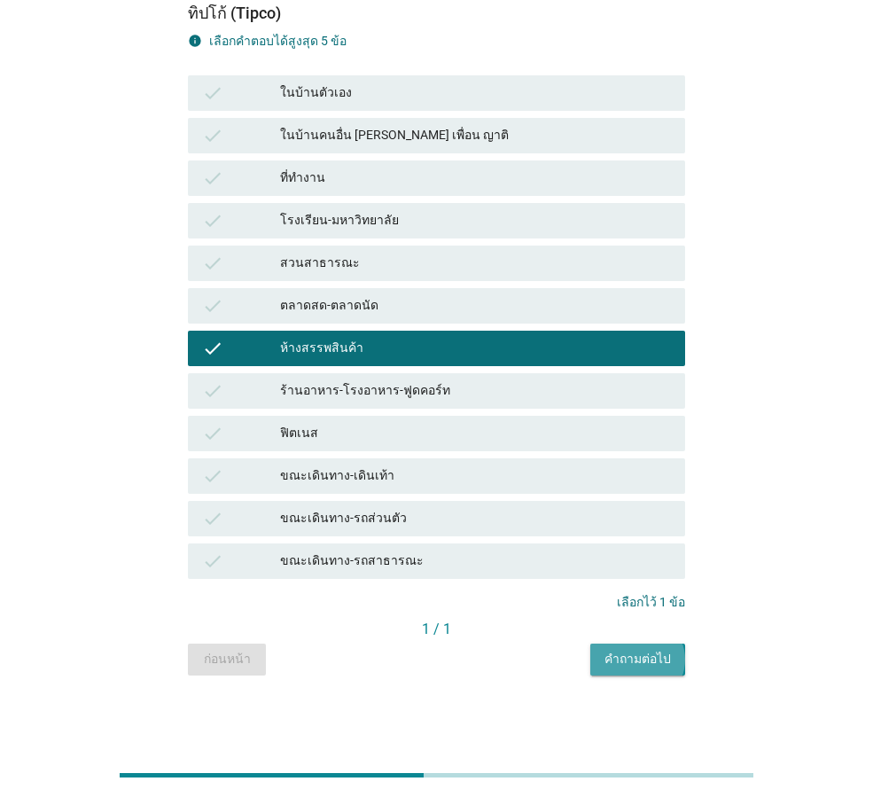
click at [642, 656] on div "คำถามต่อไป" at bounding box center [637, 659] width 66 height 19
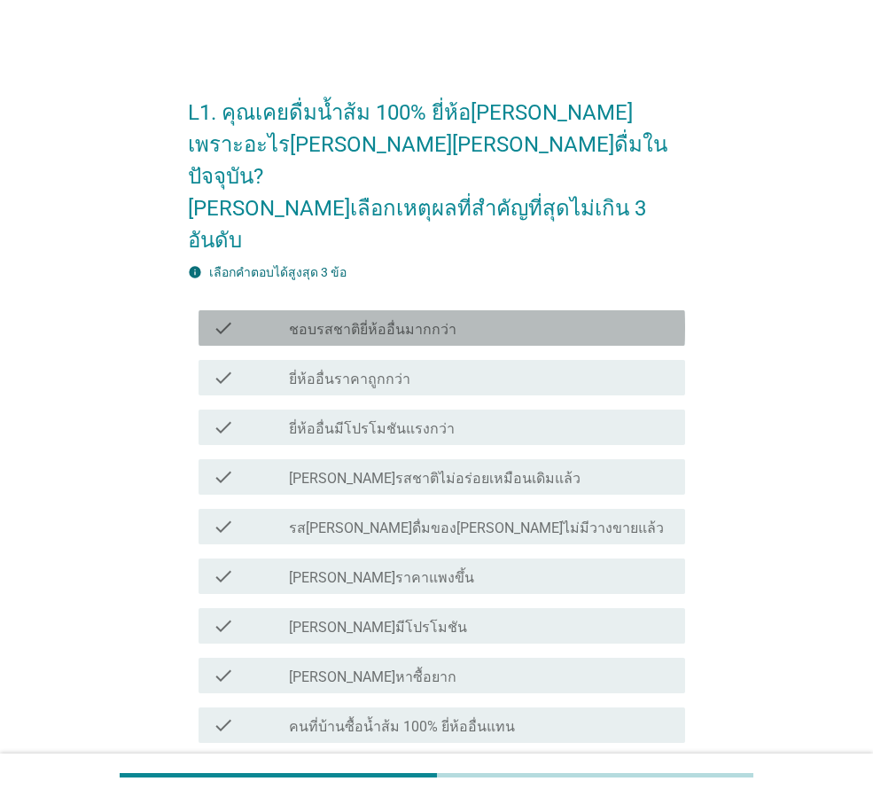
click at [378, 321] on label "ชอบรสชาติยี่ห้ออื่นมากกว่า" at bounding box center [373, 330] width 168 height 18
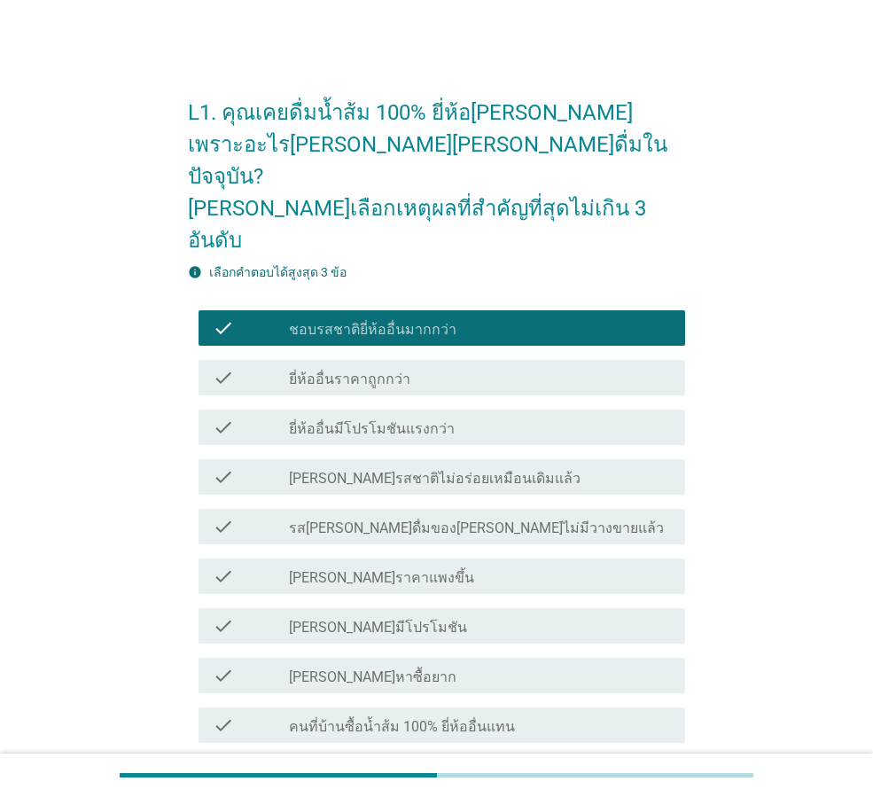
click at [324, 619] on label "[PERSON_NAME]มีโปรโมชัน" at bounding box center [378, 628] width 178 height 18
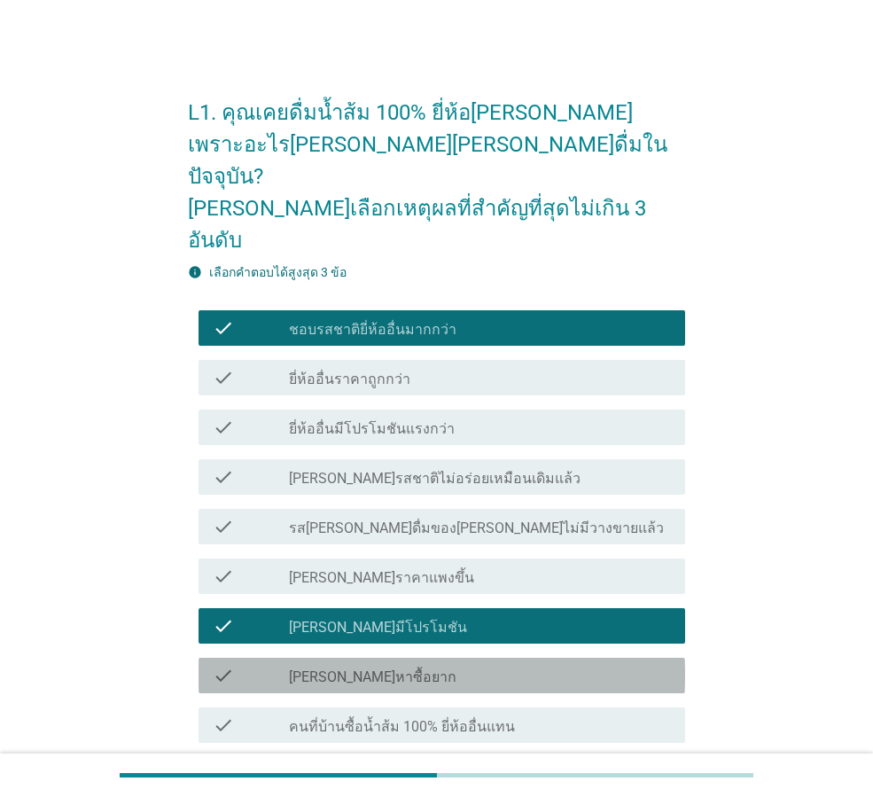
click at [315, 668] on label "[PERSON_NAME]หาซื้อยาก" at bounding box center [373, 677] width 168 height 18
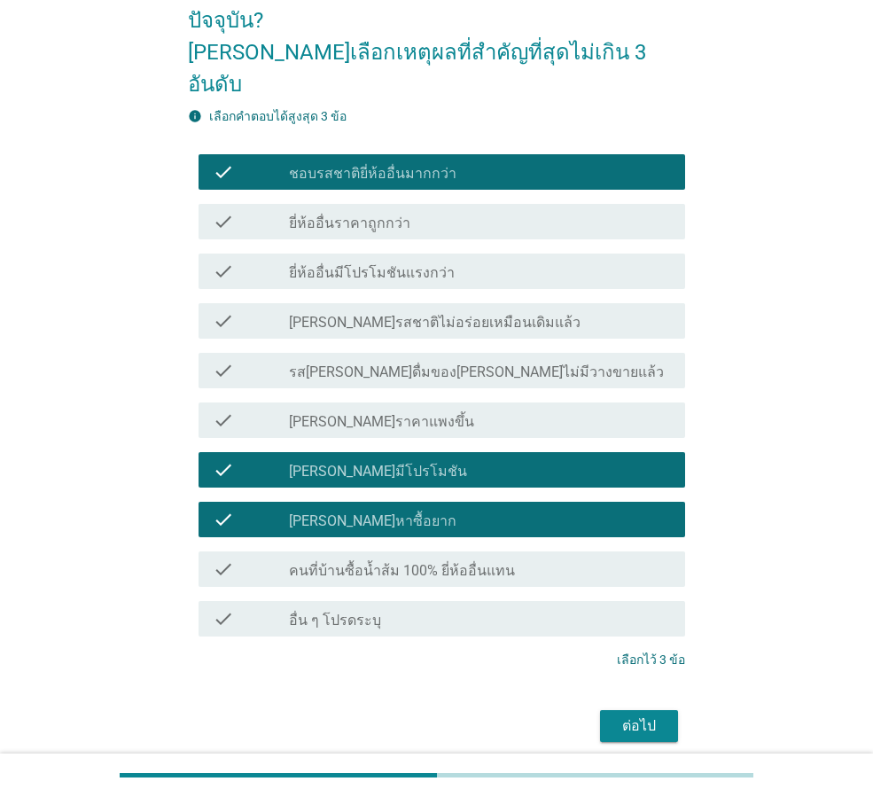
scroll to position [164, 0]
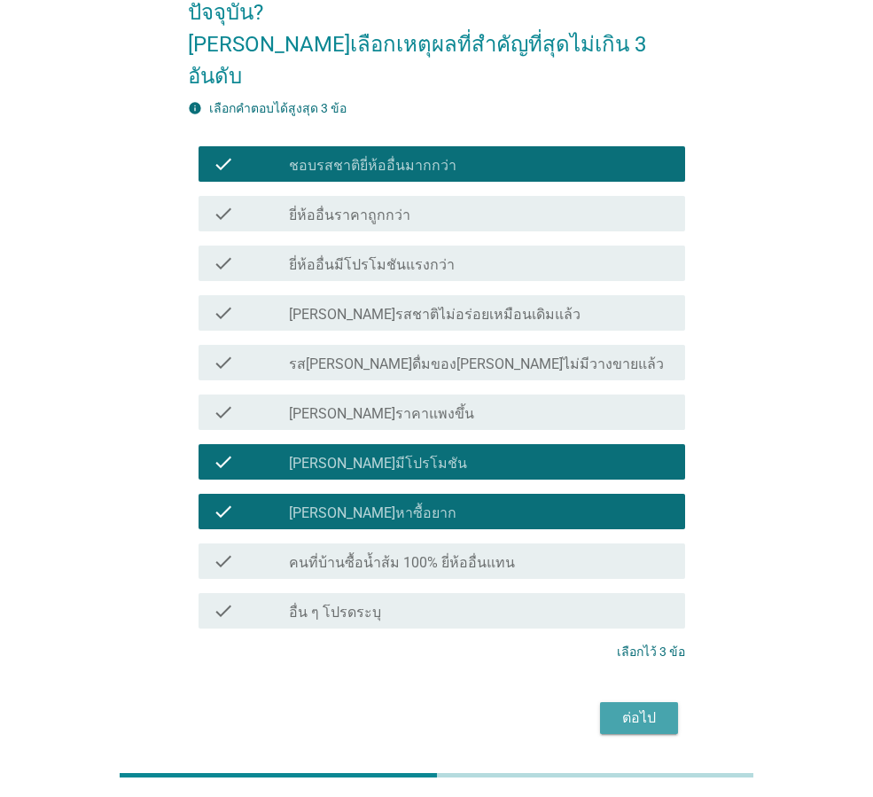
click at [652, 707] on div "ต่อไป" at bounding box center [639, 717] width 50 height 21
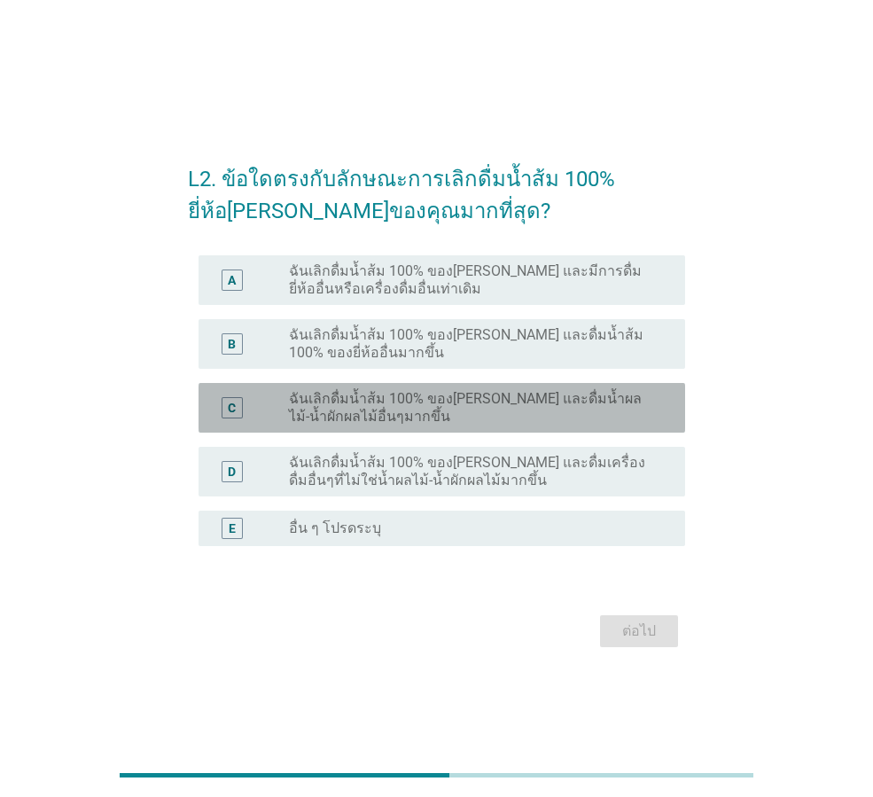
click at [300, 409] on label "ฉันเลิกดื่มน้ำส้ม 100% ของ[PERSON_NAME] และดื่มน้ำผลไม้-น้ำผักผลไม้อื่นๆมากขึ้น" at bounding box center [473, 407] width 368 height 35
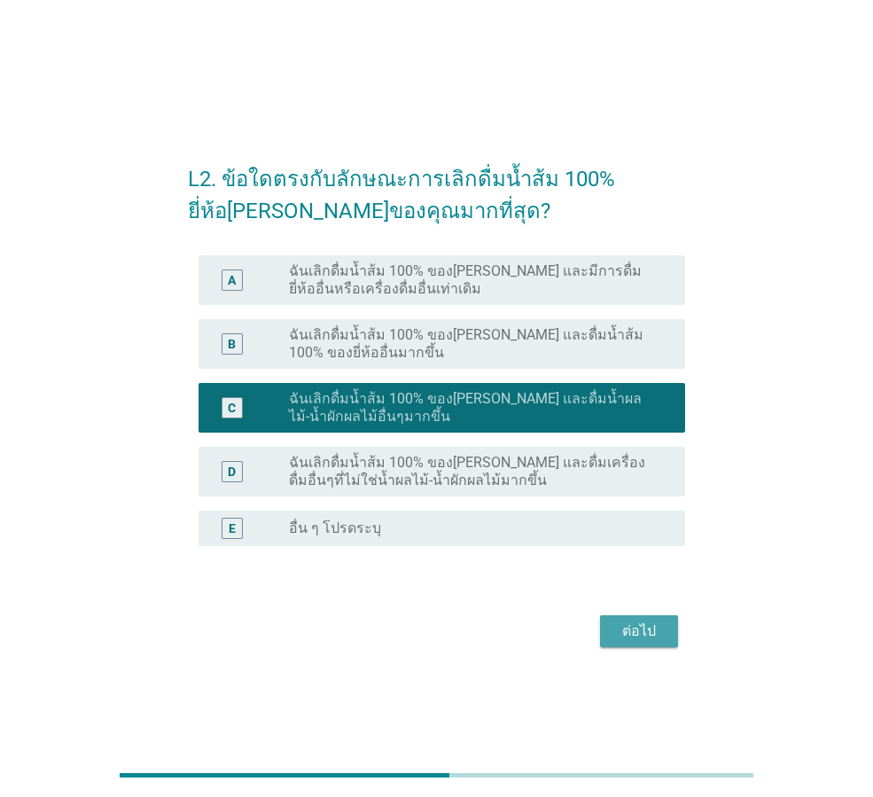
click at [639, 627] on div "ต่อไป" at bounding box center [639, 630] width 50 height 21
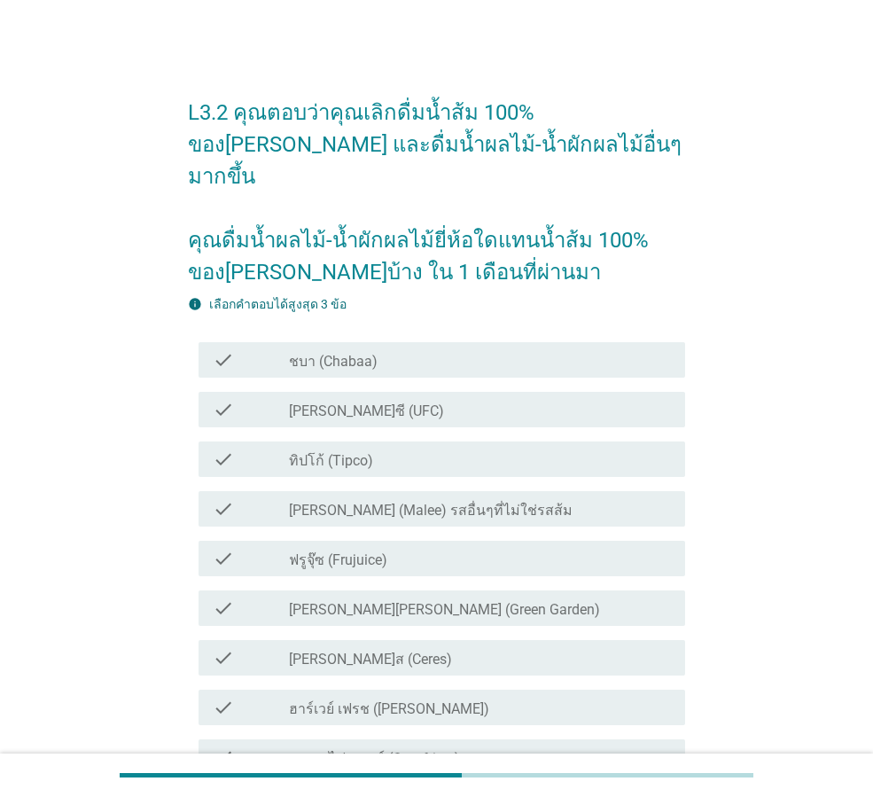
click at [230, 448] on icon "check" at bounding box center [223, 458] width 21 height 21
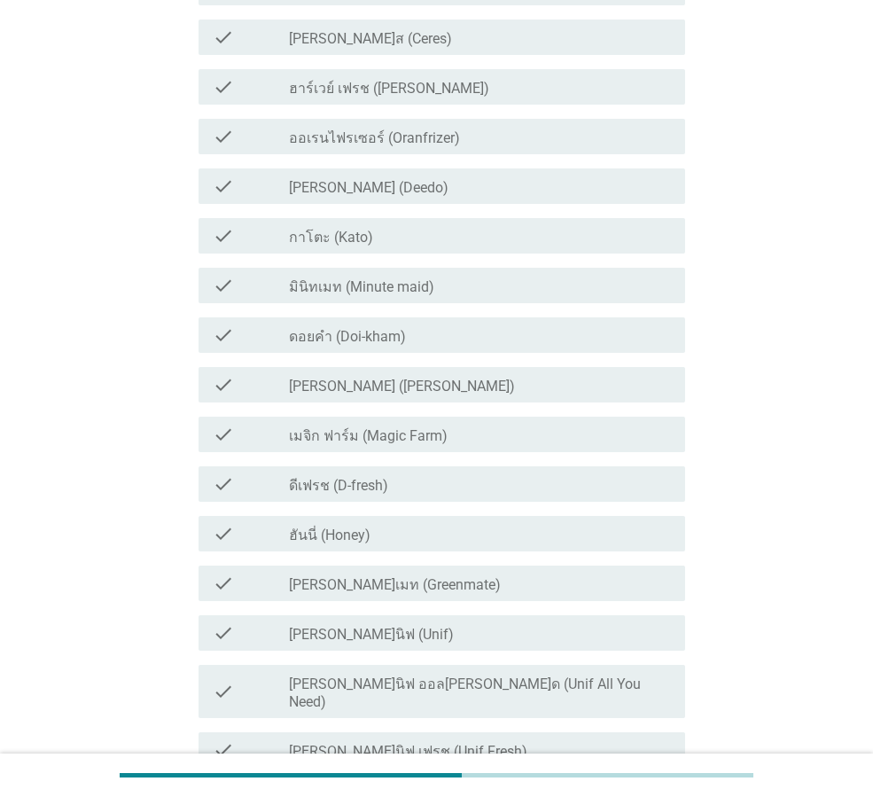
scroll to position [709, 0]
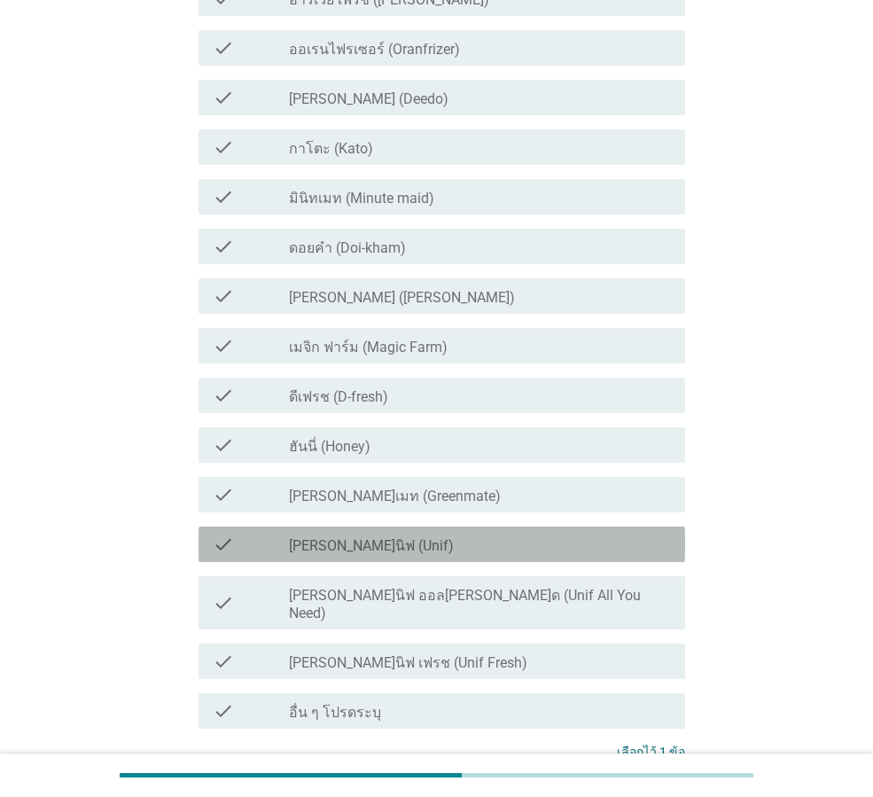
click at [259, 534] on div "check" at bounding box center [251, 544] width 76 height 21
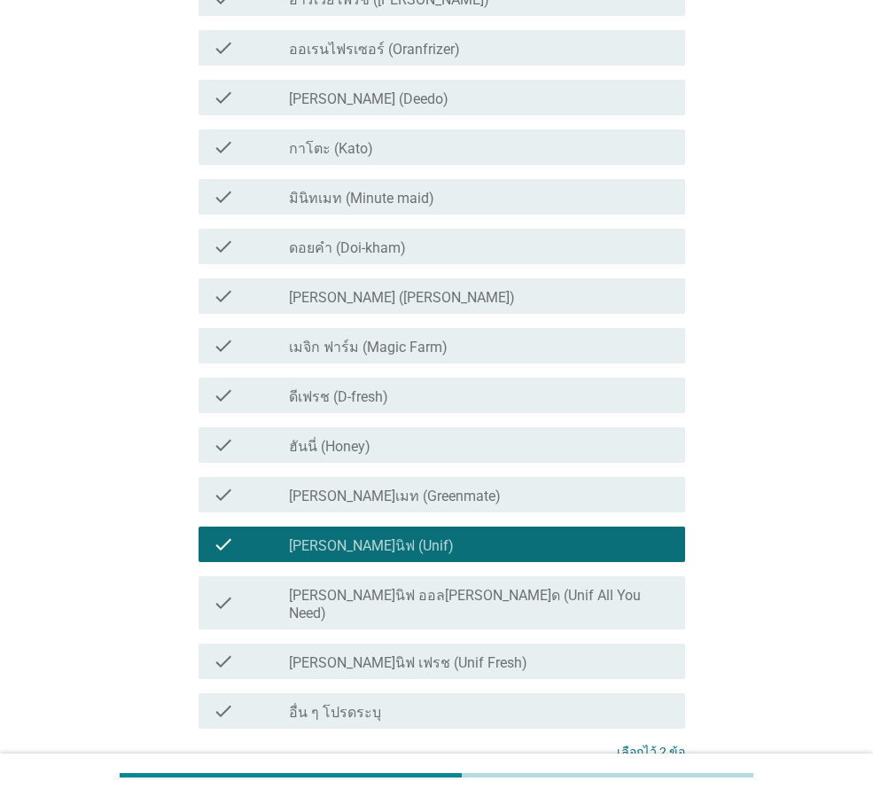
click at [367, 239] on label "ดอยคำ (Doi-kham)" at bounding box center [347, 248] width 117 height 18
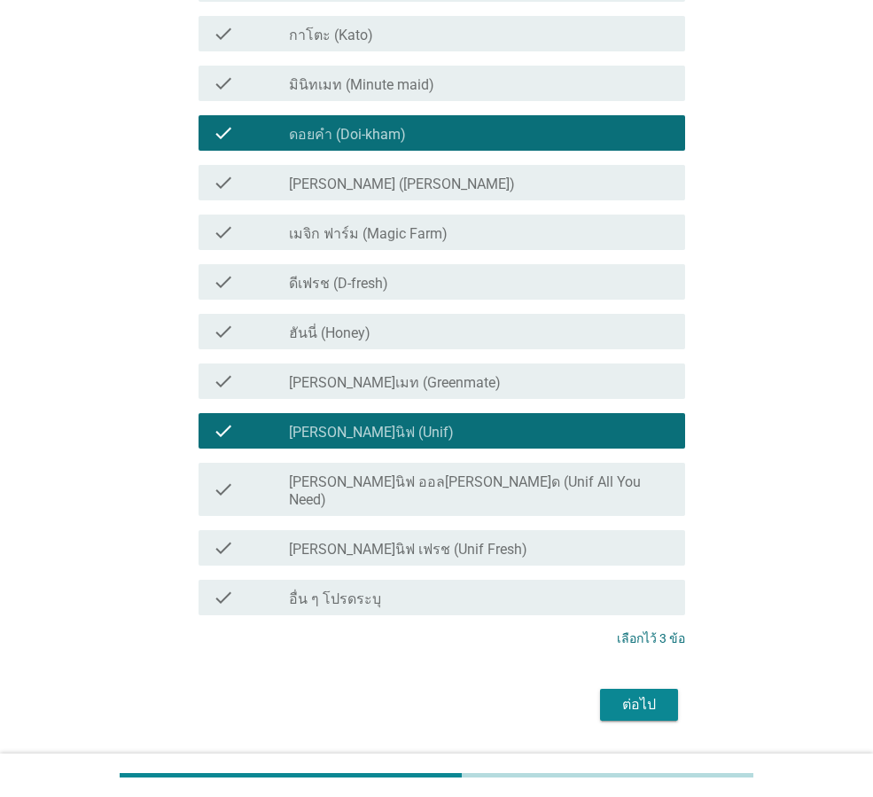
scroll to position [823, 0]
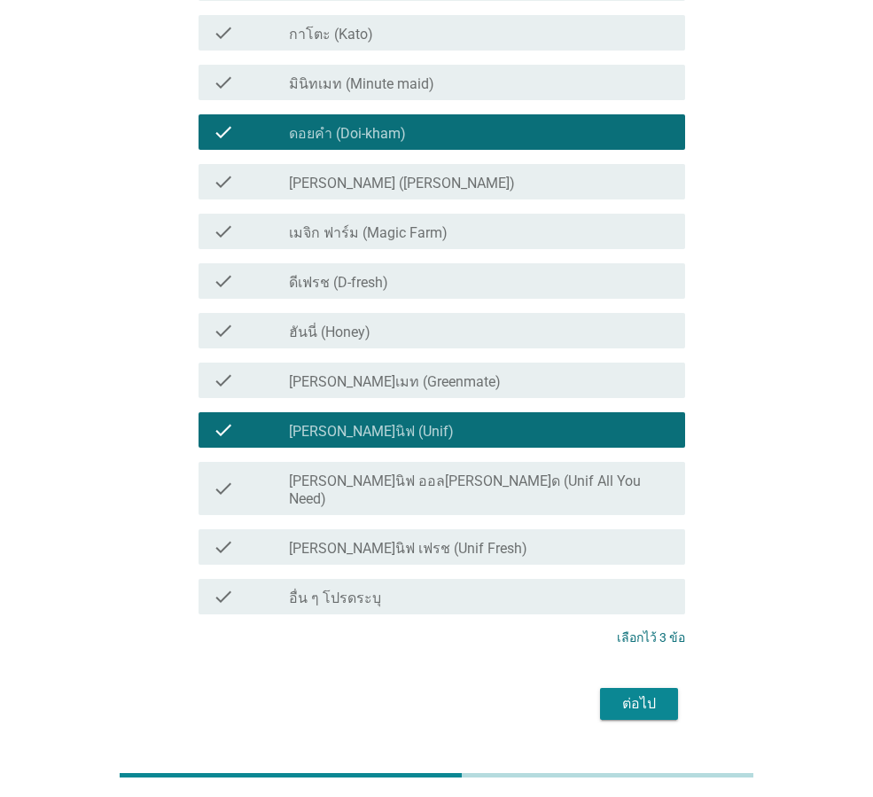
click at [643, 693] on div "ต่อไป" at bounding box center [639, 703] width 50 height 21
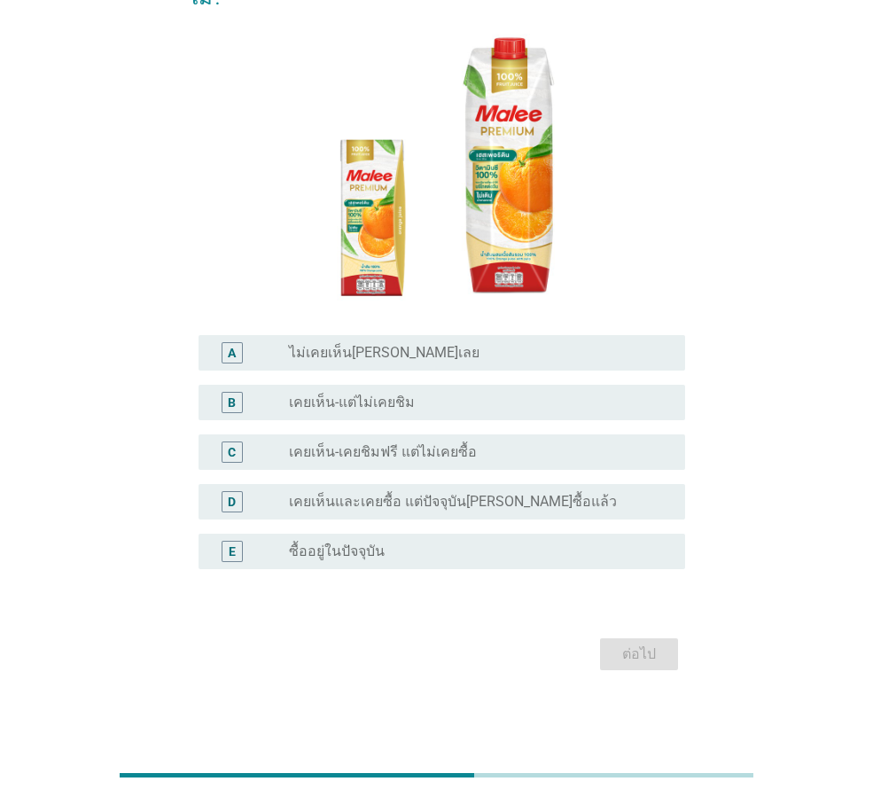
scroll to position [0, 0]
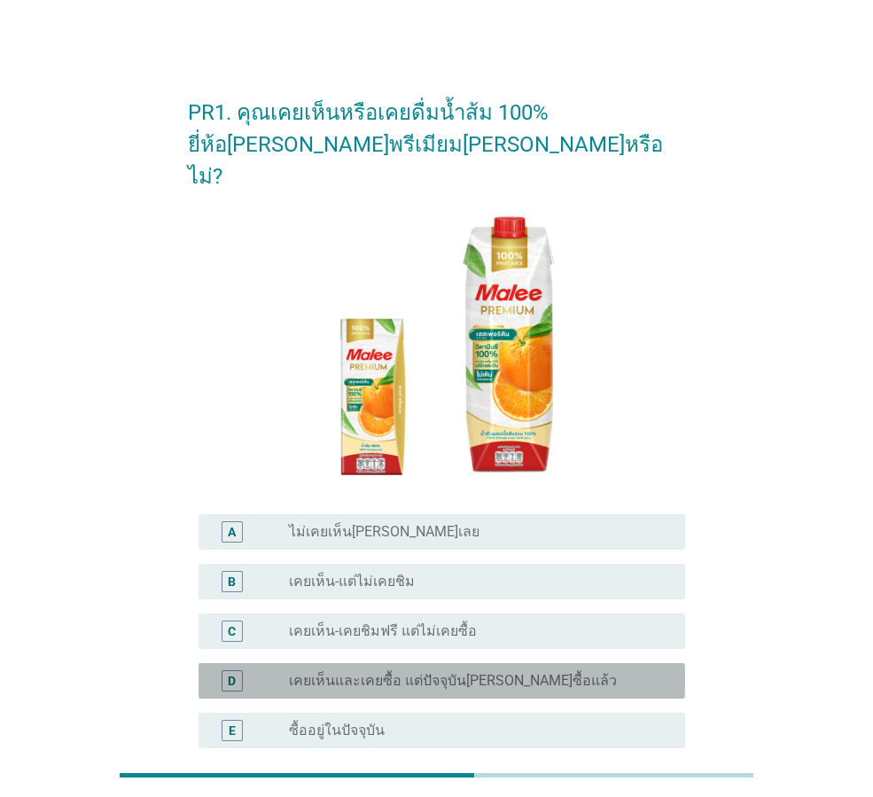
click at [306, 672] on label "เคยเห็นและเคยซื้อ แต่ปัจจุบัน[PERSON_NAME]ซื้อแล้ว" at bounding box center [453, 681] width 328 height 18
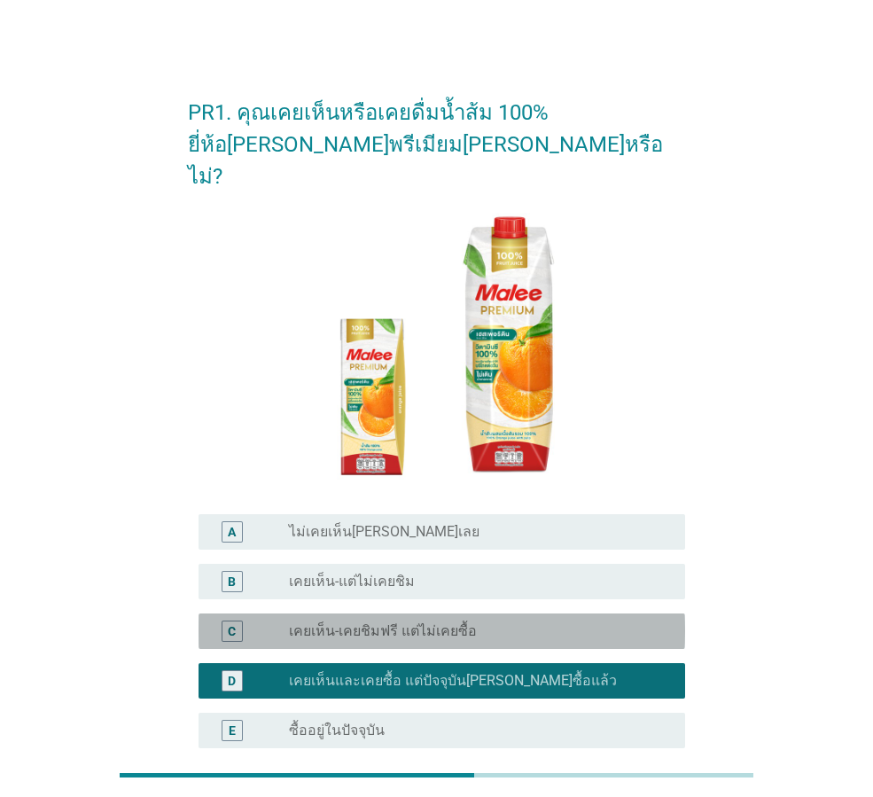
click at [372, 622] on label "เคยเห็น-เคยชิมฟรี แต่ไม่เคยซื้อ" at bounding box center [383, 631] width 188 height 18
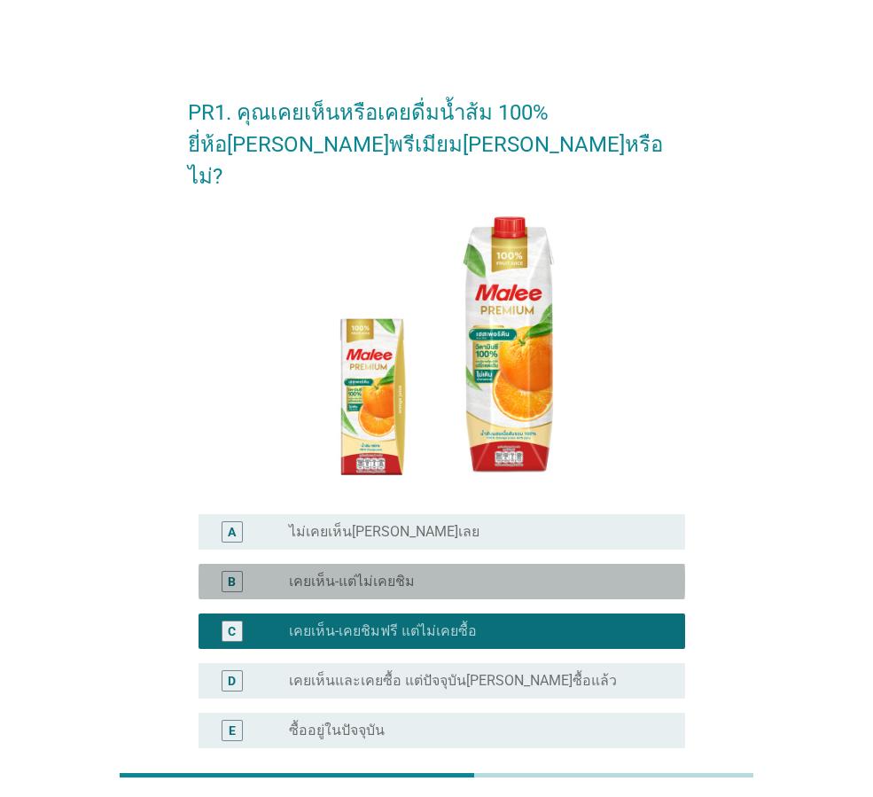
click at [325, 573] on label "เคยเห็น-แต่ไม่เคยชิม" at bounding box center [352, 582] width 126 height 18
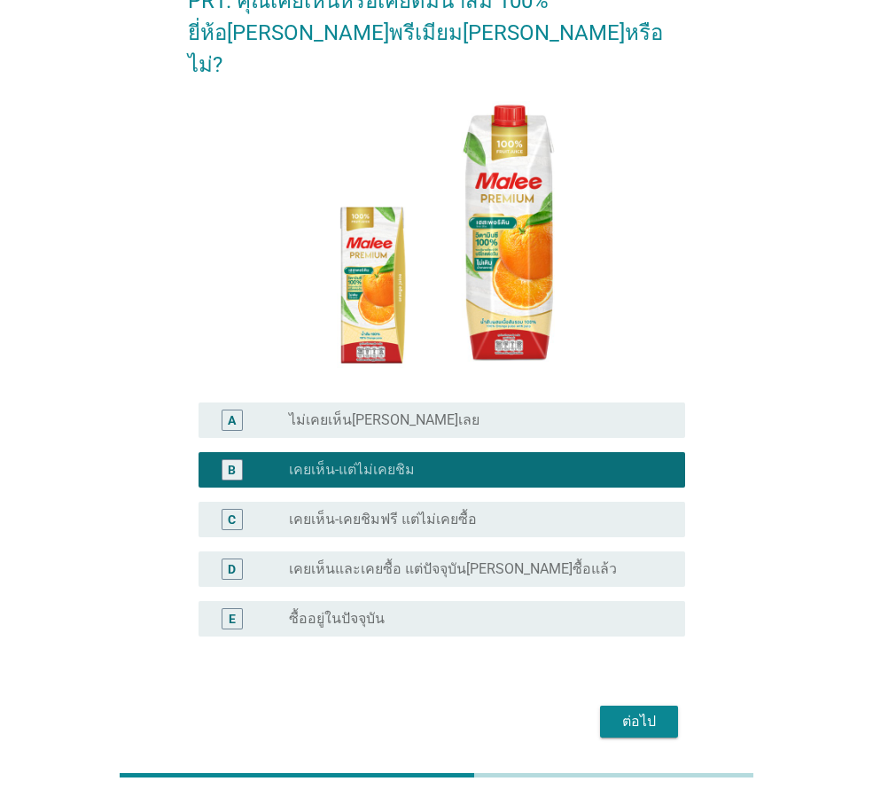
scroll to position [147, 0]
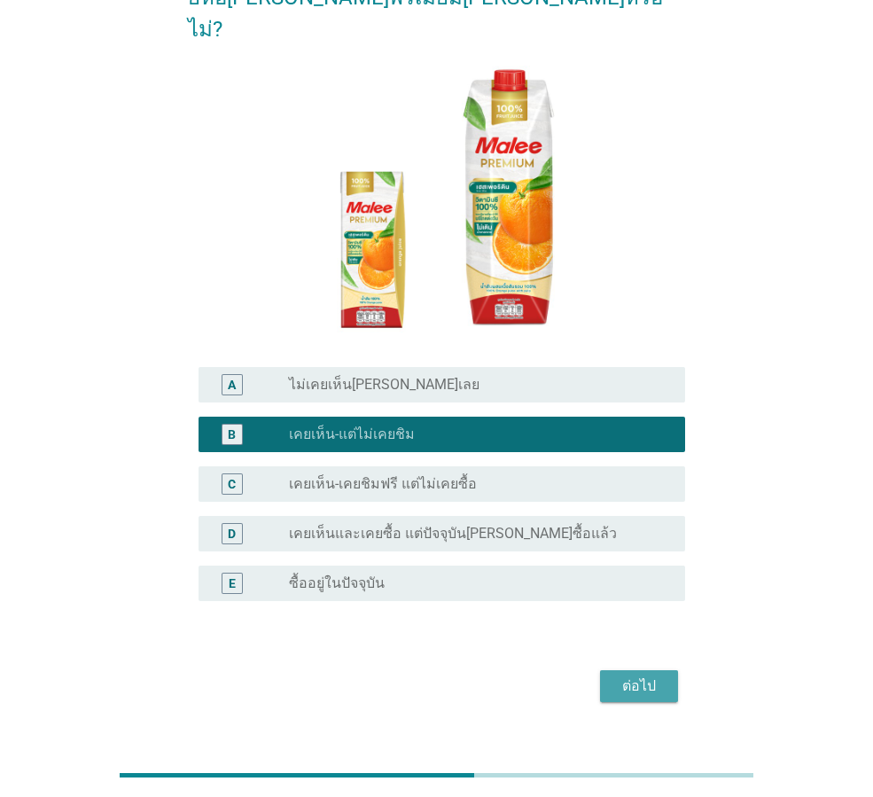
click at [645, 675] on div "ต่อไป" at bounding box center [639, 685] width 50 height 21
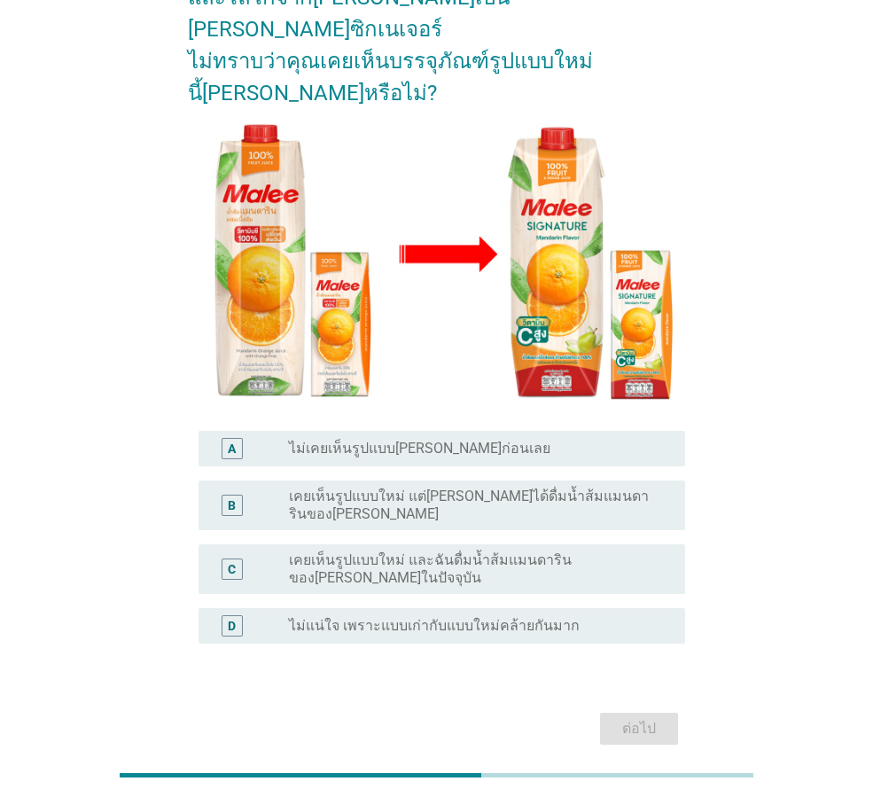
scroll to position [193, 0]
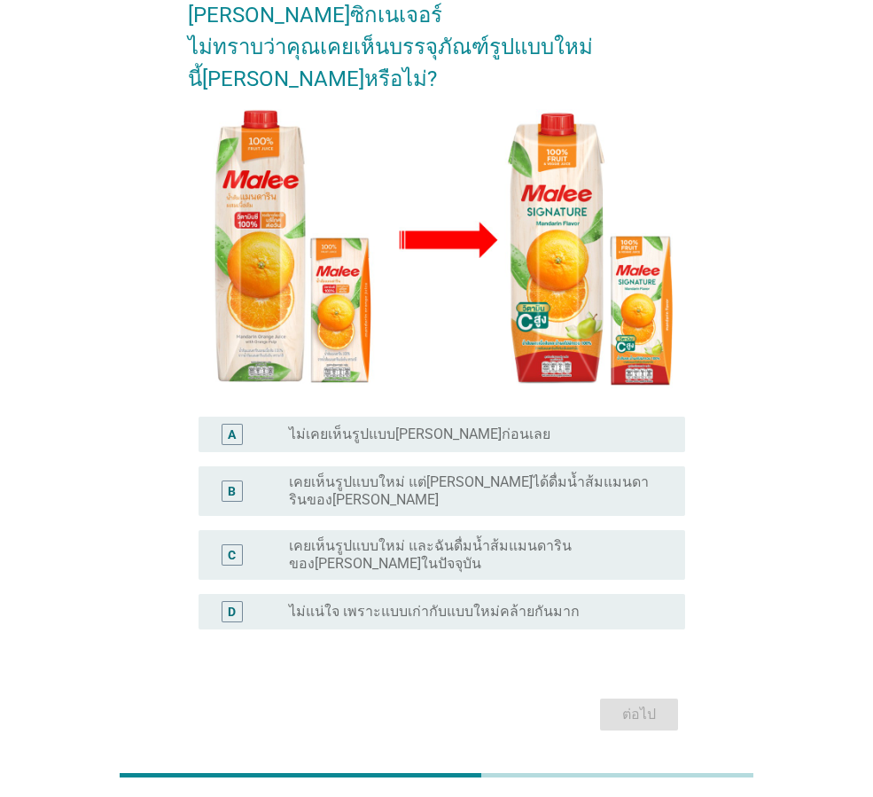
click at [300, 603] on label "ไม่แน่ใจ เพราะแบบเก่ากับแบบใหม่คล้ายกันมาก" at bounding box center [434, 612] width 291 height 18
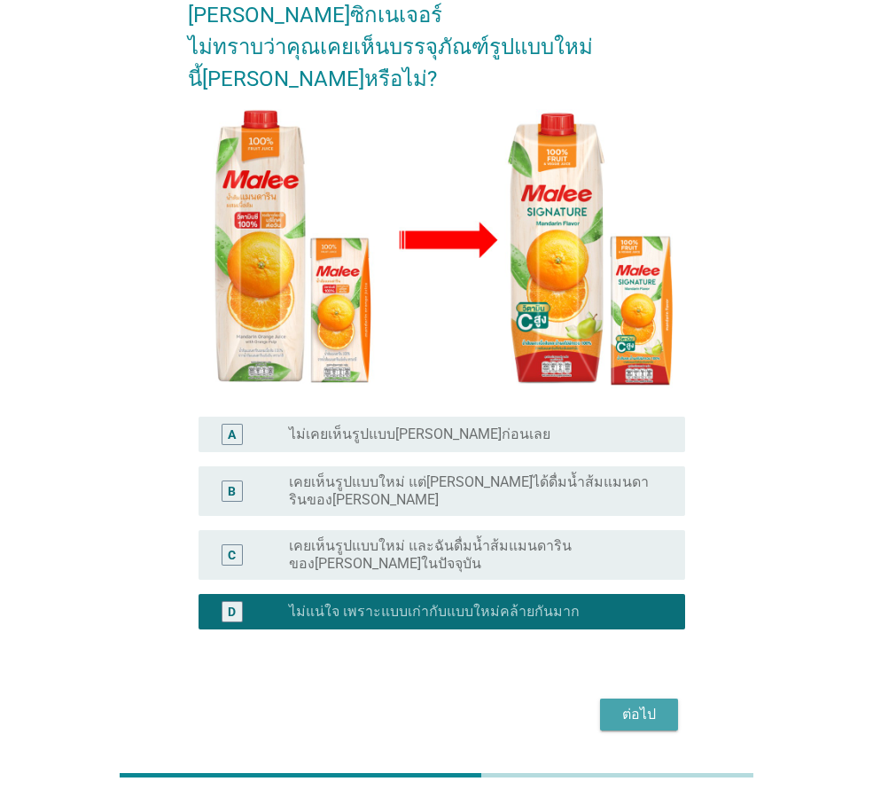
click at [629, 704] on div "ต่อไป" at bounding box center [639, 714] width 50 height 21
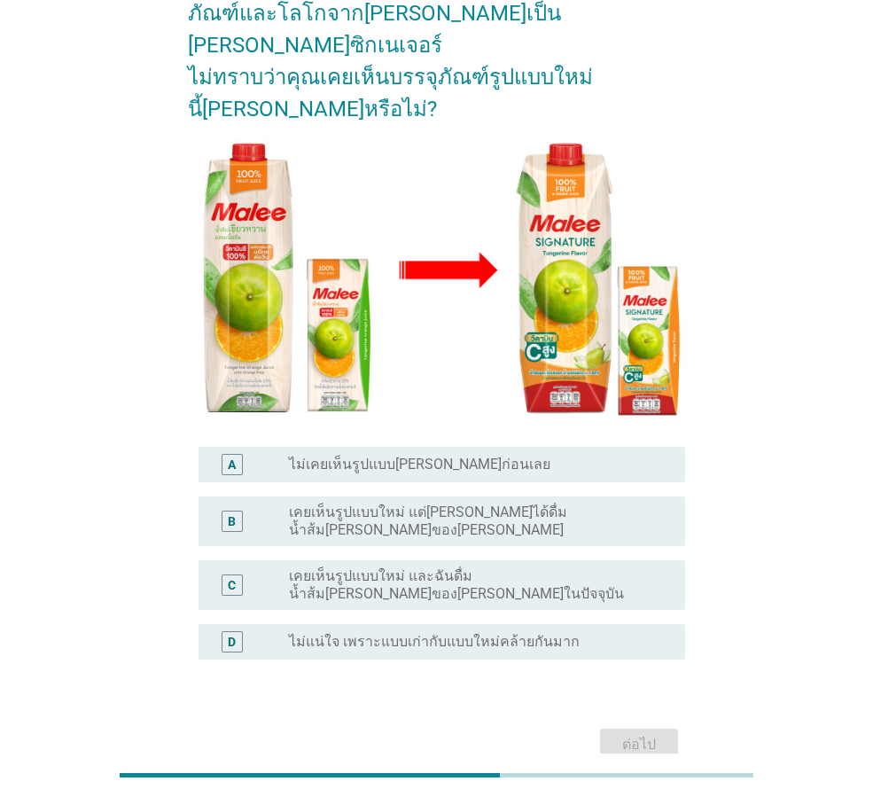
scroll to position [177, 0]
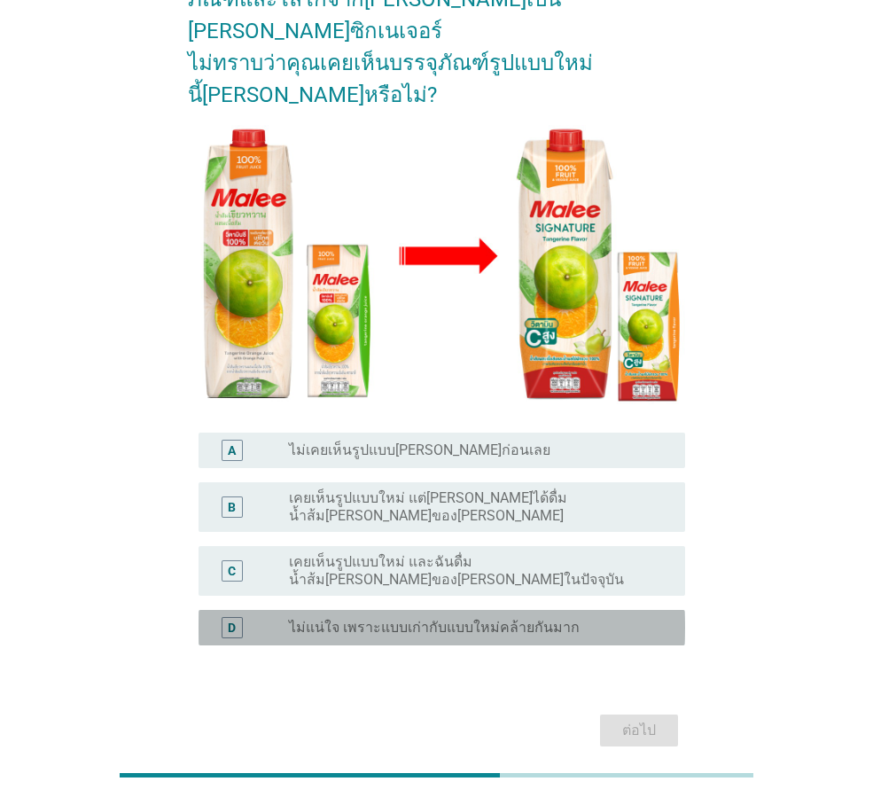
click at [312, 619] on label "ไม่แน่ใจ เพราะแบบเก่ากับแบบใหม่คล้ายกันมาก" at bounding box center [434, 628] width 291 height 18
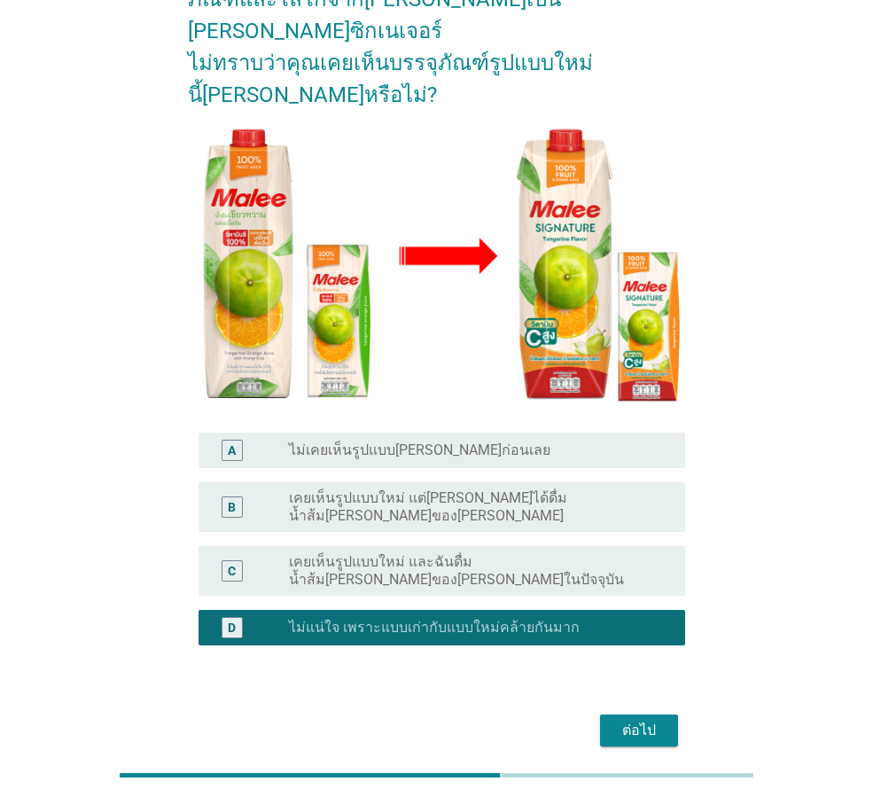
click at [628, 720] on div "ต่อไป" at bounding box center [639, 730] width 50 height 21
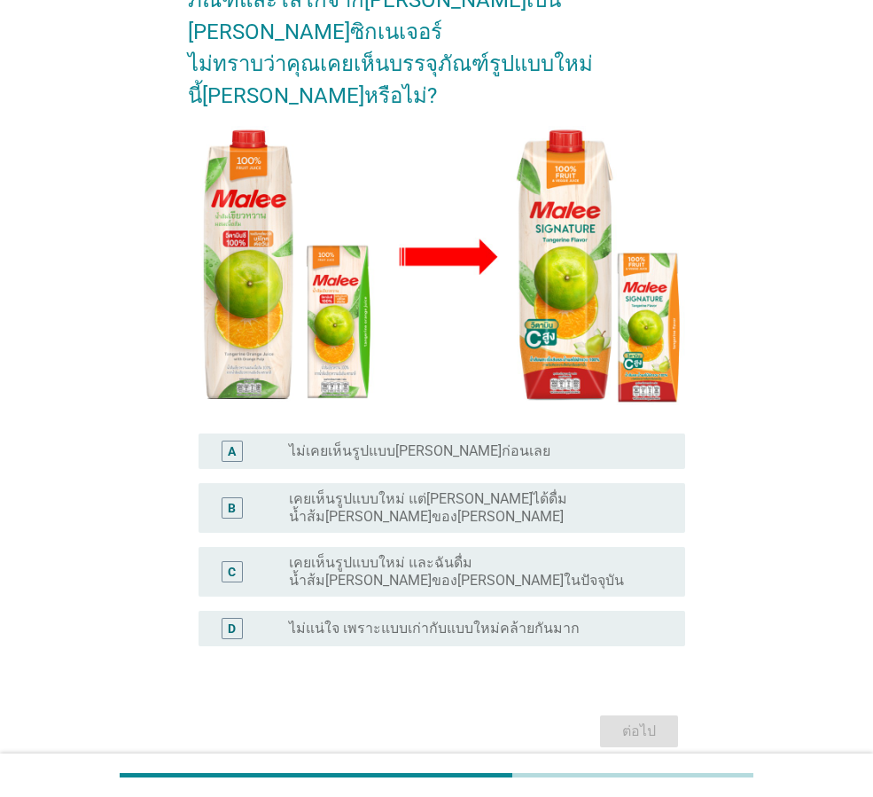
scroll to position [193, 0]
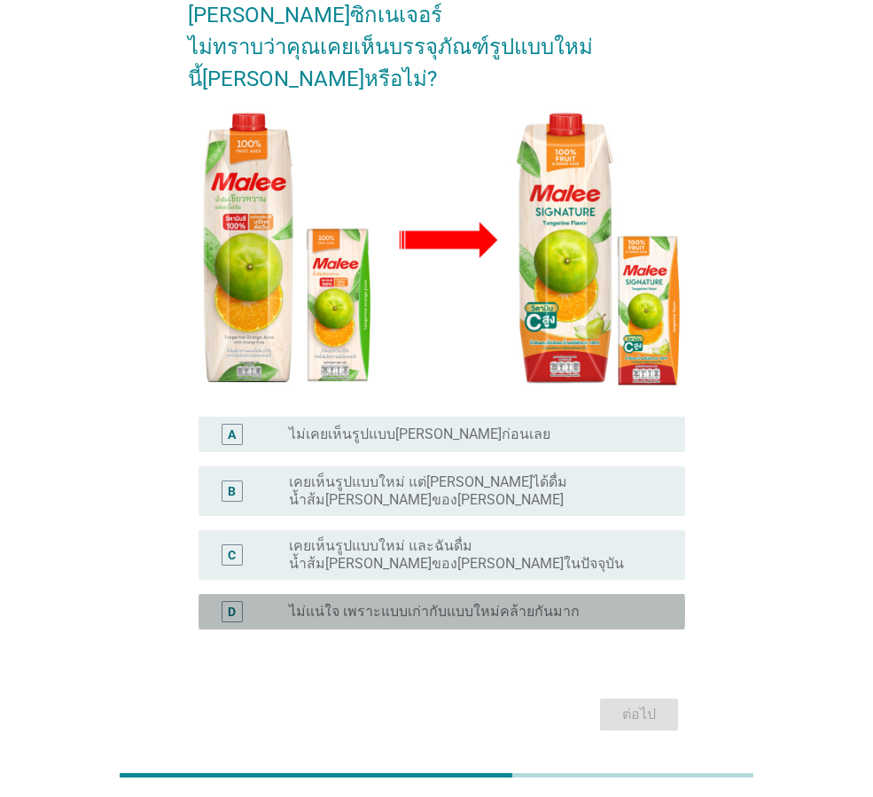
click at [298, 603] on label "ไม่แน่ใจ เพราะแบบเก่ากับแบบใหม่คล้ายกันมาก" at bounding box center [434, 612] width 291 height 18
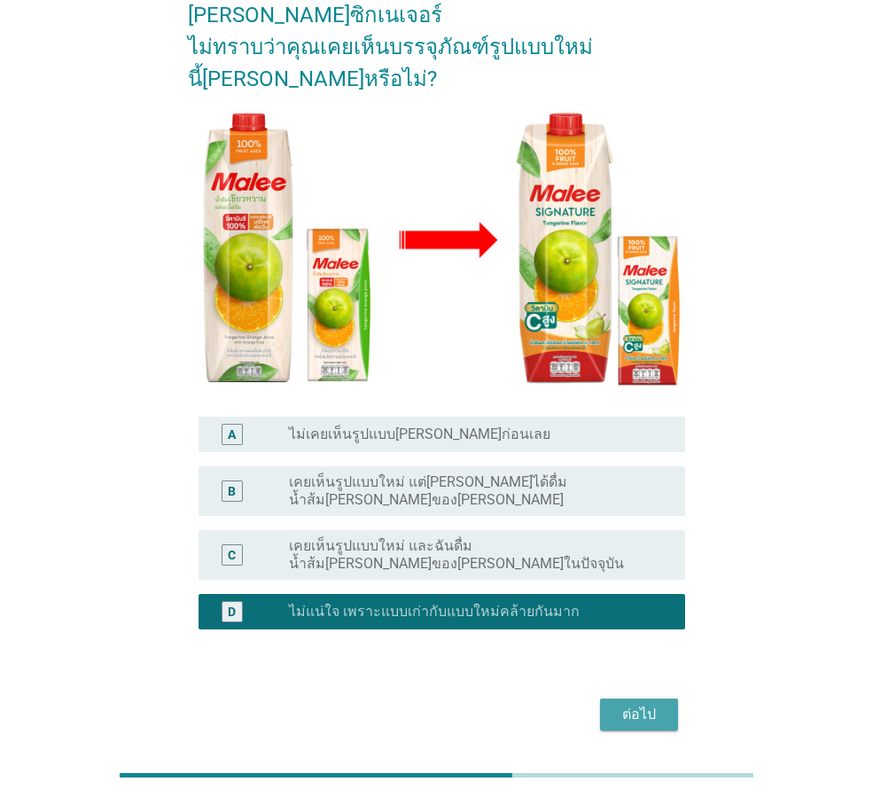
click at [636, 704] on div "ต่อไป" at bounding box center [639, 714] width 50 height 21
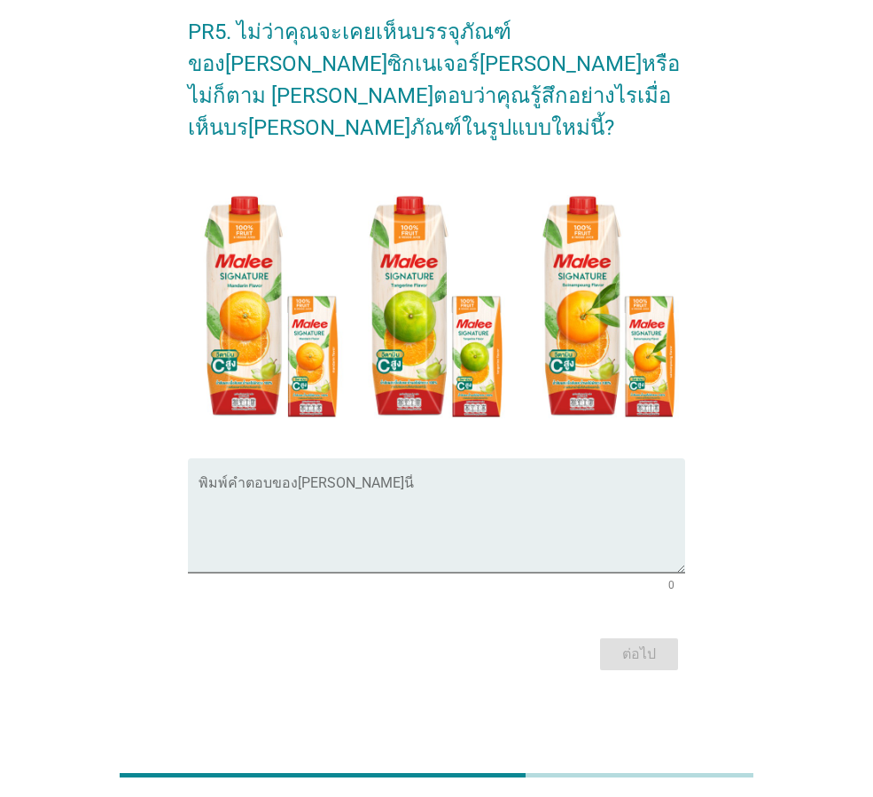
scroll to position [0, 0]
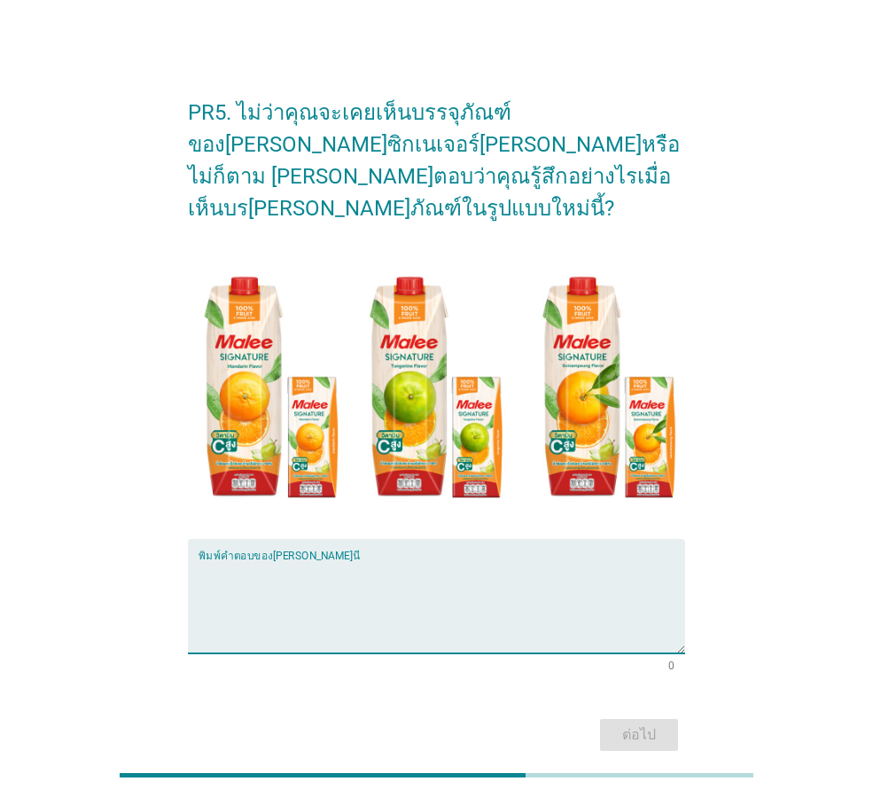
click at [345, 560] on textarea "พิมพ์คำตอบของคุณ ที่นี่" at bounding box center [442, 606] width 487 height 93
type textarea "สีสันสดใส"
click at [635, 724] on div "ต่อไป" at bounding box center [639, 734] width 50 height 21
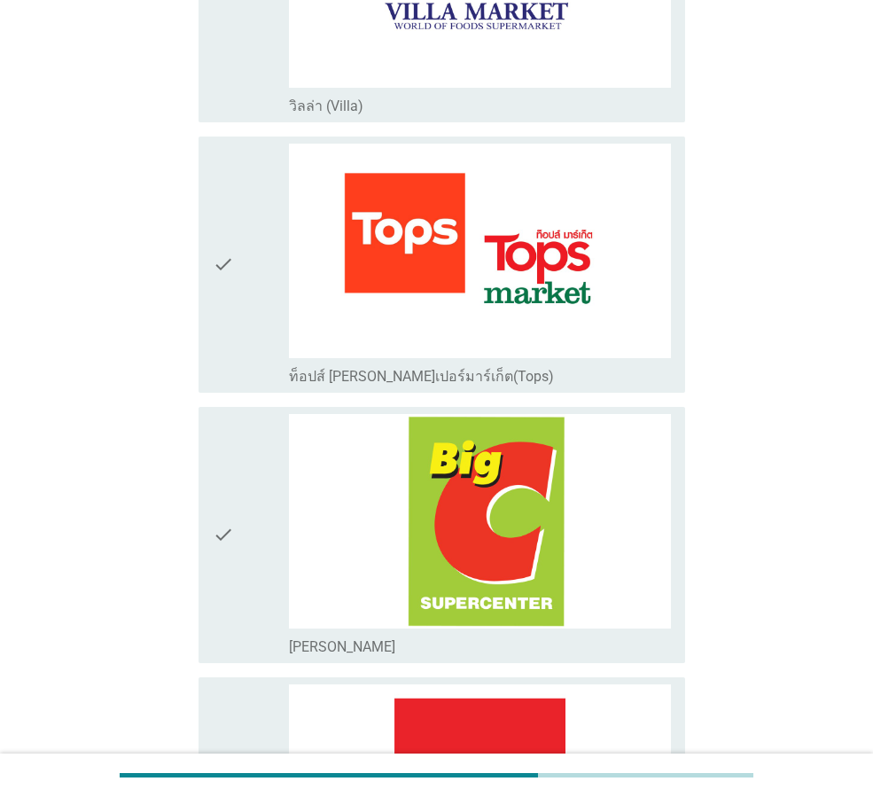
scroll to position [355, 0]
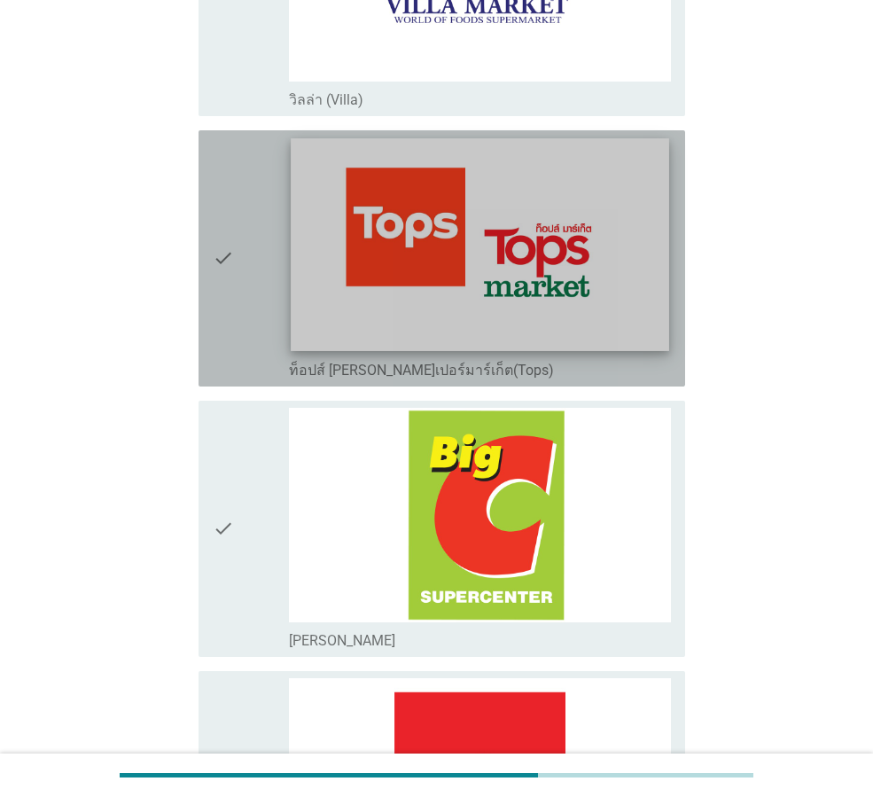
click at [450, 230] on img at bounding box center [480, 244] width 378 height 213
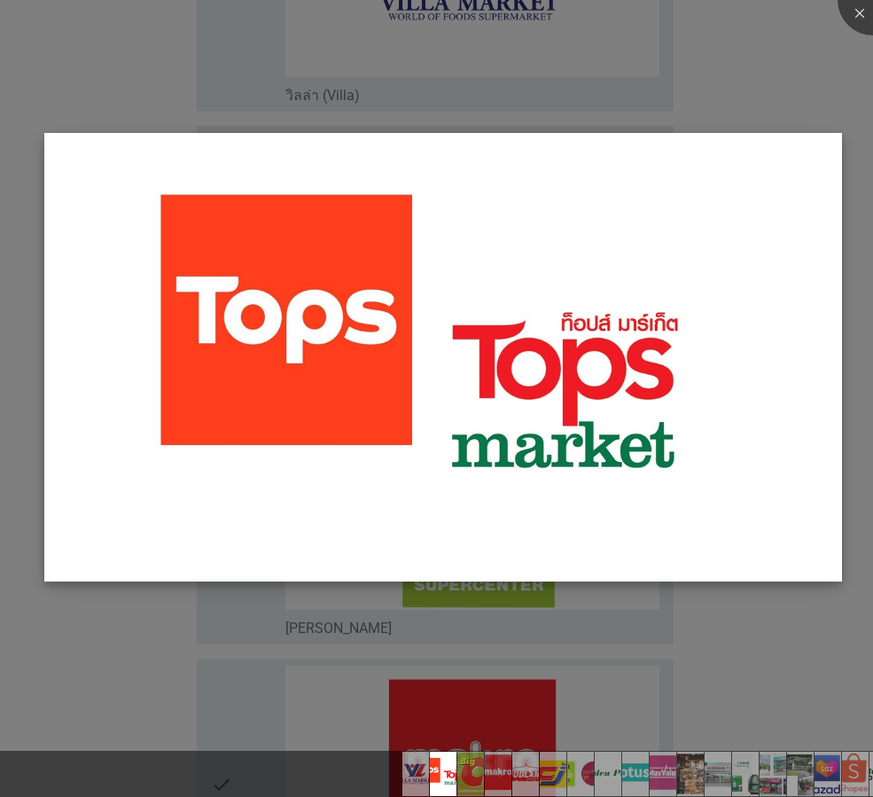
click at [365, 321] on img at bounding box center [443, 357] width 798 height 448
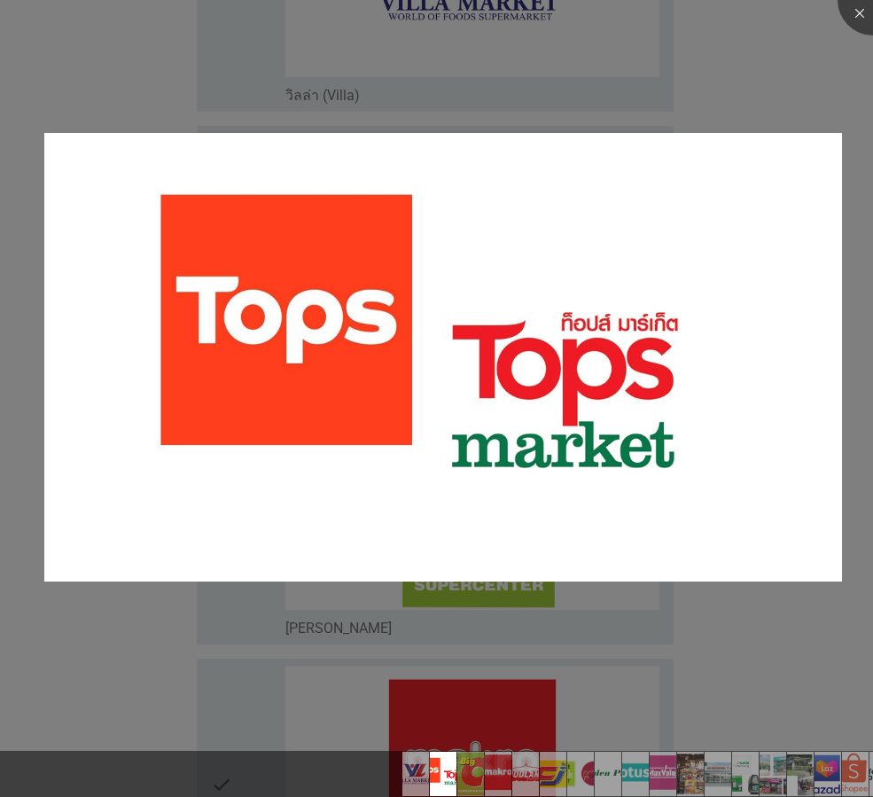
click at [790, 77] on div at bounding box center [436, 398] width 873 height 797
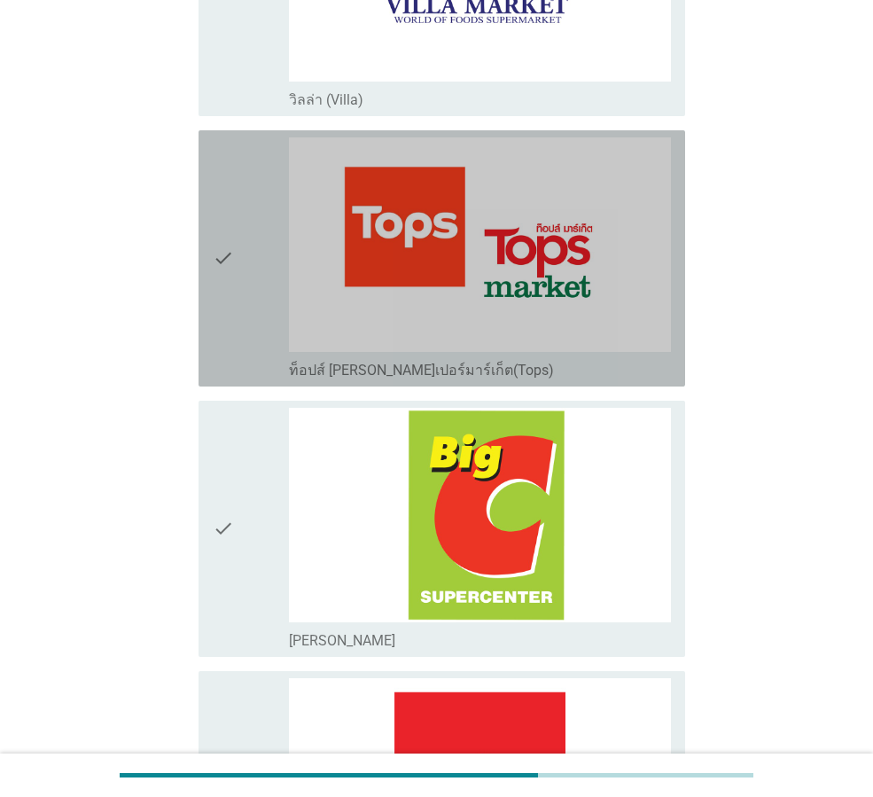
click at [222, 270] on icon "check" at bounding box center [223, 258] width 21 height 242
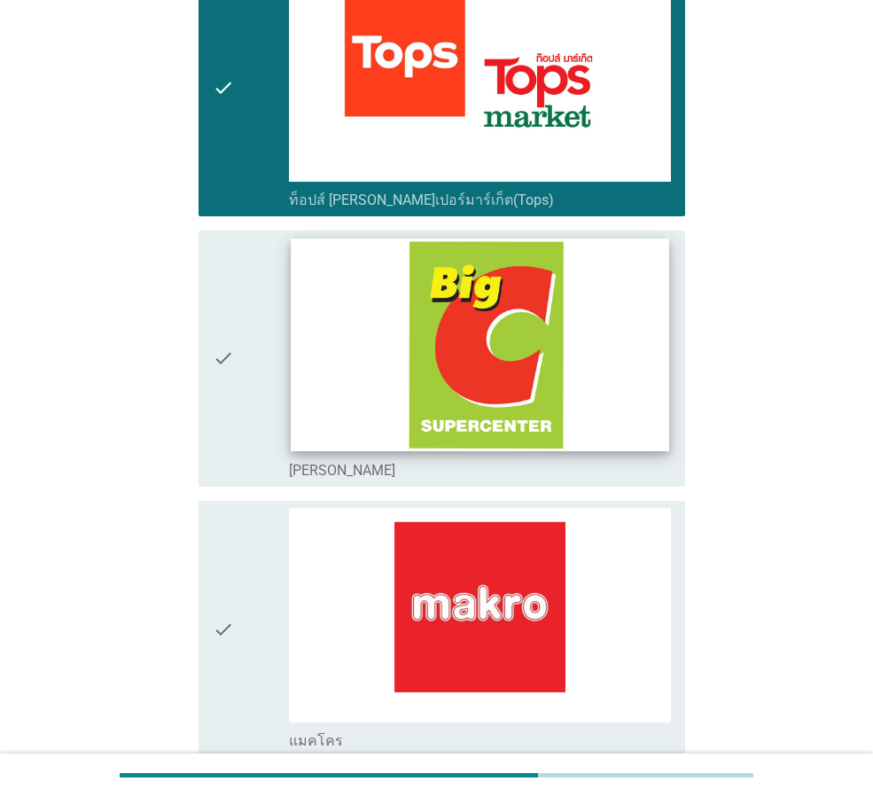
scroll to position [532, 0]
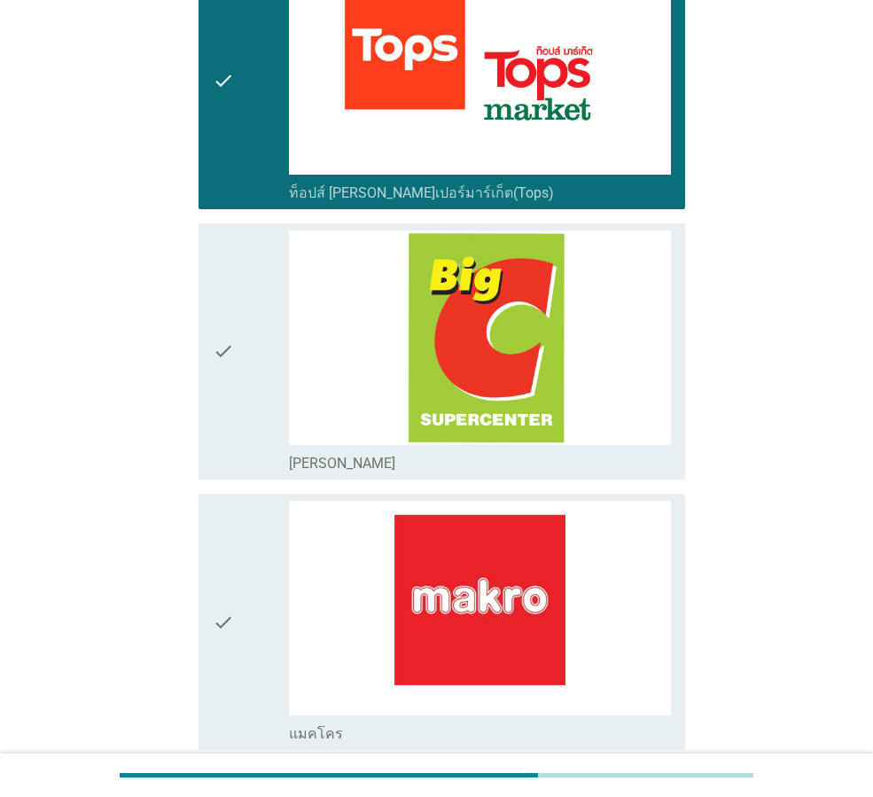
click at [230, 358] on icon "check" at bounding box center [223, 351] width 21 height 242
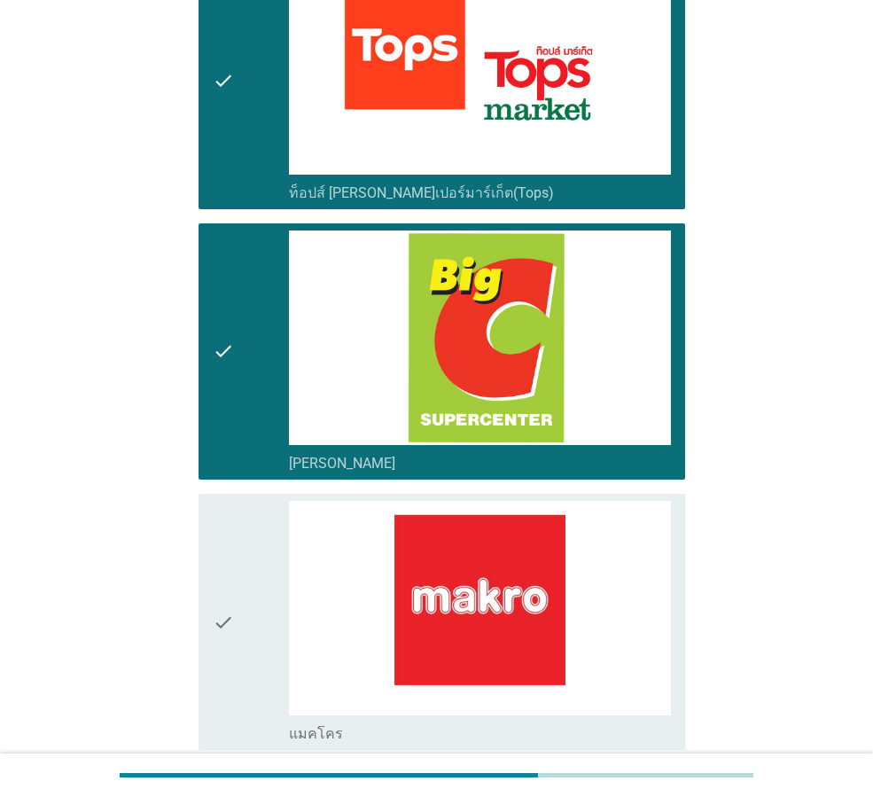
click at [224, 623] on icon "check" at bounding box center [223, 622] width 21 height 242
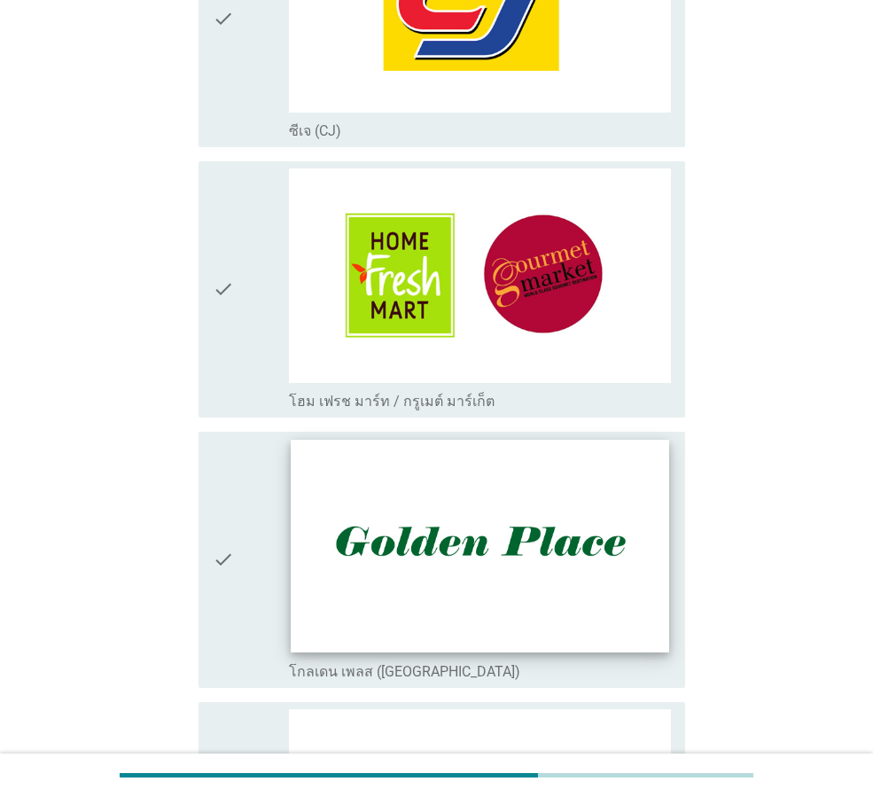
scroll to position [1684, 0]
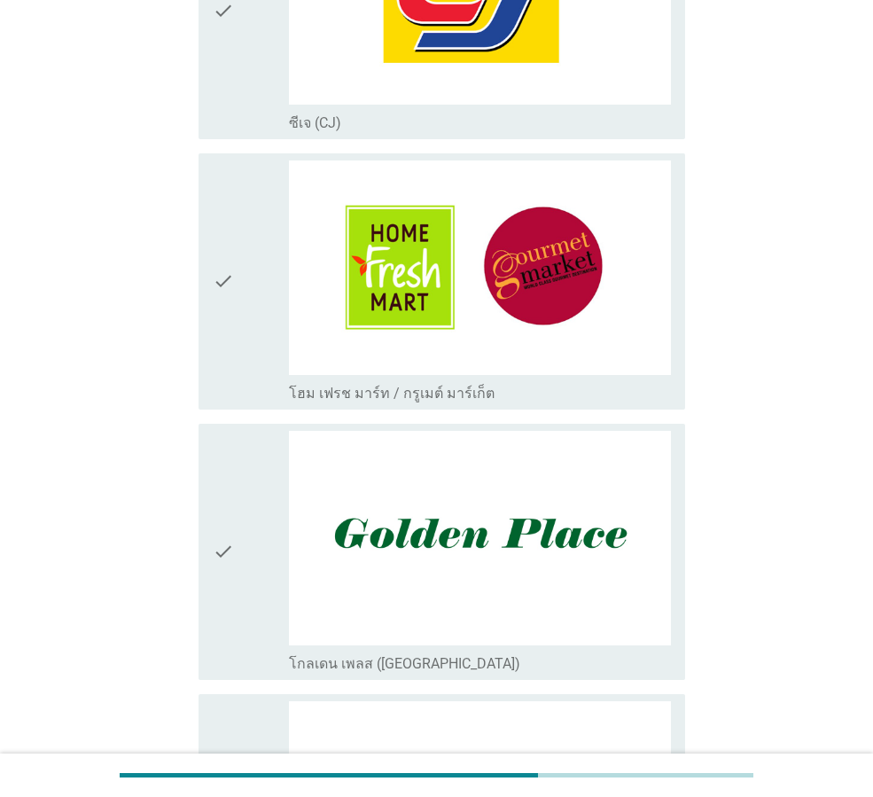
click at [228, 269] on icon "check" at bounding box center [223, 281] width 21 height 242
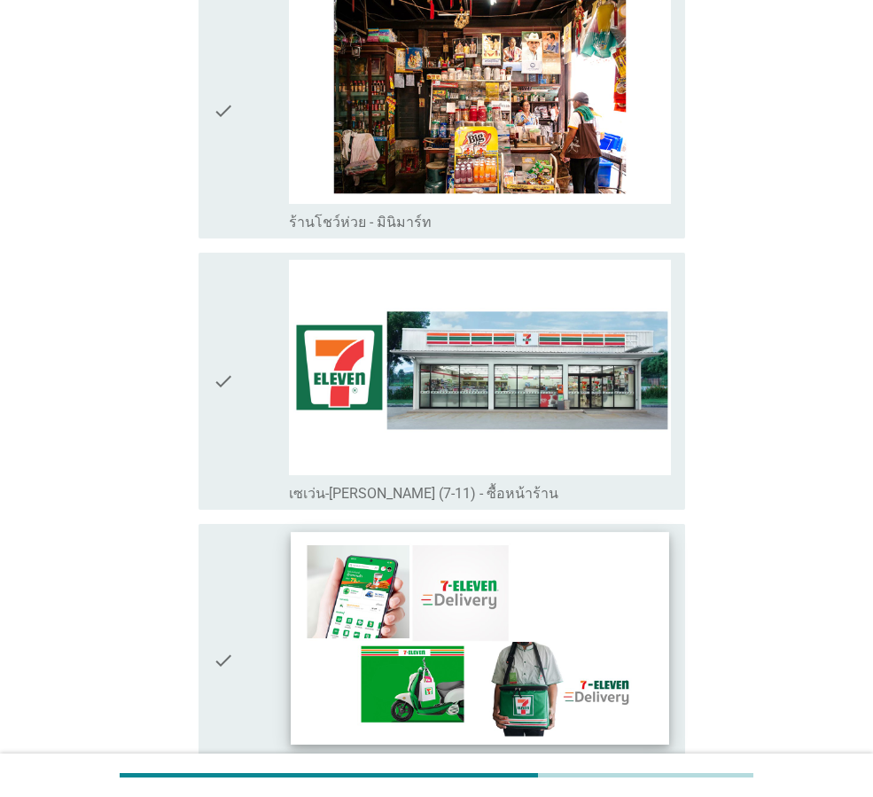
scroll to position [3102, 0]
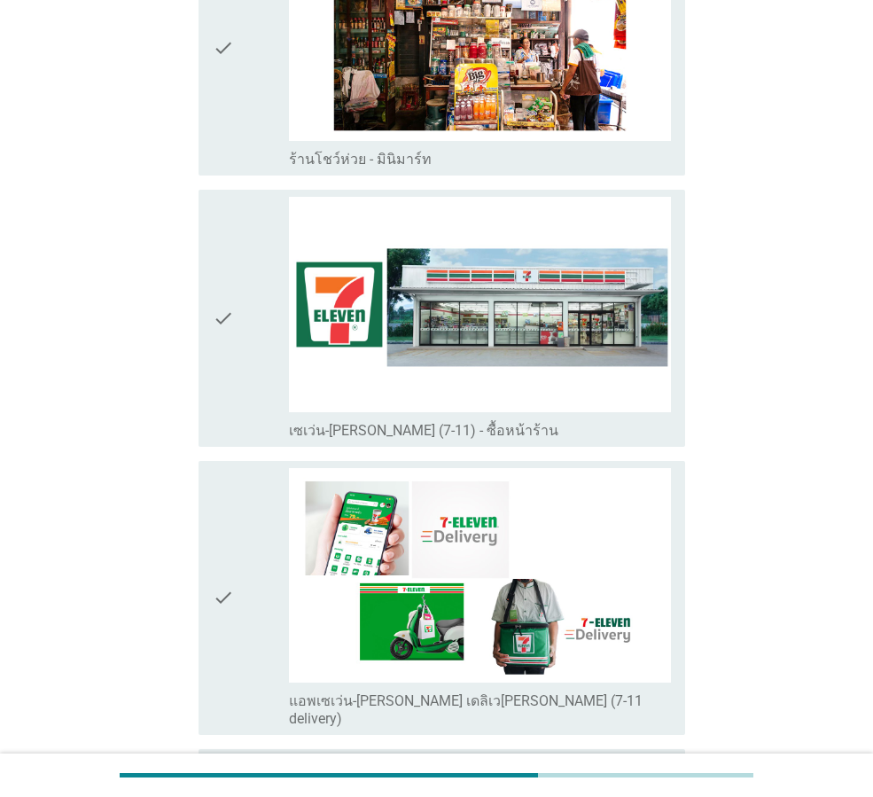
click at [221, 293] on icon "check" at bounding box center [223, 318] width 21 height 242
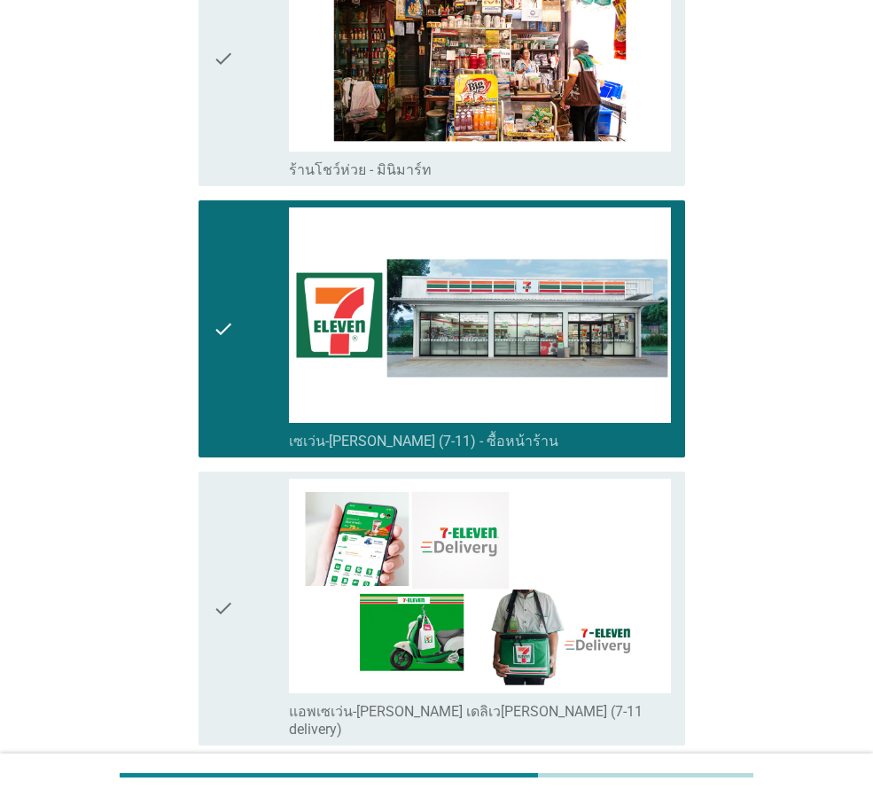
scroll to position [2923, 0]
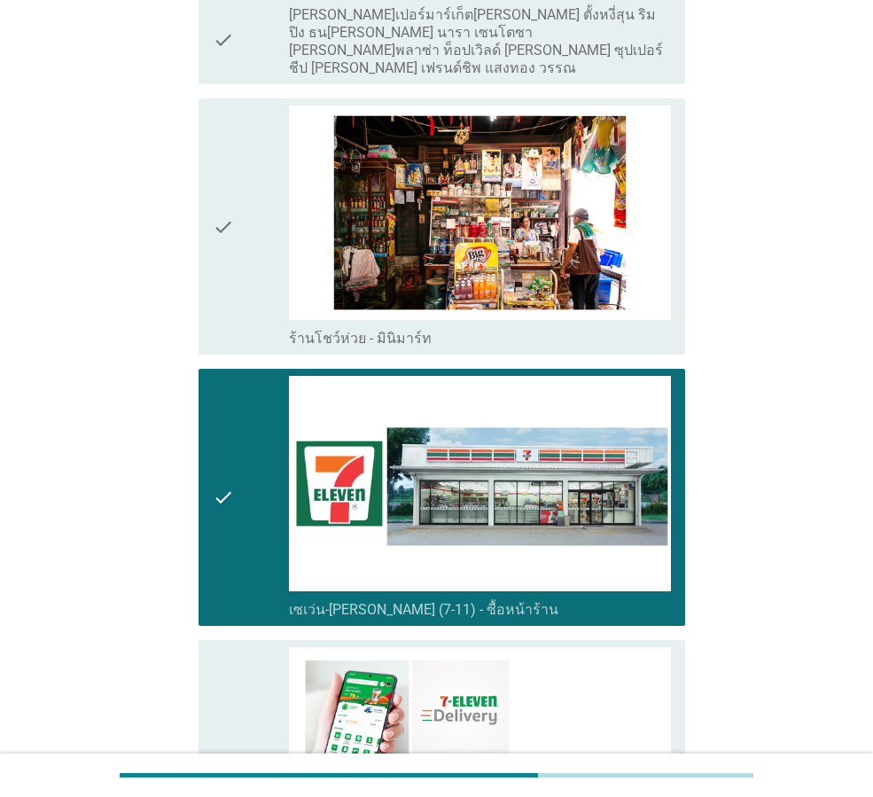
drag, startPoint x: 222, startPoint y: 475, endPoint x: 268, endPoint y: 475, distance: 46.1
click at [222, 475] on icon "check" at bounding box center [223, 497] width 21 height 242
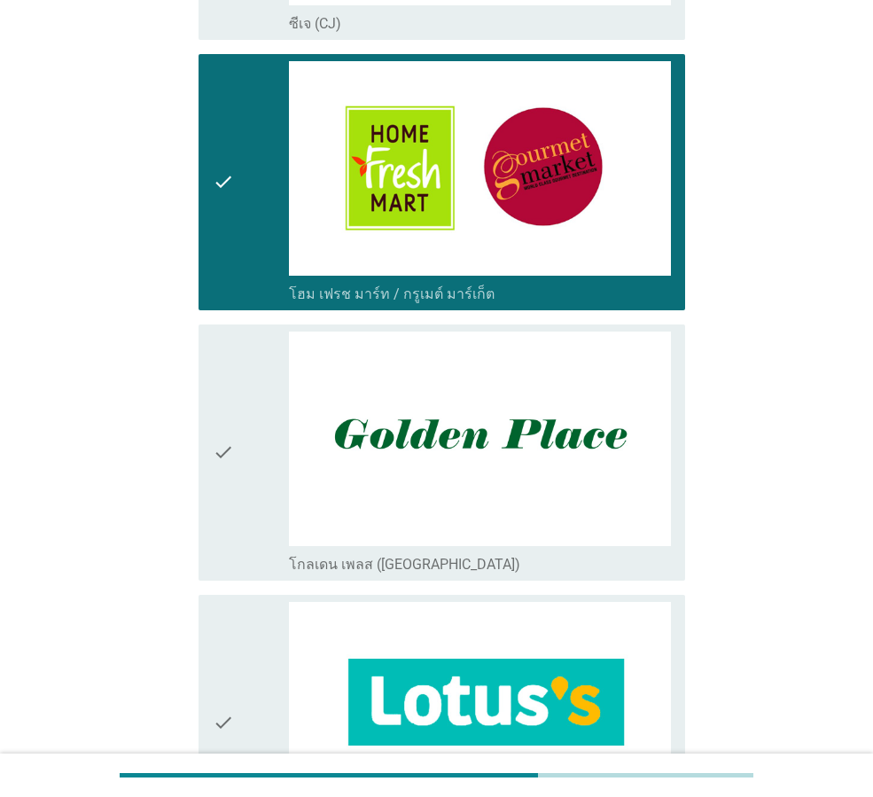
scroll to position [1505, 0]
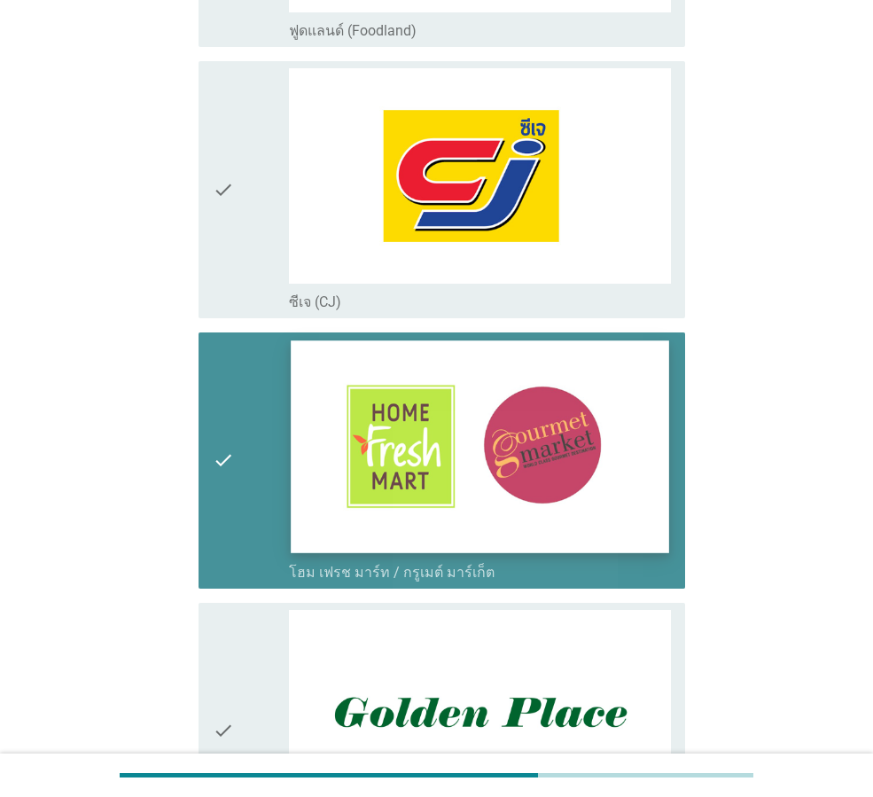
drag, startPoint x: 227, startPoint y: 457, endPoint x: 581, endPoint y: 431, distance: 355.5
click at [230, 456] on icon "check" at bounding box center [223, 460] width 21 height 242
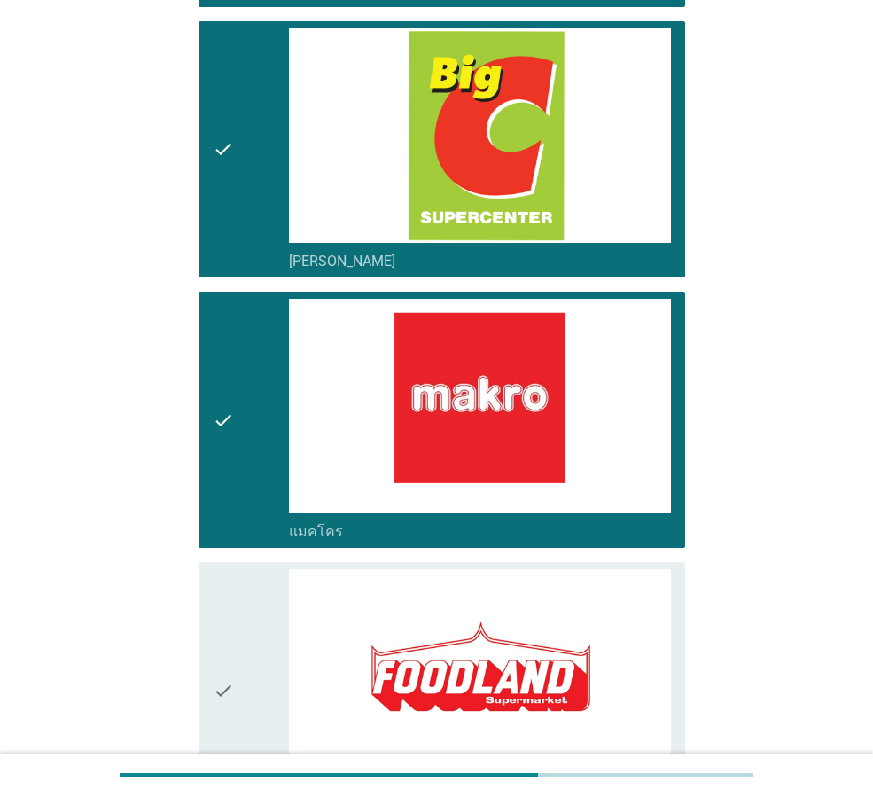
scroll to position [441, 0]
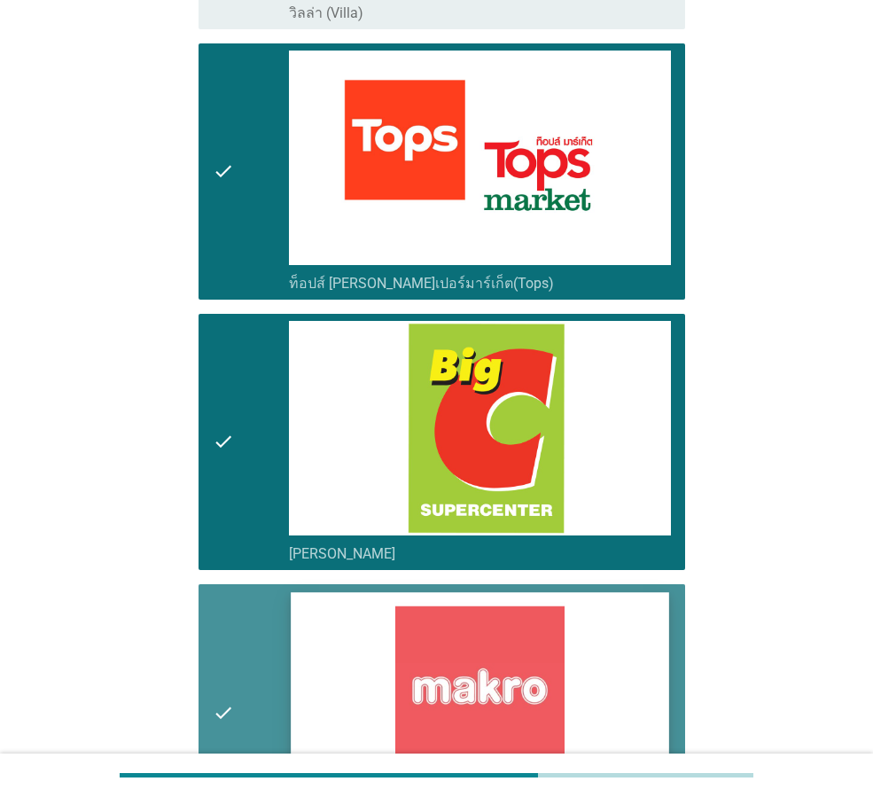
drag, startPoint x: 225, startPoint y: 709, endPoint x: 401, endPoint y: 659, distance: 183.5
click at [227, 708] on icon "check" at bounding box center [223, 712] width 21 height 242
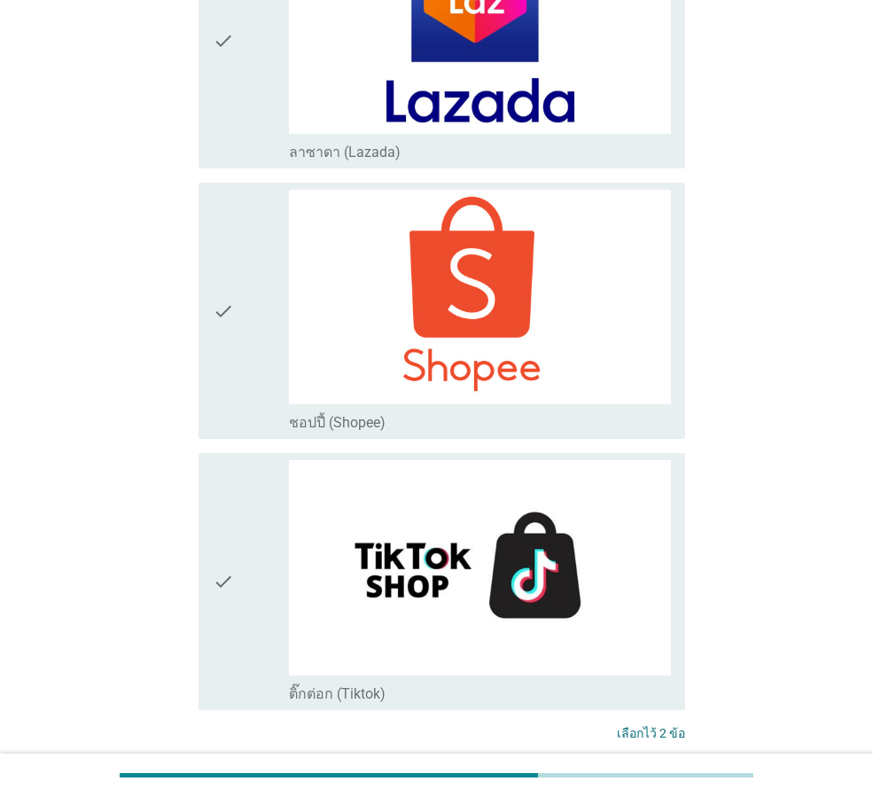
scroll to position [4607, 0]
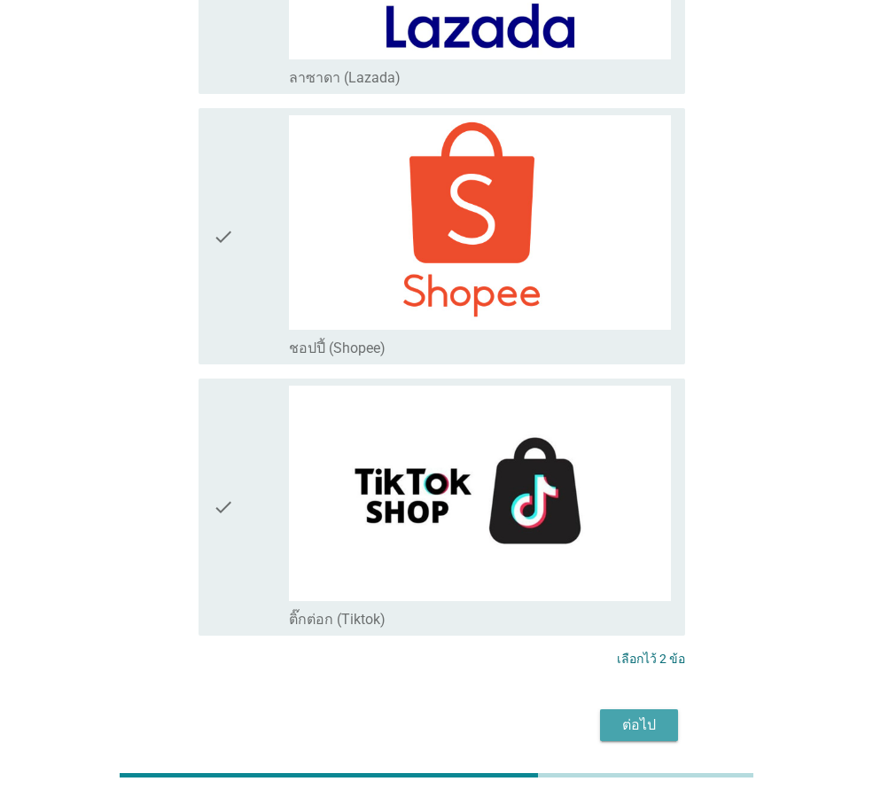
click at [623, 714] on div "ต่อไป" at bounding box center [639, 724] width 50 height 21
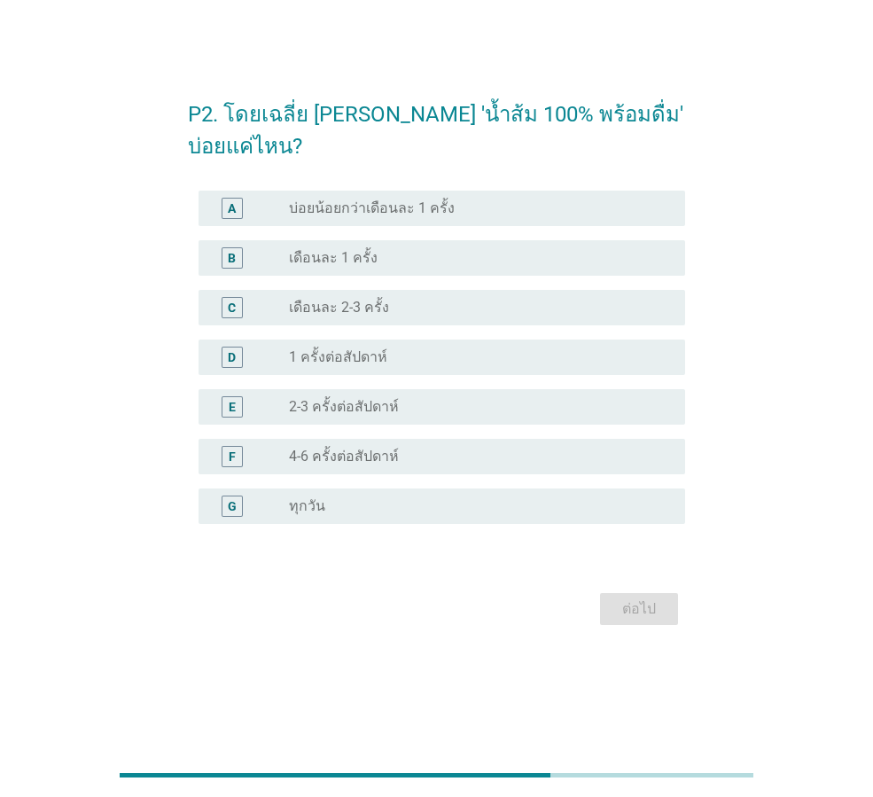
scroll to position [0, 0]
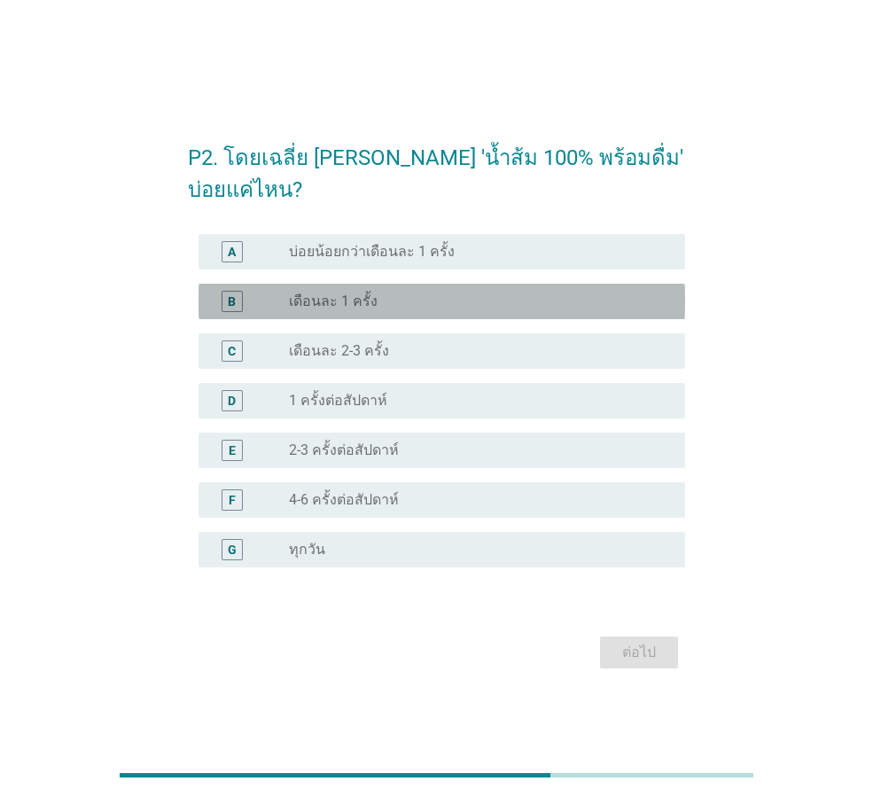
drag, startPoint x: 225, startPoint y: 299, endPoint x: 285, endPoint y: 386, distance: 105.2
click at [225, 300] on div "B" at bounding box center [232, 301] width 21 height 21
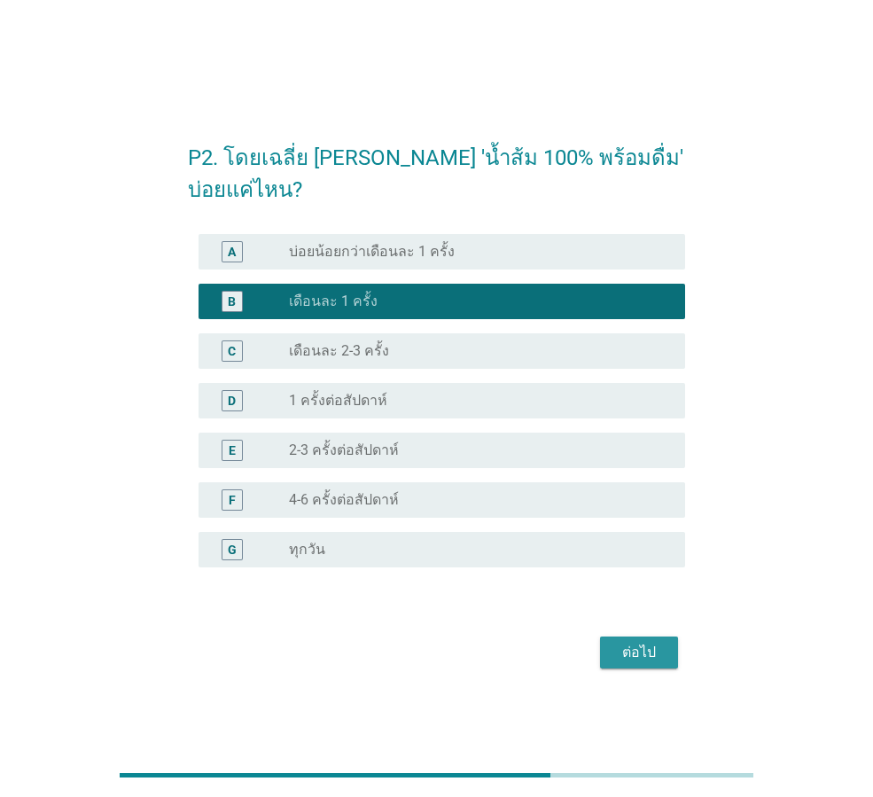
click at [627, 647] on div "ต่อไป" at bounding box center [639, 652] width 50 height 21
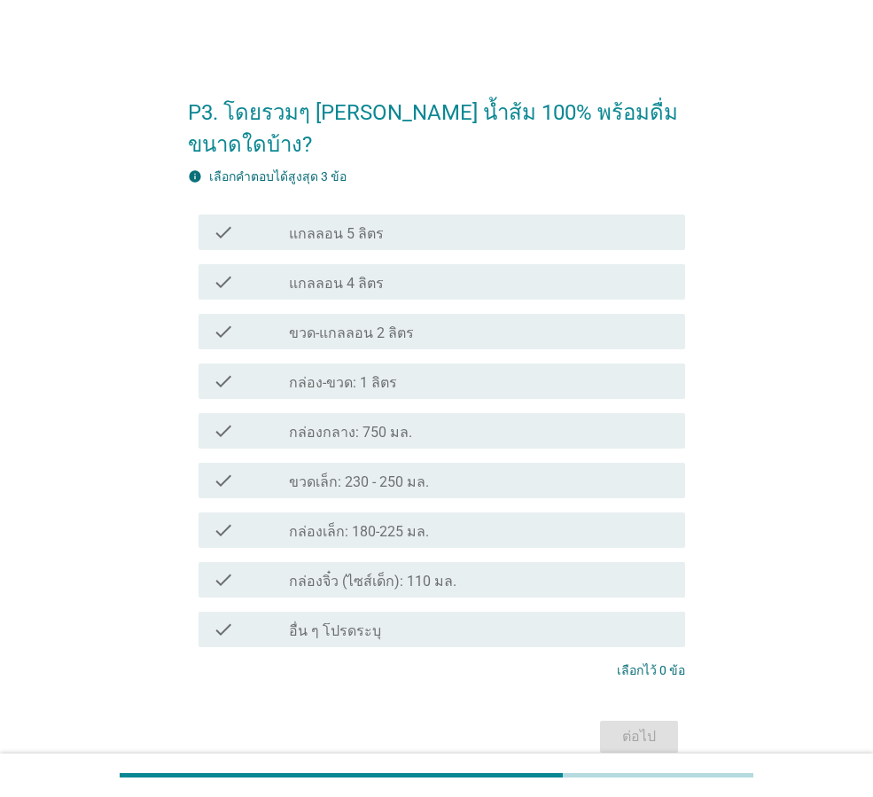
click at [361, 512] on div "check check_box_outline_blank กล่องเล็ก: 180-225 มล." at bounding box center [442, 529] width 487 height 35
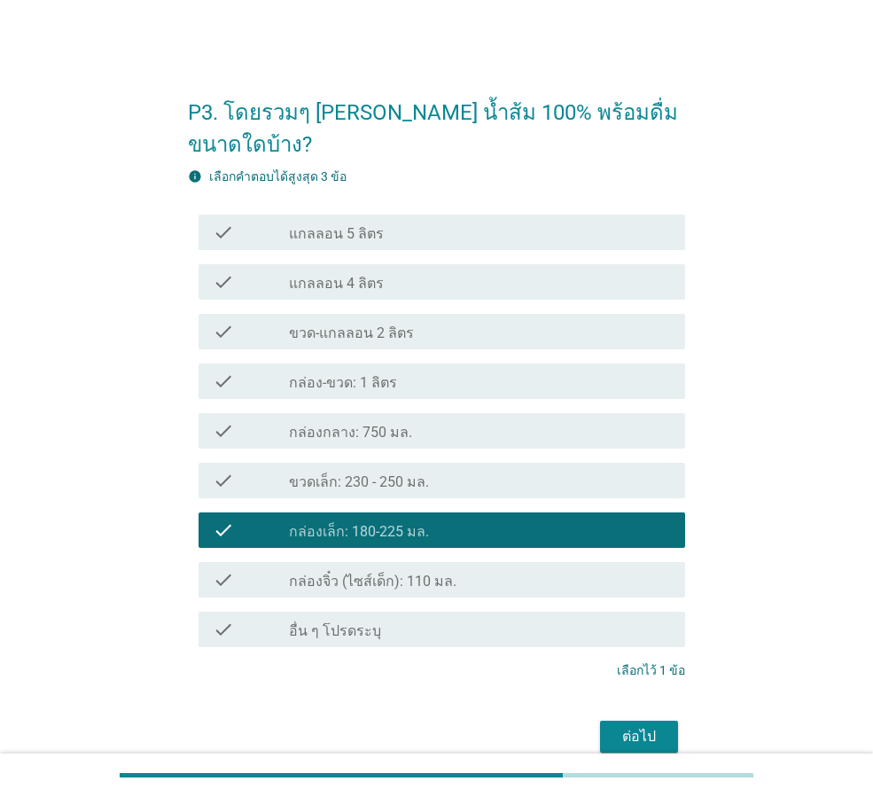
click at [650, 726] on div "ต่อไป" at bounding box center [639, 736] width 50 height 21
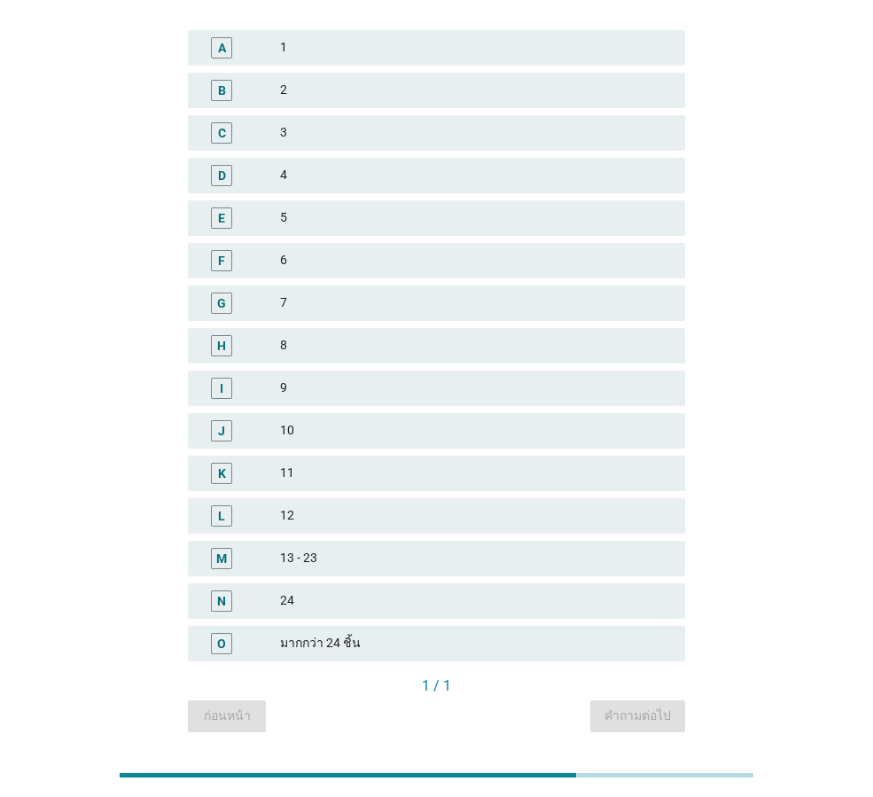
scroll to position [165, 0]
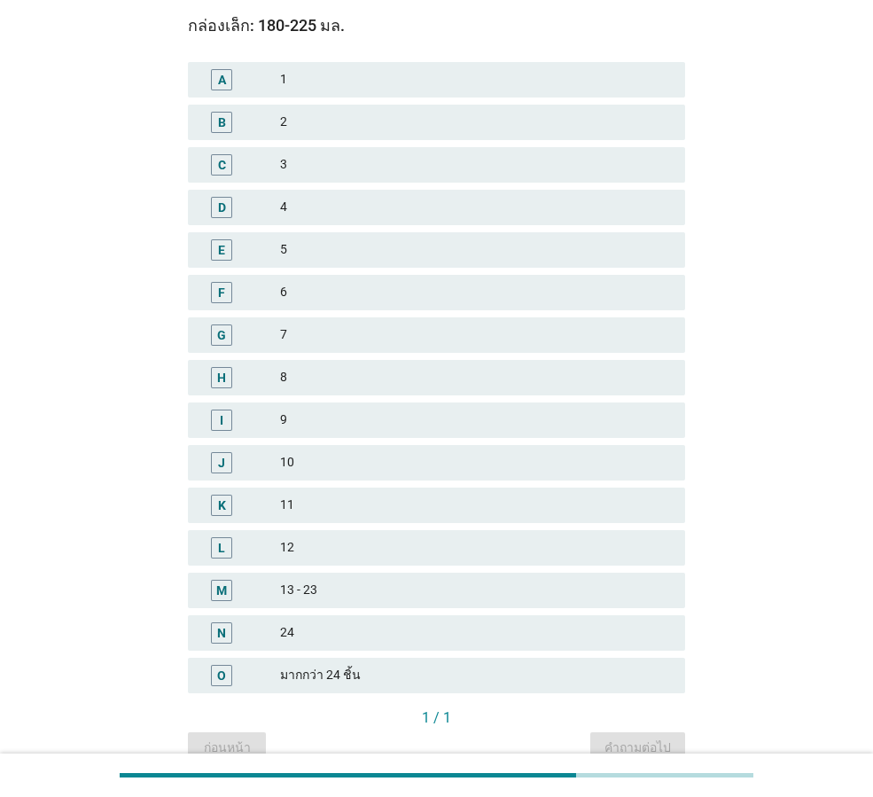
click at [220, 464] on div "J" at bounding box center [221, 462] width 7 height 19
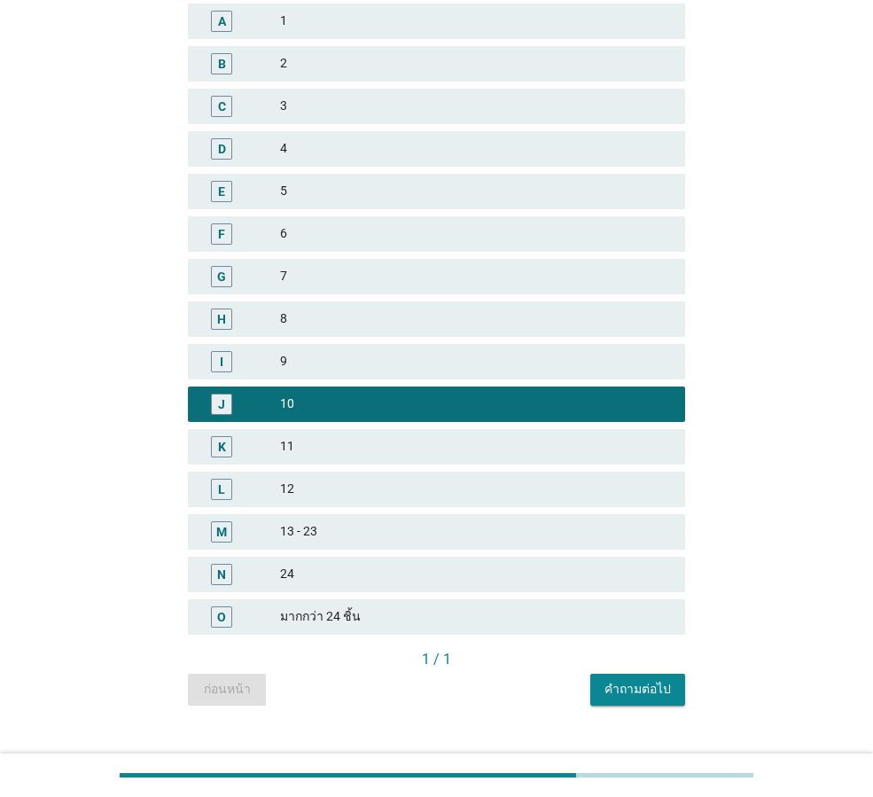
scroll to position [253, 0]
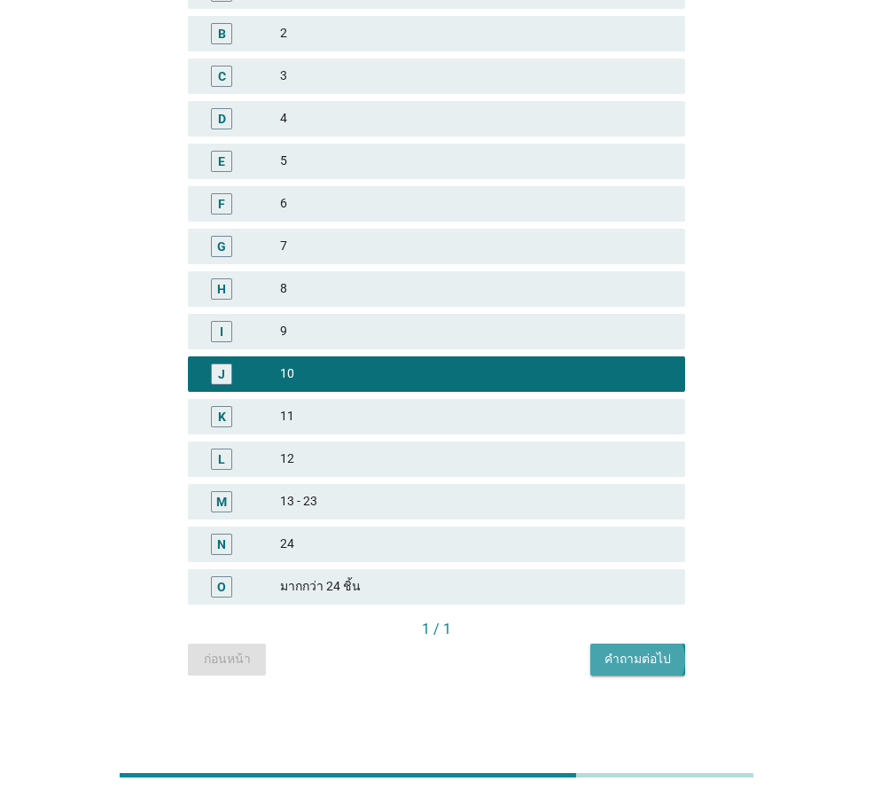
click at [630, 661] on div "คำถามต่อไป" at bounding box center [637, 659] width 66 height 19
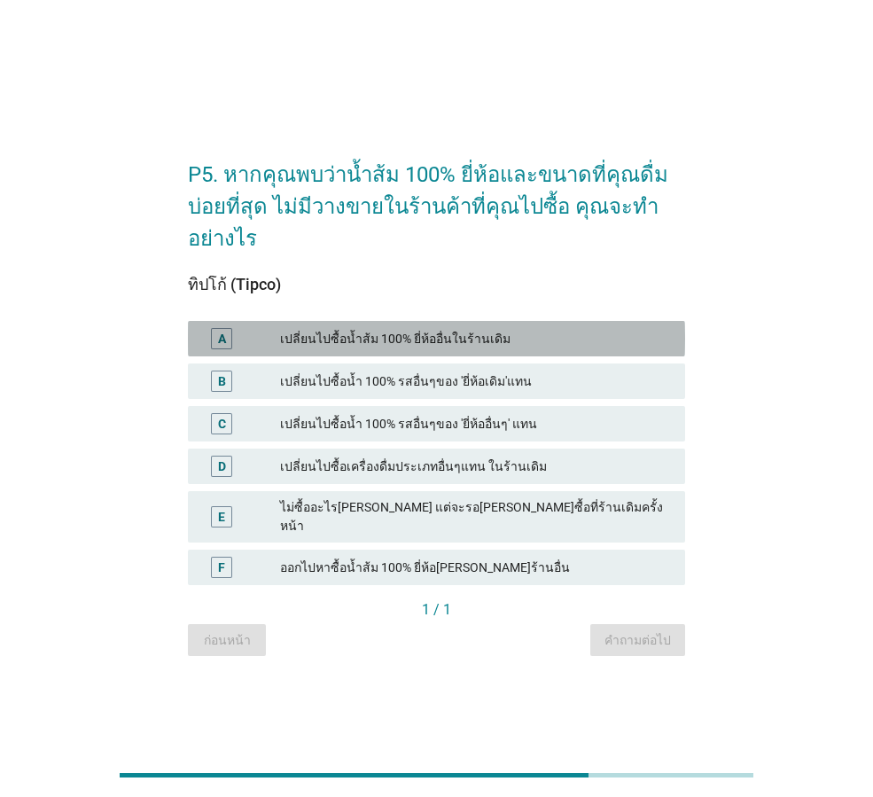
click at [366, 337] on div "เปลี่ยนไปซื้อน้ำส้ม 100% ยี่ห้ออื่นในร้านเดิม" at bounding box center [475, 338] width 391 height 21
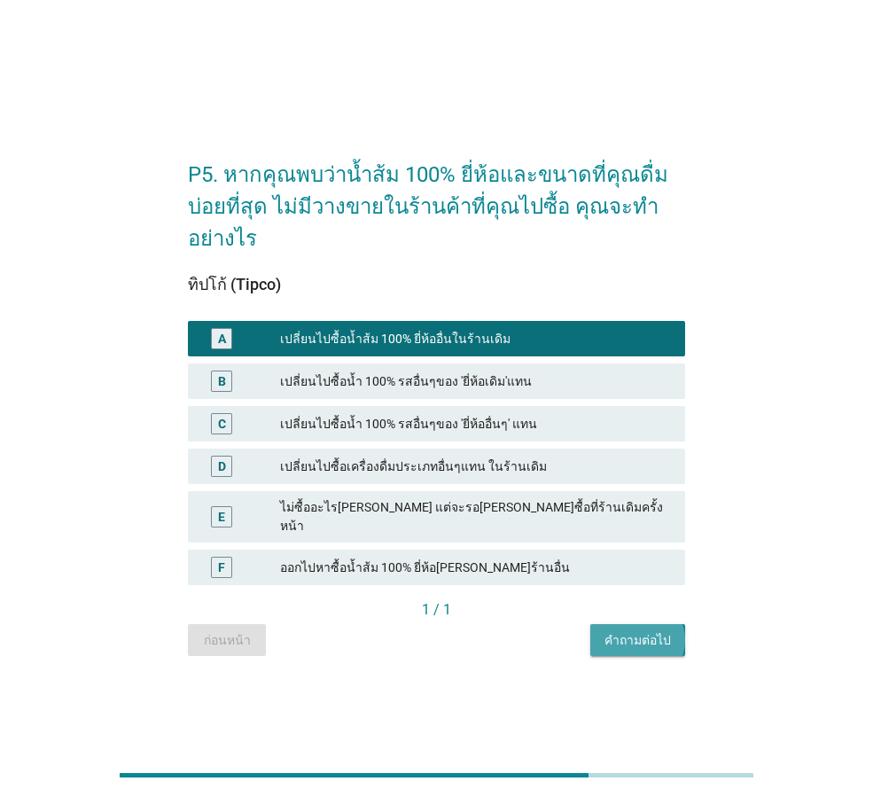
click at [651, 634] on div "คำถามต่อไป" at bounding box center [637, 640] width 66 height 19
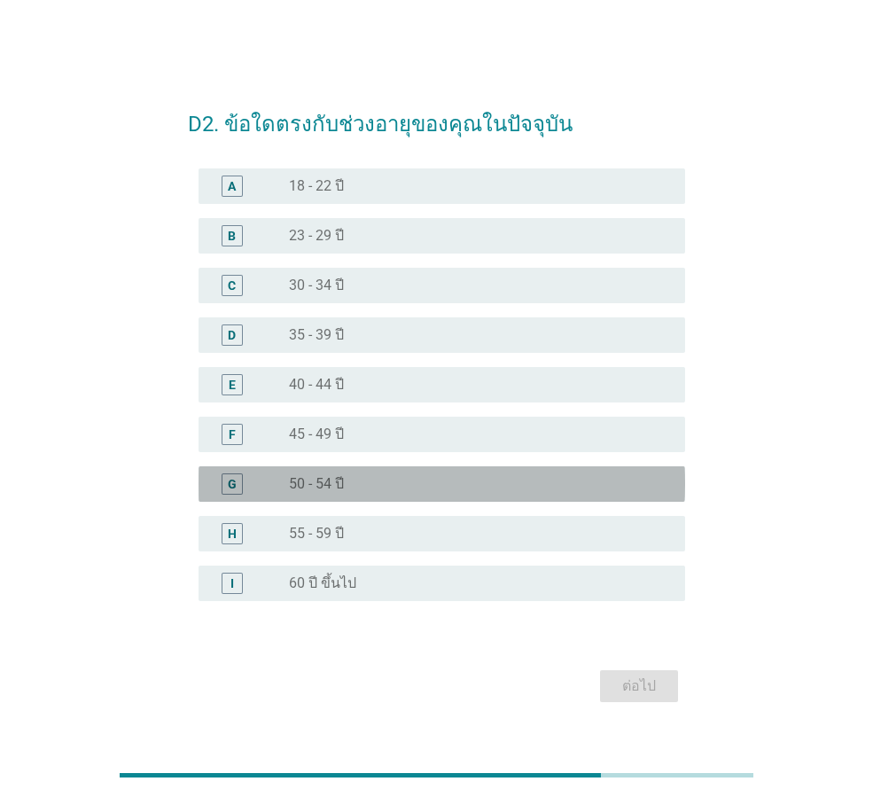
click at [279, 484] on div "G" at bounding box center [251, 483] width 76 height 21
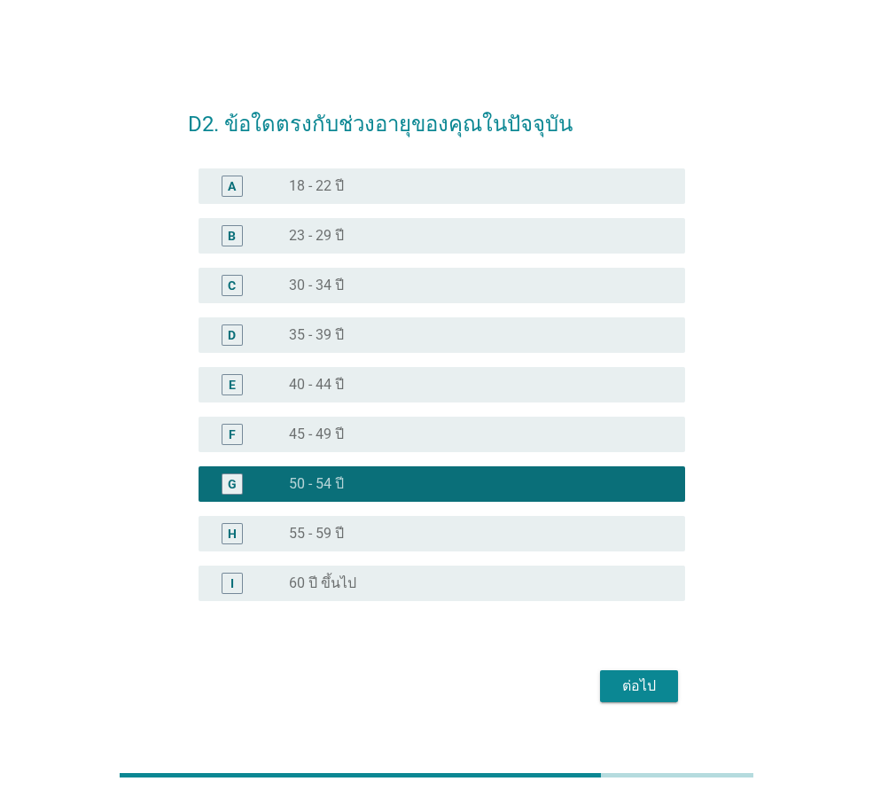
click at [633, 688] on div "ต่อไป" at bounding box center [639, 685] width 50 height 21
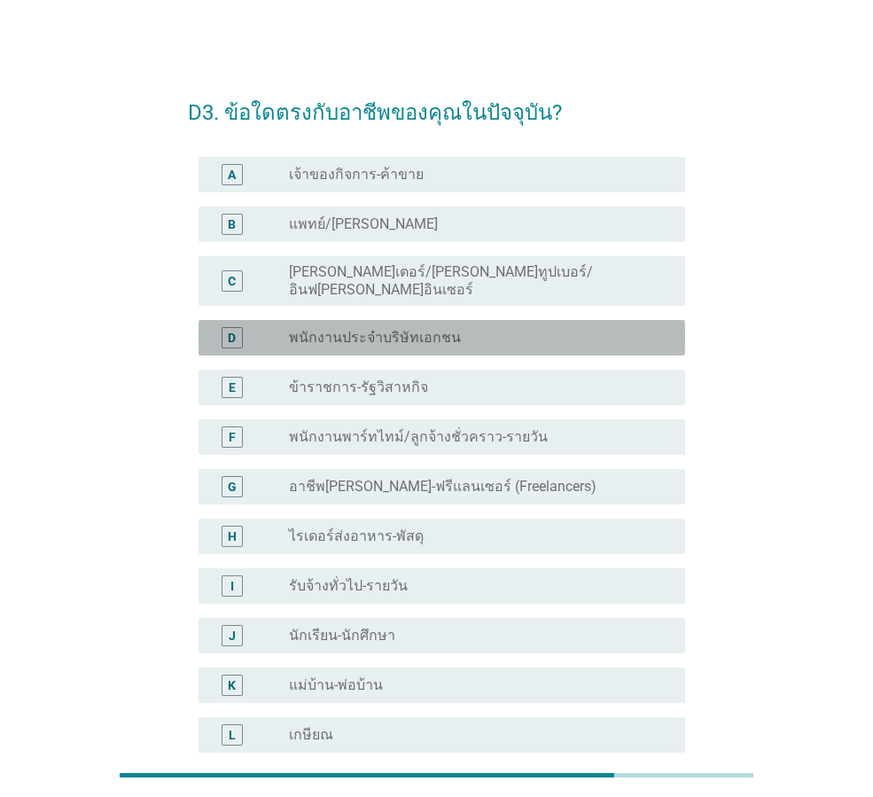
click at [358, 329] on label "พนักงานประจำบริษัทเอกชน" at bounding box center [375, 338] width 172 height 18
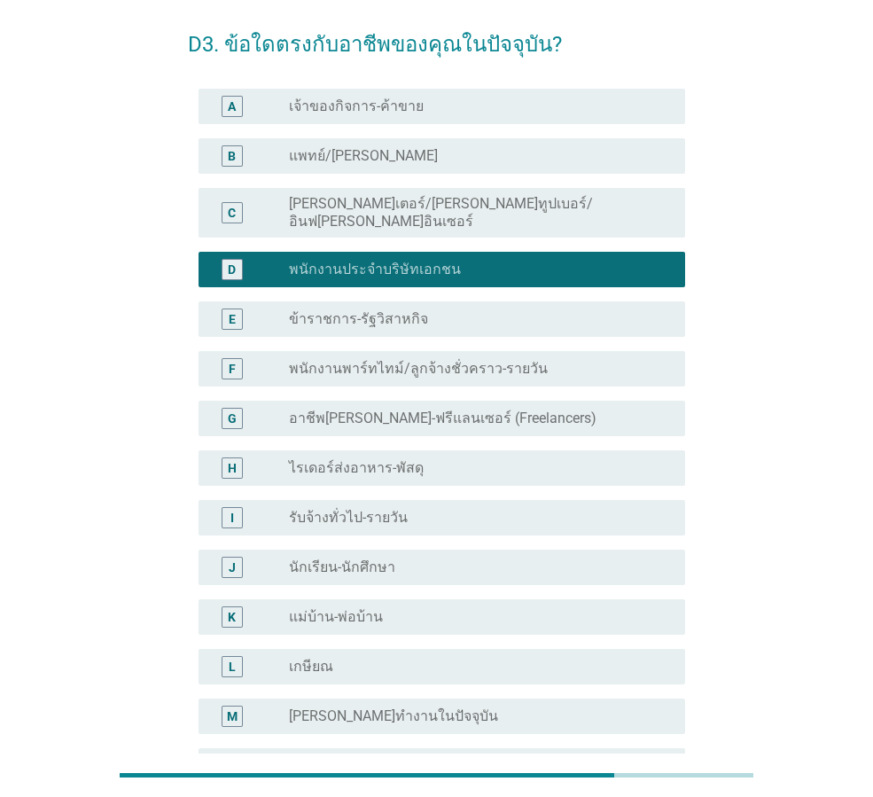
scroll to position [269, 0]
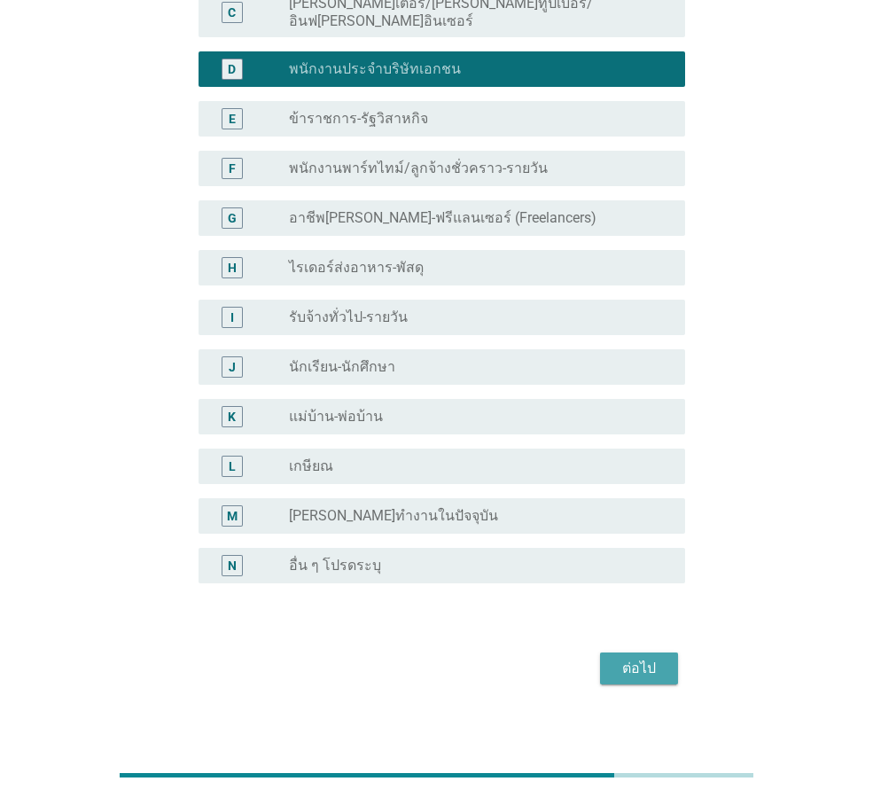
click at [638, 658] on div "ต่อไป" at bounding box center [639, 668] width 50 height 21
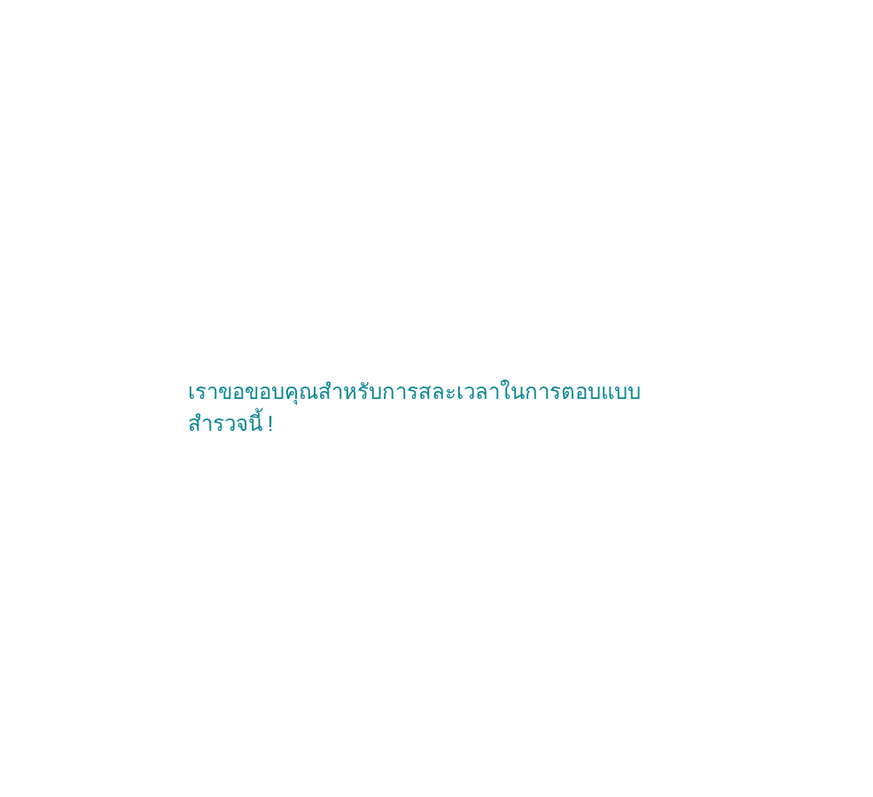
scroll to position [0, 0]
